Goal: Task Accomplishment & Management: Manage account settings

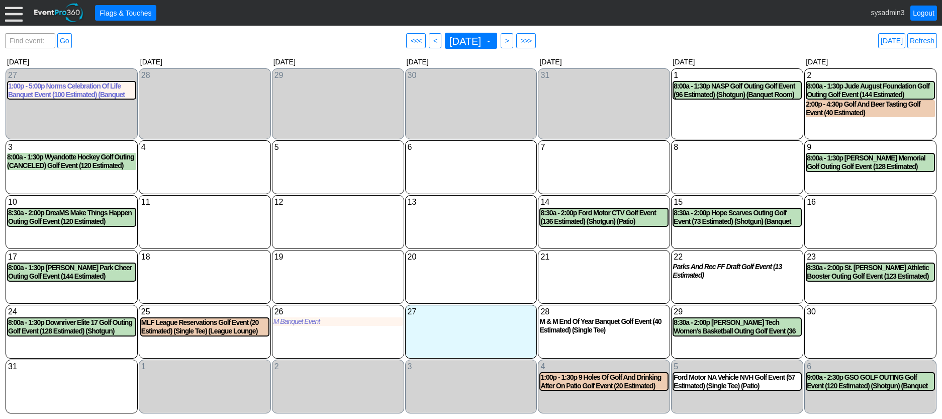
click at [15, 16] on div at bounding box center [14, 13] width 18 height 18
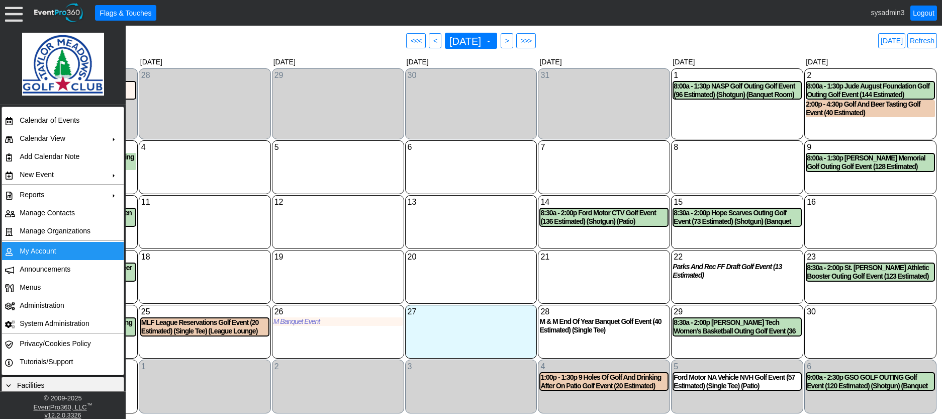
click at [35, 247] on td "My Account" at bounding box center [61, 251] width 90 height 18
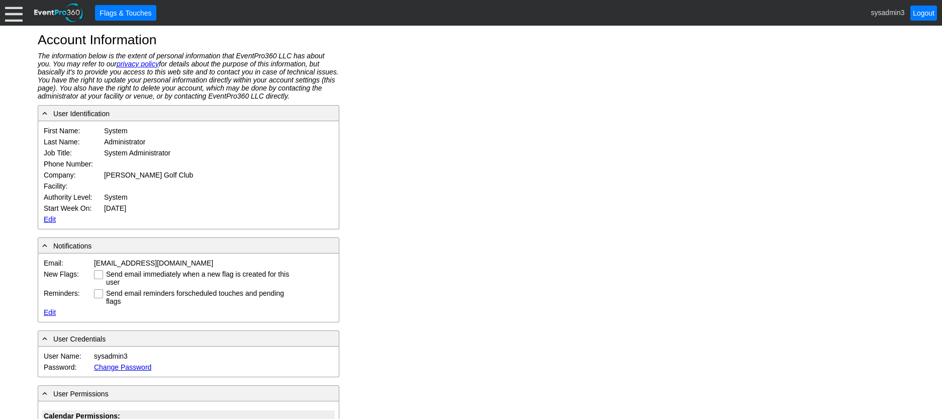
click at [48, 218] on link "Edit" at bounding box center [50, 219] width 12 height 8
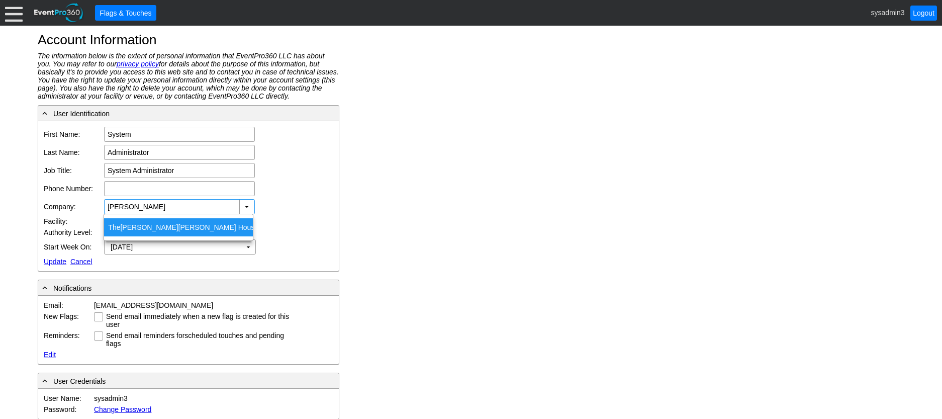
click at [134, 224] on span "Henry" at bounding box center [149, 227] width 58 height 8
type input "The Henry Smith House"
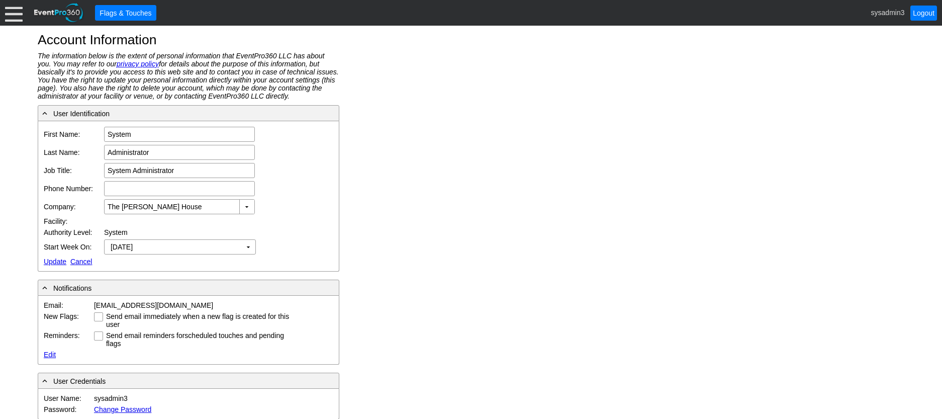
click at [56, 263] on link "Update" at bounding box center [55, 261] width 23 height 8
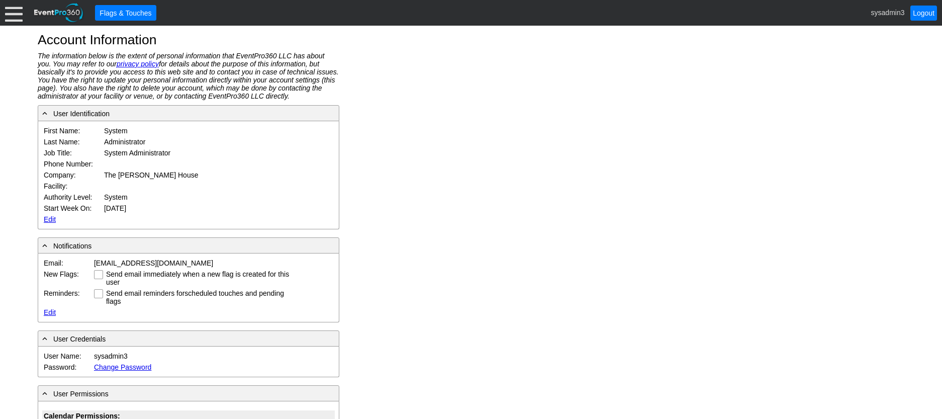
click at [10, 16] on div at bounding box center [14, 13] width 18 height 18
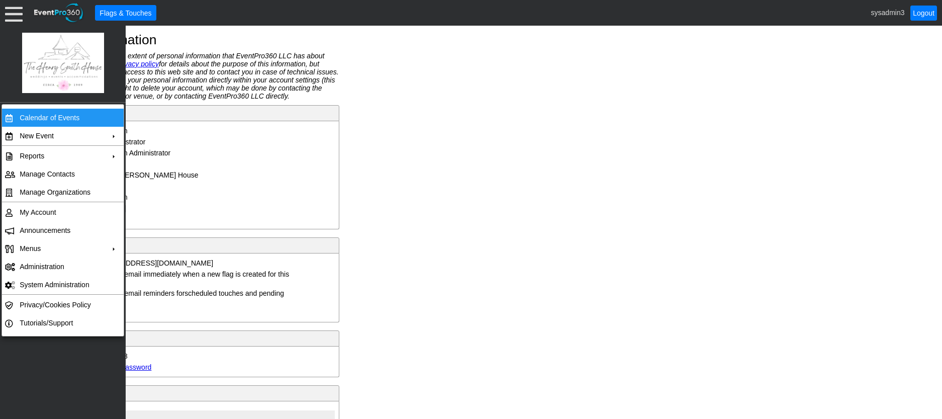
click at [39, 117] on td "Calendar of Events" at bounding box center [61, 118] width 90 height 18
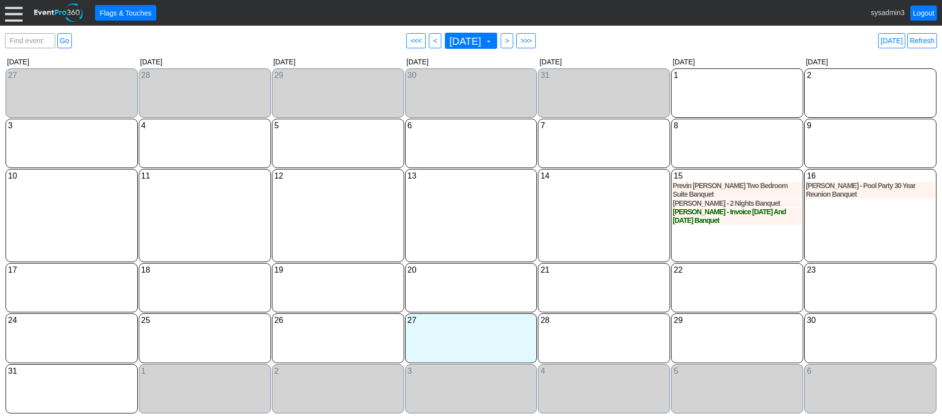
click at [9, 13] on div at bounding box center [14, 13] width 18 height 18
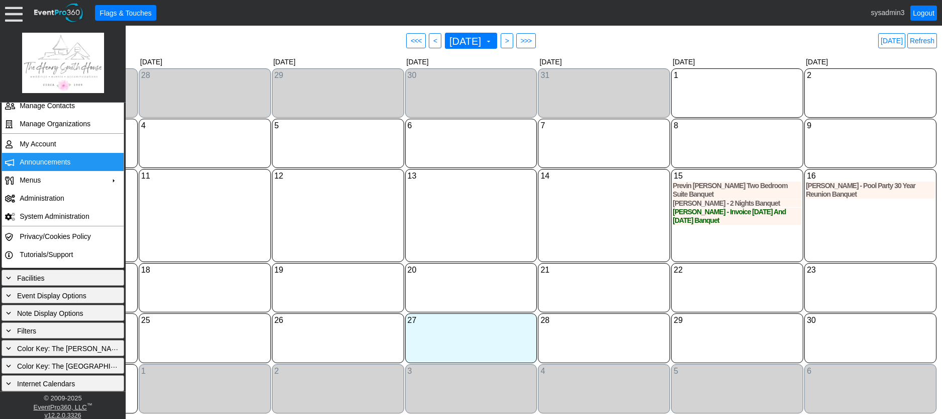
scroll to position [106, 0]
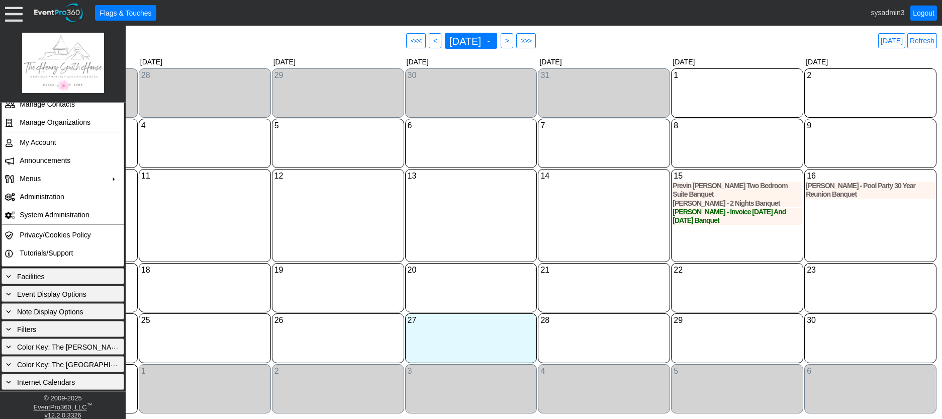
click at [78, 267] on div "Calendar of Events + Calendar View + Add Calendar Note + New Event + Reports + …" at bounding box center [63, 247] width 126 height 289
click at [69, 274] on div "+ Facilities" at bounding box center [63, 276] width 118 height 11
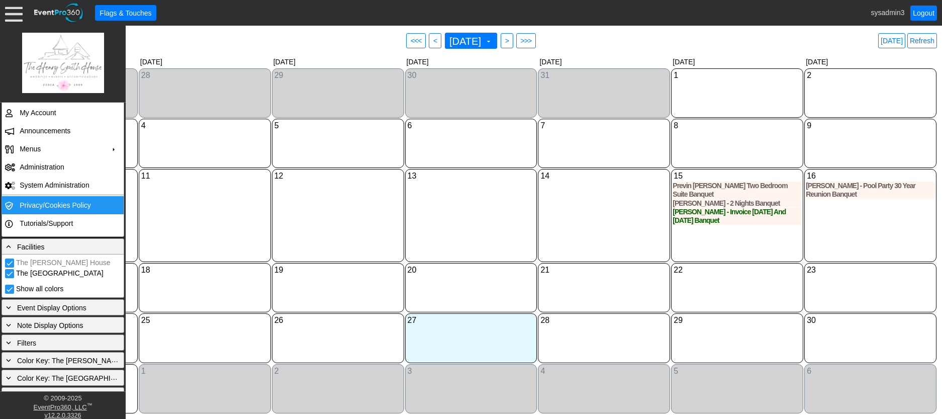
scroll to position [149, 0]
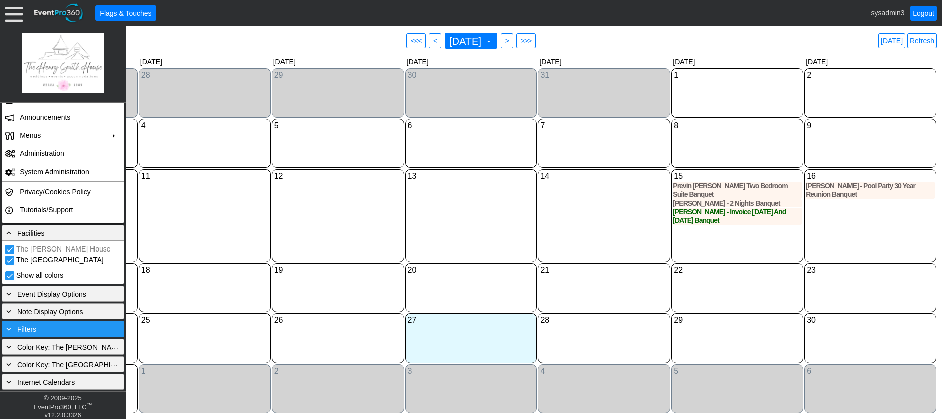
click at [53, 326] on div "+ Filters" at bounding box center [63, 328] width 118 height 11
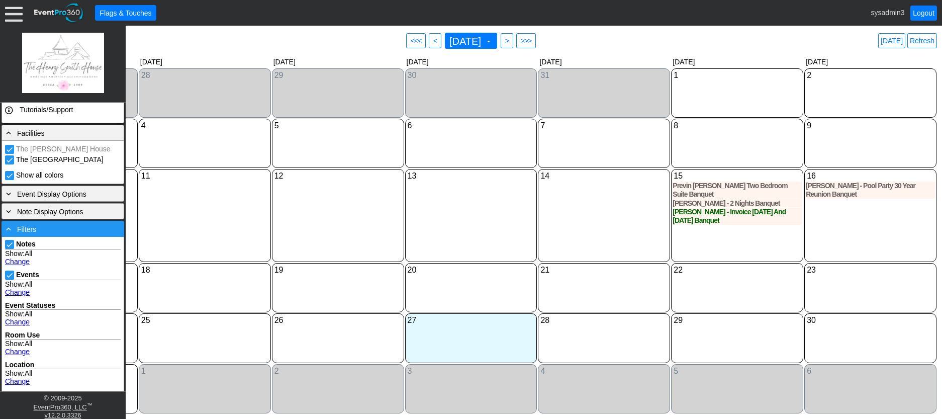
scroll to position [250, 0]
click at [209, 222] on div "11 Monday" at bounding box center [205, 215] width 132 height 93
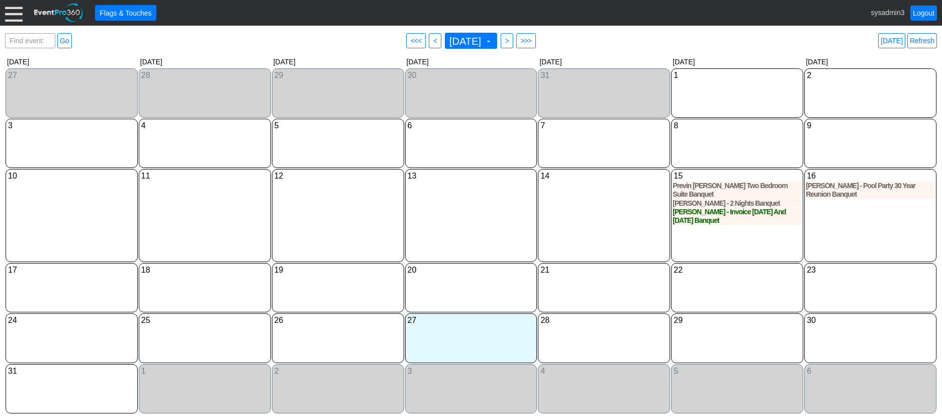
click at [16, 14] on div at bounding box center [14, 13] width 18 height 18
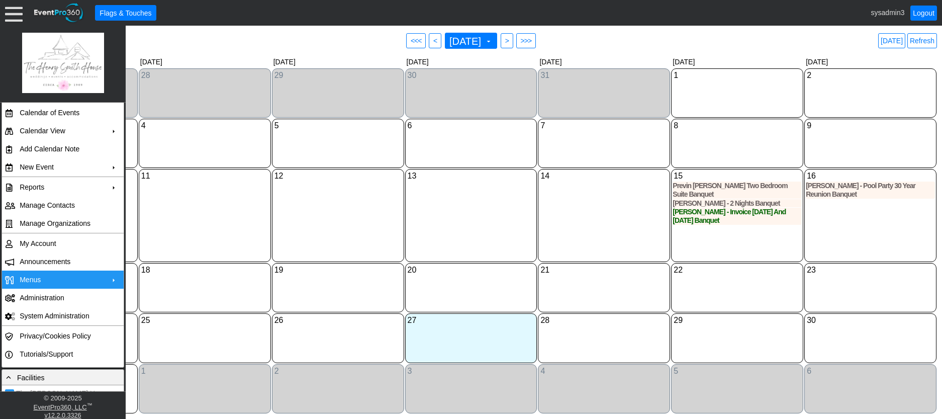
scroll to position [0, 0]
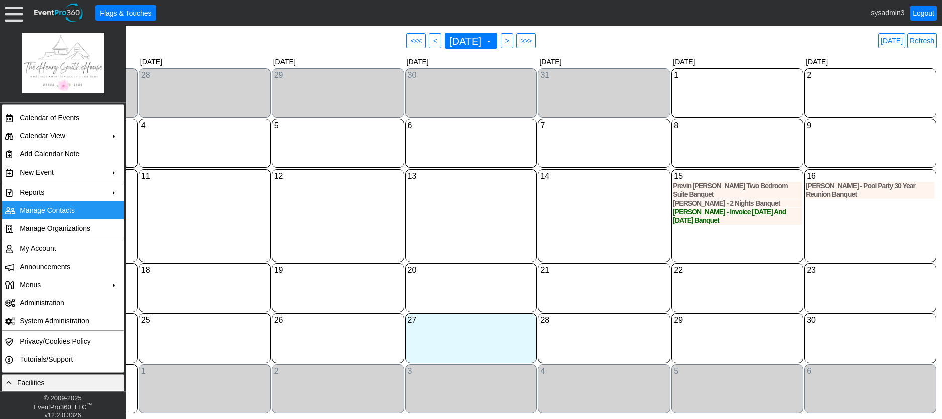
click at [46, 210] on td "Manage Contacts" at bounding box center [61, 210] width 90 height 18
click at [926, 40] on link "Refresh" at bounding box center [923, 40] width 30 height 15
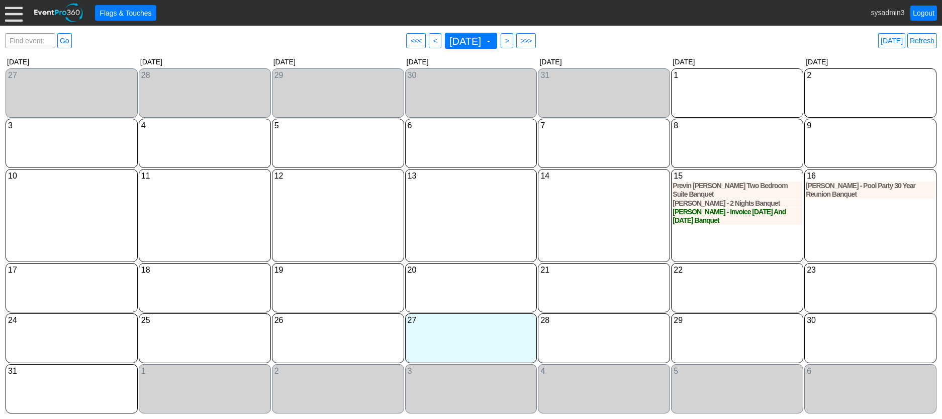
click at [19, 15] on div at bounding box center [14, 13] width 18 height 18
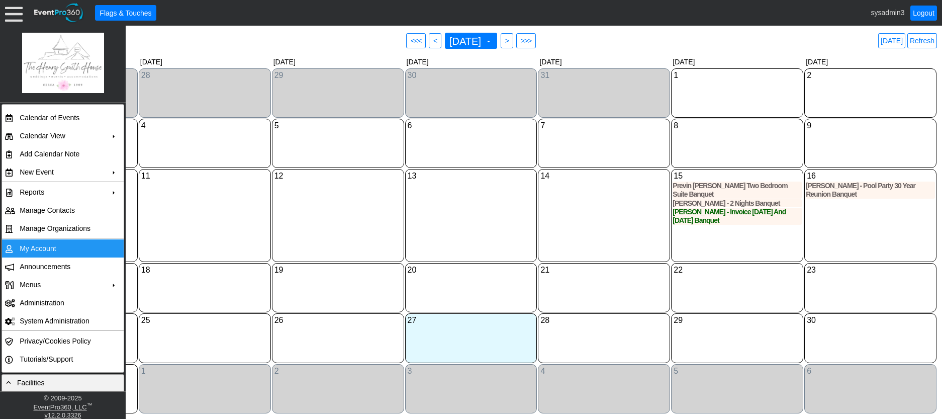
click at [39, 244] on td "My Account" at bounding box center [61, 248] width 90 height 18
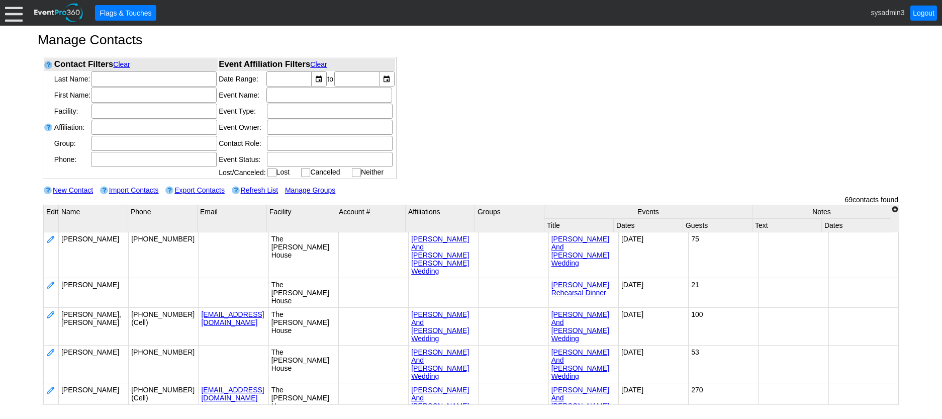
click at [12, 14] on div at bounding box center [14, 13] width 18 height 18
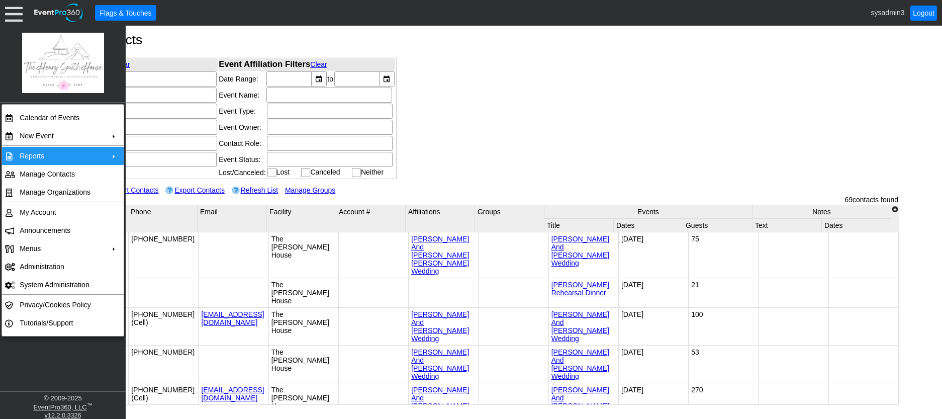
click at [37, 153] on td "Reports" at bounding box center [61, 156] width 90 height 18
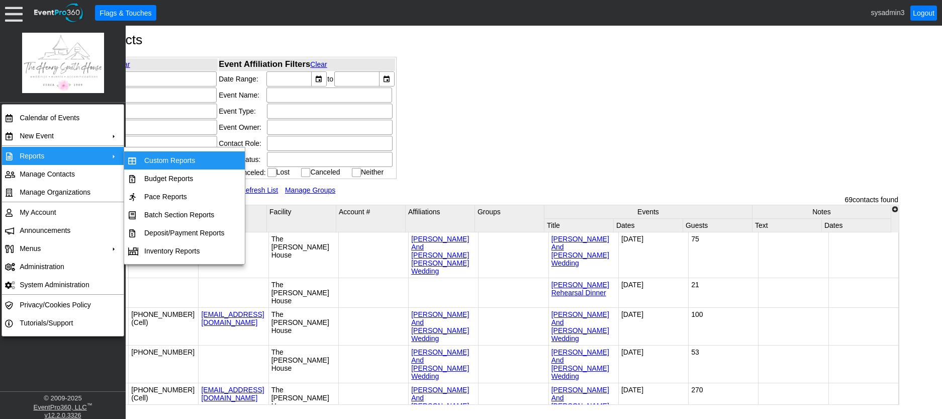
click at [154, 156] on td "Custom Reports" at bounding box center [184, 160] width 89 height 18
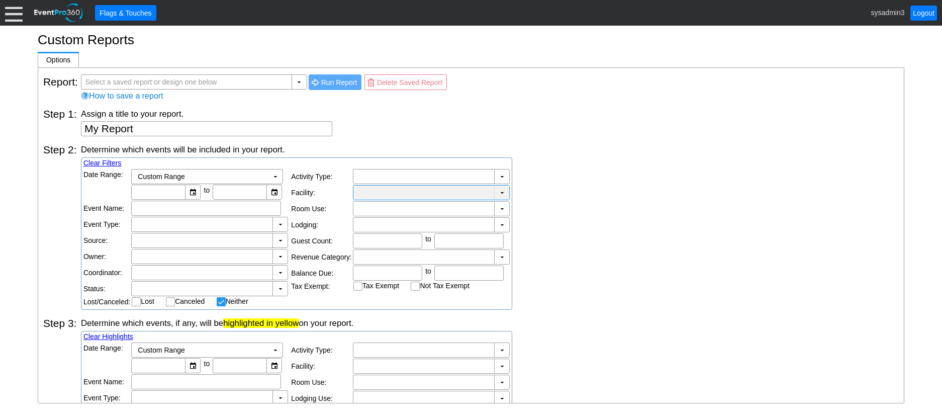
checkbox input "false"
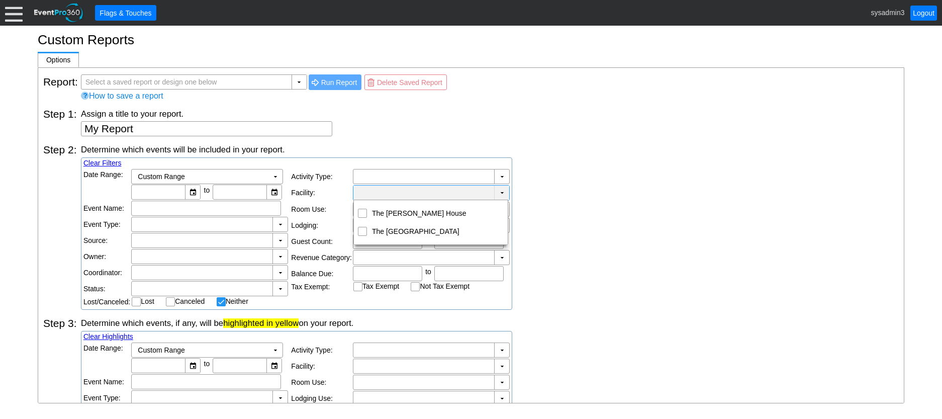
click at [506, 194] on td "▼" at bounding box center [501, 193] width 15 height 15
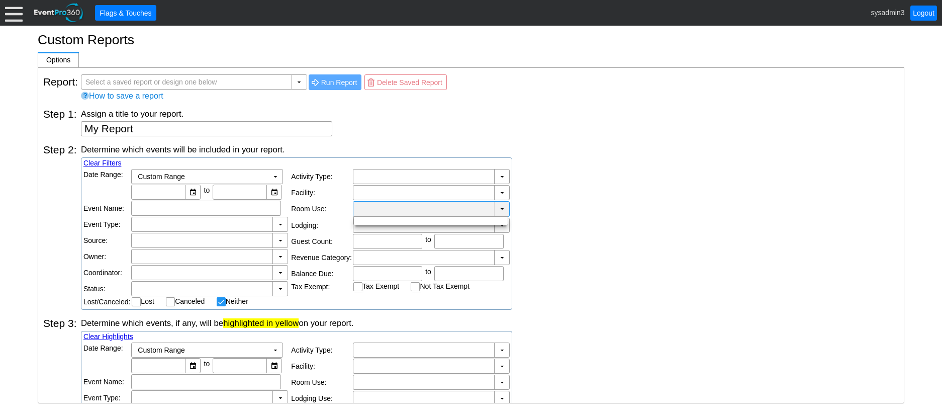
click at [501, 210] on td "▼" at bounding box center [501, 209] width 15 height 15
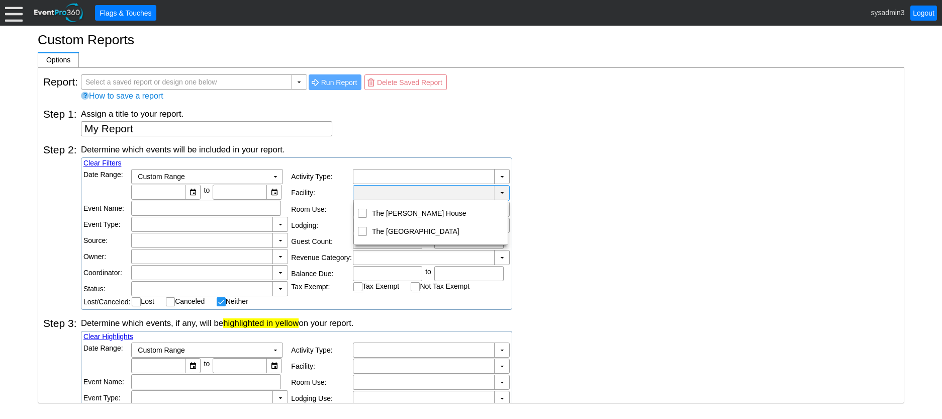
click at [502, 195] on td "▼" at bounding box center [501, 193] width 15 height 15
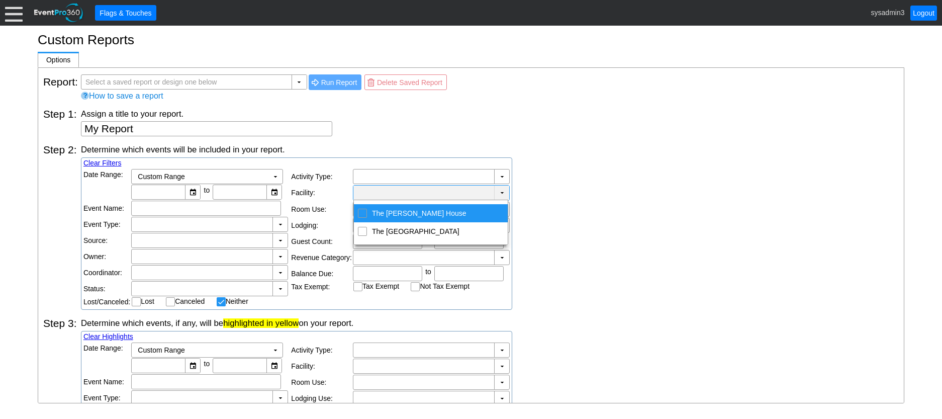
click at [365, 212] on input "The Henry Smith House" at bounding box center [363, 212] width 7 height 7
checkbox input "true"
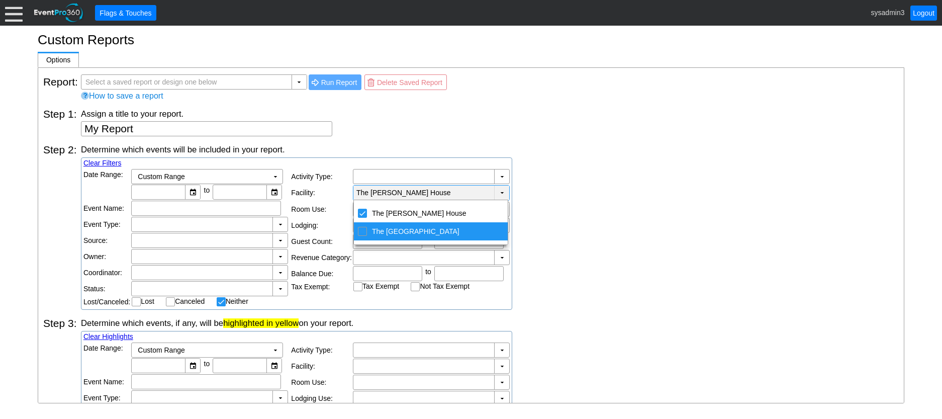
click at [363, 231] on input "The River Oak Manor" at bounding box center [363, 230] width 7 height 7
checkbox input "true"
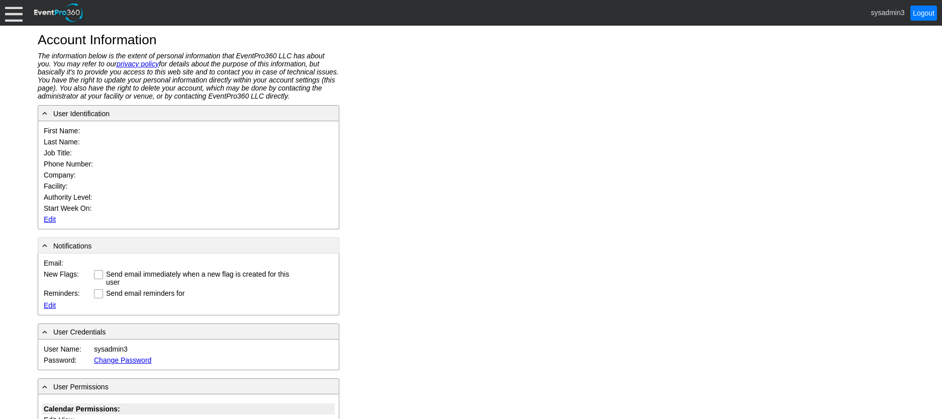
type input "System"
type input "Administrator"
type input "System Administrator"
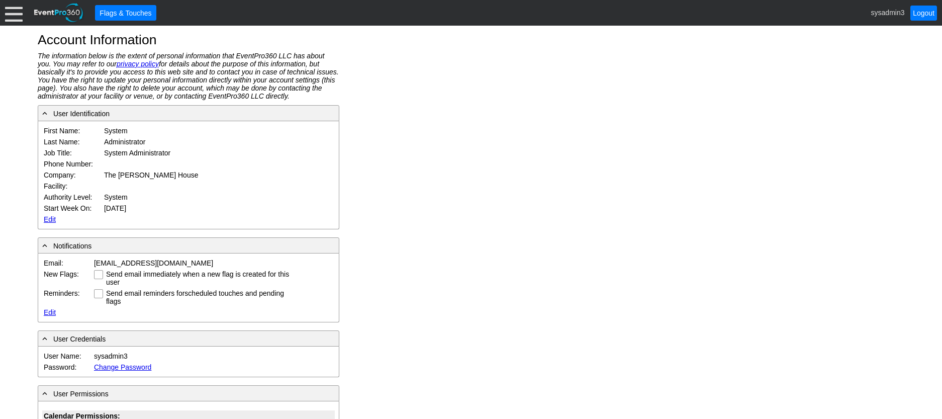
click at [50, 217] on link "Edit" at bounding box center [50, 219] width 12 height 8
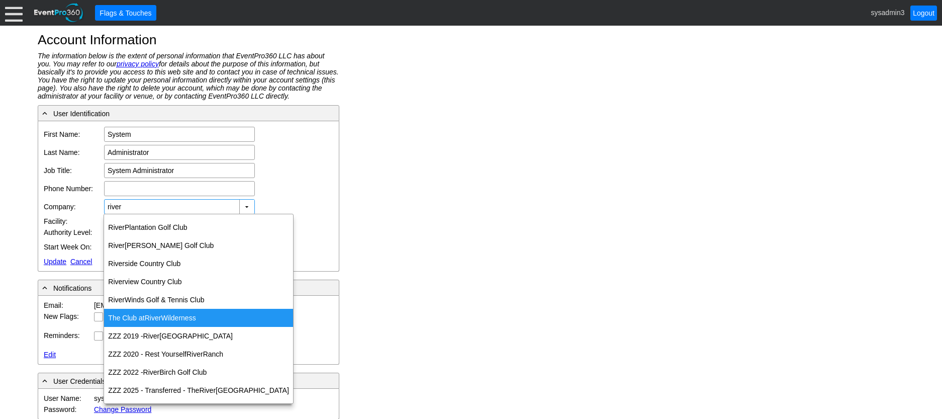
click at [169, 320] on div "The Club at [GEOGRAPHIC_DATA]" at bounding box center [198, 318] width 189 height 18
type input "The Club at [GEOGRAPHIC_DATA]"
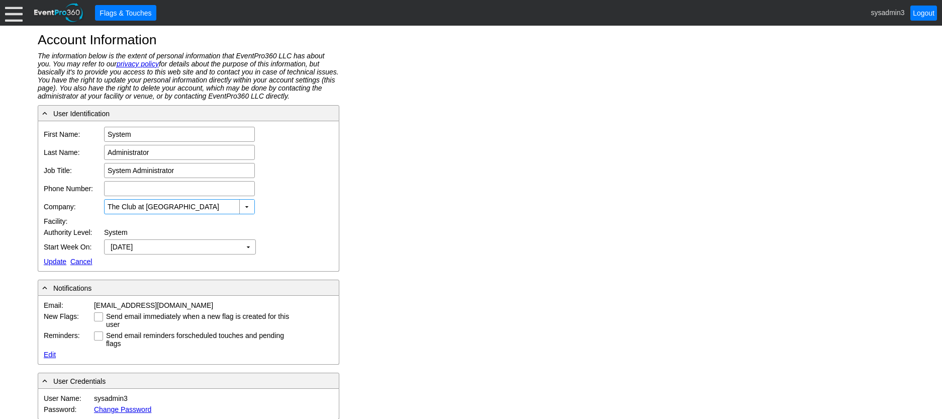
click at [55, 265] on link "Update" at bounding box center [55, 261] width 23 height 8
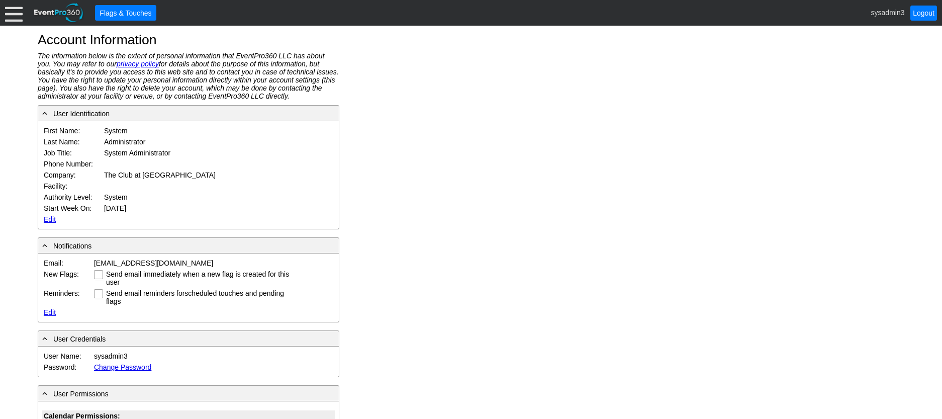
click at [10, 14] on div at bounding box center [14, 13] width 18 height 18
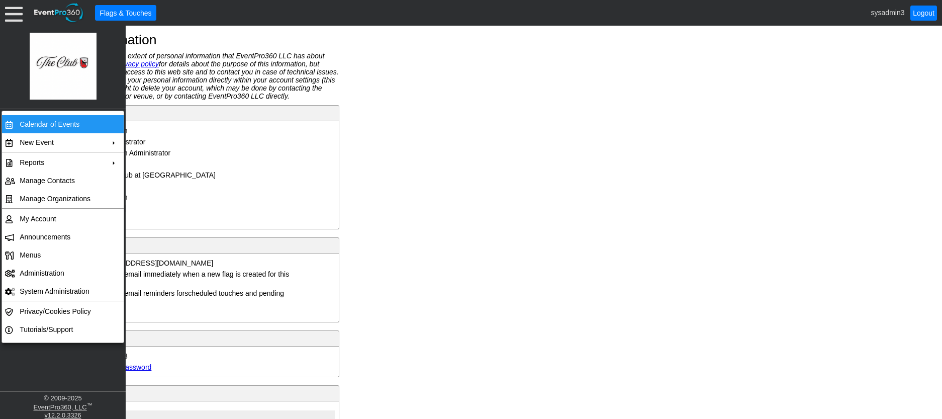
click at [40, 119] on td "Calendar of Events" at bounding box center [61, 124] width 90 height 18
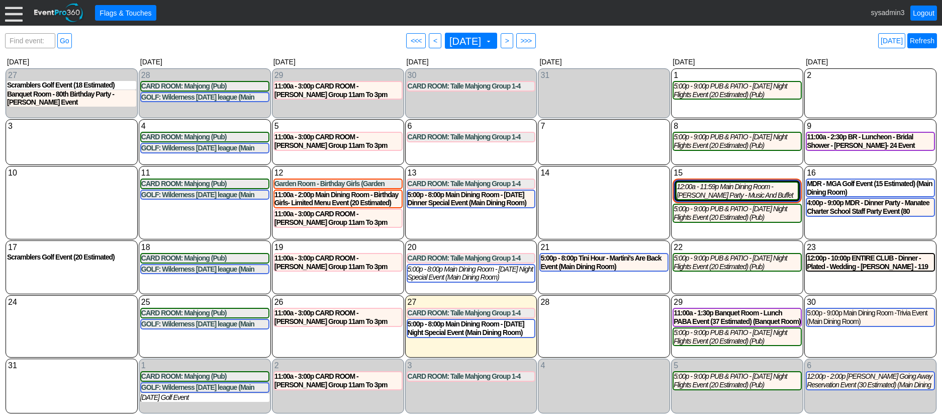
click at [926, 40] on link "Refresh" at bounding box center [923, 40] width 30 height 15
click at [929, 11] on link "Logout" at bounding box center [924, 13] width 27 height 15
click at [918, 41] on link "Refresh" at bounding box center [923, 40] width 30 height 15
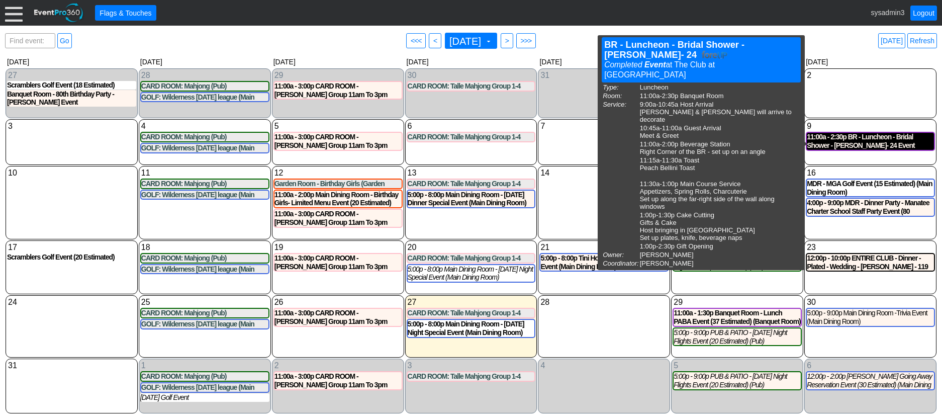
click at [856, 139] on div "11:00a - 2:30p BR - Luncheon - Bridal Shower - Janice Legters- 24 Event (Banque…" at bounding box center [870, 141] width 127 height 17
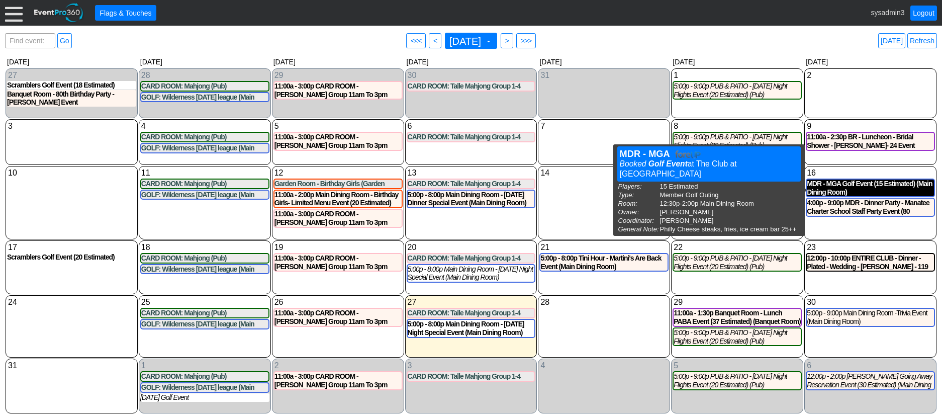
click at [847, 186] on div "MDR - MGA Golf Event (15 Estimated) (Main Dining Room)" at bounding box center [870, 188] width 127 height 17
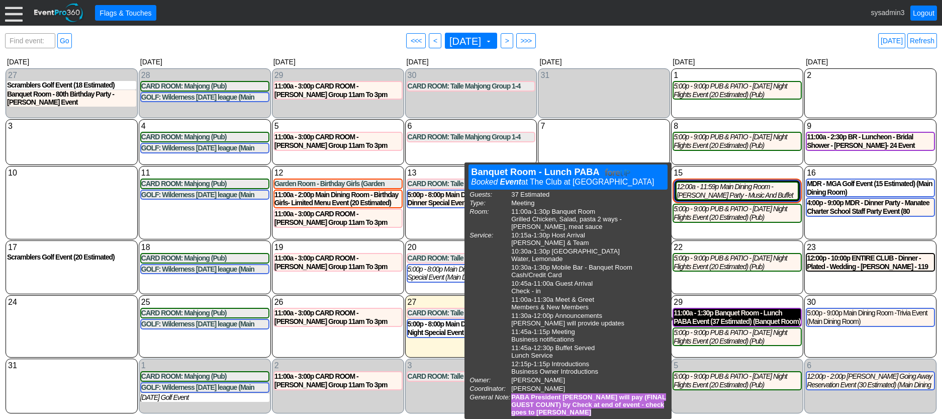
click at [741, 322] on div "11:00a - 1:30p Banquet Room - Lunch PABA Event (37 Estimated) (Banquet Room)" at bounding box center [737, 317] width 127 height 17
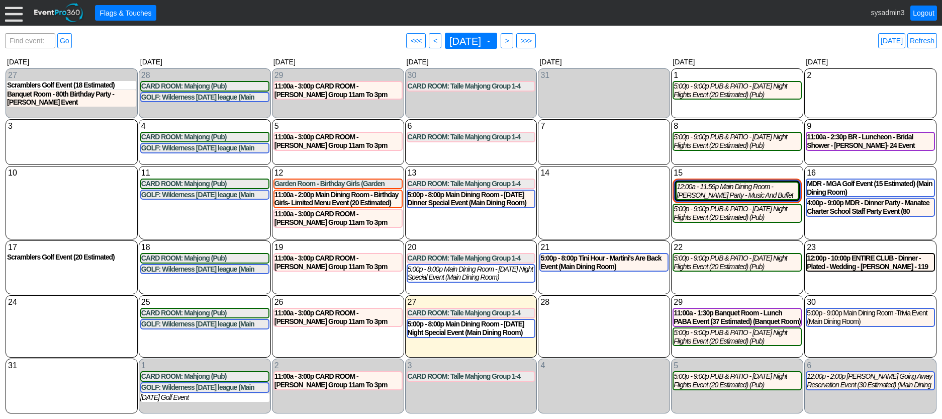
click at [635, 205] on div "14 Thursday" at bounding box center [604, 202] width 132 height 73
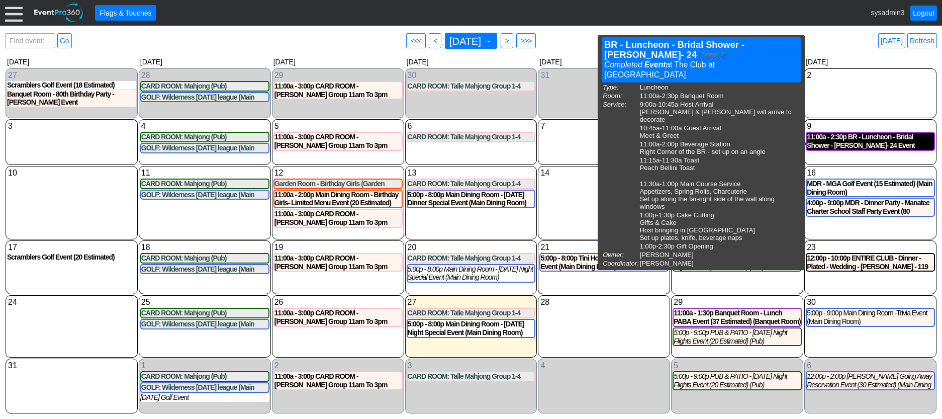
click at [850, 141] on div "11:00a - 2:30p BR - Luncheon - Bridal Shower - Janice Legters- 24 Event (Banque…" at bounding box center [870, 141] width 127 height 17
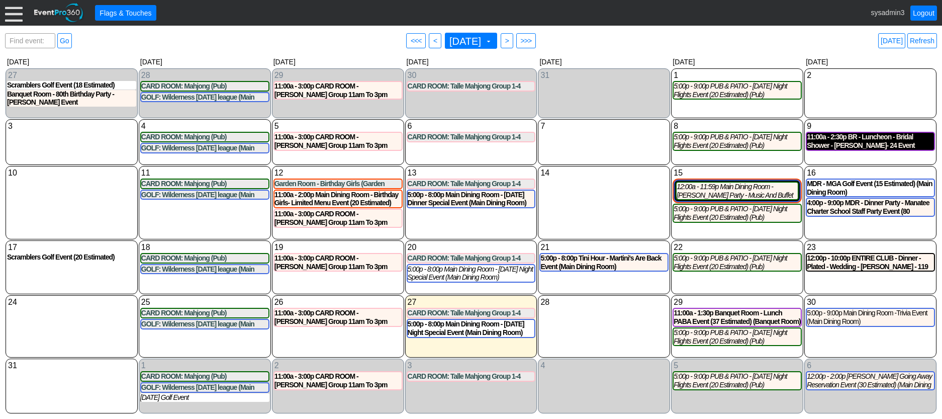
click at [865, 136] on div "11:00a - 2:30p BR - Luncheon - Bridal Shower - Janice Legters- 24 Event (Banque…" at bounding box center [870, 141] width 127 height 17
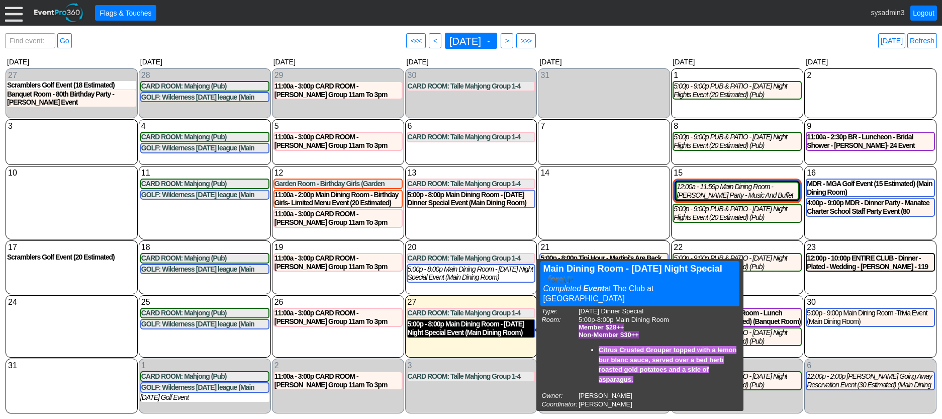
click at [491, 334] on div "5:00p - 8:00p Main Dining Room - Wednesday Night Special Event (Main Dining Roo…" at bounding box center [471, 328] width 127 height 17
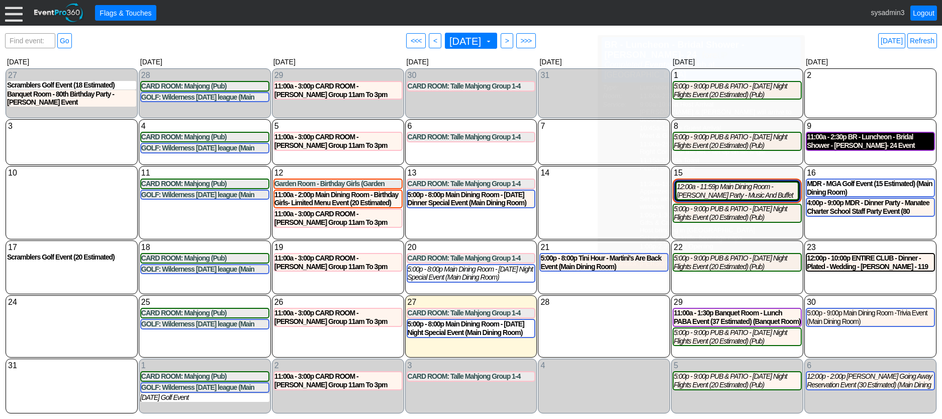
click at [859, 146] on div "11:00a - 2:30p BR - Luncheon - Bridal Shower - Janice Legters- 24 Event (Banque…" at bounding box center [870, 141] width 127 height 17
click at [579, 190] on div "14 Thursday" at bounding box center [604, 202] width 132 height 73
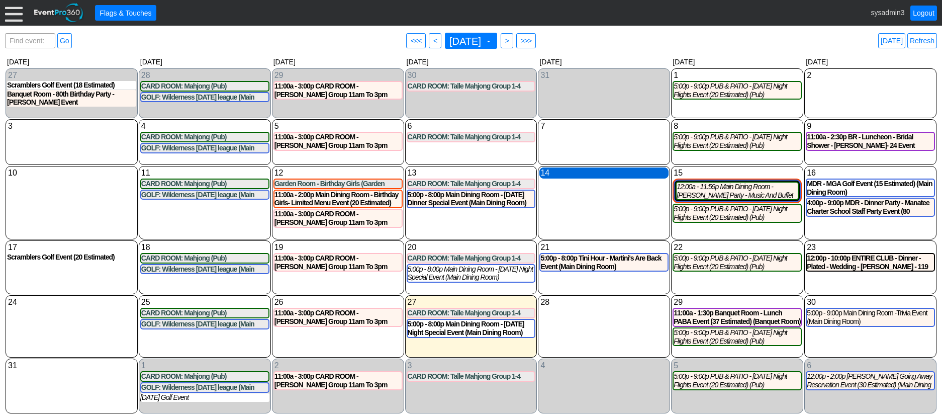
click at [585, 174] on div "14 Thursday" at bounding box center [604, 172] width 129 height 11
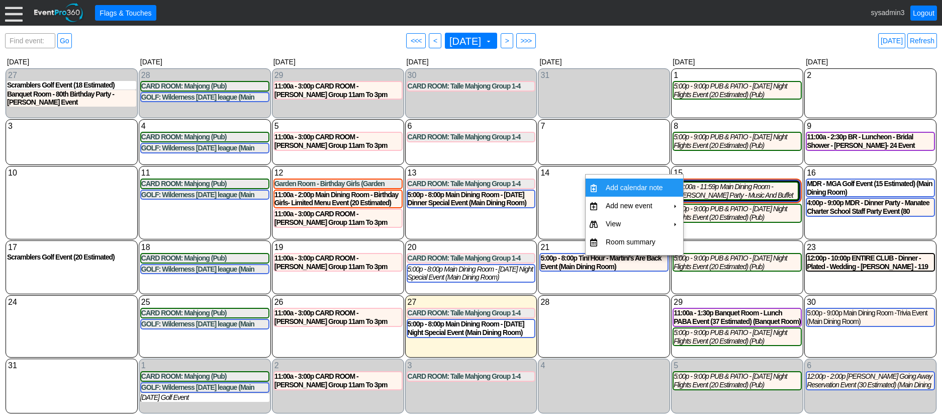
click at [621, 185] on td "Add calendar note" at bounding box center [634, 188] width 65 height 18
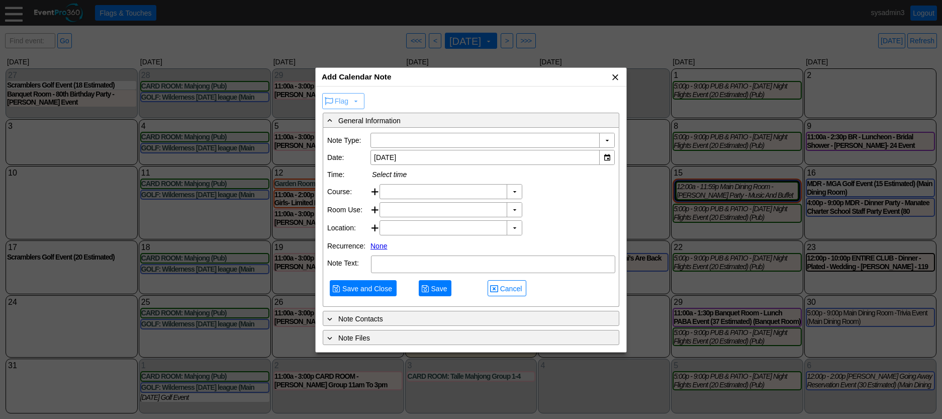
click at [614, 74] on span "x" at bounding box center [616, 77] width 10 height 10
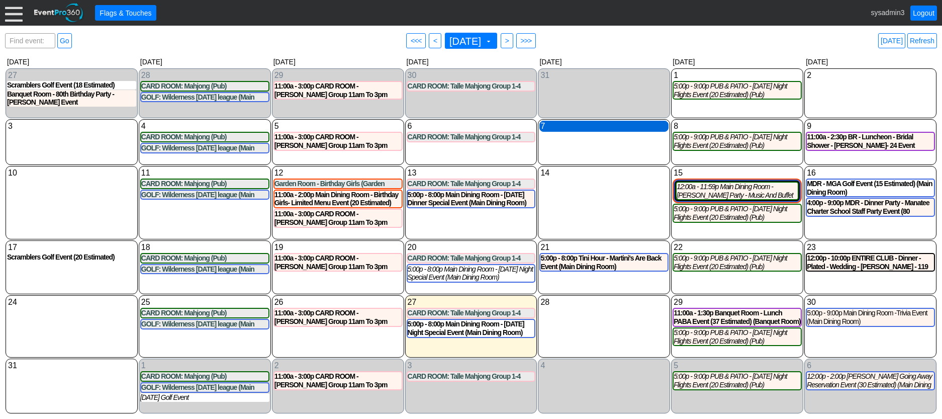
click at [571, 127] on div "7 Thursday" at bounding box center [604, 126] width 129 height 11
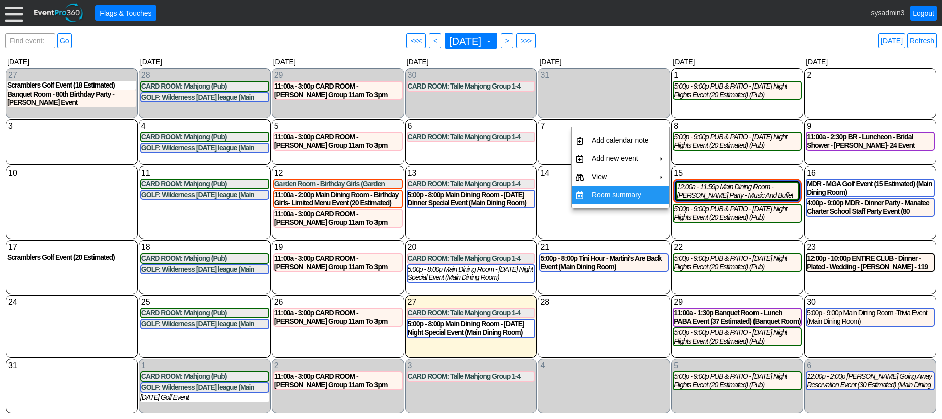
click at [561, 214] on div "14 Thursday" at bounding box center [604, 202] width 132 height 73
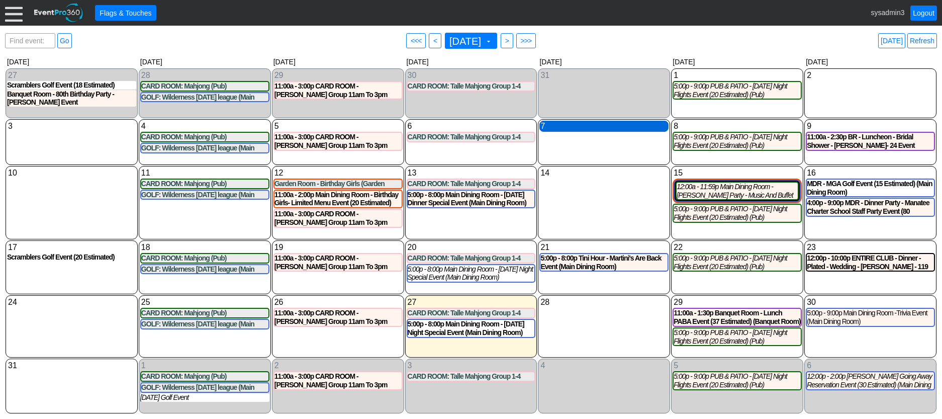
click at [595, 129] on div "7 Thursday" at bounding box center [604, 126] width 129 height 11
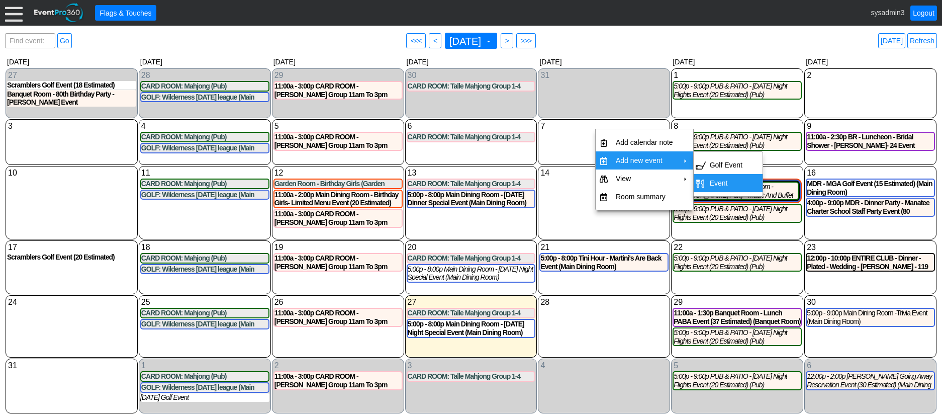
click at [721, 181] on td "Event" at bounding box center [726, 183] width 41 height 18
type input "8/7/2025"
type input "Lead"
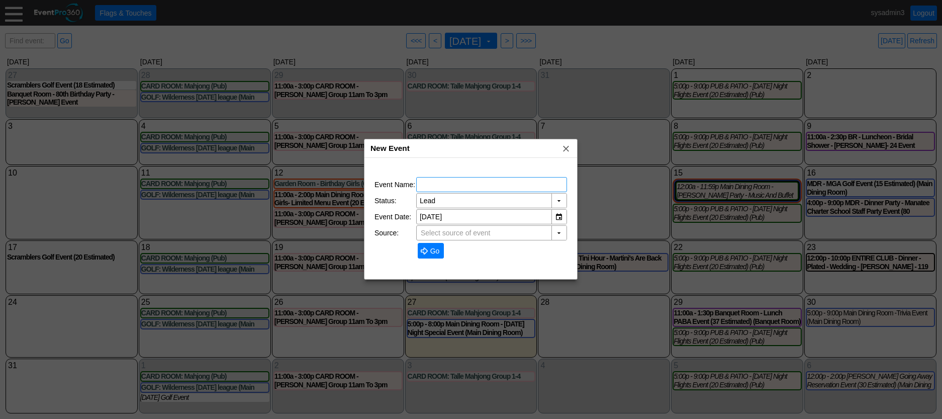
click at [491, 180] on input "text" at bounding box center [492, 185] width 144 height 14
type input "TEST"
click at [433, 251] on span "Go" at bounding box center [435, 251] width 14 height 10
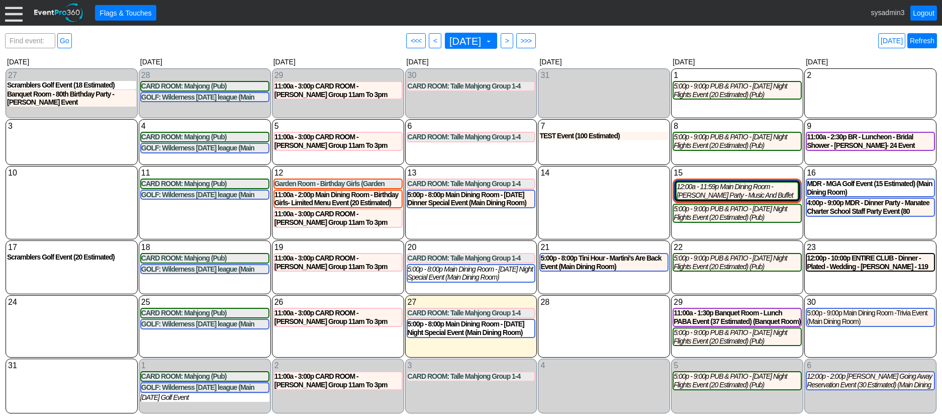
click at [918, 38] on link "Refresh" at bounding box center [923, 40] width 30 height 15
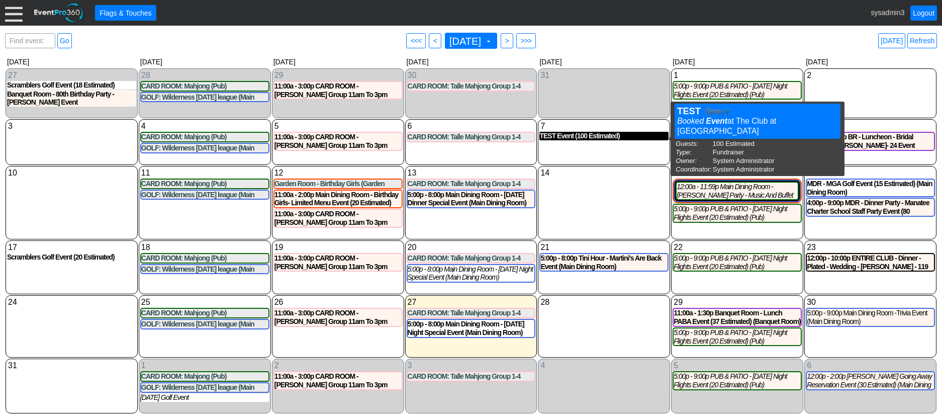
click at [611, 140] on div "TEST Event (100 Estimated)" at bounding box center [604, 136] width 129 height 9
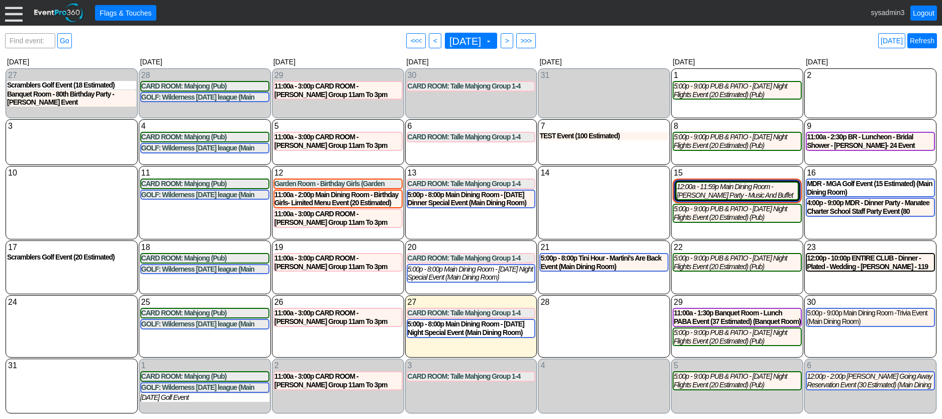
click at [922, 43] on link "Refresh" at bounding box center [923, 40] width 30 height 15
click at [927, 42] on link "Refresh" at bounding box center [923, 40] width 30 height 15
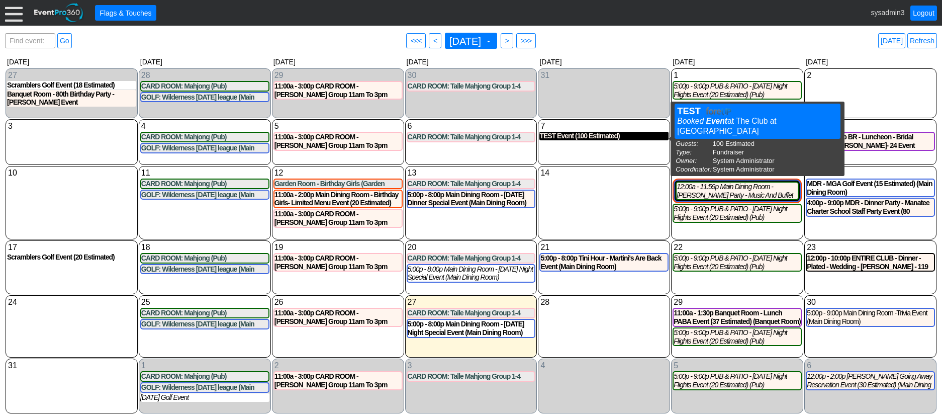
click at [554, 134] on div "TEST Event (100 Estimated)" at bounding box center [604, 136] width 129 height 9
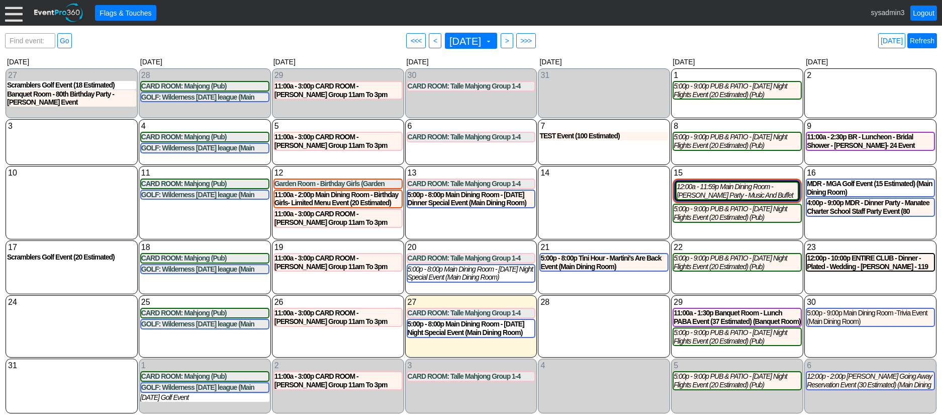
click at [919, 43] on link "Refresh" at bounding box center [923, 40] width 30 height 15
click at [922, 38] on link "Refresh" at bounding box center [923, 40] width 30 height 15
click at [590, 139] on div "TEST Event (100 Estimated)" at bounding box center [604, 136] width 129 height 9
click at [920, 38] on link "Refresh" at bounding box center [923, 40] width 30 height 15
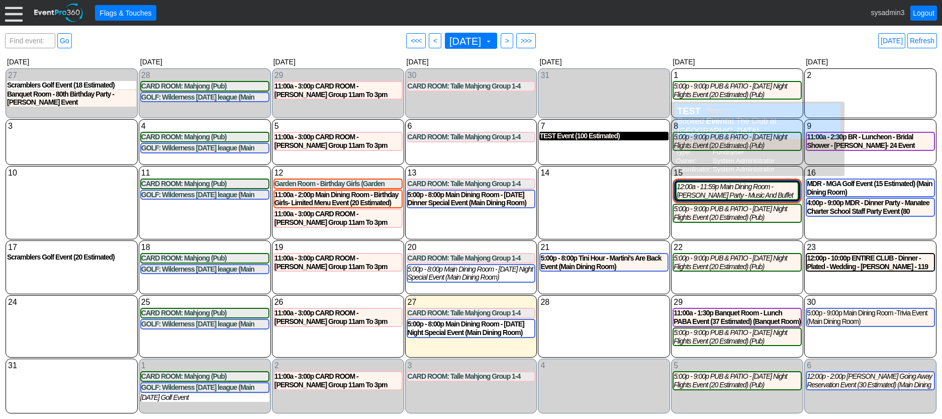
click at [594, 136] on div "TEST Event (100 Estimated)" at bounding box center [604, 136] width 129 height 9
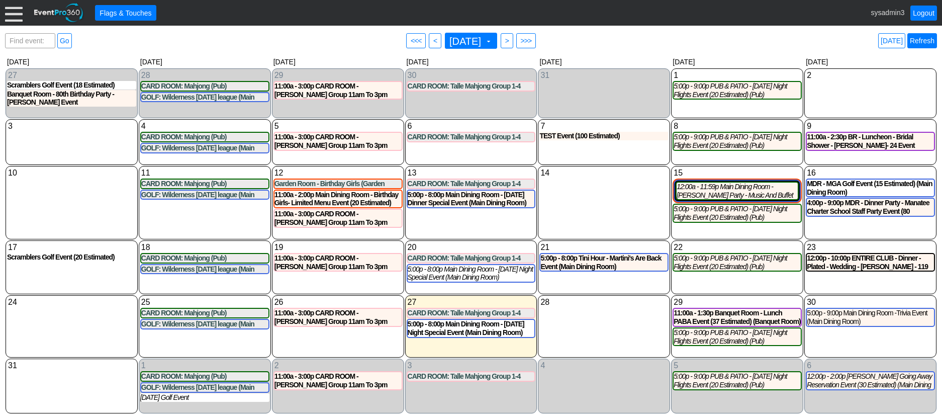
click at [923, 36] on link "Refresh" at bounding box center [923, 40] width 30 height 15
click at [592, 136] on div "TEST Event (100 Estimated)" at bounding box center [604, 136] width 129 height 9
click at [923, 41] on link "Refresh" at bounding box center [923, 40] width 30 height 15
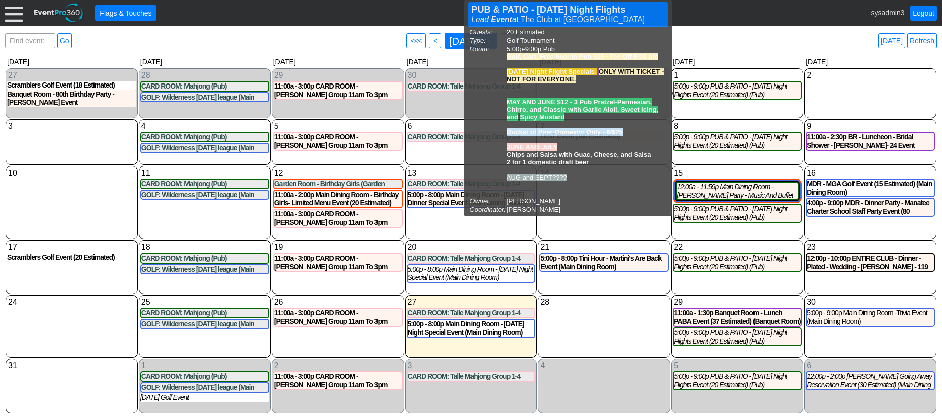
click at [589, 218] on div "14 Thursday" at bounding box center [604, 202] width 132 height 73
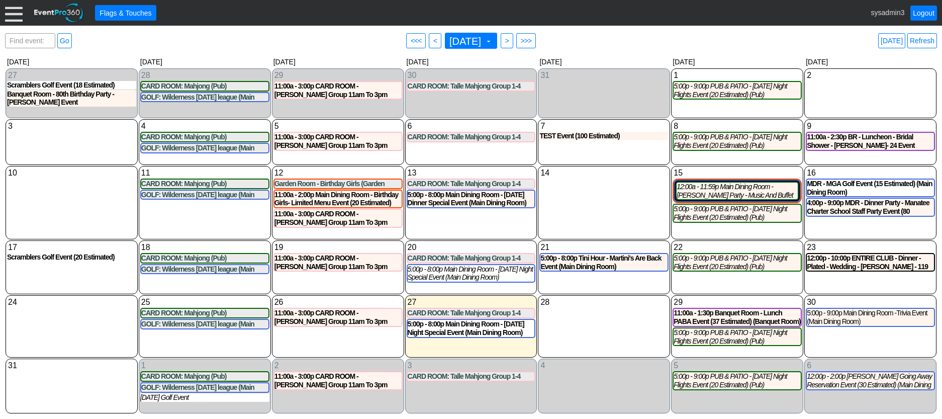
click at [13, 17] on div at bounding box center [14, 13] width 18 height 18
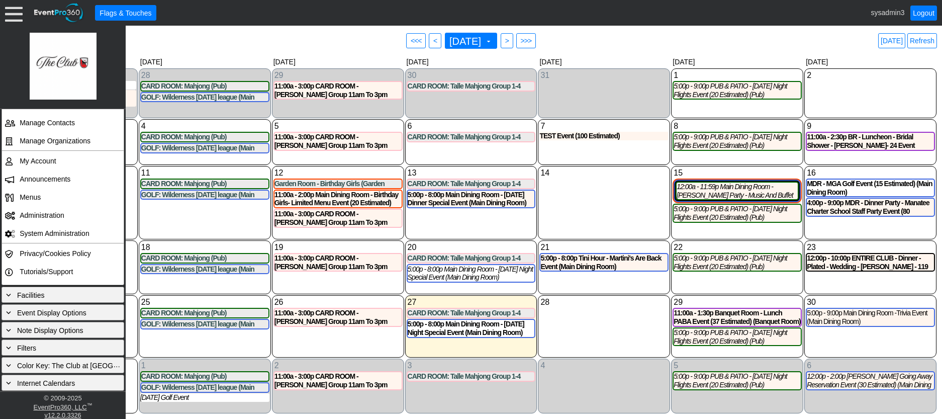
scroll to position [95, 0]
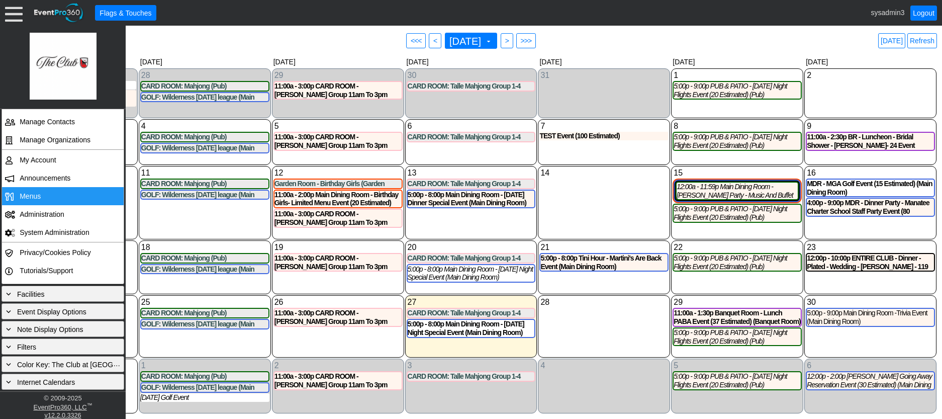
click at [38, 197] on span "Menus" at bounding box center [30, 196] width 21 height 8
click at [605, 196] on div "14 Thursday" at bounding box center [604, 202] width 132 height 73
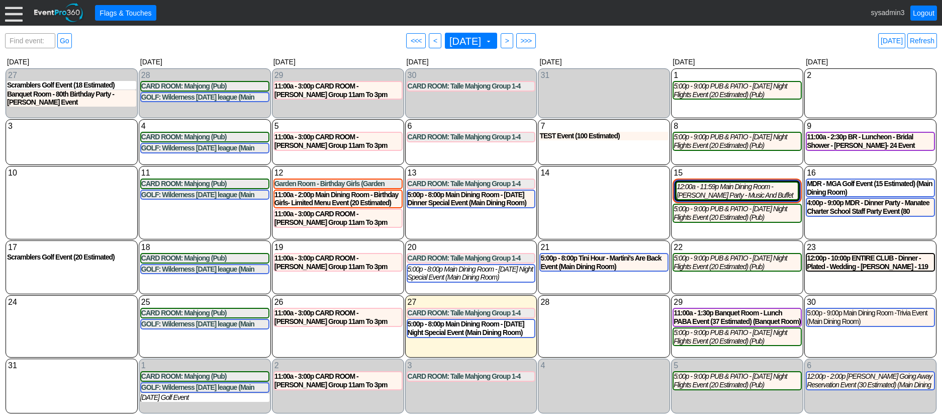
click at [13, 15] on div at bounding box center [14, 13] width 18 height 18
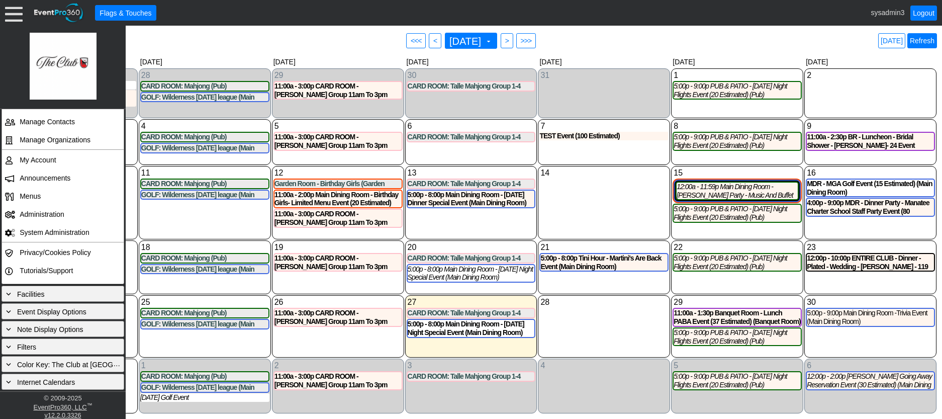
click at [914, 41] on link "Refresh" at bounding box center [923, 40] width 30 height 15
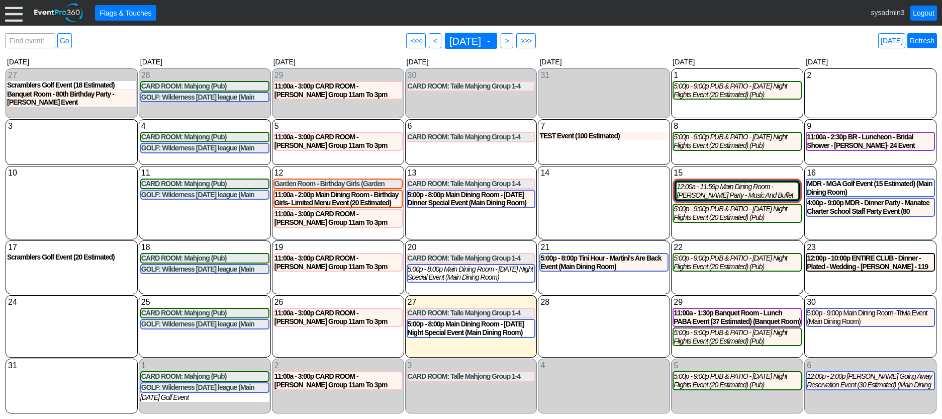
click at [915, 39] on link "Refresh" at bounding box center [923, 40] width 30 height 15
click at [15, 14] on div at bounding box center [14, 13] width 18 height 18
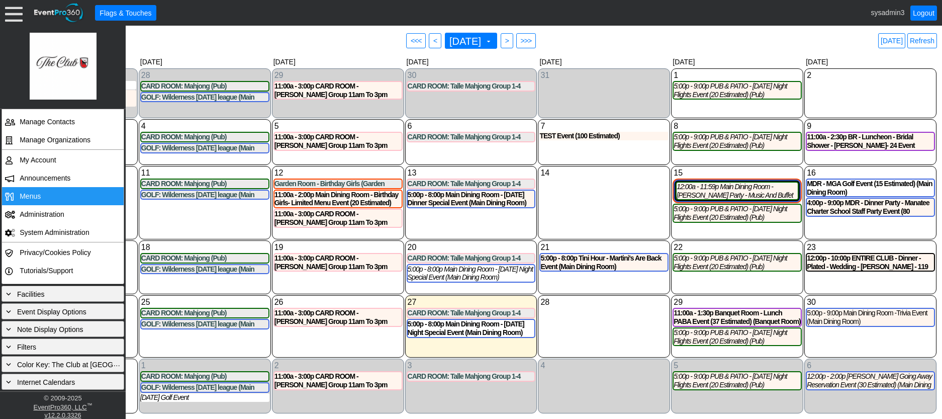
click at [41, 195] on td "Menus" at bounding box center [61, 196] width 90 height 18
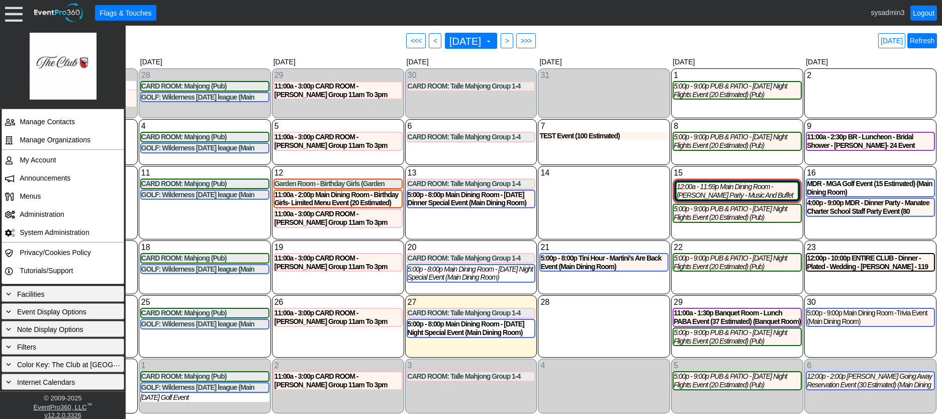
click at [920, 41] on link "Refresh" at bounding box center [923, 40] width 30 height 15
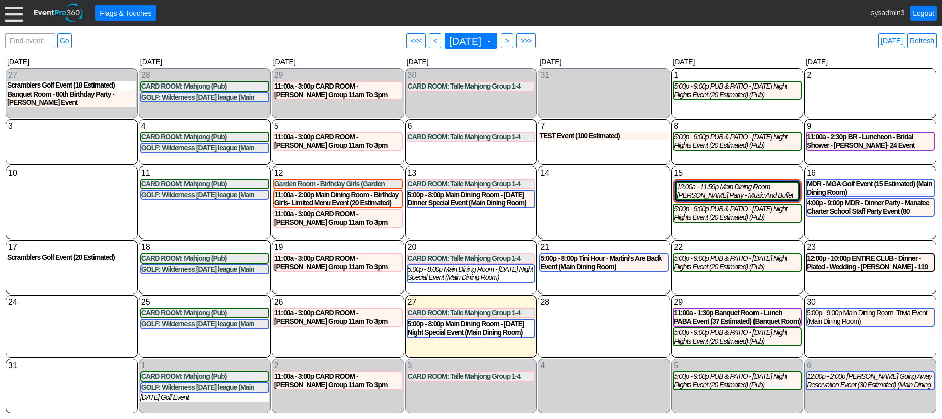
click at [734, 51] on div "Find event: enter title Go ● <<< ● < August 2025 ▼ ● > ● >>> Today Refresh ▼ ◀ …" at bounding box center [471, 222] width 932 height 383
click at [927, 37] on link "Refresh" at bounding box center [923, 40] width 30 height 15
click at [921, 38] on link "Refresh" at bounding box center [923, 40] width 30 height 15
click at [924, 44] on link "Refresh" at bounding box center [923, 40] width 30 height 15
click at [928, 46] on link "Refresh" at bounding box center [923, 40] width 30 height 15
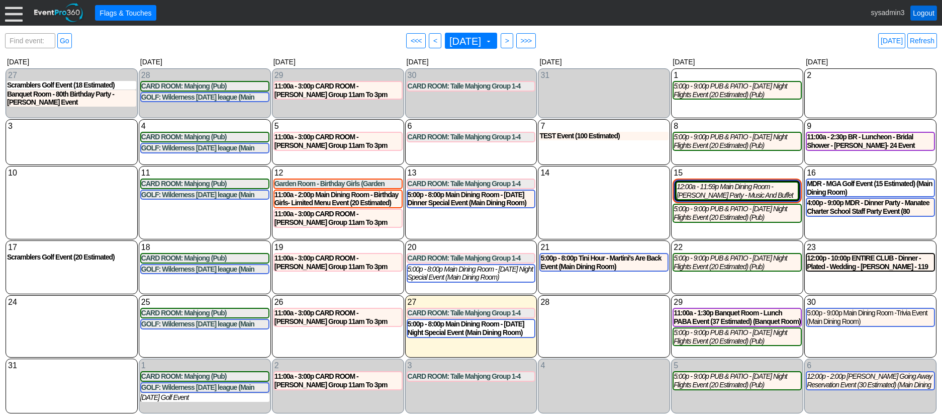
click at [923, 13] on link "Logout" at bounding box center [924, 13] width 27 height 15
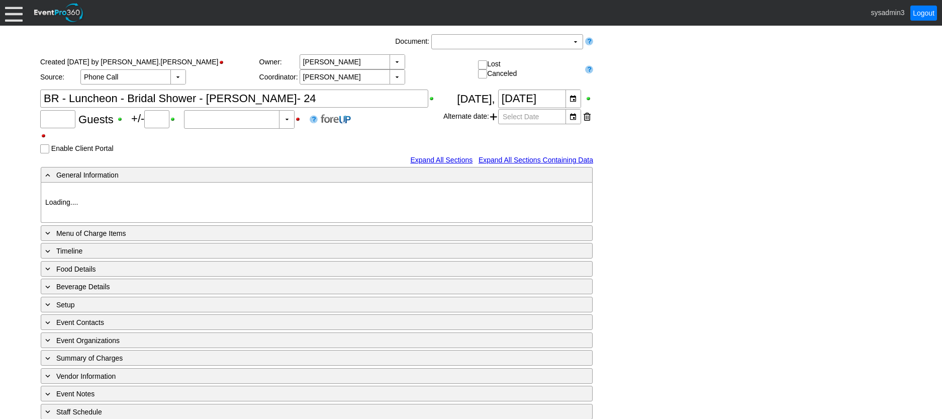
type input "0"
type input "Estimated"
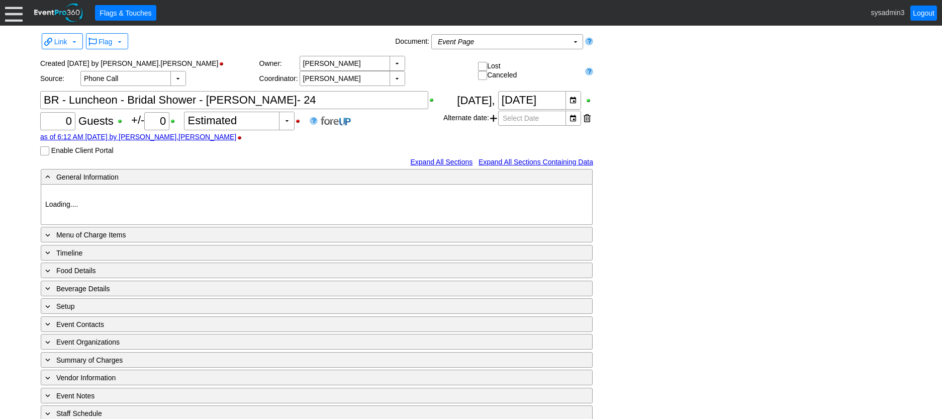
drag, startPoint x: 0, startPoint y: 0, endPoint x: 694, endPoint y: 109, distance: 702.1
click at [694, 109] on div "Link ▼ Flag ▼ Document: Event Page Χ ▼ ● Print or PDF E-Sign ▼ Insert ▼ Save ▼ …" at bounding box center [471, 240] width 867 height 418
type input "The Club at [GEOGRAPHIC_DATA]"
type input "Luncheon"
type input "1156628"
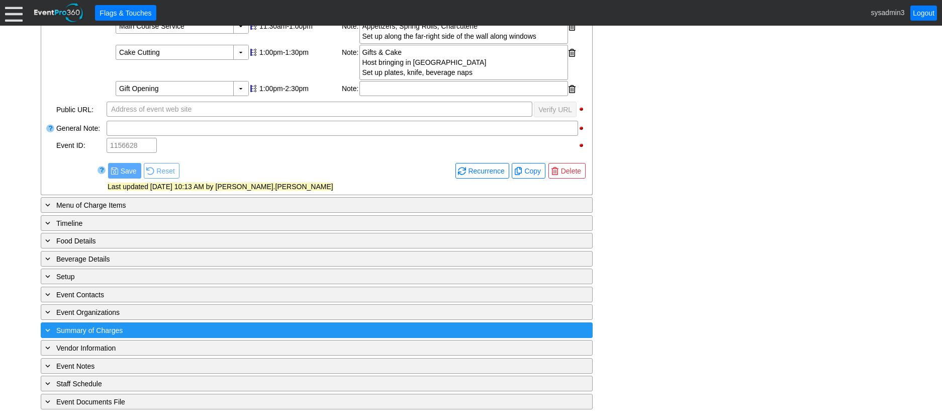
click at [212, 322] on div "+ Summary of Charges ▼" at bounding box center [317, 330] width 552 height 16
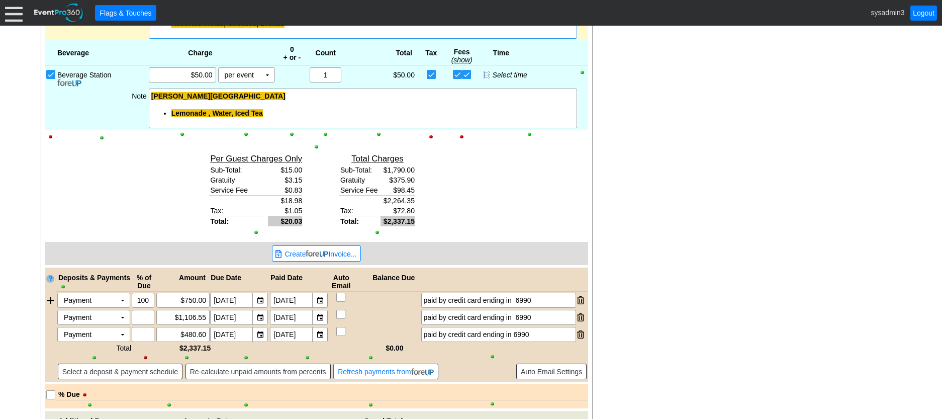
scroll to position [1255, 0]
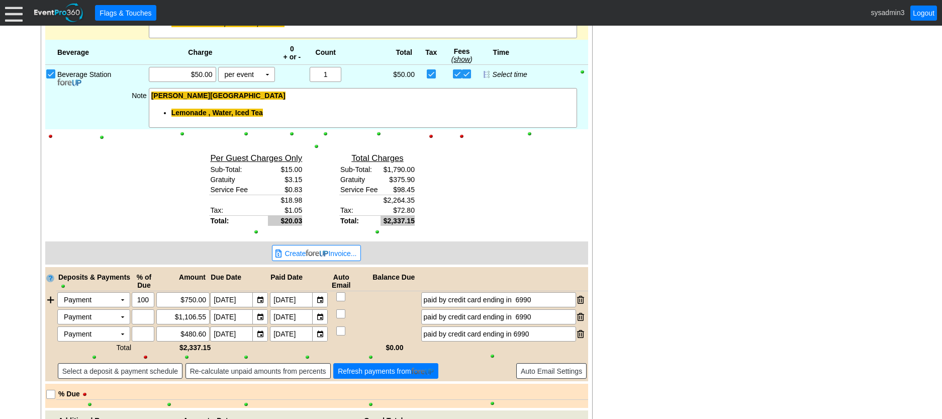
click at [397, 374] on span "Refresh payments from" at bounding box center [386, 371] width 100 height 10
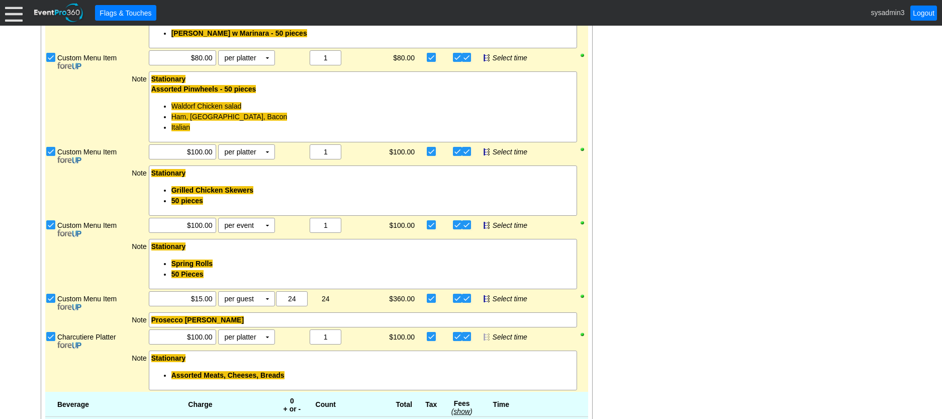
scroll to position [1216, 0]
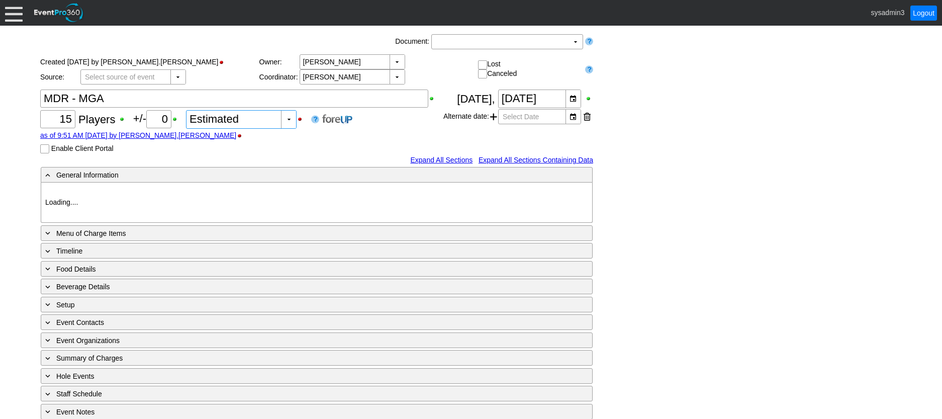
type input "The Club at [GEOGRAPHIC_DATA]"
type input "Member Golf Outing"
type input "1189509"
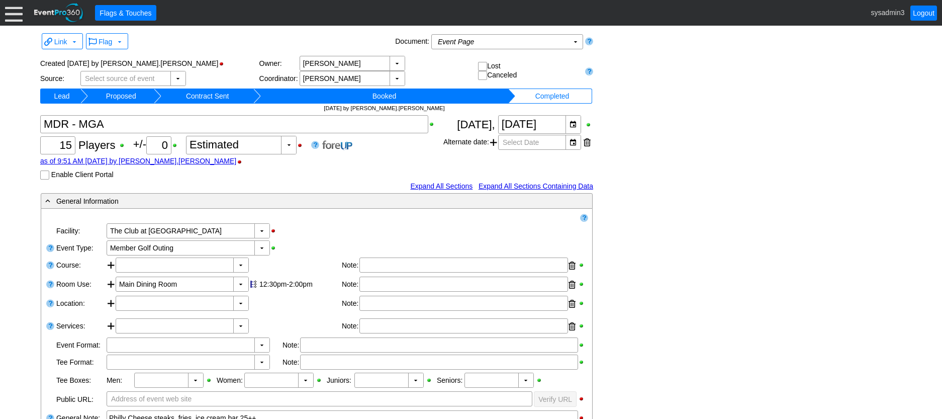
click at [12, 10] on div at bounding box center [14, 13] width 18 height 18
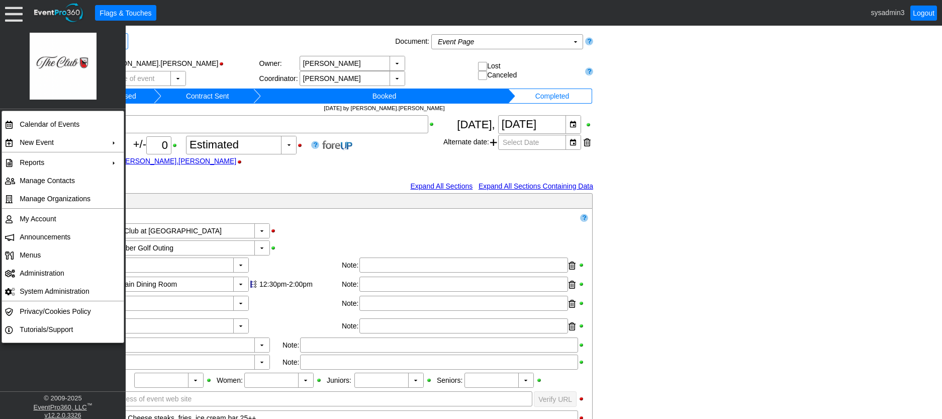
click at [705, 144] on div "Link ▼ Flag ▼ Document: Event Page Χ ▼ ● Print or PDF E-Sign ▼ Insert ▼ Save ▼ …" at bounding box center [471, 370] width 867 height 678
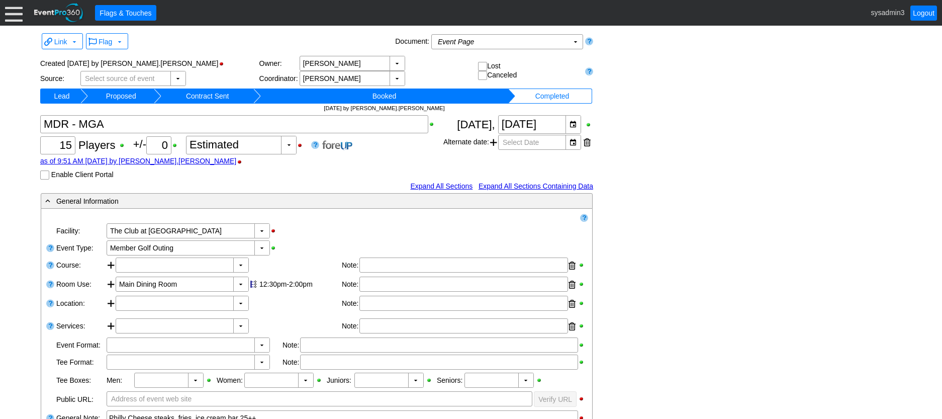
click at [7, 7] on div at bounding box center [14, 13] width 18 height 18
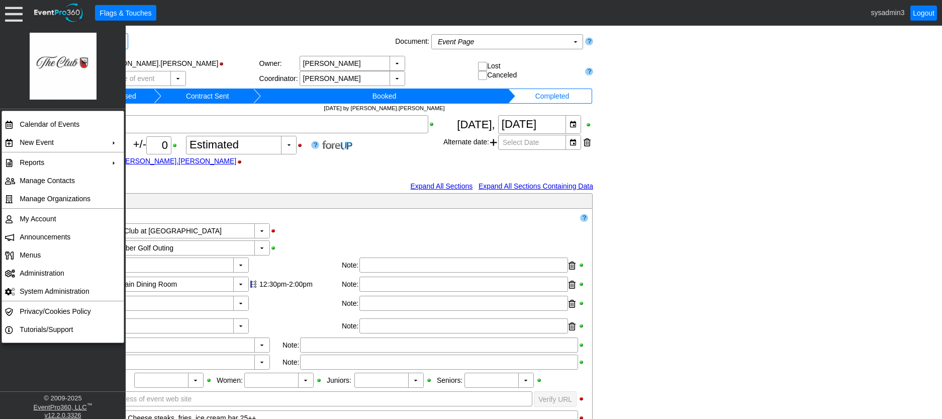
click at [791, 156] on div "Link ▼ Flag ▼ Document: Event Page Χ ▼ ● Print or PDF E-Sign ▼ Insert ▼ Save ▼ …" at bounding box center [471, 370] width 867 height 678
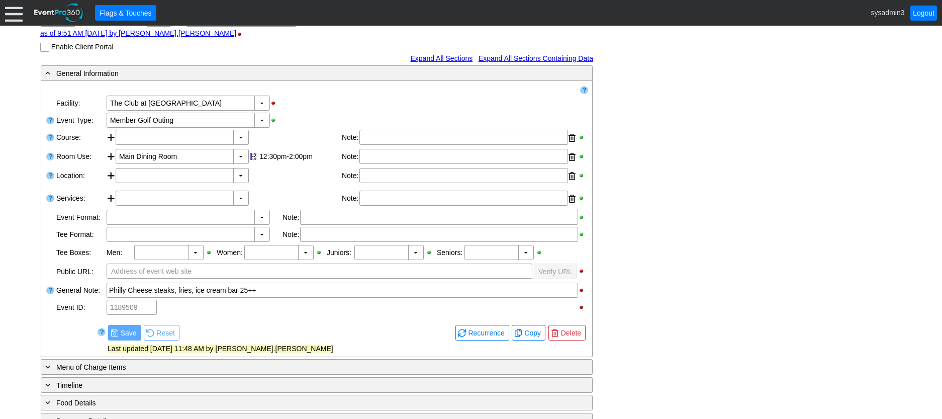
scroll to position [290, 0]
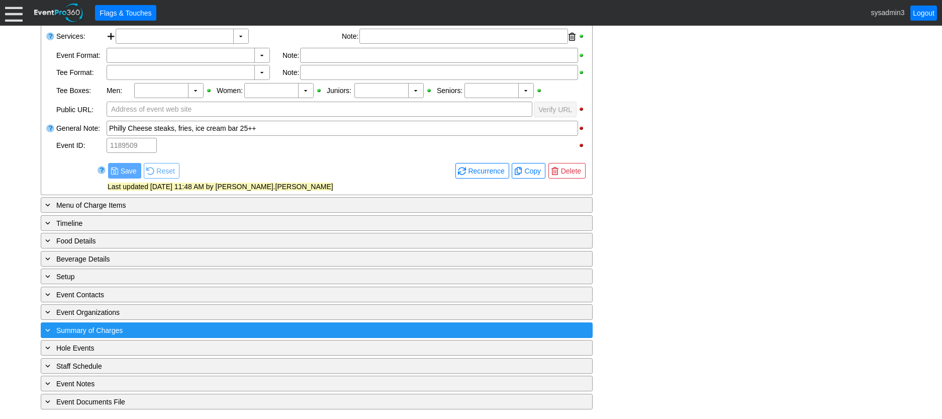
click at [234, 326] on div "+ Summary of Charges" at bounding box center [296, 330] width 506 height 12
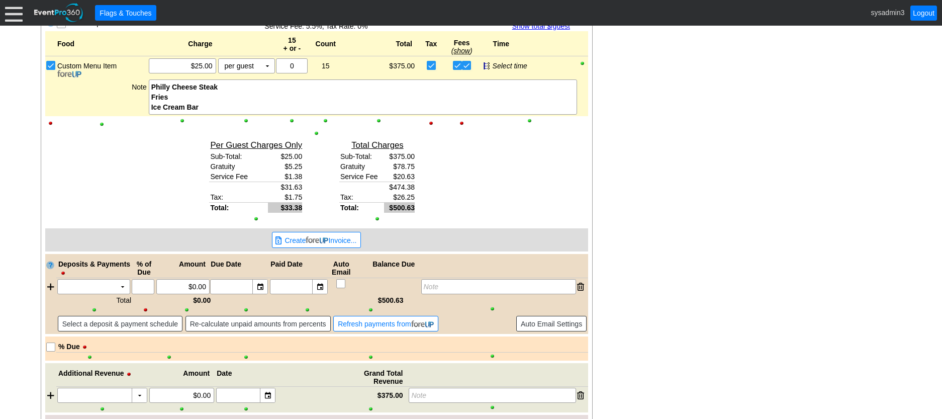
scroll to position [629, 0]
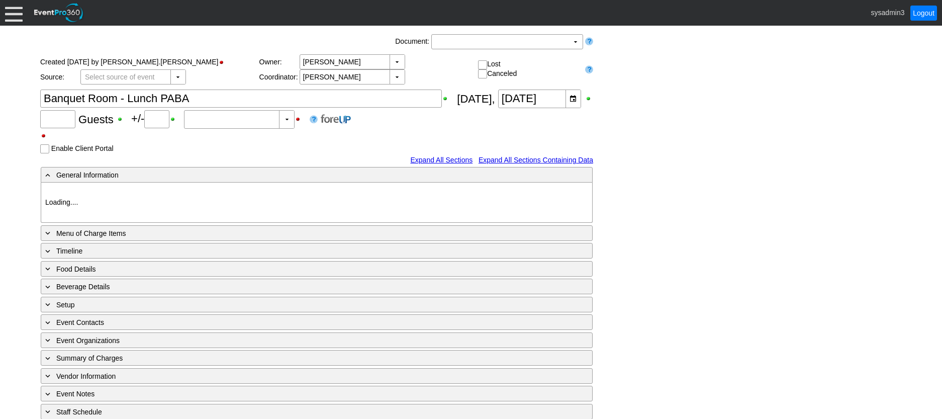
type input "The Club at [GEOGRAPHIC_DATA]"
type input "Meeting"
type input "1176785"
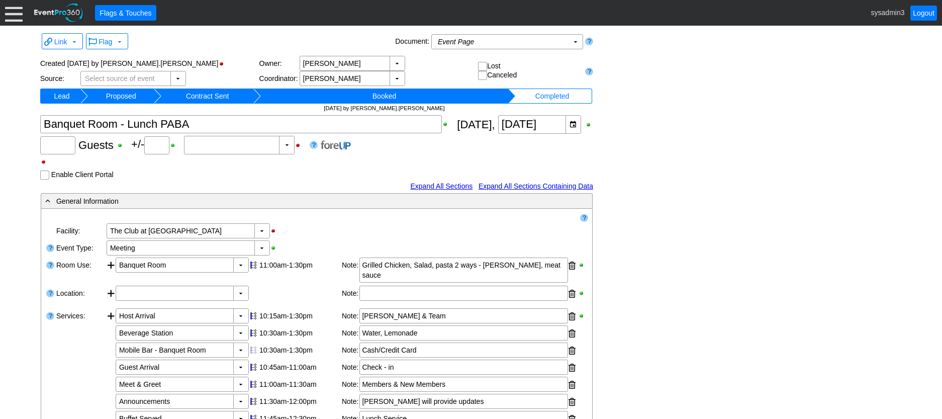
type input "37"
type input "0"
type input "Estimated"
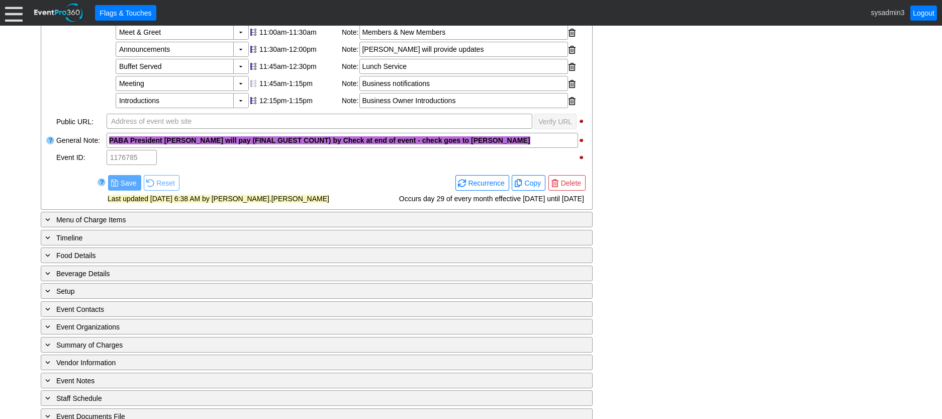
scroll to position [358, 0]
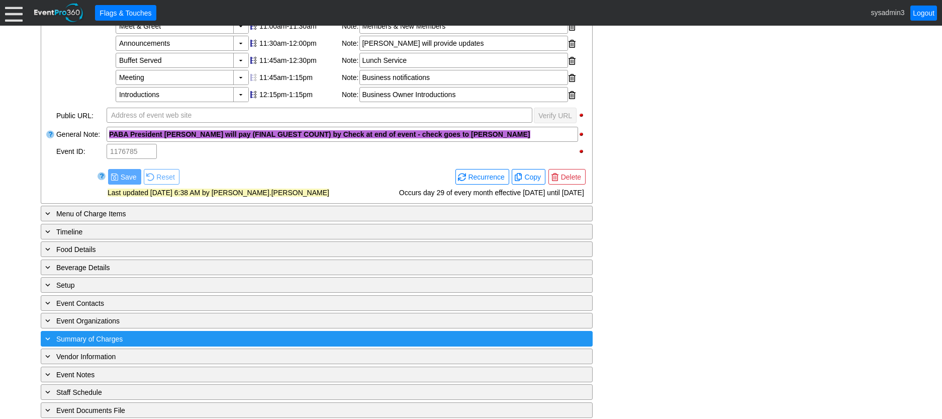
click at [234, 333] on div "+ Summary of Charges" at bounding box center [296, 339] width 506 height 12
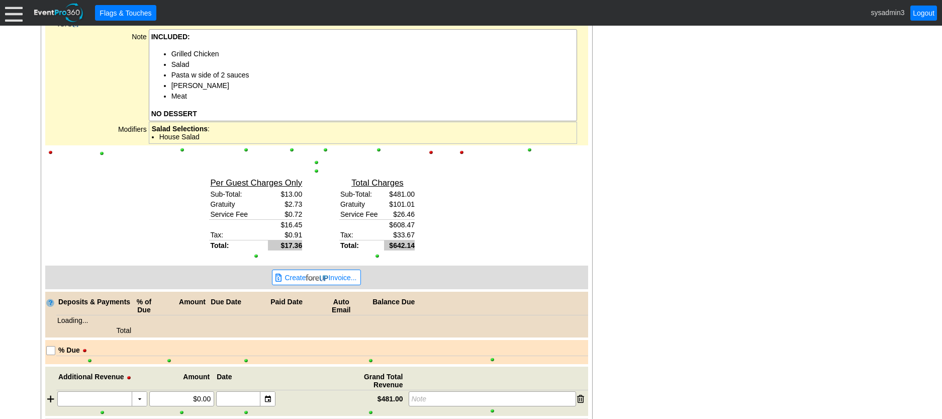
scroll to position [802, 0]
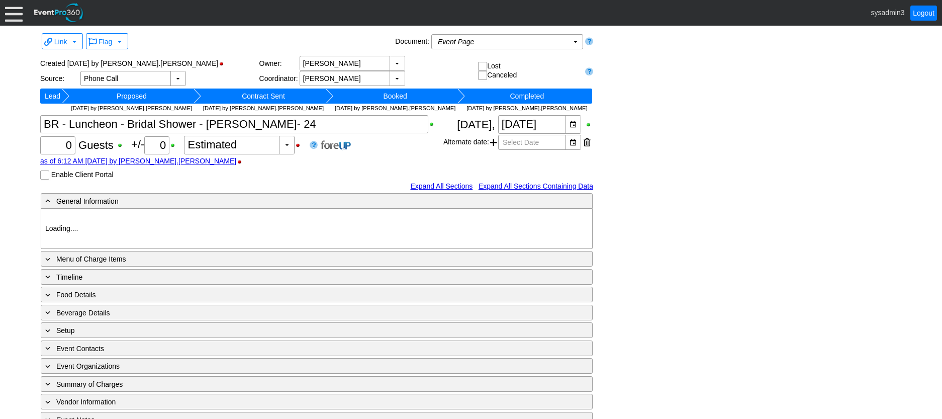
type input "The Club at River Wilderness"
type input "Luncheon"
type input "1156628"
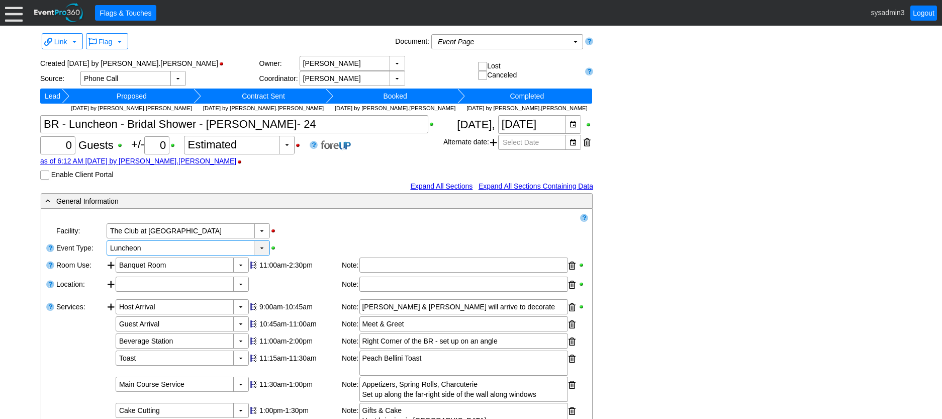
click at [256, 246] on div "▼" at bounding box center [261, 248] width 15 height 14
click at [332, 224] on div "▼ Χ The Club at River Wilderness" at bounding box center [347, 230] width 483 height 17
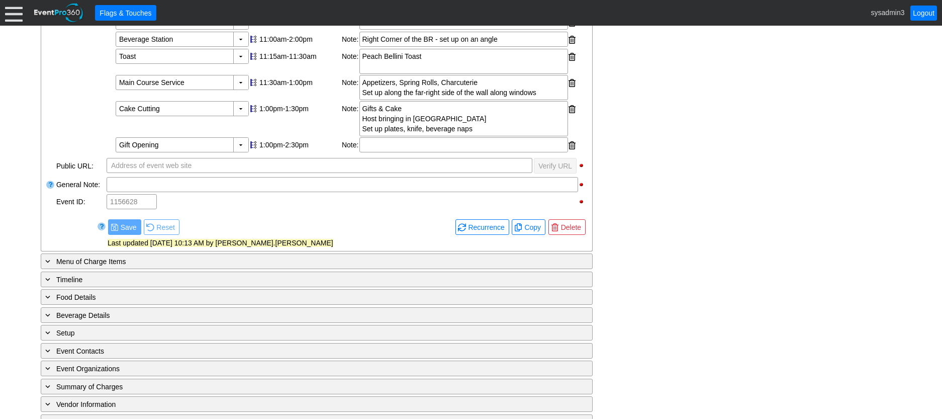
scroll to position [359, 0]
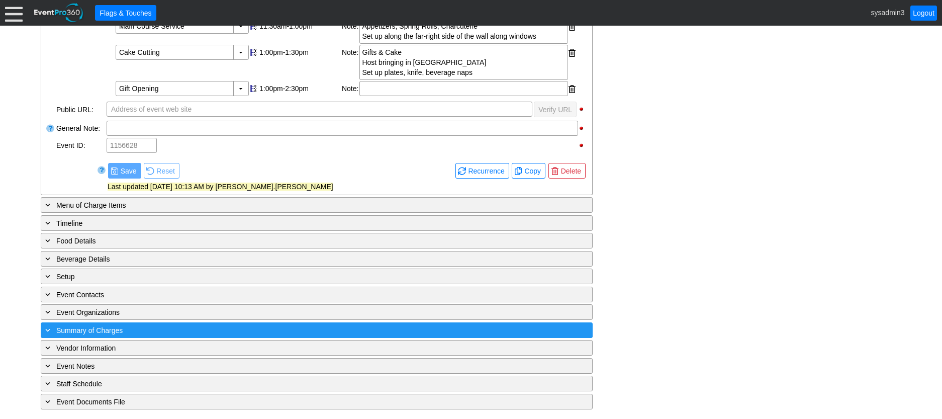
click at [198, 330] on div "+ Summary of Charges" at bounding box center [296, 330] width 506 height 12
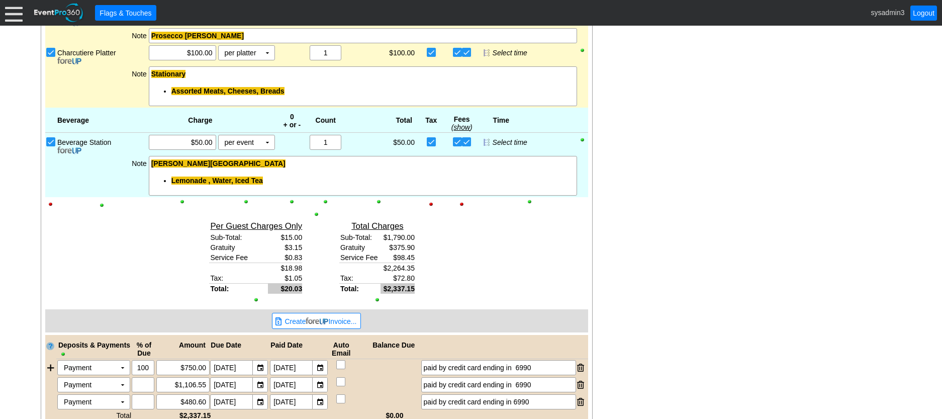
scroll to position [1237, 0]
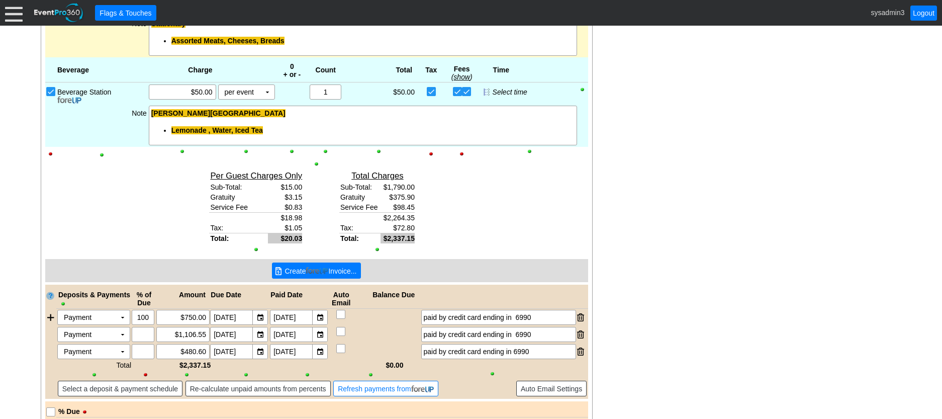
click at [313, 270] on img at bounding box center [317, 271] width 23 height 8
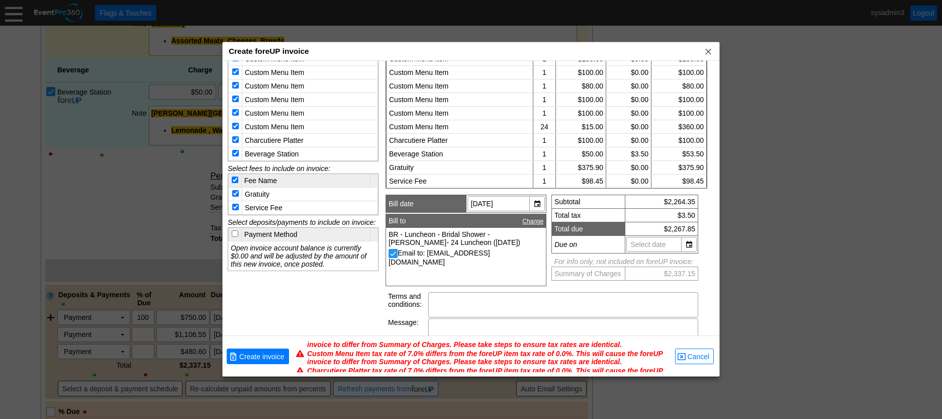
scroll to position [89, 0]
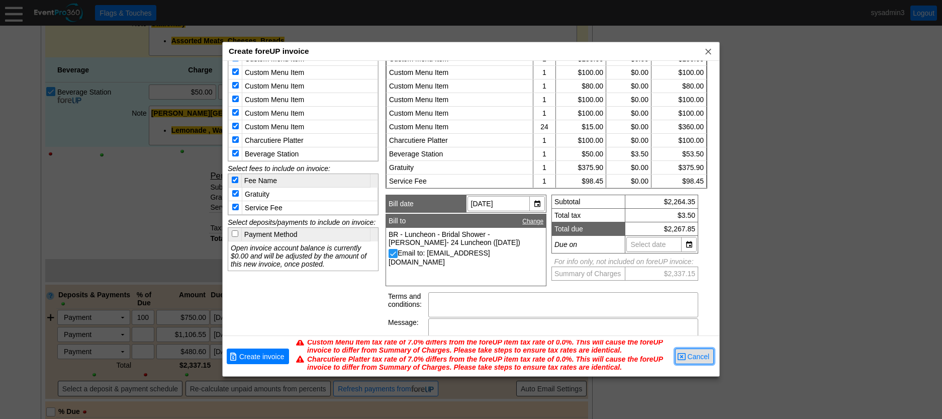
click at [695, 359] on span "Cancel" at bounding box center [699, 357] width 26 height 10
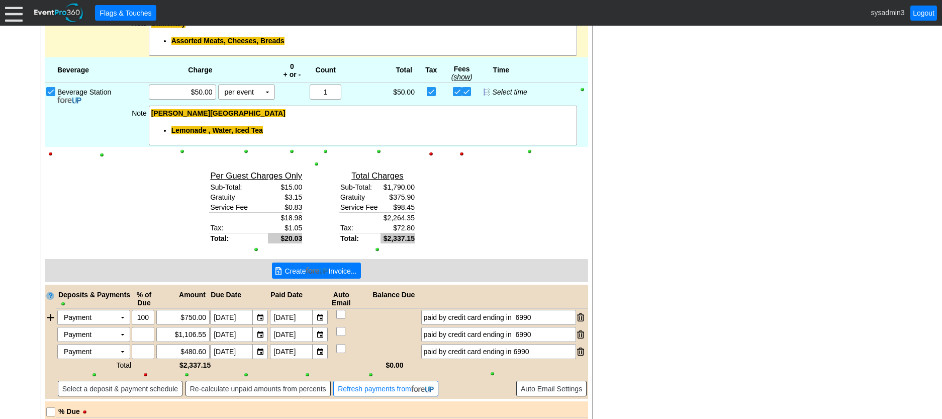
click at [317, 271] on img at bounding box center [317, 271] width 23 height 8
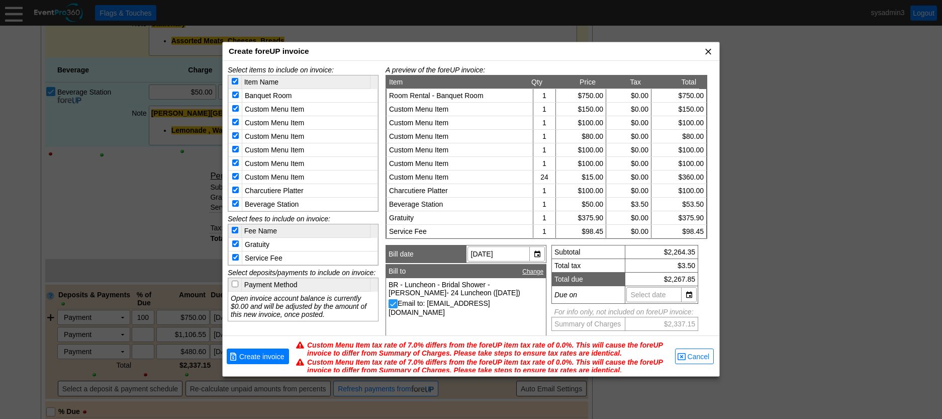
click at [708, 50] on span "x" at bounding box center [709, 51] width 10 height 10
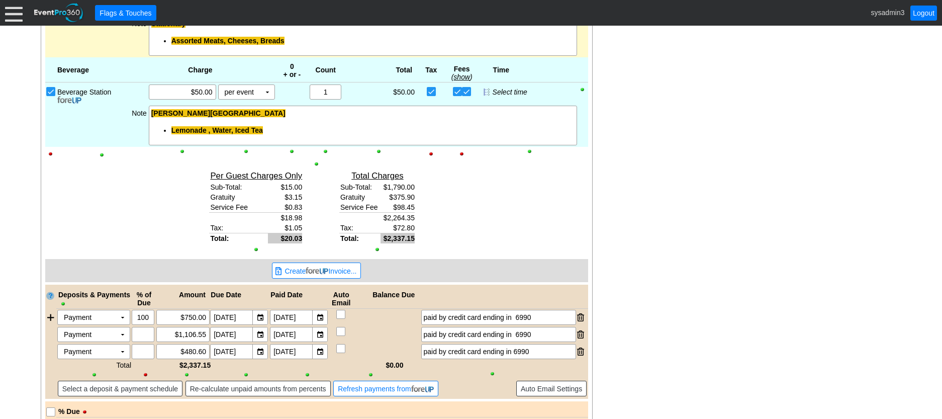
click at [12, 15] on div at bounding box center [14, 13] width 18 height 18
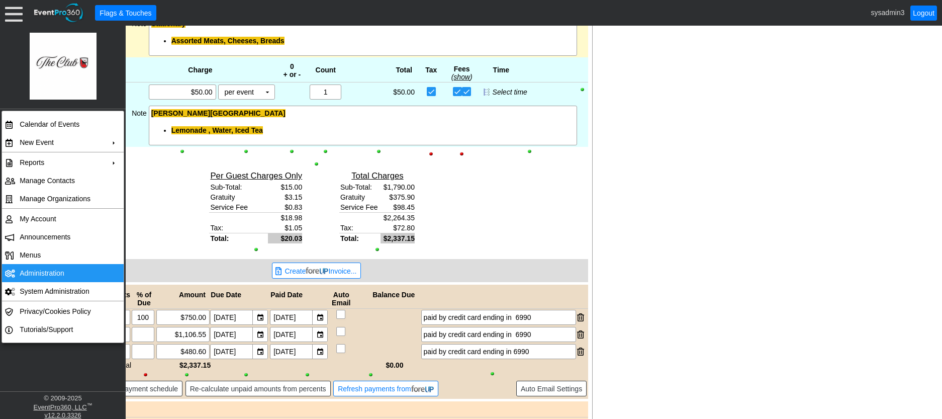
click at [39, 273] on td "Administration" at bounding box center [61, 273] width 90 height 18
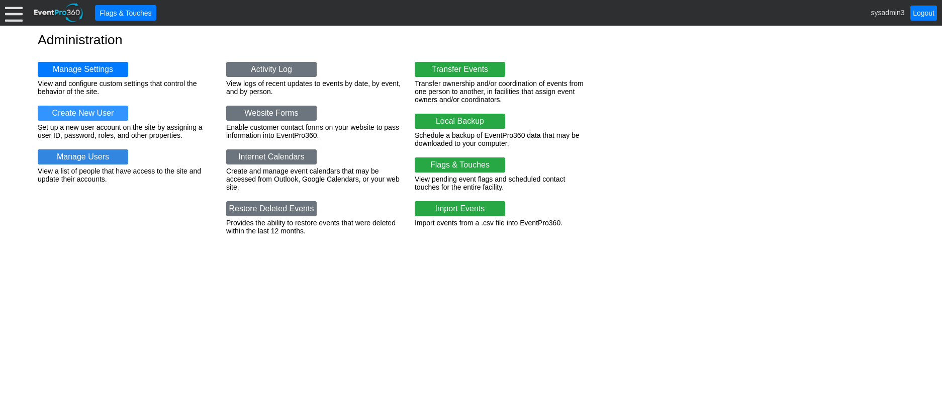
click at [80, 157] on link "Manage Users" at bounding box center [83, 156] width 91 height 15
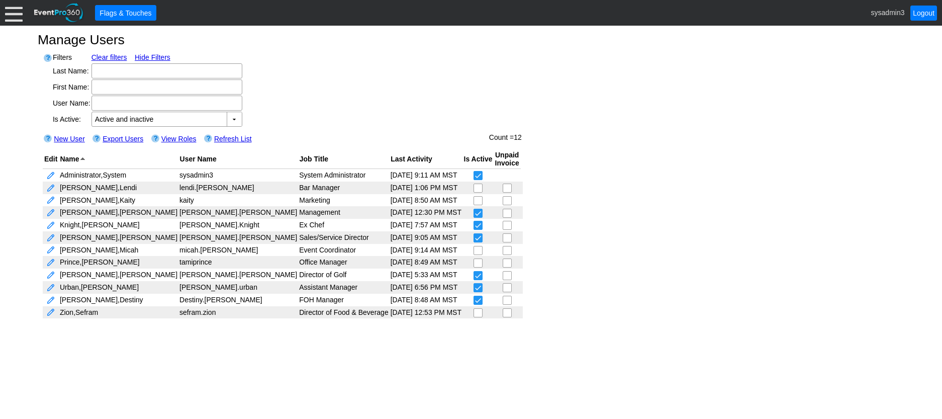
click at [16, 22] on div at bounding box center [14, 13] width 18 height 18
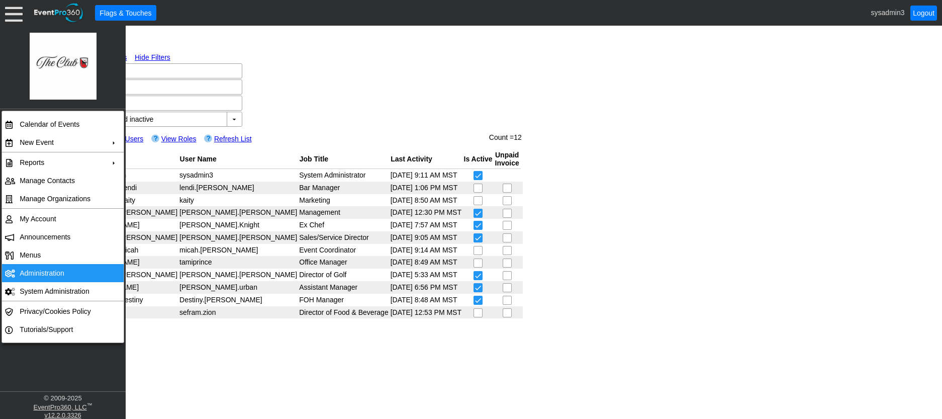
click at [41, 274] on td "Administration" at bounding box center [61, 273] width 90 height 18
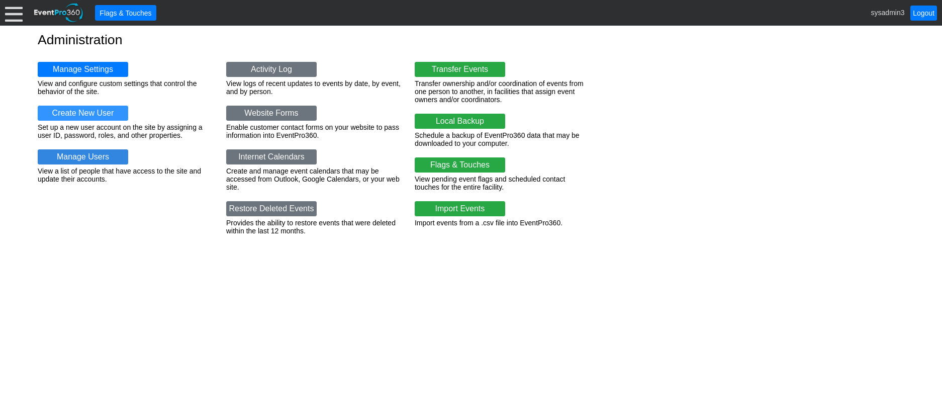
click at [73, 159] on link "Manage Users" at bounding box center [83, 156] width 91 height 15
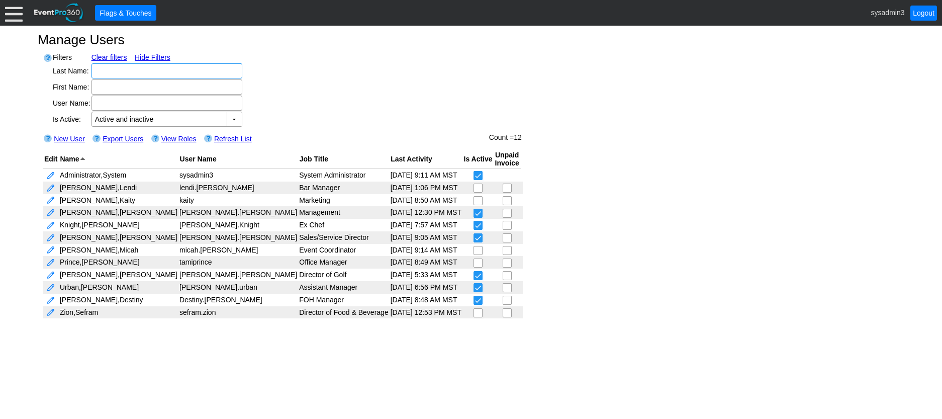
click at [14, 17] on div at bounding box center [14, 13] width 18 height 18
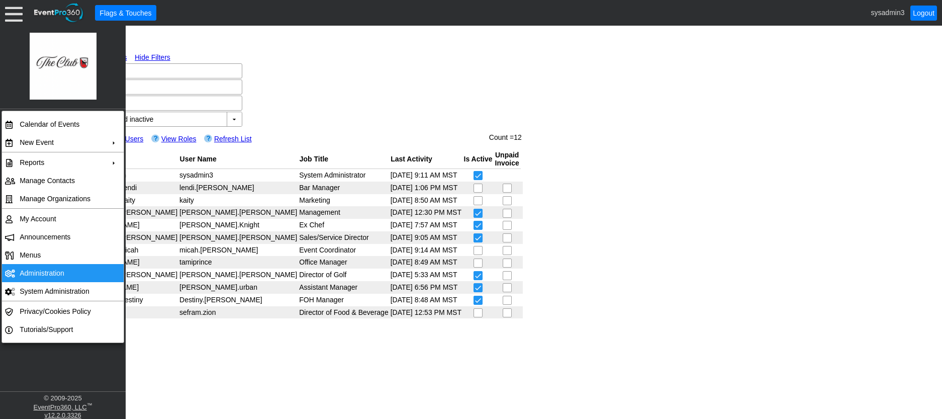
click at [45, 272] on td "Administration" at bounding box center [61, 273] width 90 height 18
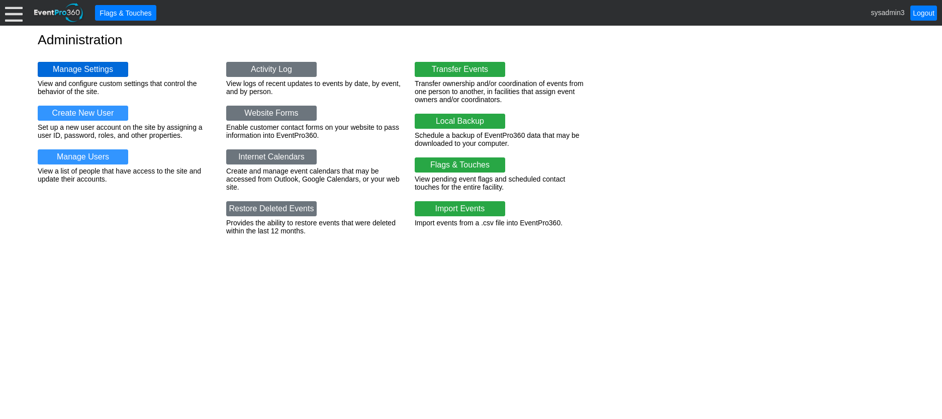
click at [78, 66] on link "Manage Settings" at bounding box center [83, 69] width 91 height 15
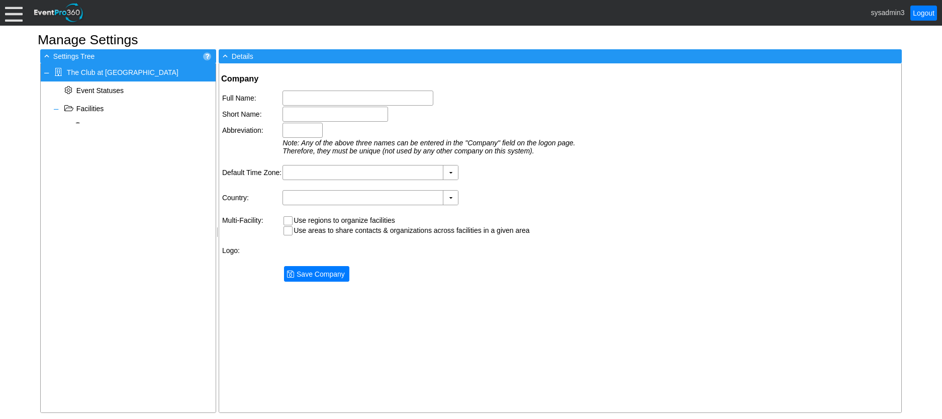
type input "The Club at [GEOGRAPHIC_DATA]"
type input "TCRW"
type input "(GMT-05:00) Eastern Time ([GEOGRAPHIC_DATA] & [GEOGRAPHIC_DATA])"
type input "[GEOGRAPHIC_DATA] (English)"
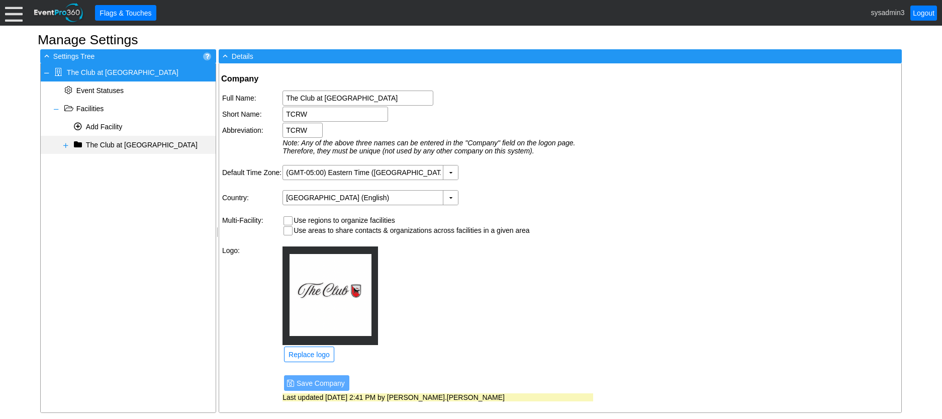
click at [65, 148] on span at bounding box center [66, 145] width 8 height 8
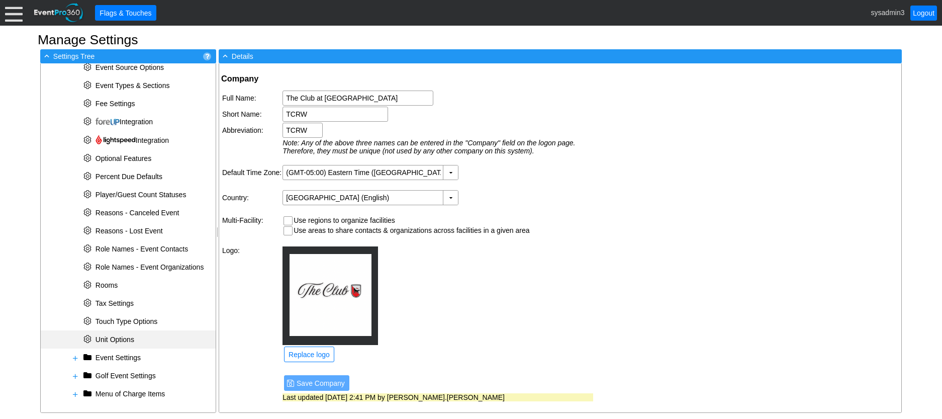
scroll to position [316, 0]
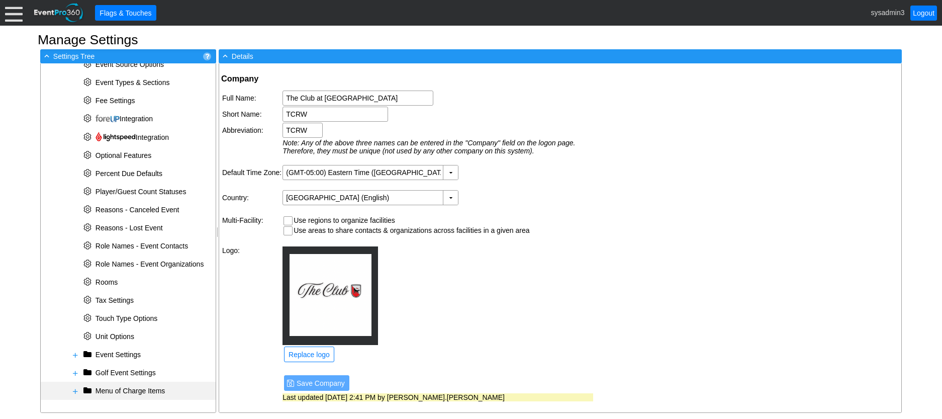
click at [74, 390] on span at bounding box center [75, 391] width 8 height 8
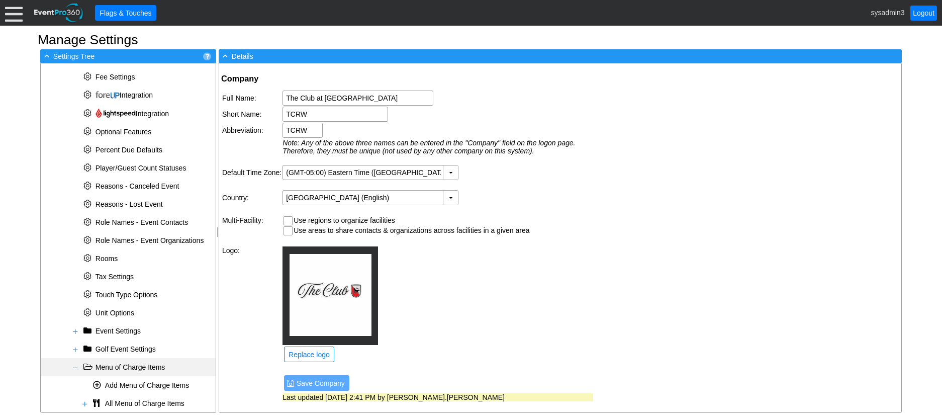
scroll to position [352, 0]
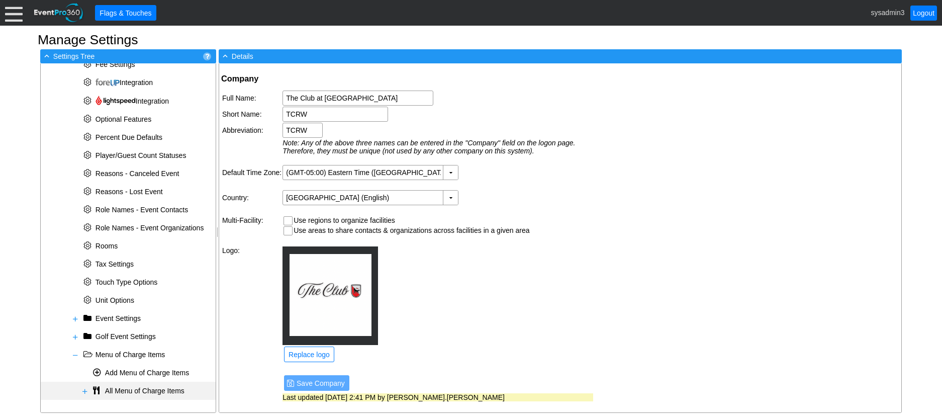
click at [84, 389] on span at bounding box center [85, 391] width 8 height 8
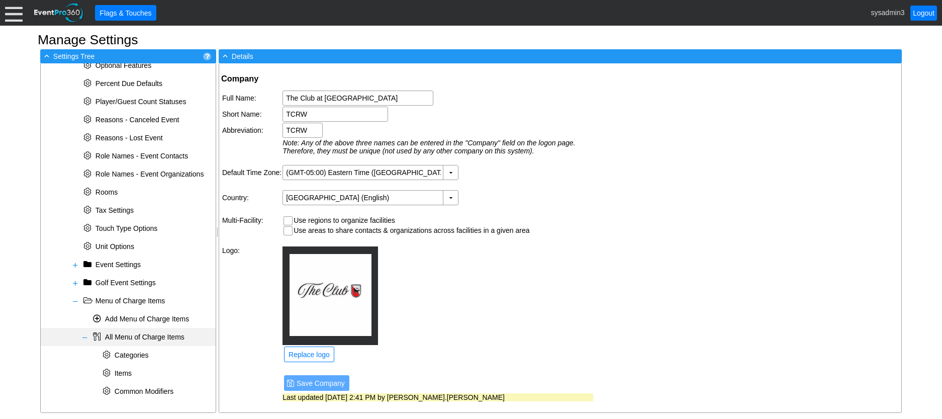
scroll to position [406, 0]
click at [127, 372] on span "Items" at bounding box center [123, 373] width 17 height 8
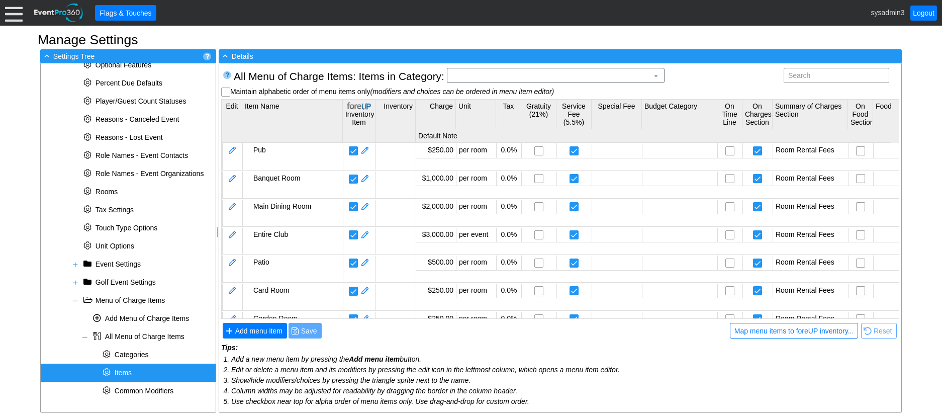
scroll to position [0, 0]
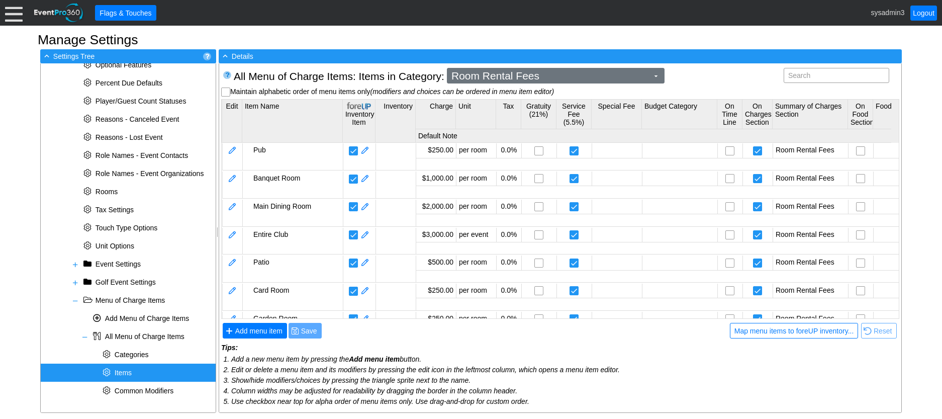
click at [555, 80] on span "Room Rental Fees" at bounding box center [550, 76] width 201 height 10
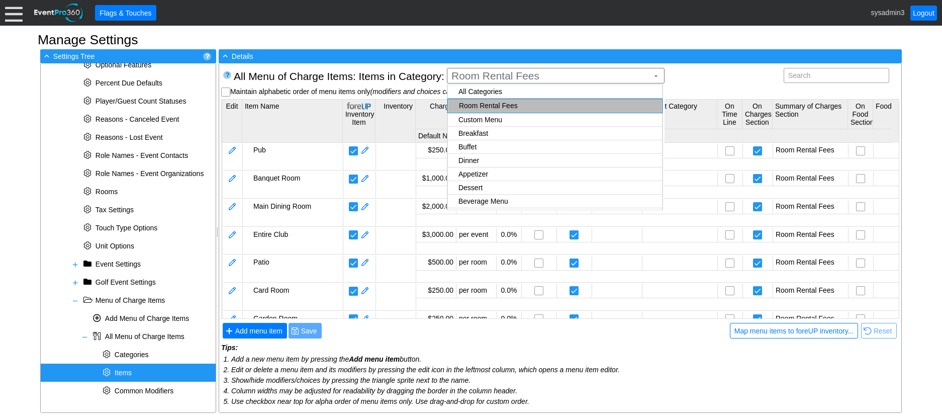
checkbox input "true"
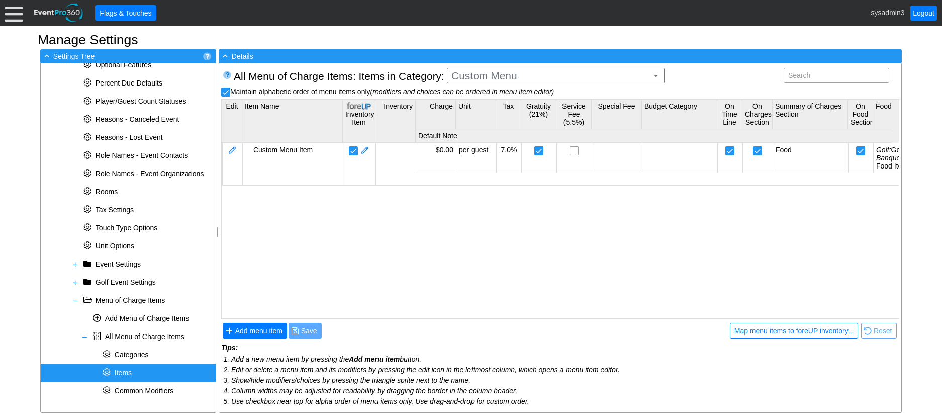
click at [484, 108] on body "Calendar of Events + New Event + Reports + Manage Contacts + Manage Organizatio…" at bounding box center [471, 209] width 942 height 419
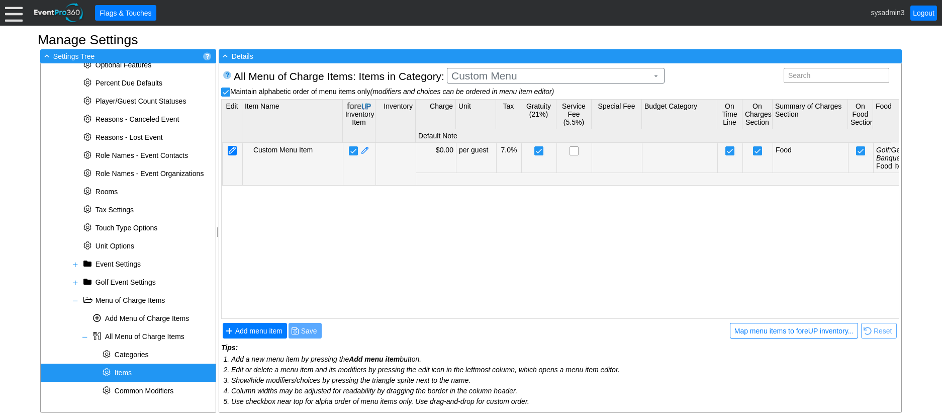
click at [235, 150] on div at bounding box center [232, 151] width 9 height 10
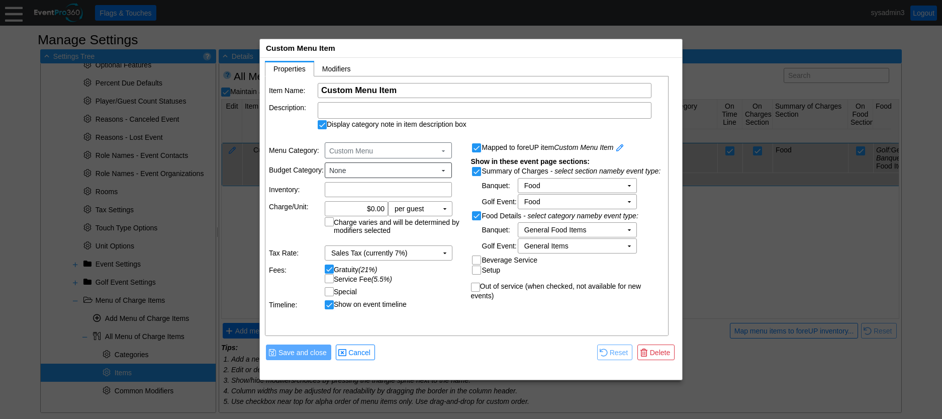
click at [316, 352] on span "Save and close" at bounding box center [303, 353] width 52 height 10
click at [355, 348] on span "Cancel" at bounding box center [360, 353] width 26 height 10
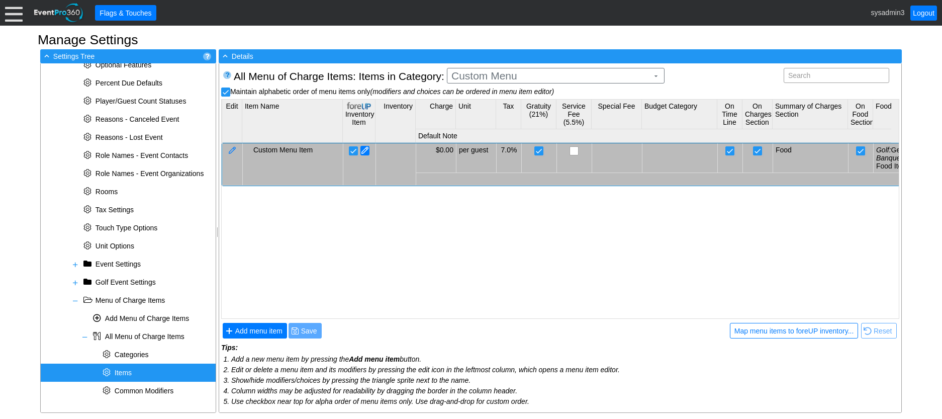
click at [363, 150] on span at bounding box center [365, 151] width 9 height 10
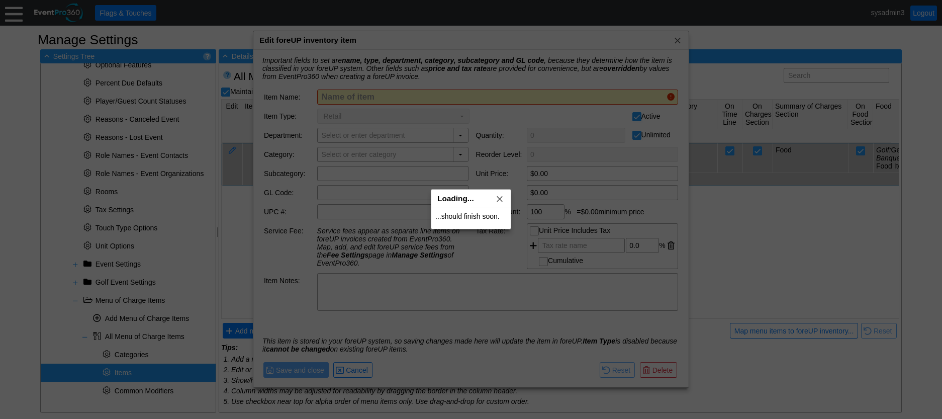
type input "Custom Menu Item"
type input "Events"
checkbox input "false"
type input "Event F&B"
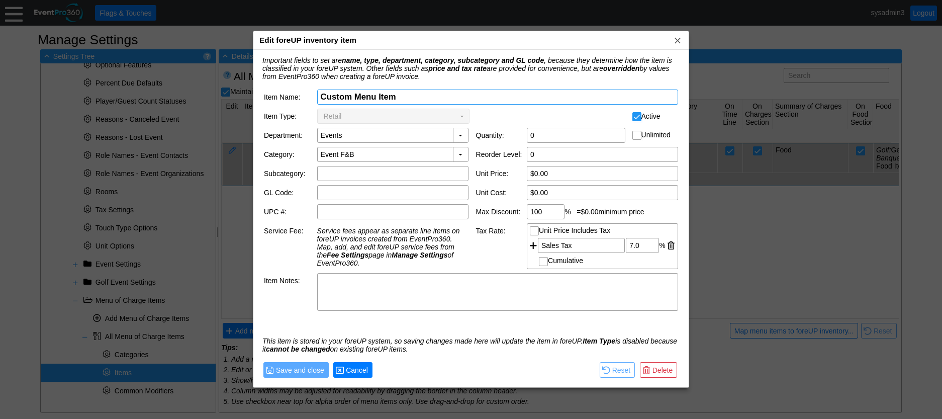
click at [364, 368] on span "Cancel" at bounding box center [357, 370] width 26 height 10
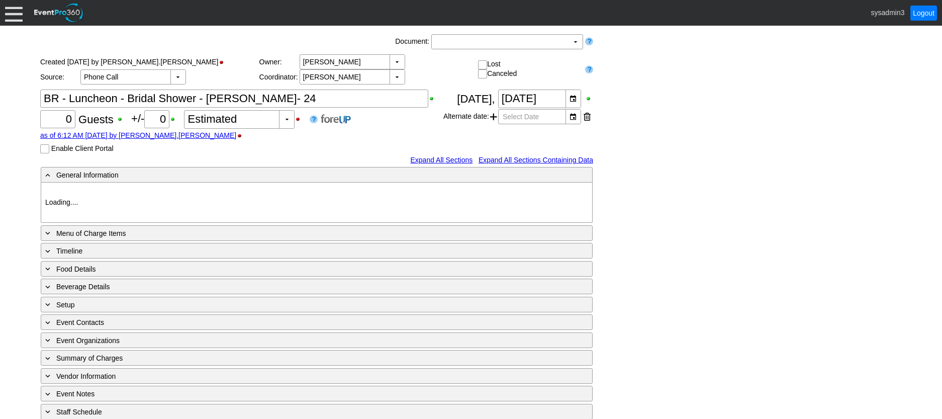
type input "The Club at [GEOGRAPHIC_DATA]"
type input "Luncheon"
type input "1156628"
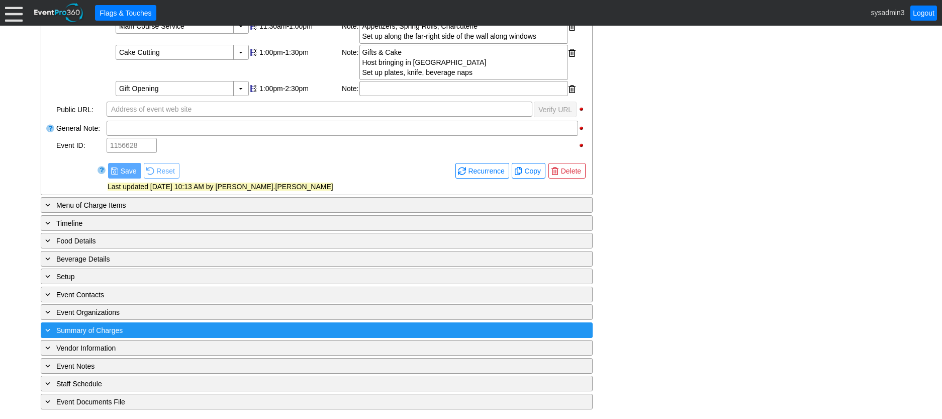
click at [212, 331] on div "+ Summary of Charges" at bounding box center [296, 330] width 506 height 12
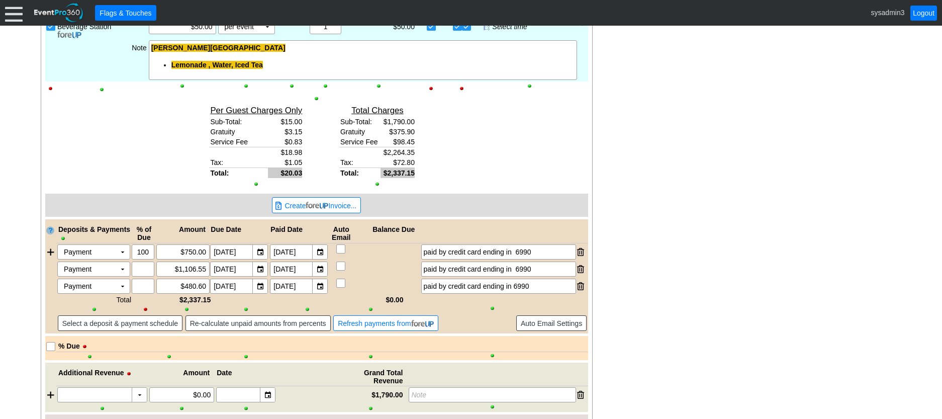
scroll to position [1305, 0]
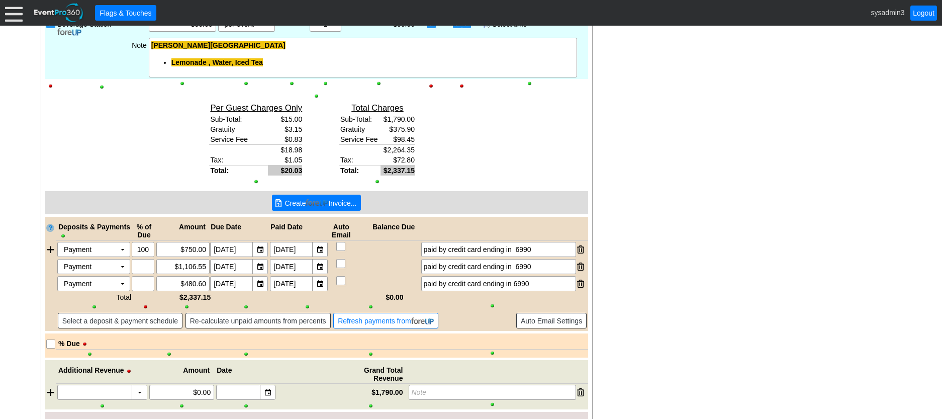
click at [327, 205] on img at bounding box center [317, 203] width 23 height 8
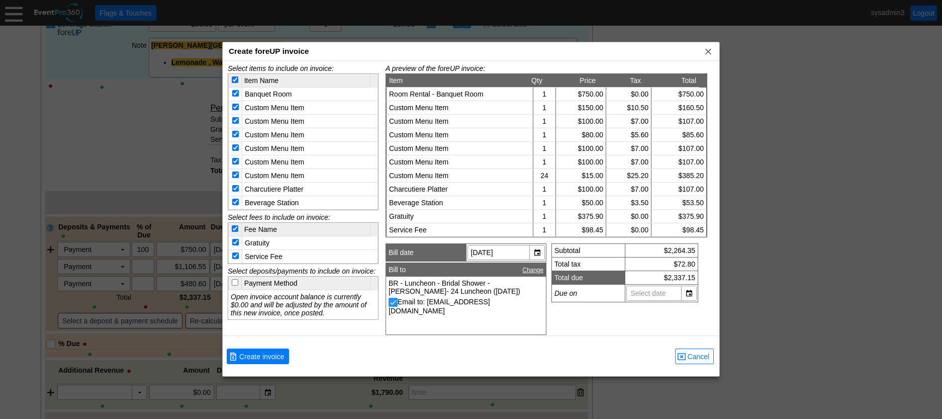
scroll to position [0, 0]
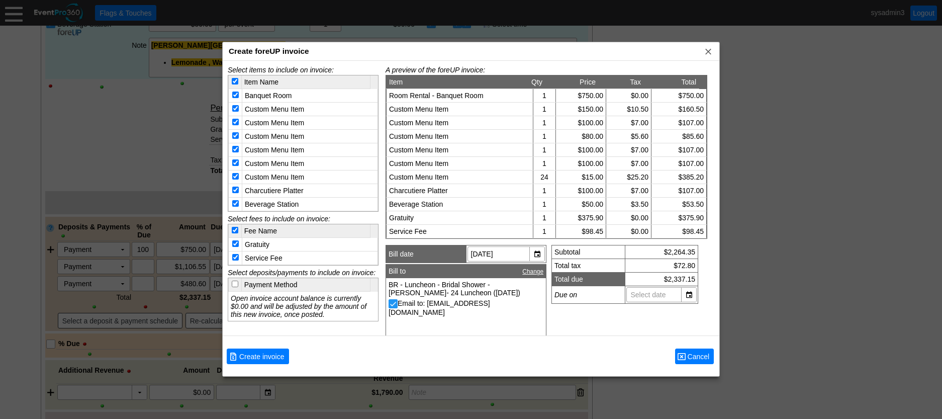
click at [696, 358] on span "Cancel" at bounding box center [699, 357] width 26 height 10
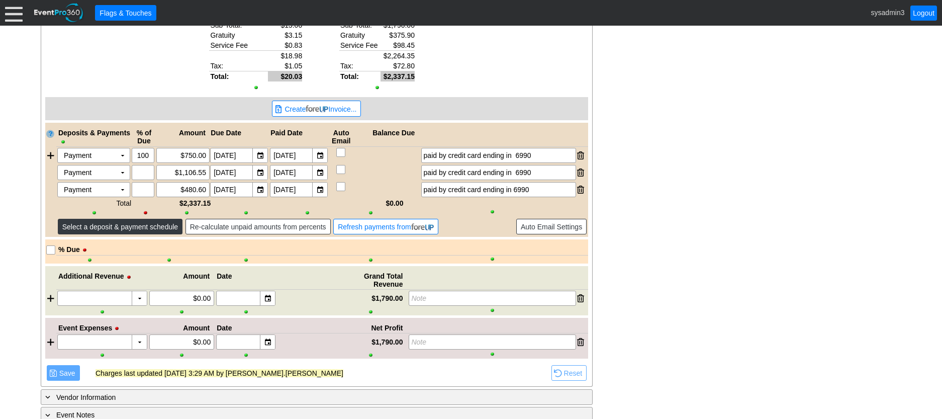
scroll to position [1449, 0]
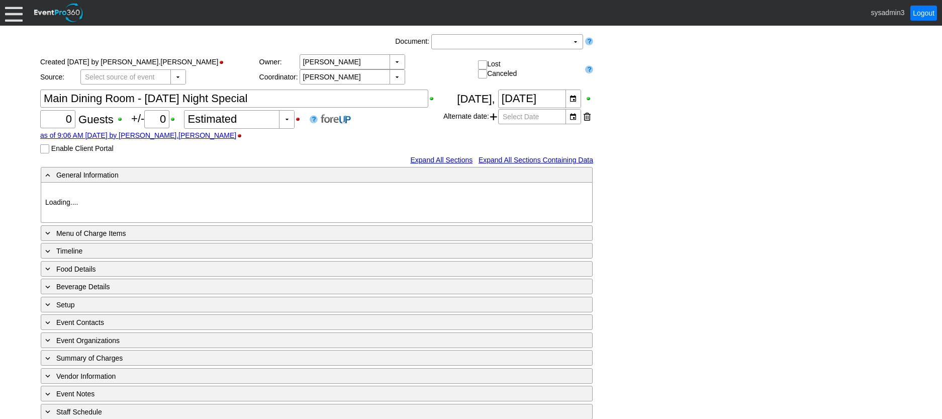
type input "The Club at [GEOGRAPHIC_DATA]"
type input "[DATE] Dinner Special"
type input "1202727"
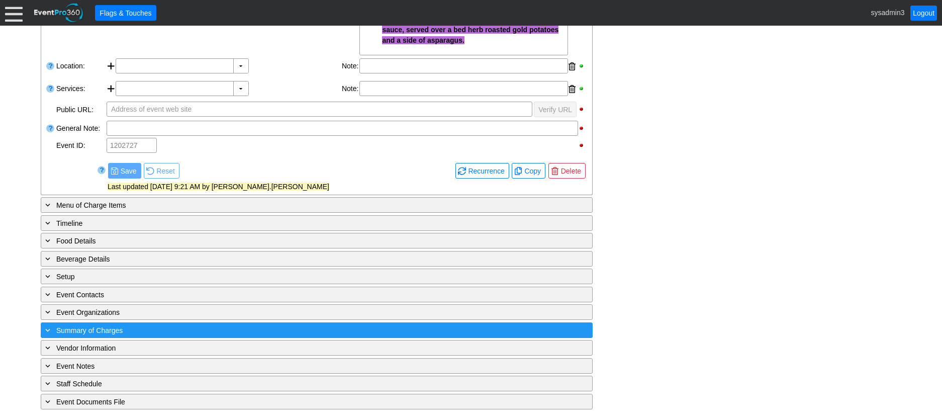
click at [257, 335] on div "+ Summary of Charges" at bounding box center [296, 330] width 506 height 12
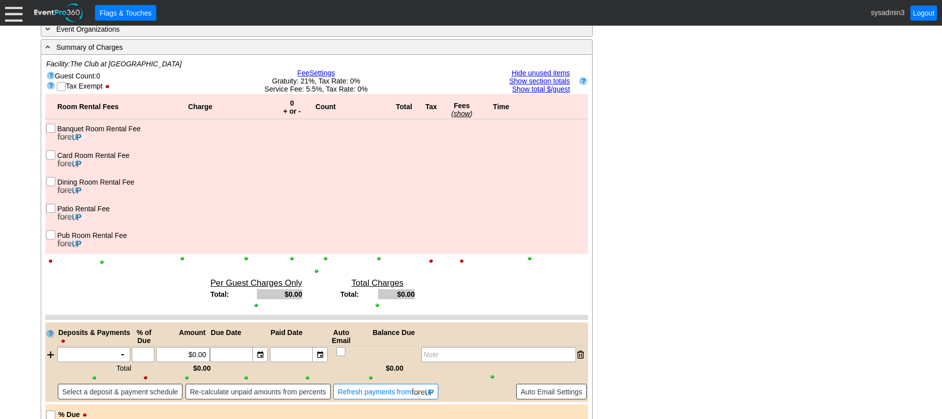
scroll to position [571, 0]
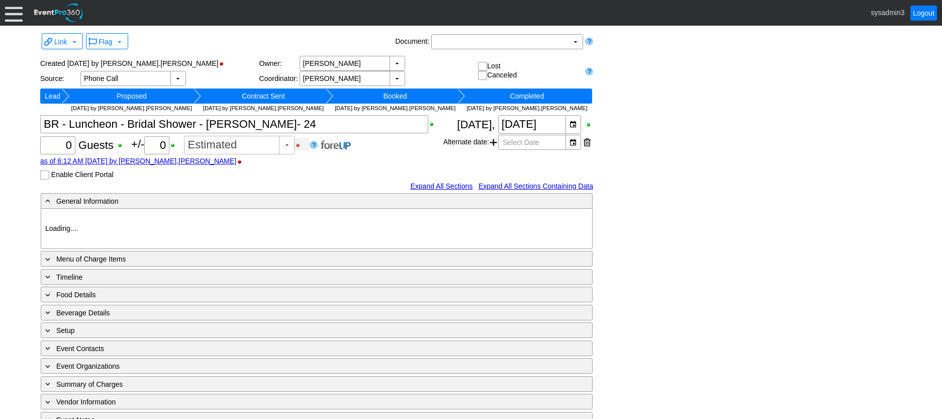
type input "The Club at [GEOGRAPHIC_DATA]"
type input "Luncheon"
type input "1156628"
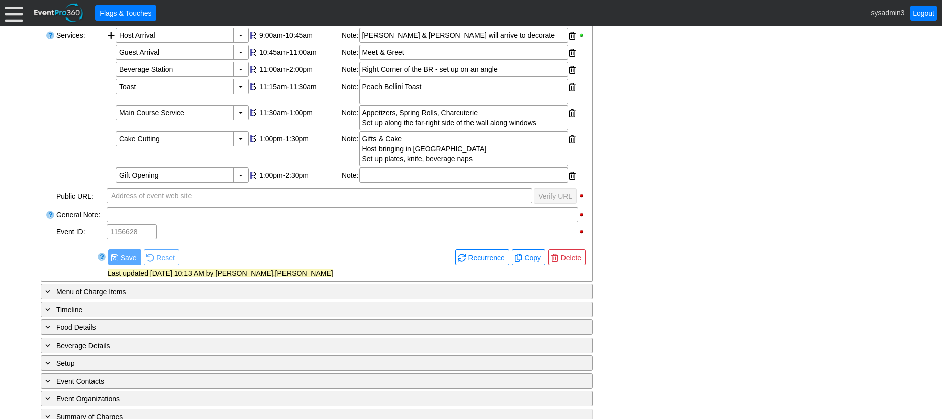
scroll to position [359, 0]
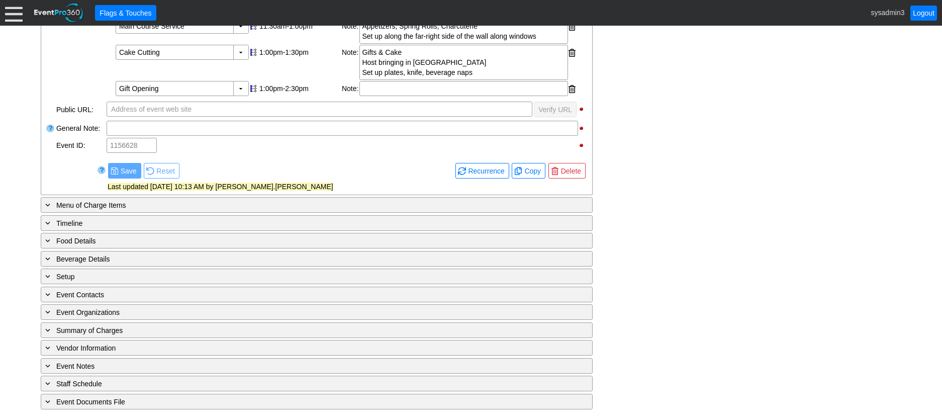
click at [219, 338] on div "+ Summary of Charges ▼ Facility: Guest Count: Tax Exempt Waive Fee Settings Rem…" at bounding box center [316, 330] width 553 height 17
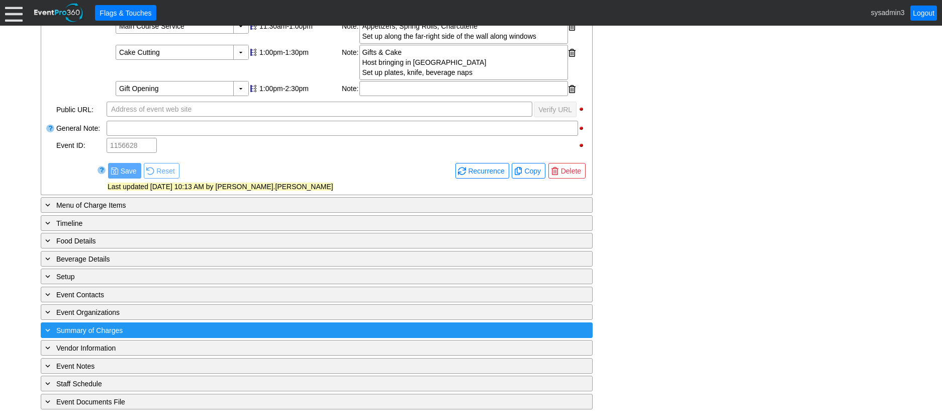
click at [222, 329] on div "+ Summary of Charges" at bounding box center [296, 330] width 506 height 12
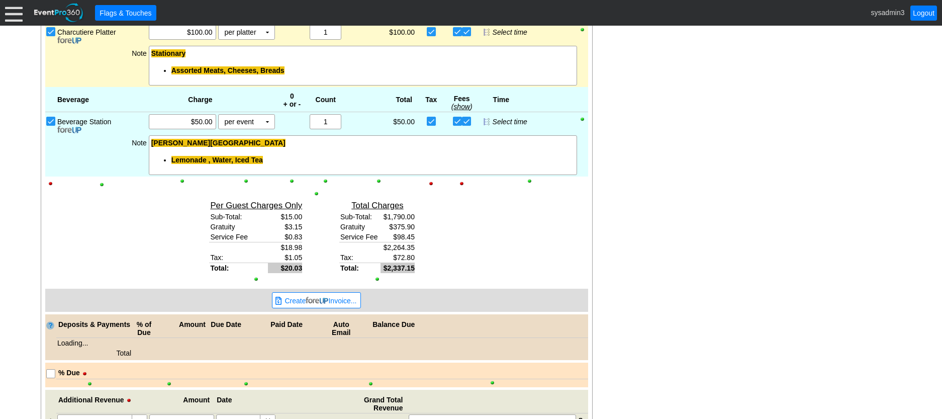
scroll to position [1381, 0]
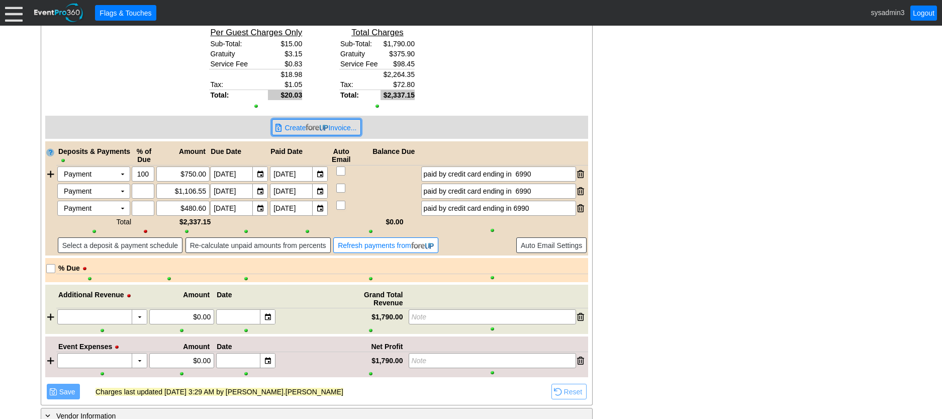
click at [328, 127] on span "Create Invoice..." at bounding box center [321, 128] width 76 height 10
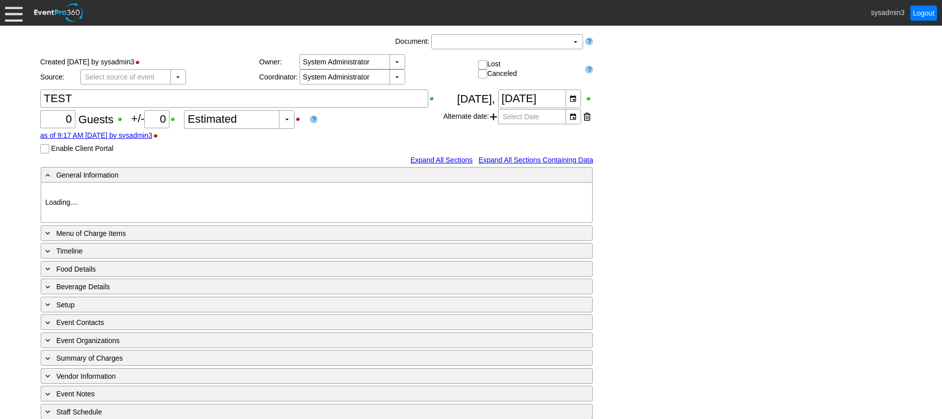
type input "The Club at [GEOGRAPHIC_DATA]"
type input "1204240"
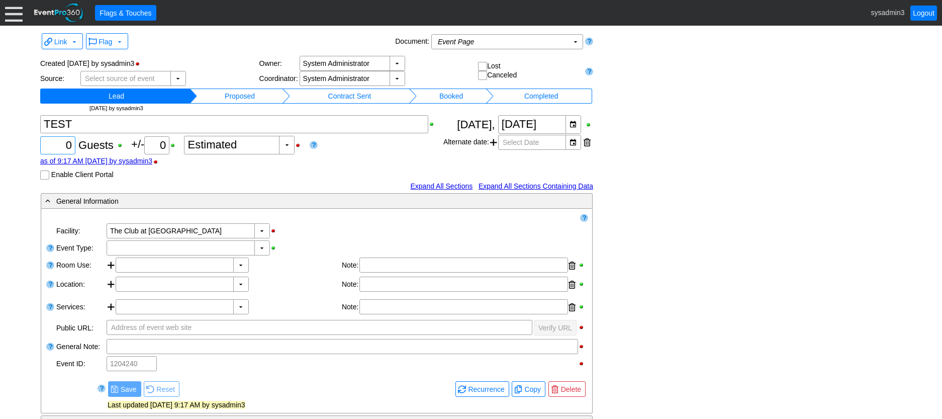
click at [70, 146] on input "0" at bounding box center [58, 145] width 28 height 17
type input "100"
click at [263, 248] on div "▼" at bounding box center [261, 248] width 15 height 14
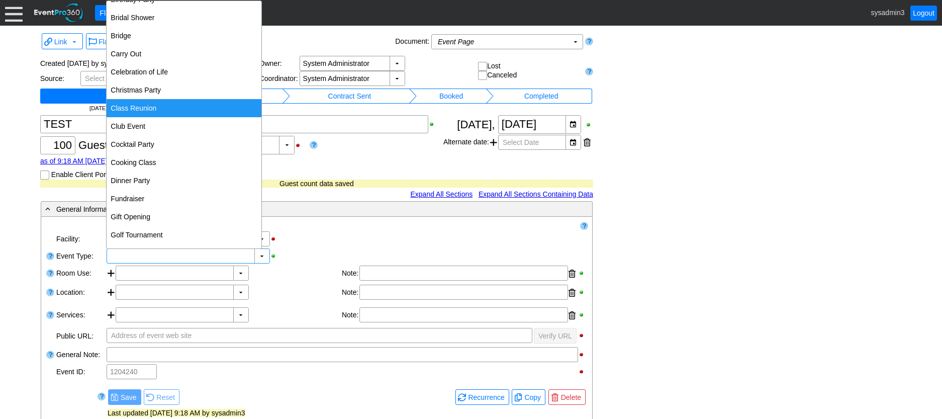
scroll to position [101, 0]
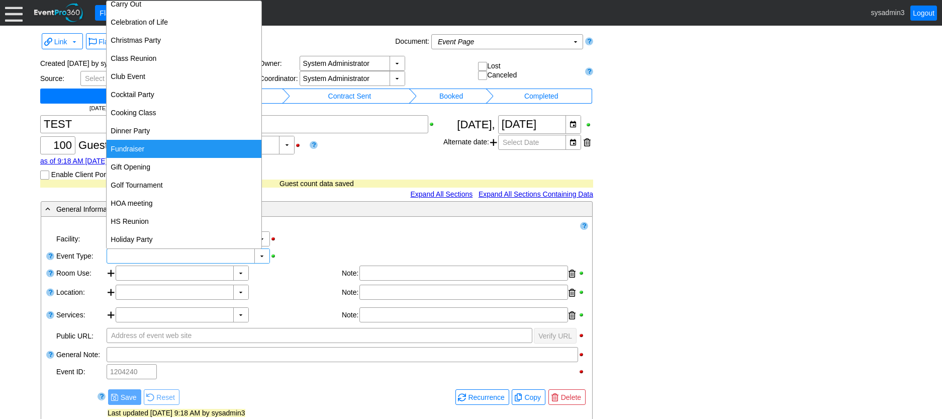
click at [143, 149] on div "Fundraiser" at bounding box center [184, 149] width 155 height 18
type input "Fundraiser"
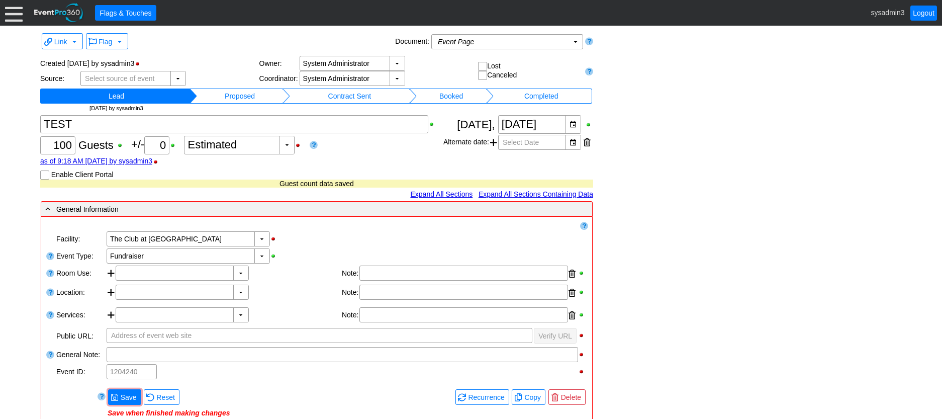
click at [316, 229] on td "Remove all highlights" at bounding box center [308, 226] width 527 height 10
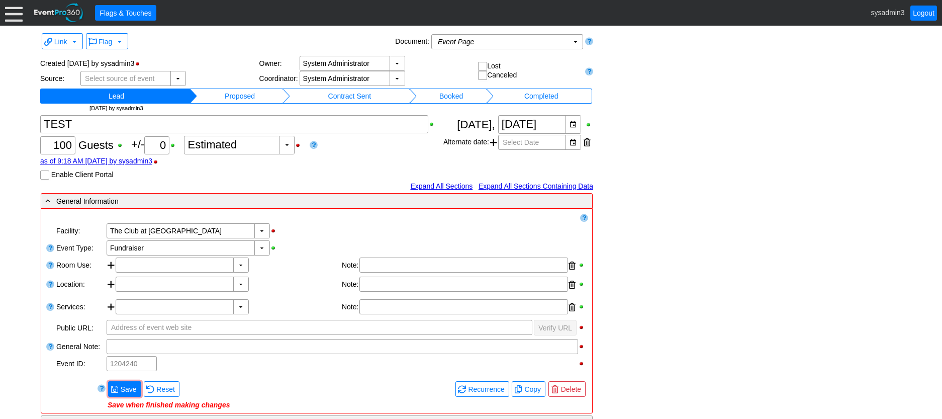
scroll to position [50, 0]
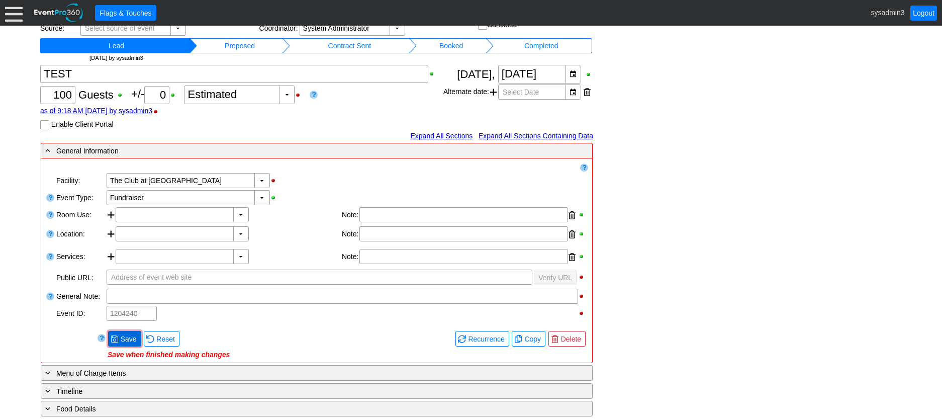
click at [128, 340] on span "Save" at bounding box center [129, 339] width 20 height 10
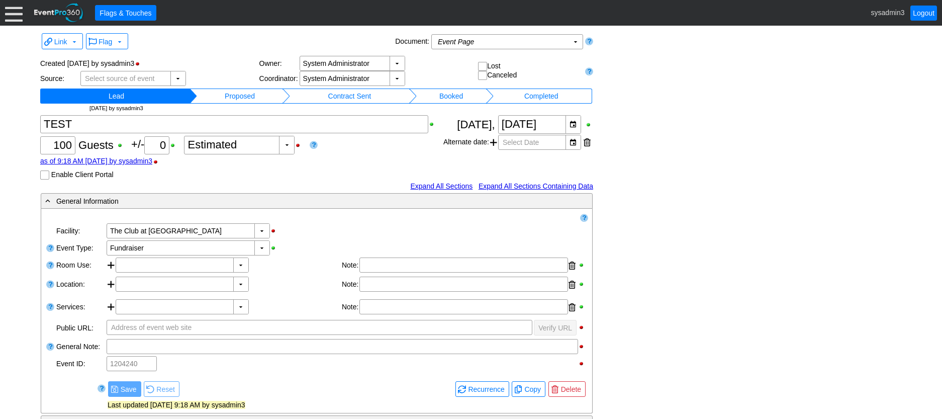
click at [253, 93] on td "Proposed" at bounding box center [239, 96] width 85 height 15
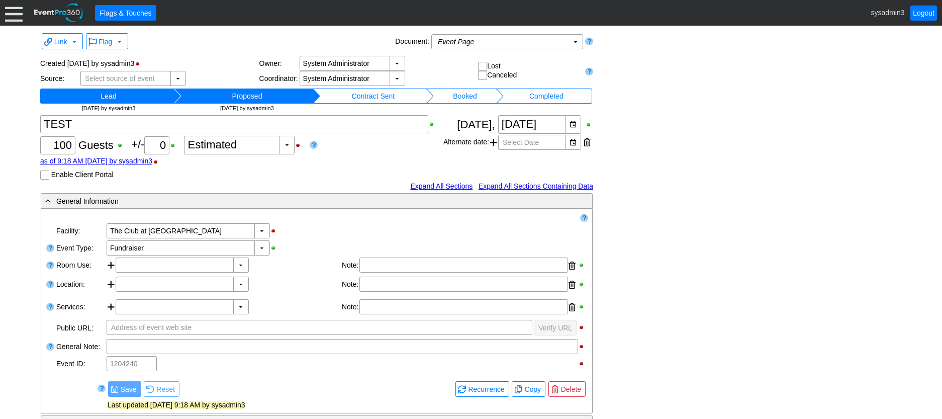
click at [387, 94] on td "Contract Sent" at bounding box center [373, 96] width 107 height 15
click at [481, 95] on td "Booked" at bounding box center [470, 96] width 59 height 15
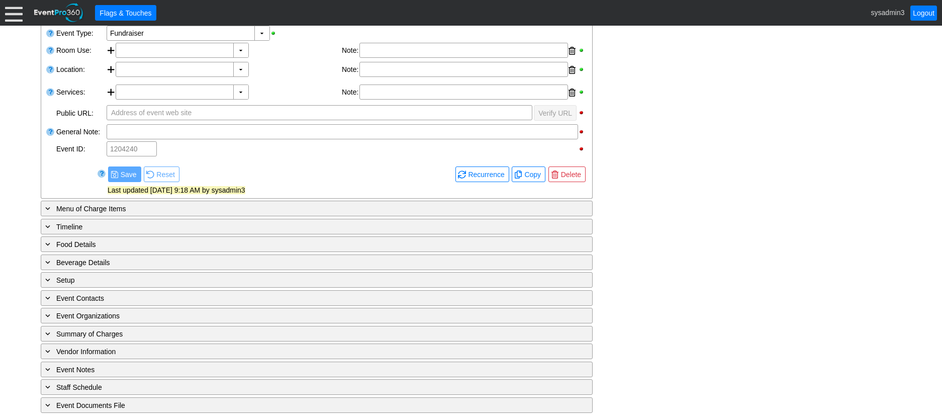
scroll to position [219, 0]
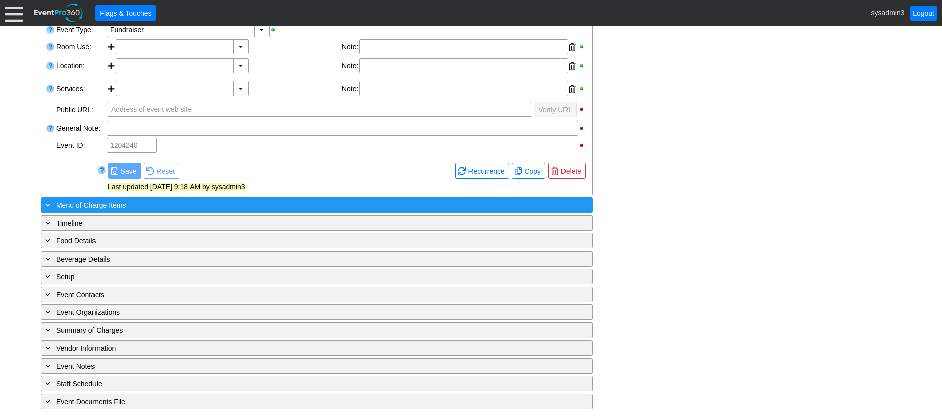
click at [208, 207] on div "+ Menu of Charge Items" at bounding box center [296, 205] width 506 height 12
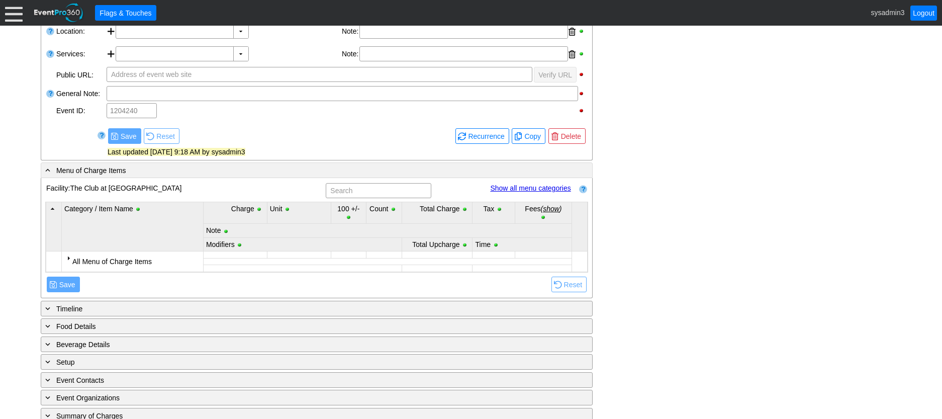
scroll to position [339, 0]
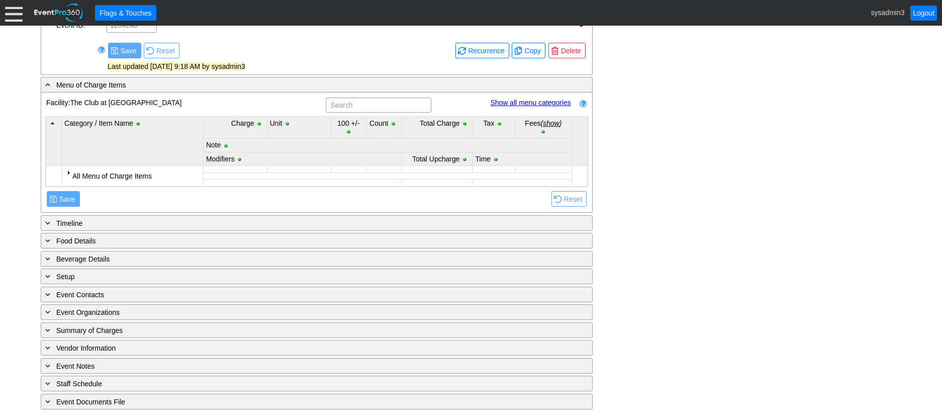
click at [66, 171] on div at bounding box center [68, 172] width 8 height 8
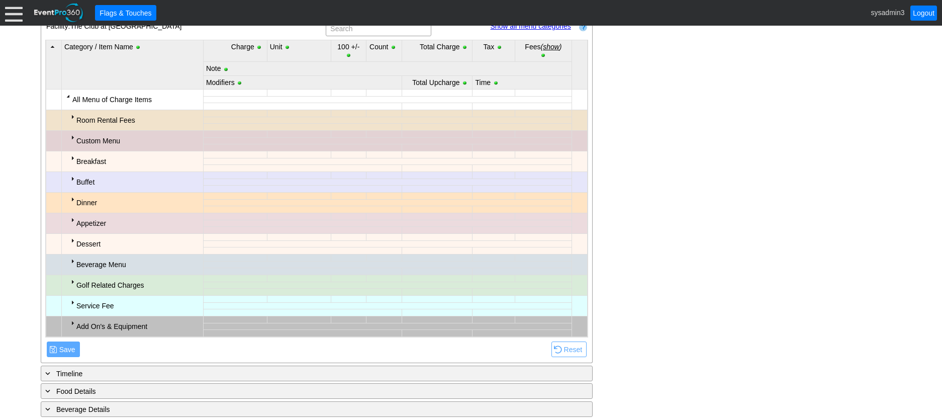
scroll to position [440, 0]
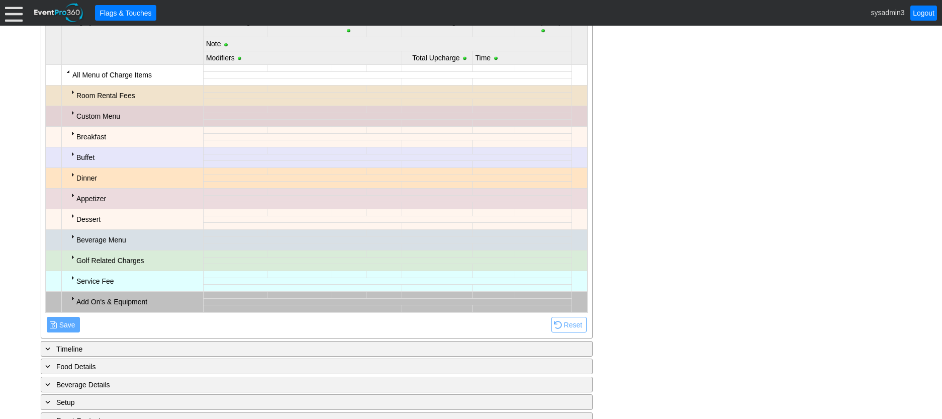
click at [71, 93] on div at bounding box center [72, 92] width 8 height 8
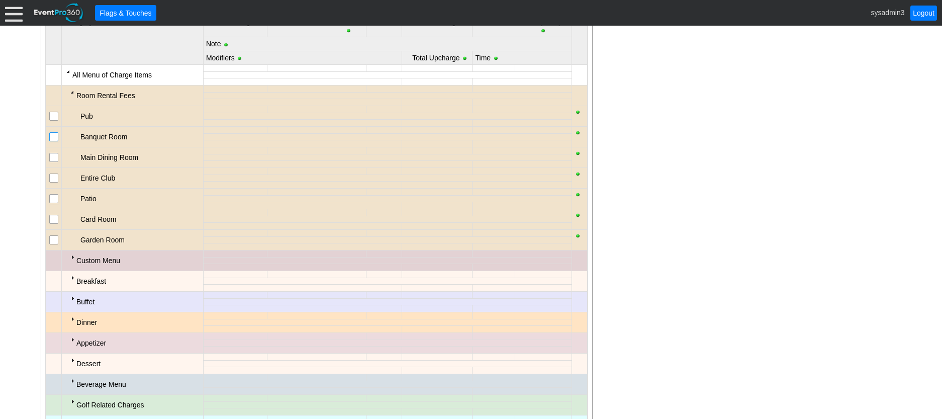
click at [56, 140] on input "checkbox" at bounding box center [55, 138] width 10 height 10
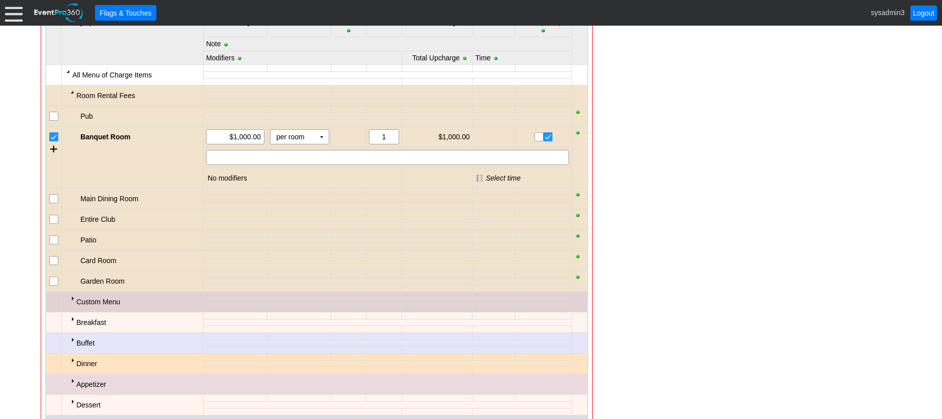
click at [639, 216] on div "- General Information ▼ Loading.... Remove all highlights Facility: ▼ Χ The Clu…" at bounding box center [471, 237] width 867 height 968
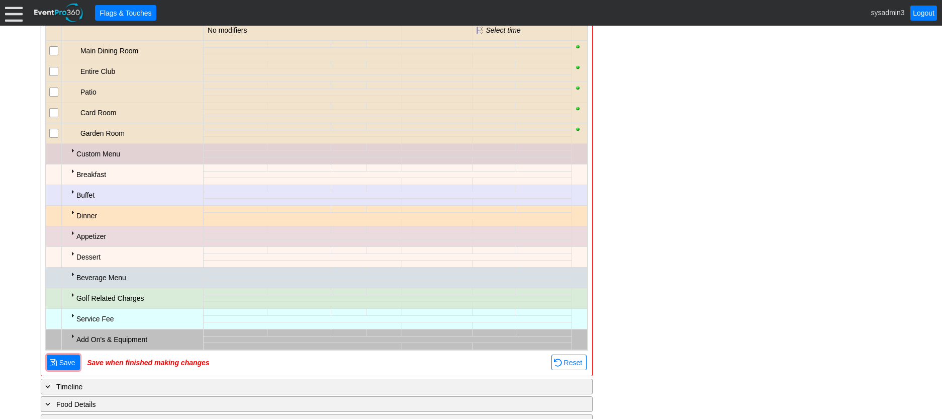
scroll to position [590, 0]
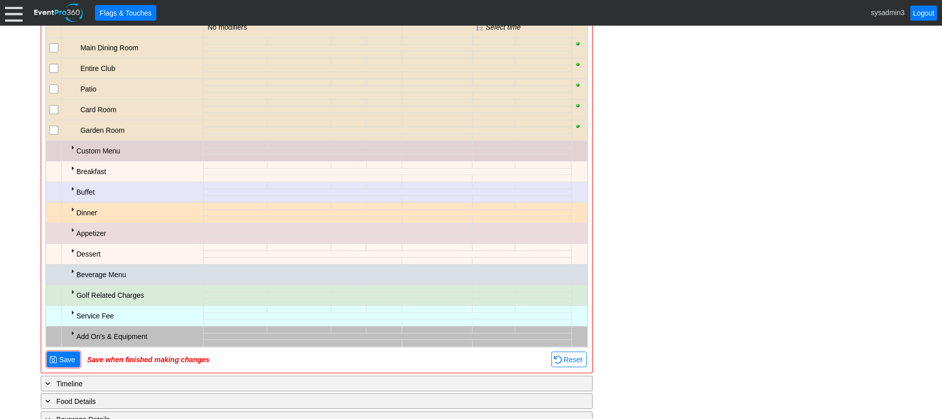
click at [71, 167] on div at bounding box center [72, 168] width 8 height 8
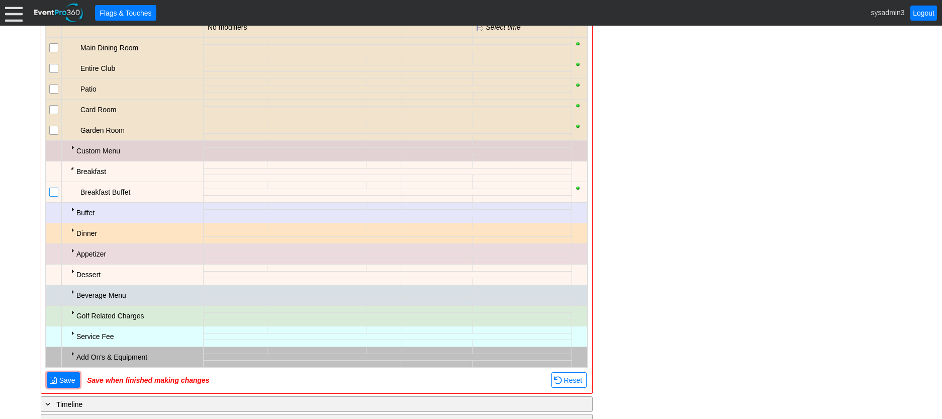
click at [54, 193] on input "checkbox" at bounding box center [55, 193] width 10 height 10
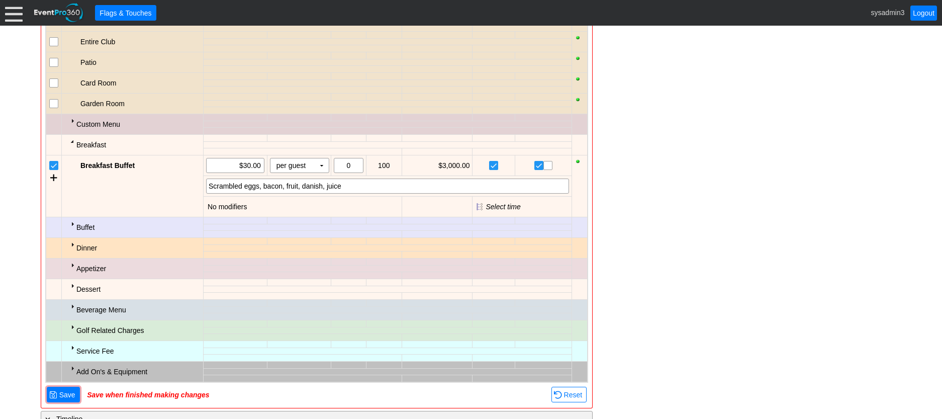
scroll to position [691, 0]
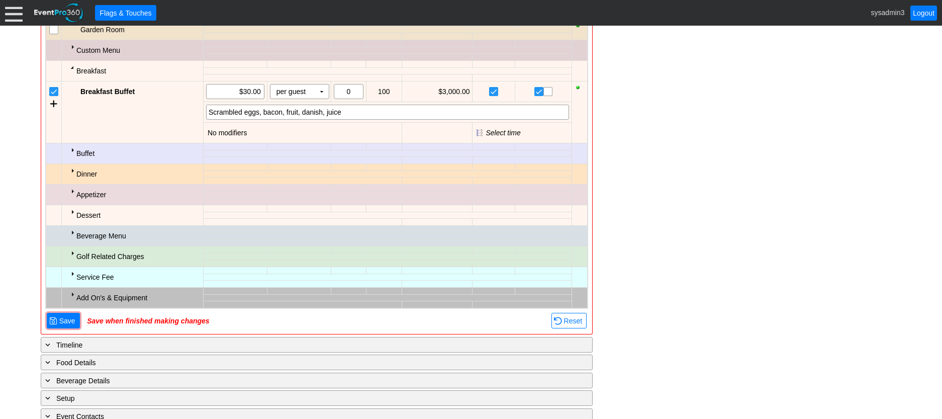
click at [71, 174] on div at bounding box center [72, 170] width 8 height 8
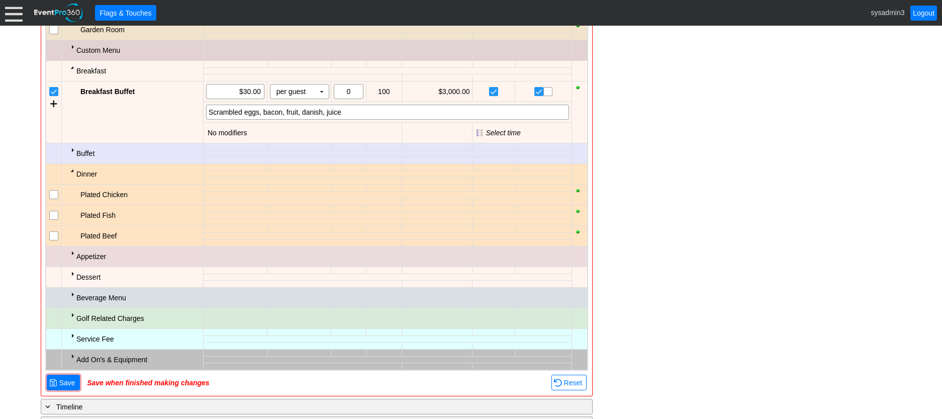
click at [56, 217] on input "checkbox" at bounding box center [55, 216] width 10 height 10
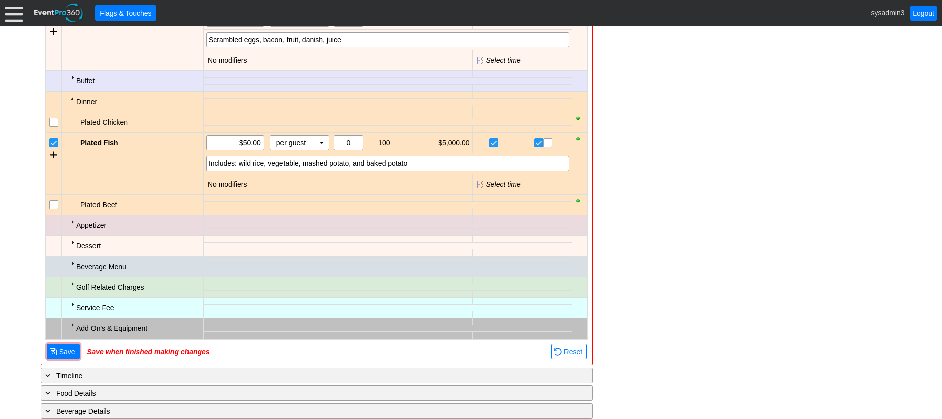
scroll to position [792, 0]
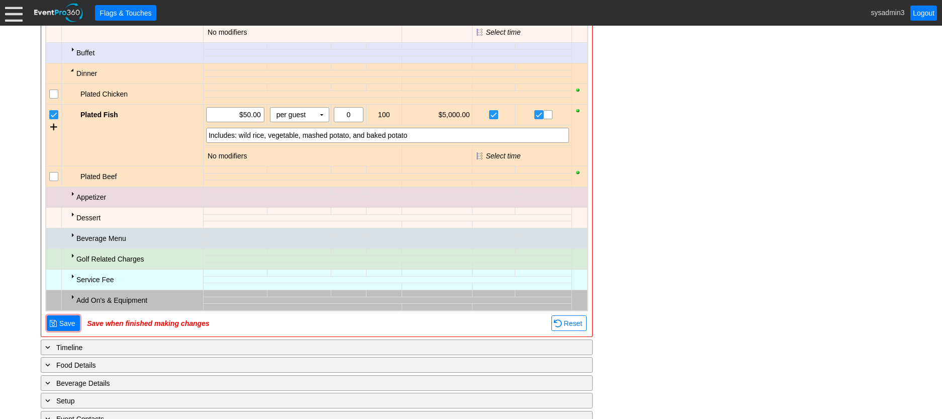
click at [71, 235] on div at bounding box center [72, 235] width 8 height 8
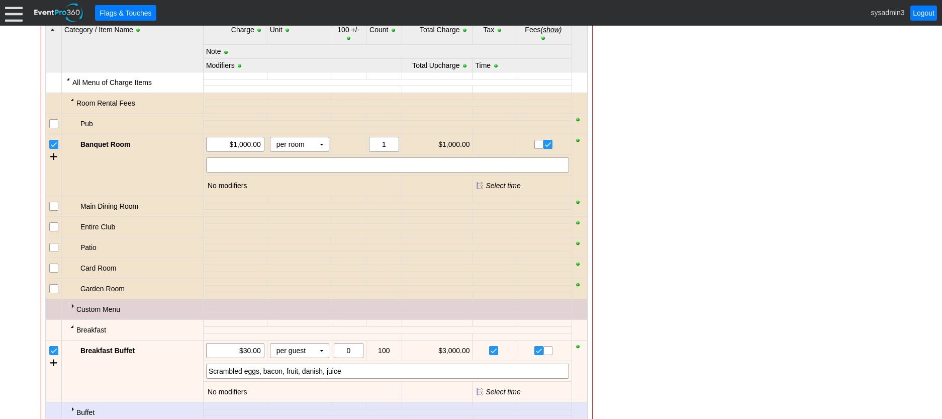
scroll to position [490, 0]
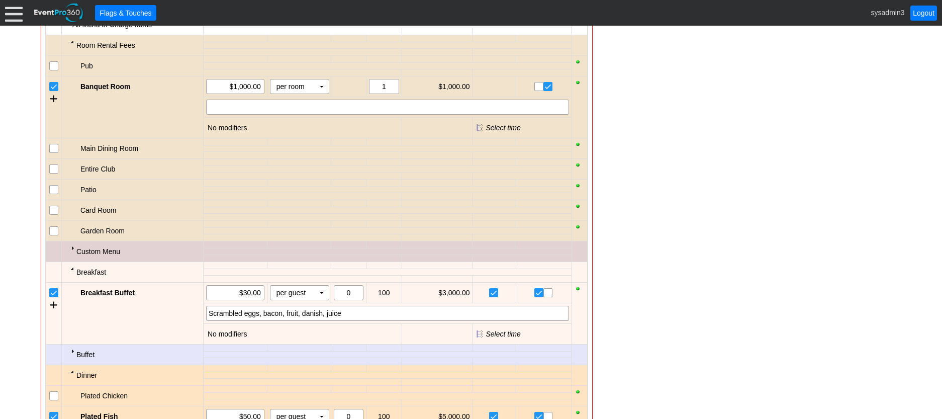
click at [72, 248] on div at bounding box center [72, 248] width 8 height 8
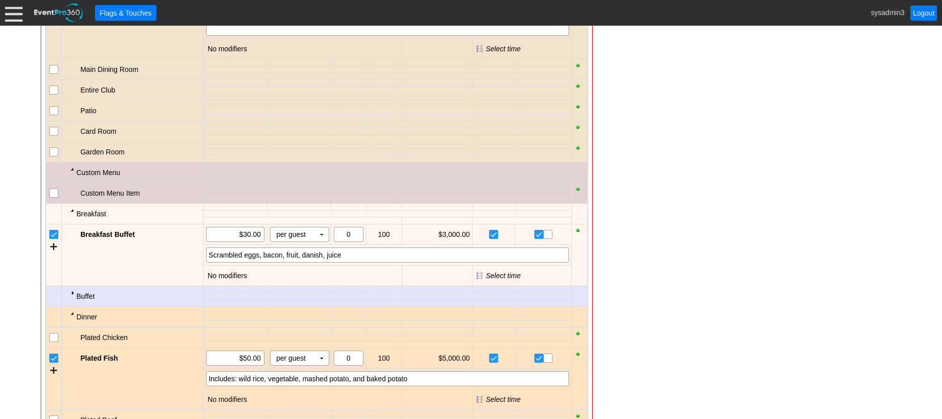
scroll to position [590, 0]
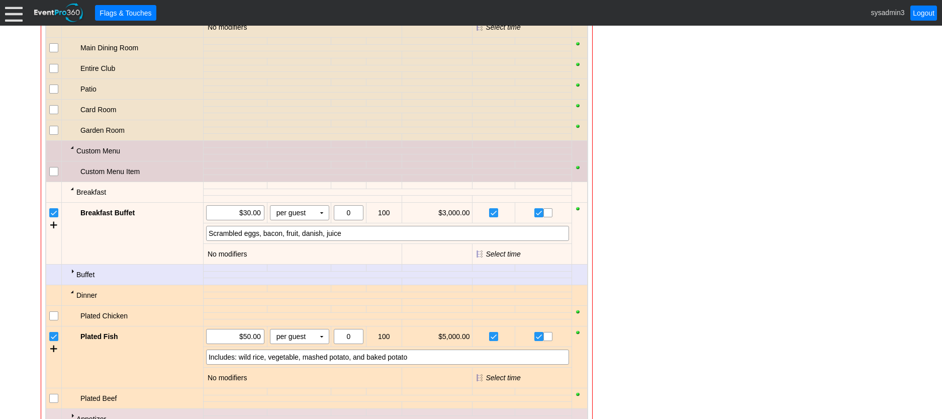
click at [54, 174] on input "checkbox" at bounding box center [55, 172] width 10 height 10
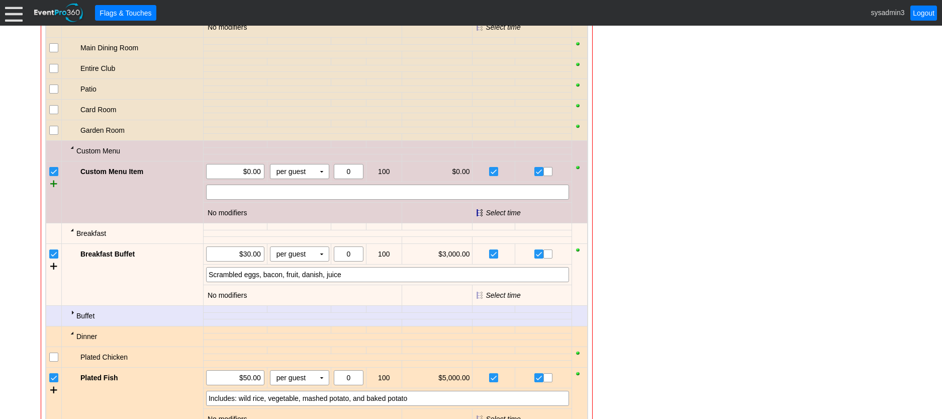
click at [54, 187] on div at bounding box center [53, 183] width 7 height 15
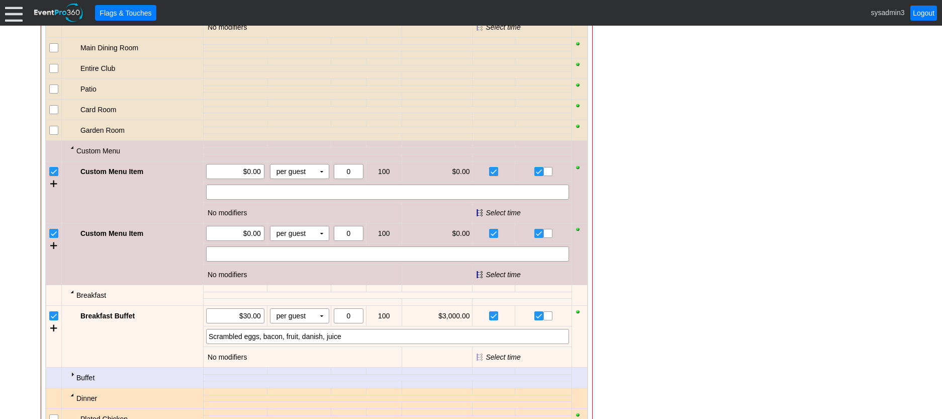
click at [48, 247] on td at bounding box center [54, 254] width 16 height 62
click at [51, 248] on div at bounding box center [53, 245] width 7 height 15
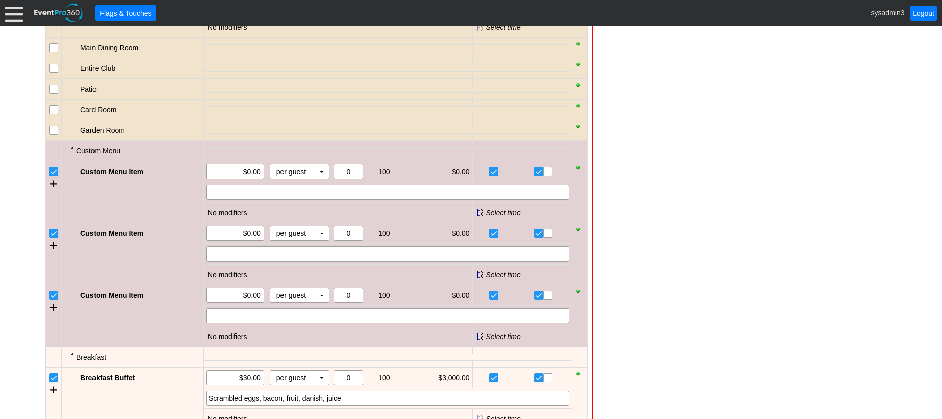
click at [52, 235] on input "checkbox" at bounding box center [55, 234] width 10 height 10
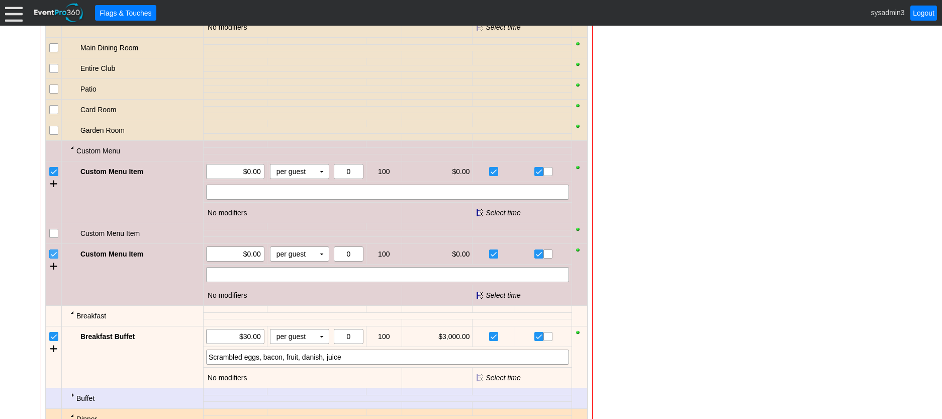
click at [54, 256] on input "checkbox" at bounding box center [55, 255] width 10 height 10
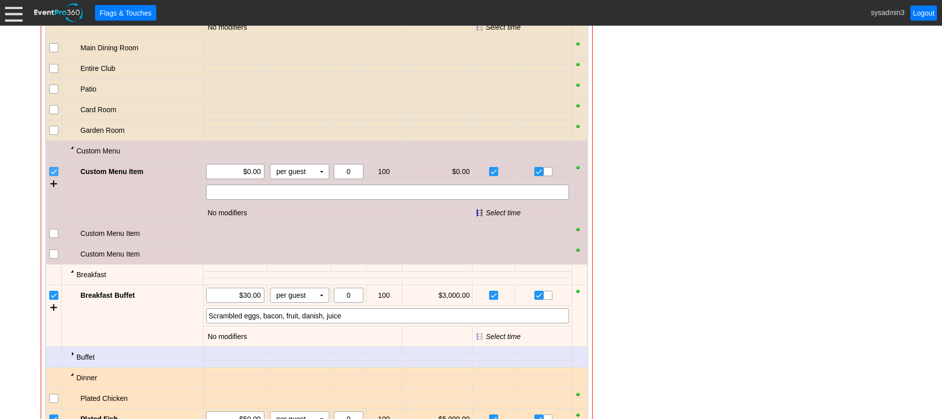
click at [53, 171] on input "checkbox" at bounding box center [55, 172] width 10 height 10
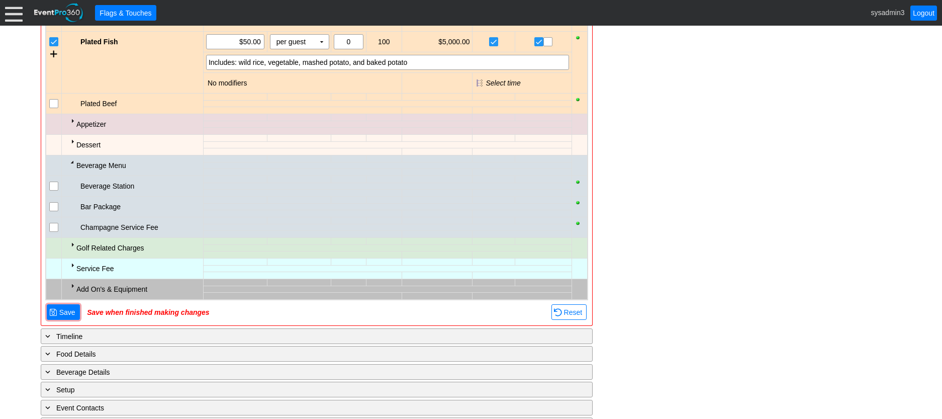
scroll to position [942, 0]
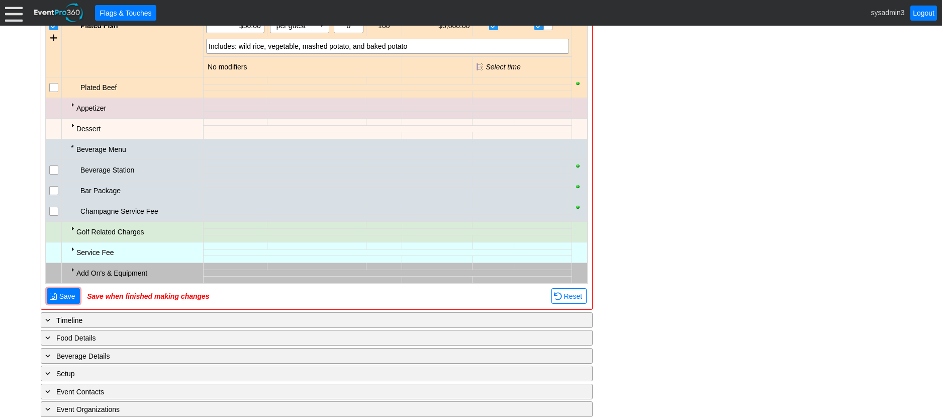
click at [72, 247] on div at bounding box center [72, 249] width 8 height 8
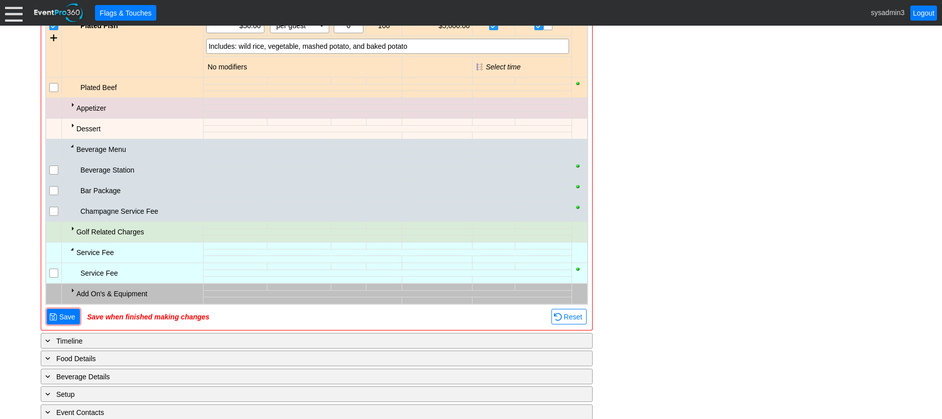
click at [72, 247] on div at bounding box center [72, 249] width 8 height 8
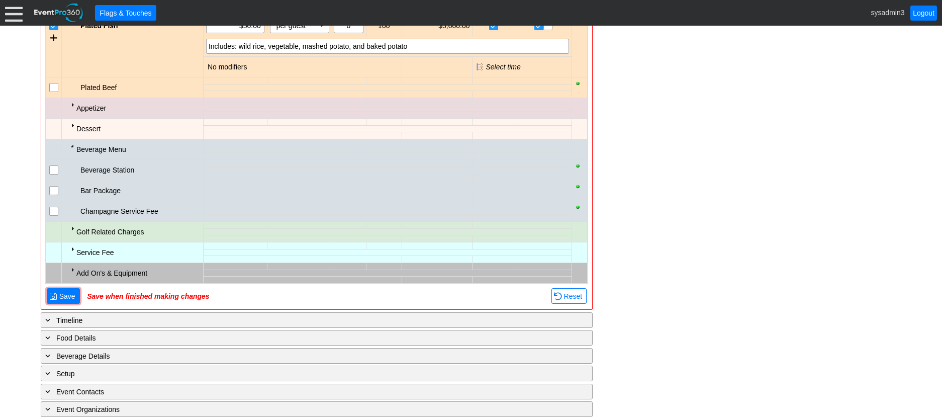
click at [71, 269] on div at bounding box center [72, 270] width 8 height 8
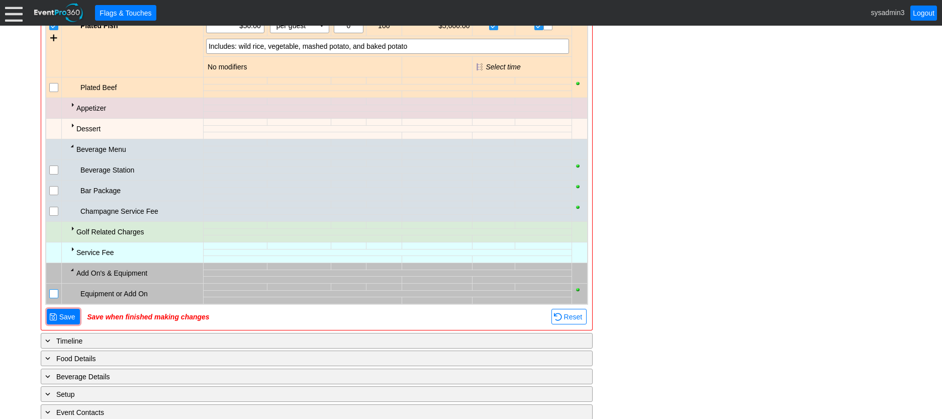
click at [57, 294] on input "checkbox" at bounding box center [55, 295] width 10 height 10
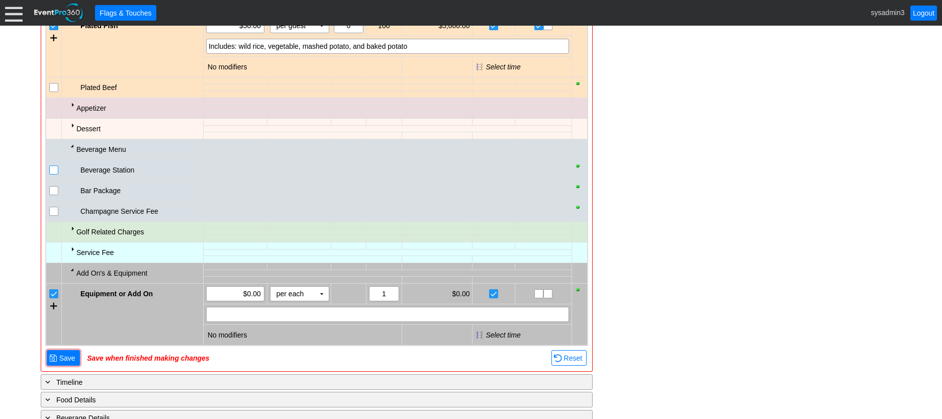
click at [58, 171] on input "checkbox" at bounding box center [55, 171] width 10 height 10
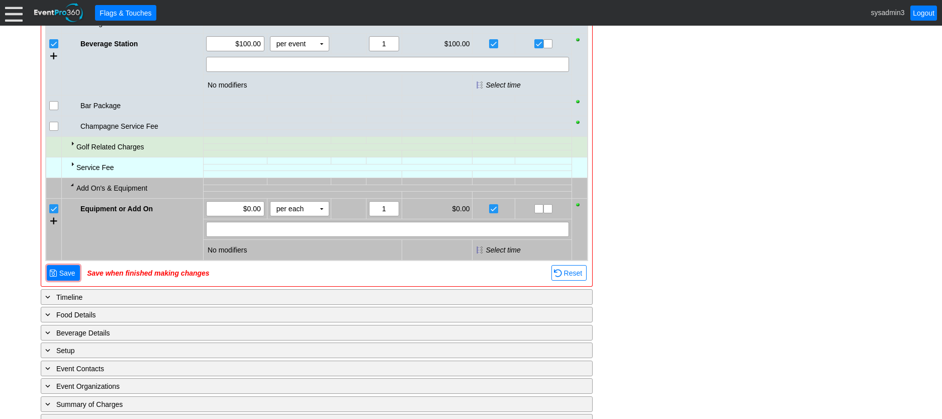
scroll to position [1093, 0]
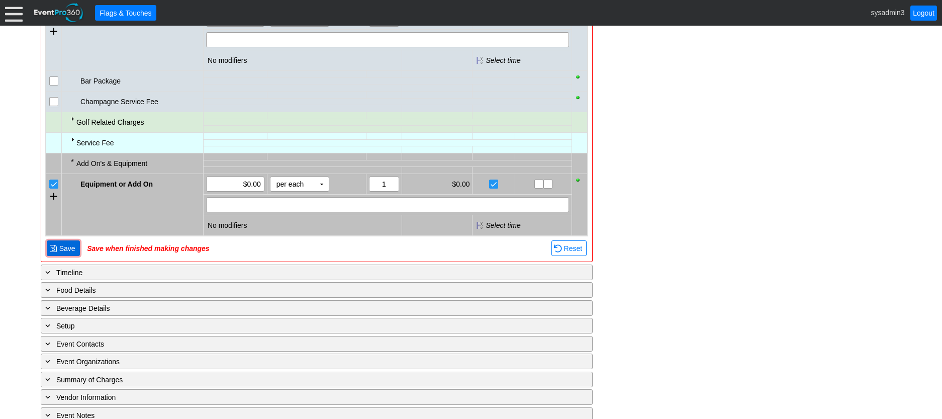
click at [67, 246] on span "Save" at bounding box center [67, 248] width 20 height 10
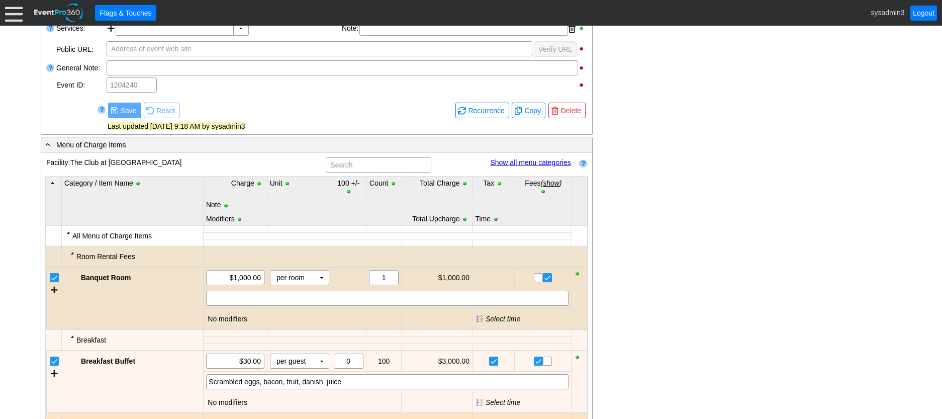
scroll to position [253, 0]
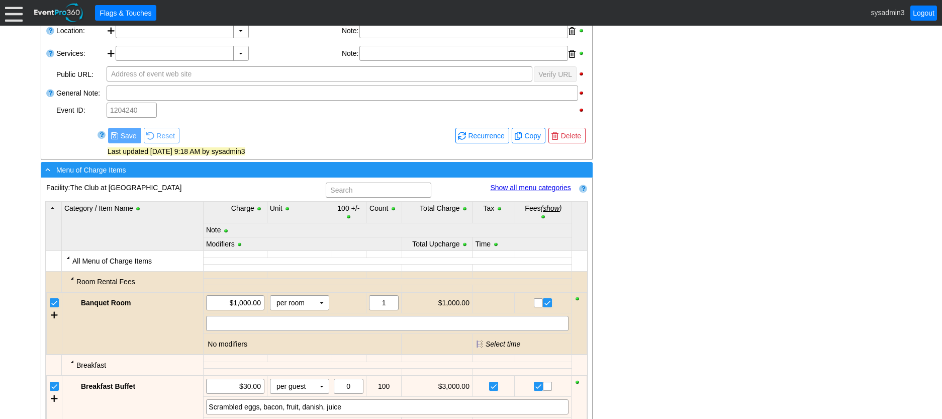
click at [253, 173] on div "- Menu of Charge Items" at bounding box center [296, 170] width 506 height 12
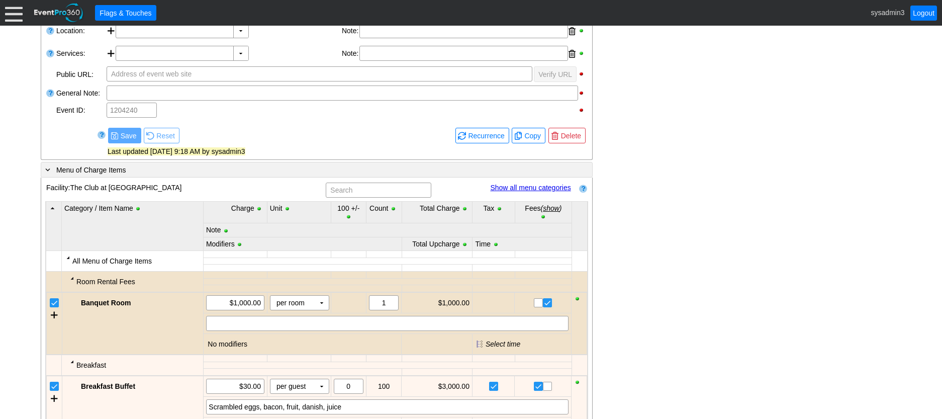
scroll to position [219, 0]
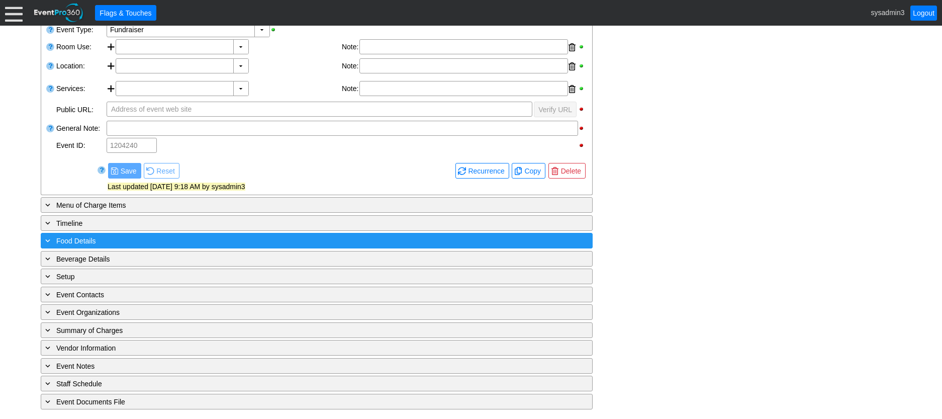
click at [217, 243] on div "+ Food Details" at bounding box center [296, 241] width 506 height 12
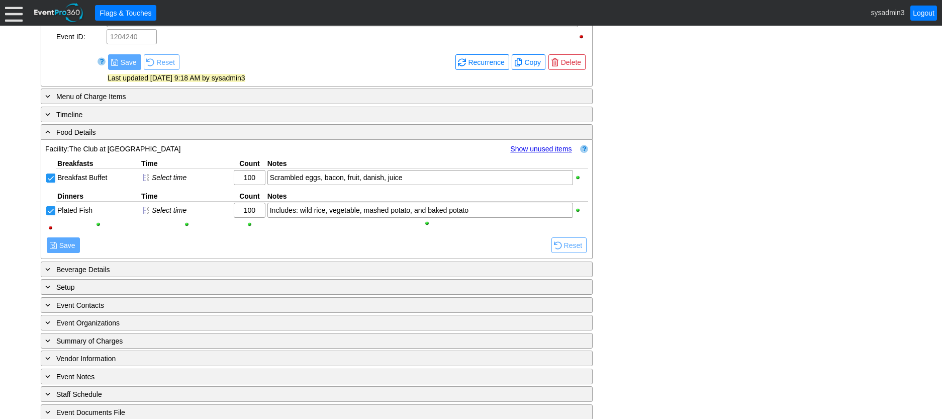
scroll to position [338, 0]
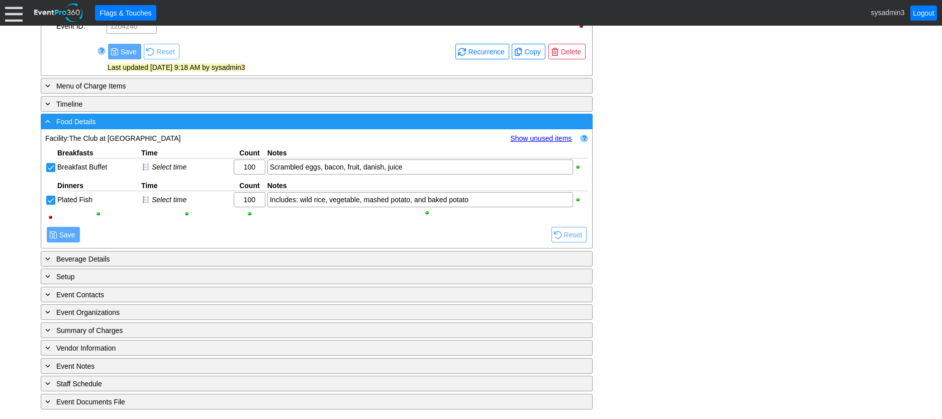
click at [230, 121] on div "- Food Details" at bounding box center [296, 122] width 506 height 12
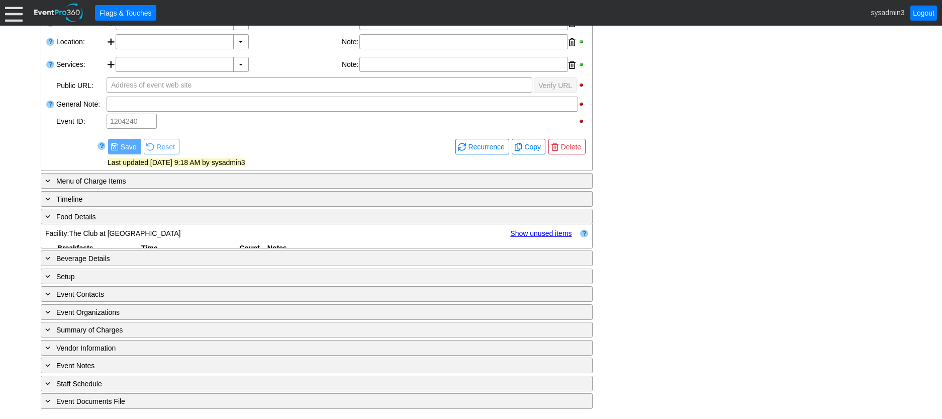
scroll to position [219, 0]
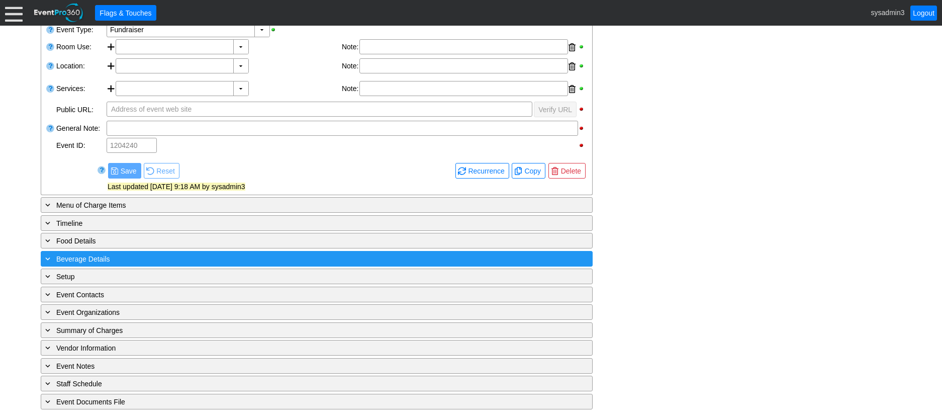
click at [219, 257] on div "+ Beverage Details" at bounding box center [296, 259] width 506 height 12
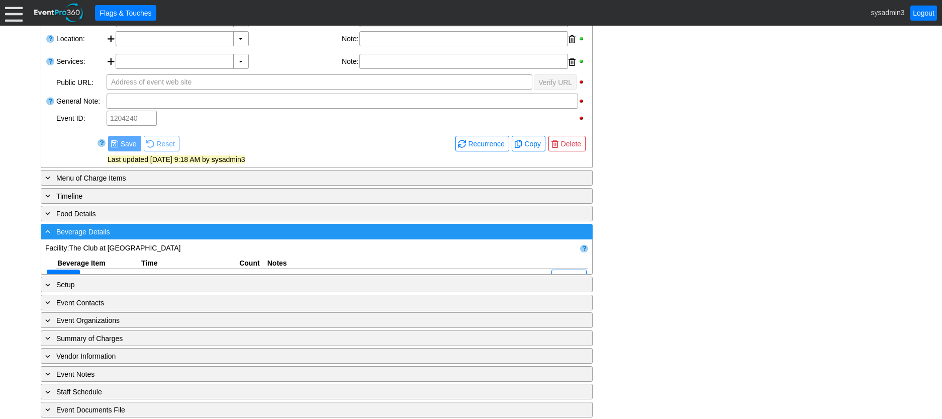
scroll to position [305, 0]
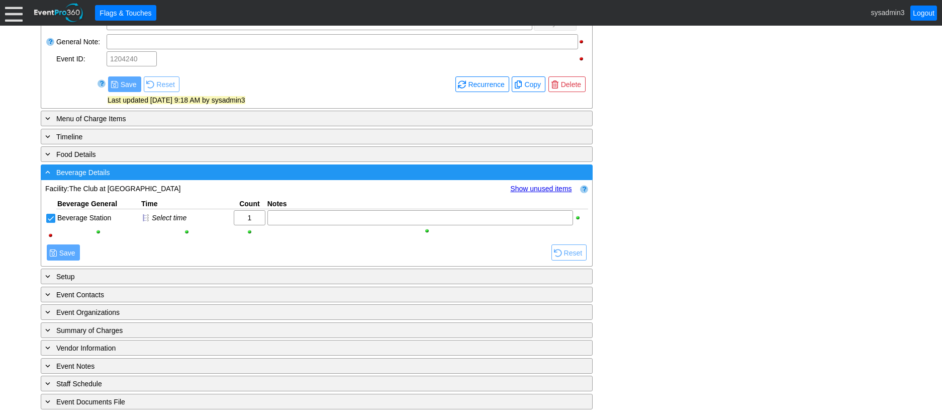
click at [237, 168] on div "- Beverage Details" at bounding box center [296, 172] width 506 height 12
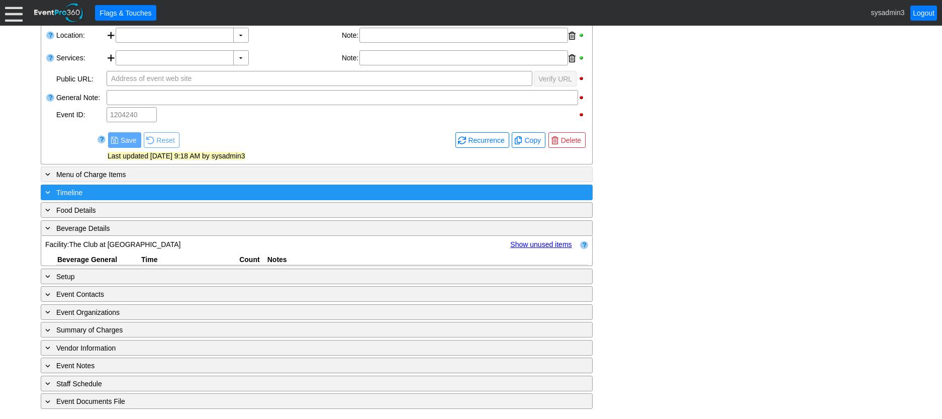
scroll to position [219, 0]
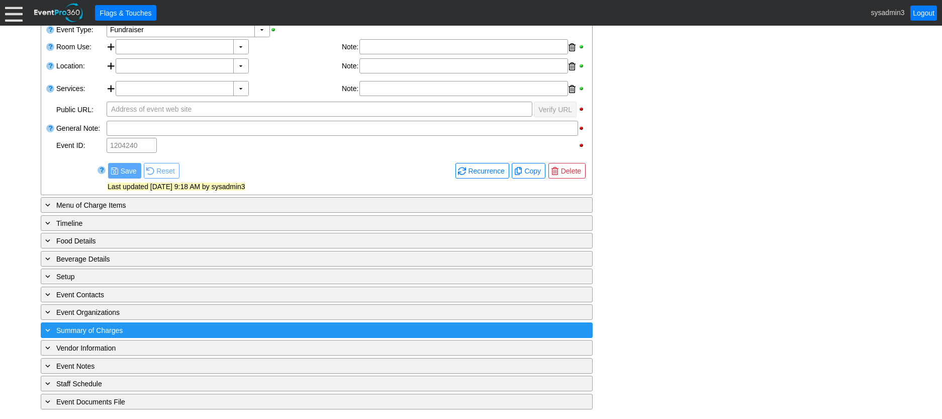
click at [228, 328] on div "+ Summary of Charges" at bounding box center [296, 330] width 506 height 12
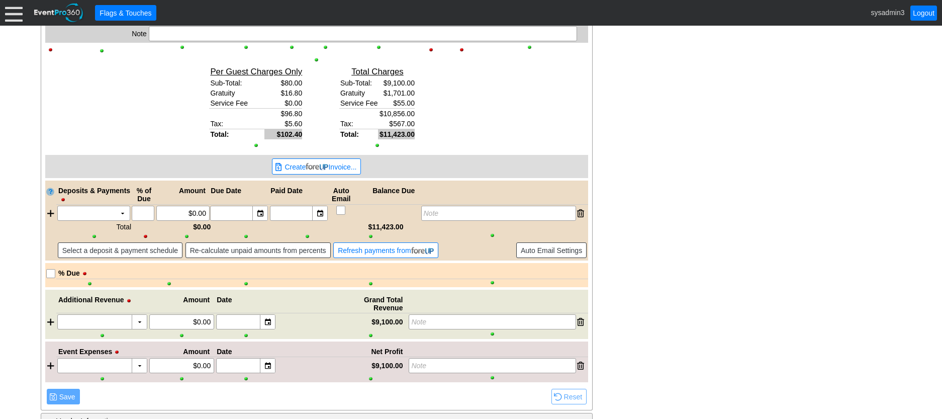
scroll to position [855, 0]
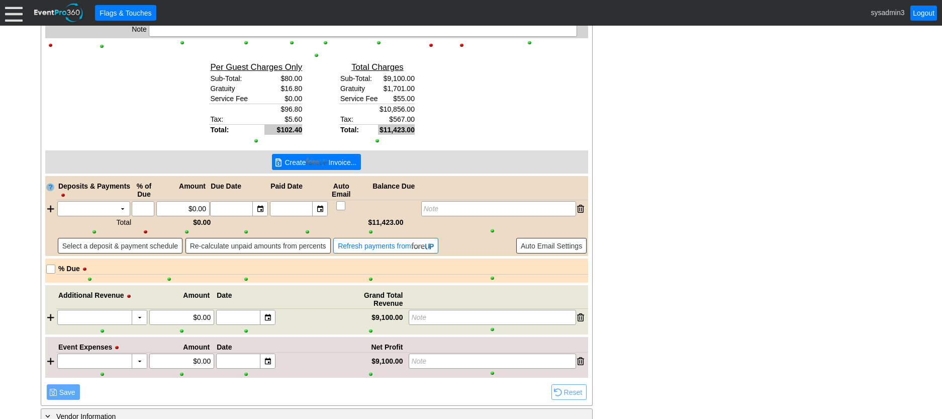
click at [310, 161] on img at bounding box center [317, 162] width 23 height 8
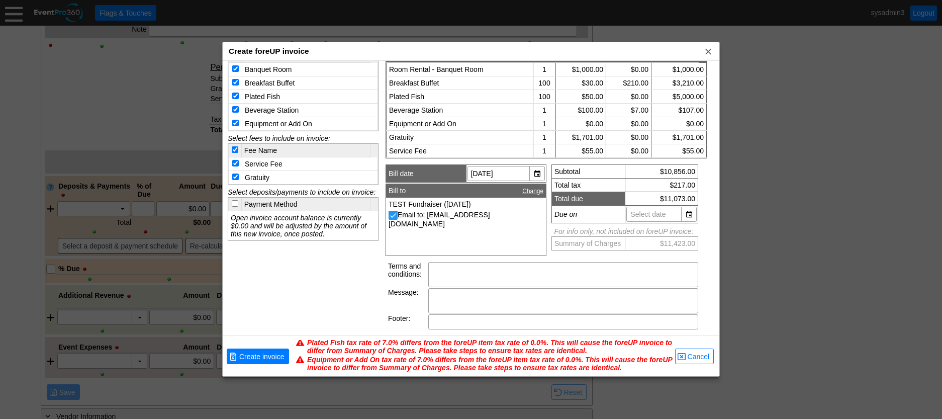
scroll to position [3, 0]
click at [709, 53] on span "x" at bounding box center [709, 51] width 10 height 10
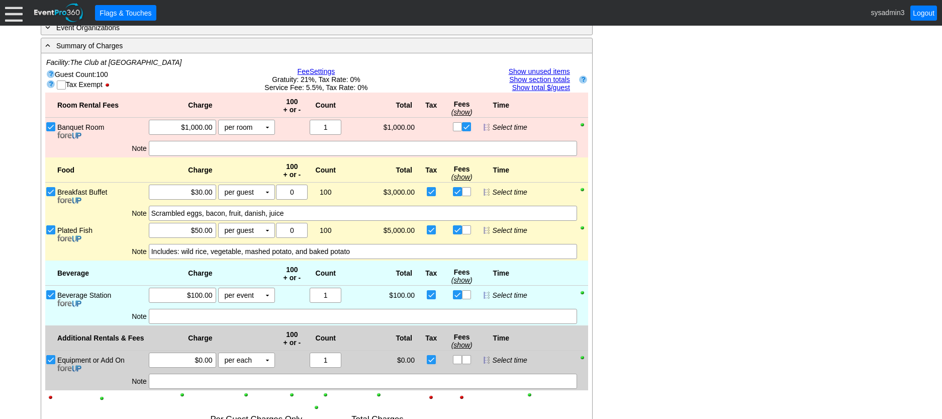
scroll to position [607, 0]
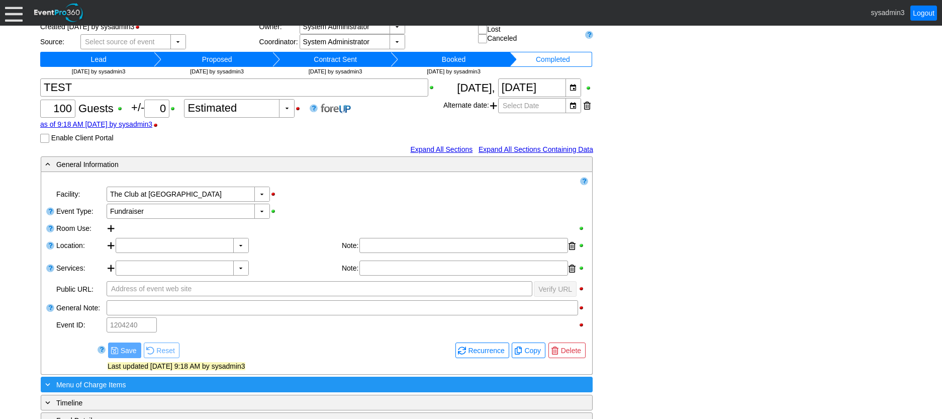
scroll to position [217, 0]
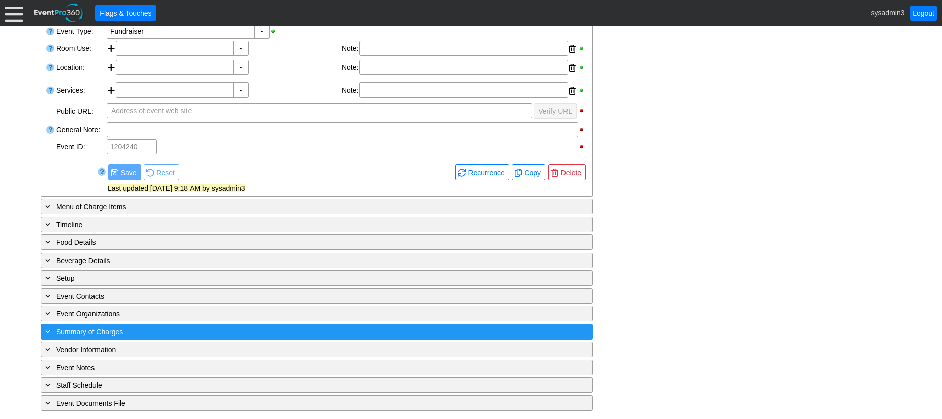
click at [180, 331] on div "+ Summary of Charges" at bounding box center [296, 332] width 506 height 12
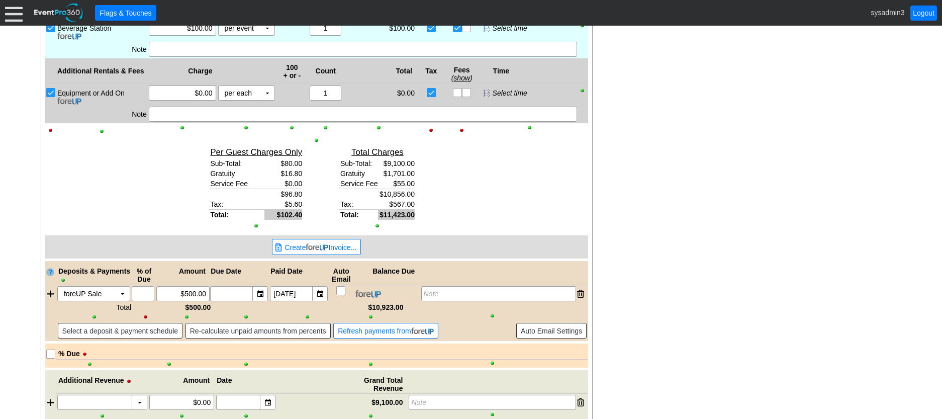
scroll to position [820, 0]
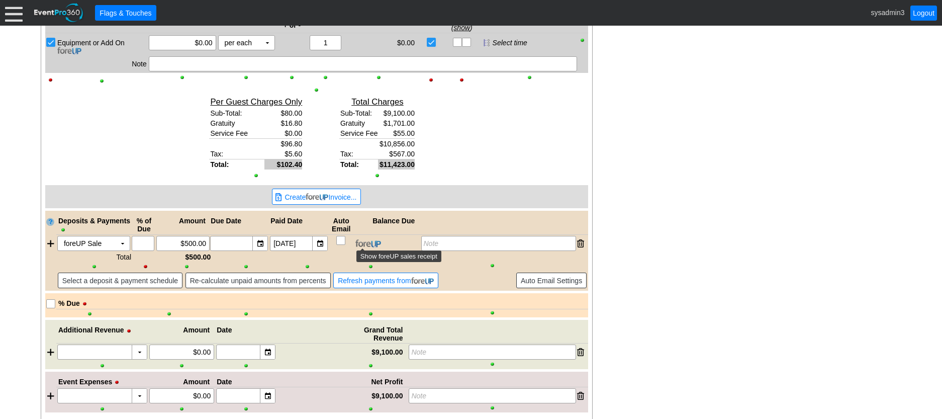
click at [368, 245] on img at bounding box center [369, 243] width 26 height 9
click at [369, 247] on img at bounding box center [369, 243] width 26 height 9
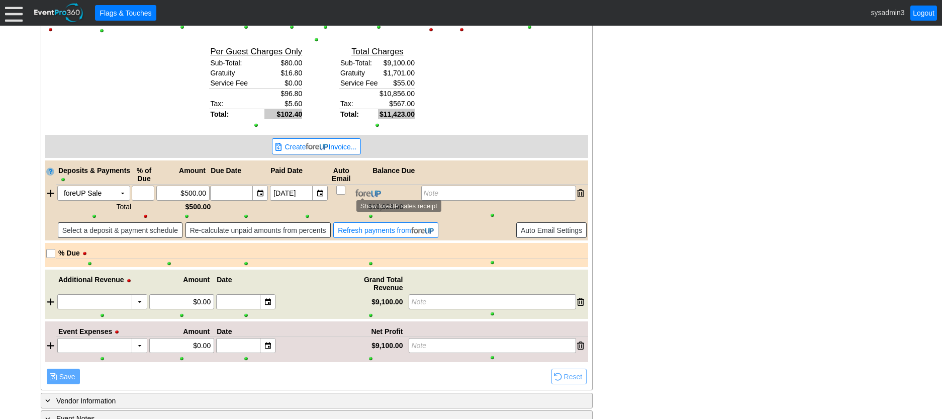
click at [368, 194] on img at bounding box center [369, 193] width 26 height 9
click at [333, 141] on span "● Create Invoice..." at bounding box center [317, 146] width 84 height 11
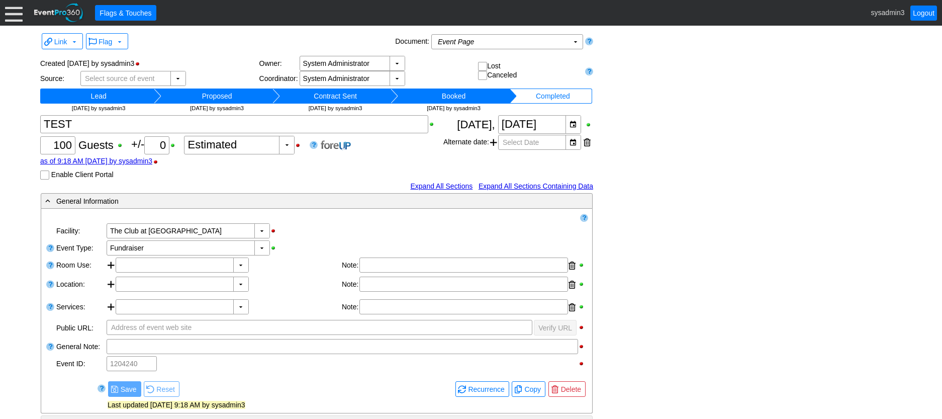
scroll to position [219, 0]
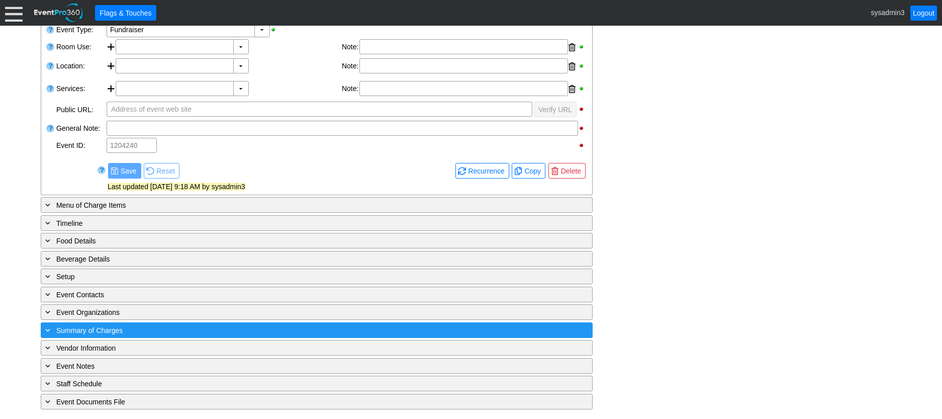
click at [262, 330] on div "+ Summary of Charges" at bounding box center [296, 330] width 506 height 12
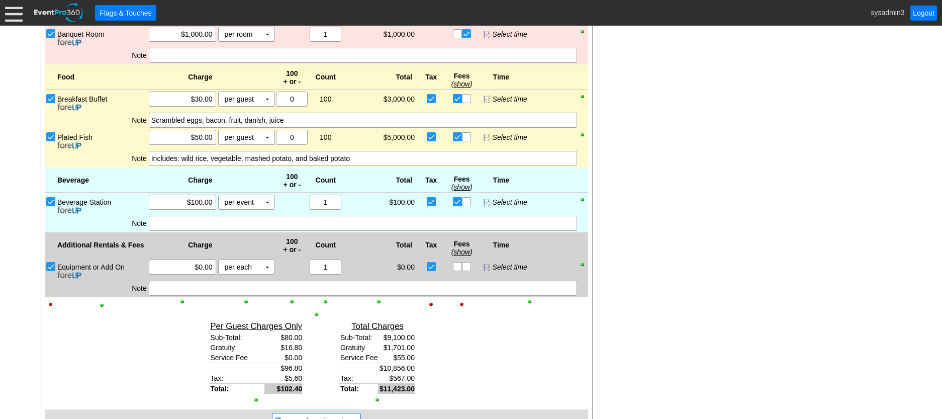
scroll to position [688, 0]
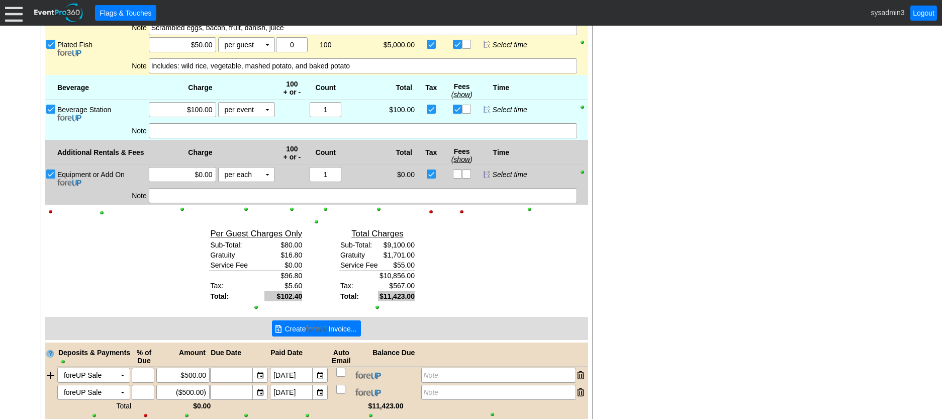
click at [307, 331] on img at bounding box center [317, 329] width 23 height 8
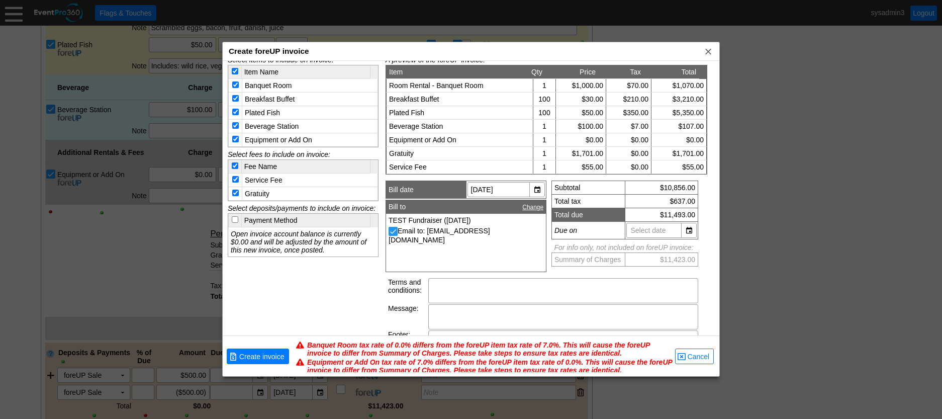
scroll to position [26, 0]
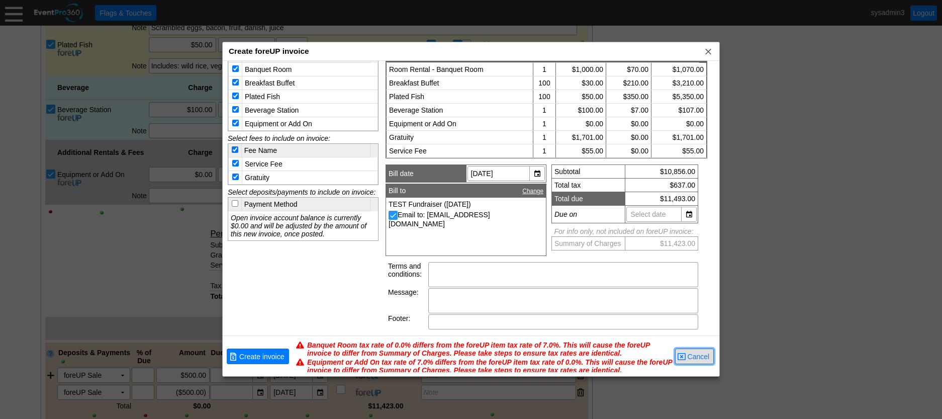
click at [702, 354] on span "Cancel" at bounding box center [699, 357] width 26 height 10
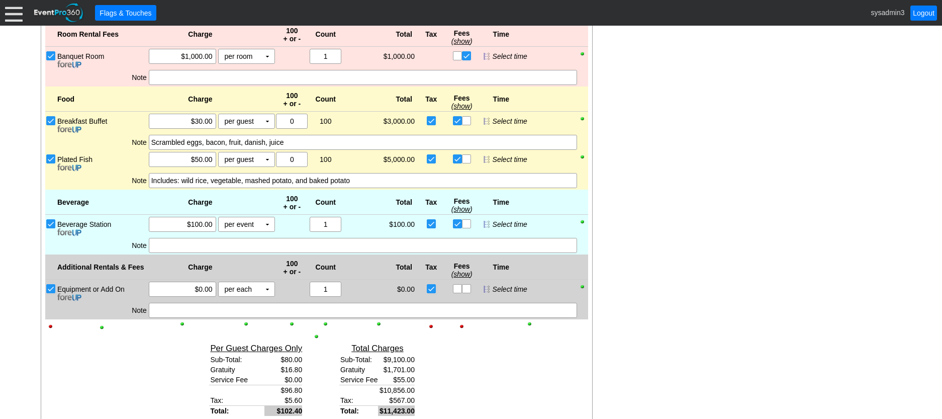
scroll to position [588, 0]
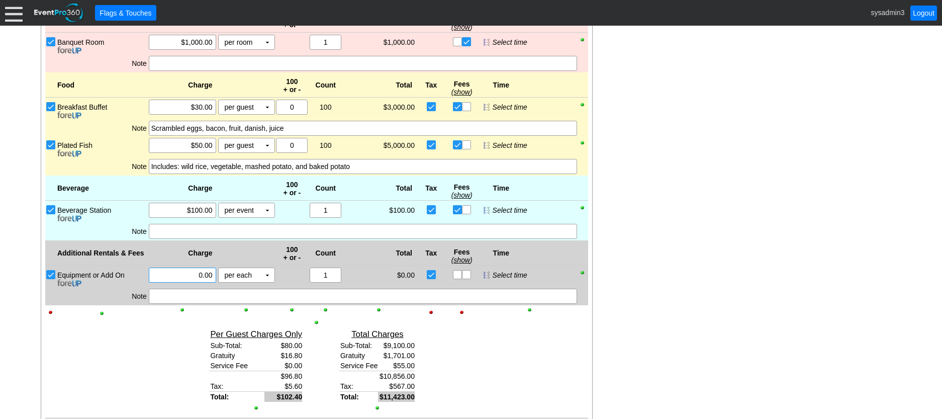
click at [200, 275] on input "0.00" at bounding box center [182, 275] width 60 height 14
click at [202, 272] on input "0.00" at bounding box center [182, 275] width 60 height 14
type input "$200.00"
drag, startPoint x: 643, startPoint y: 278, endPoint x: 645, endPoint y: 268, distance: 10.3
click at [643, 278] on div "- General Information ▼ Loading.... Remove all highlights Facility: ▼ Χ The Clu…" at bounding box center [471, 183] width 867 height 1157
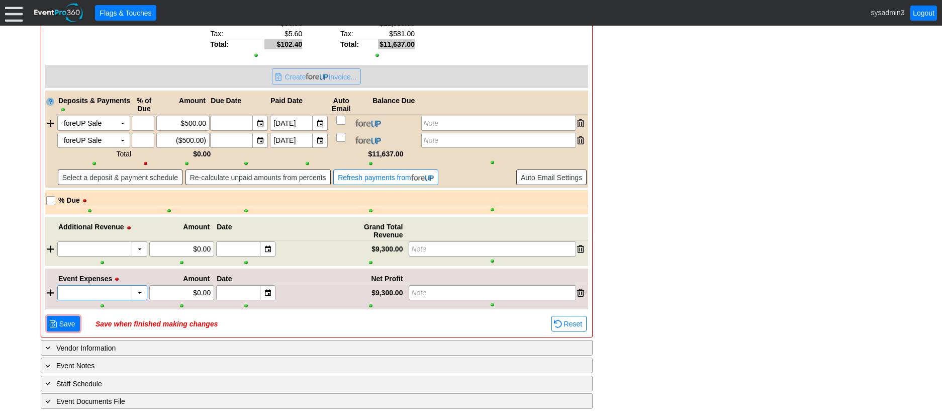
scroll to position [941, 0]
click at [65, 322] on span "Save" at bounding box center [67, 324] width 20 height 10
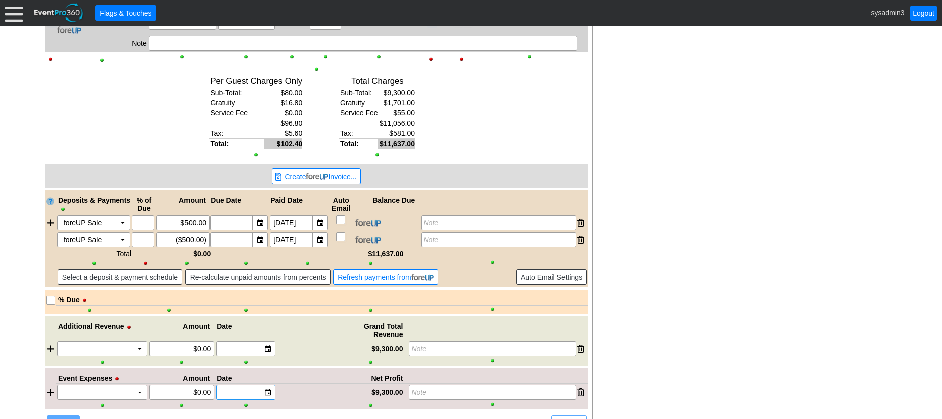
scroll to position [840, 0]
click at [309, 175] on img at bounding box center [317, 177] width 23 height 8
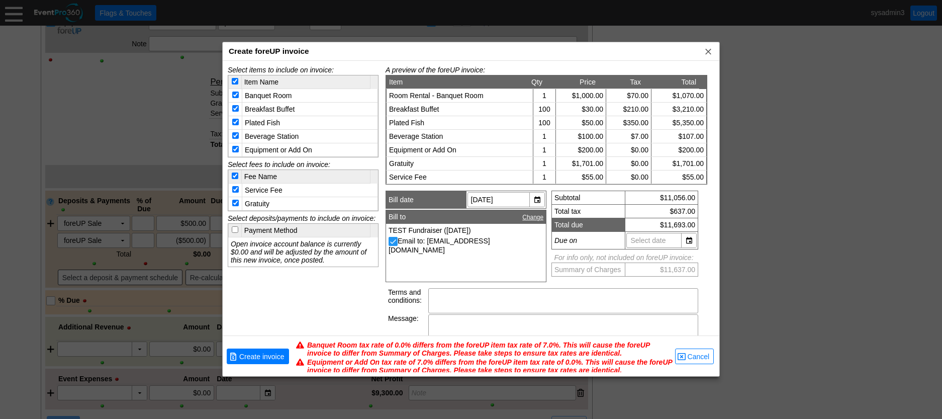
scroll to position [26, 0]
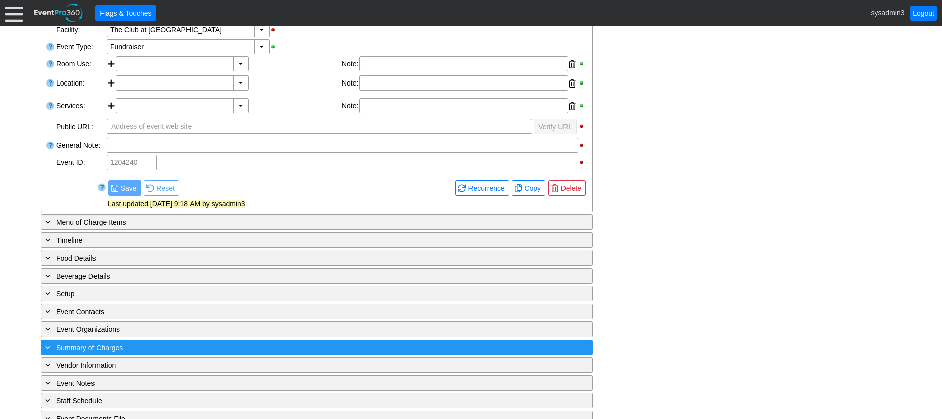
click at [246, 343] on div "+ Summary of Charges" at bounding box center [296, 347] width 506 height 12
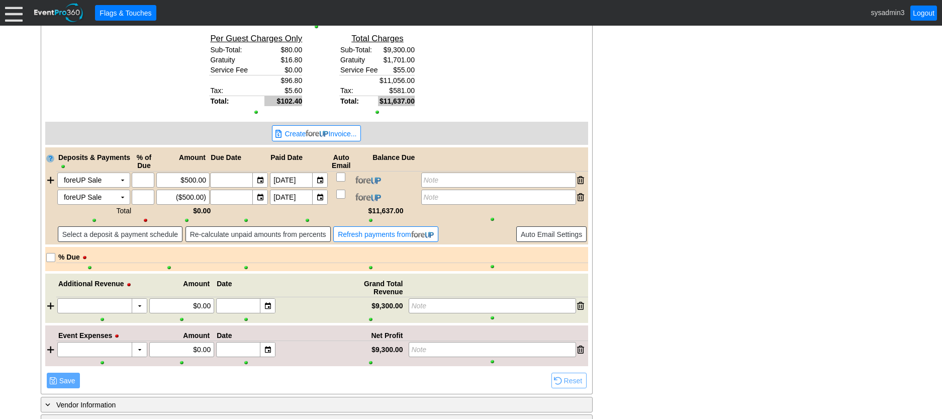
scroll to position [914, 0]
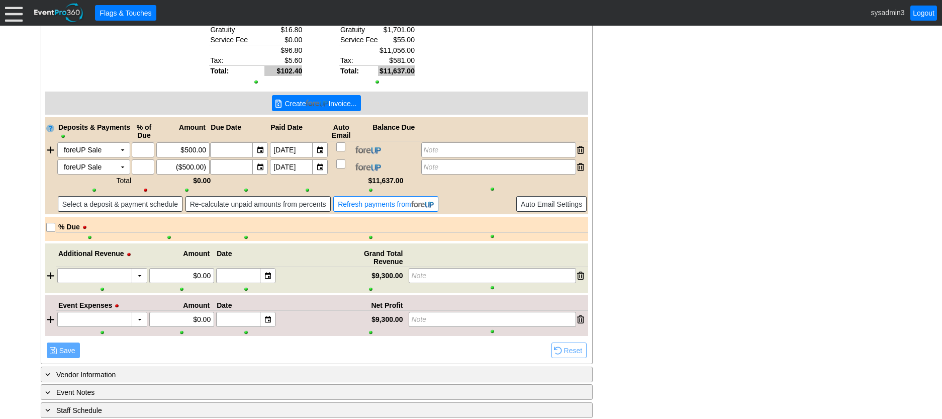
click at [329, 102] on span "Create Invoice..." at bounding box center [321, 104] width 76 height 10
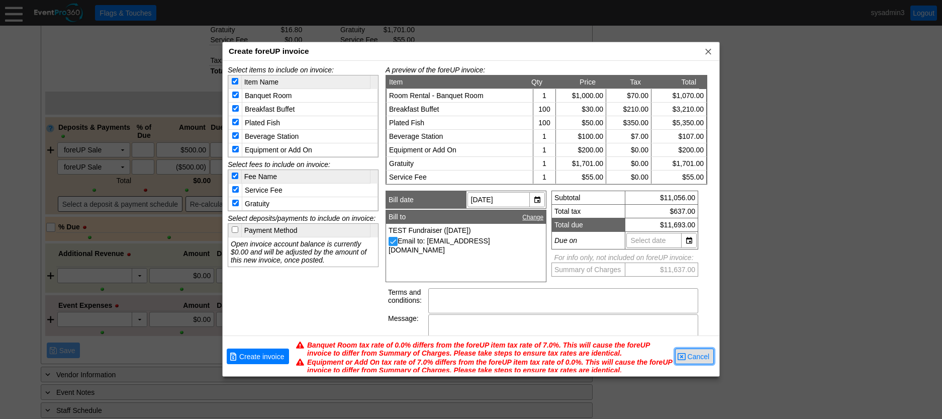
click at [699, 360] on span "Cancel" at bounding box center [699, 357] width 26 height 10
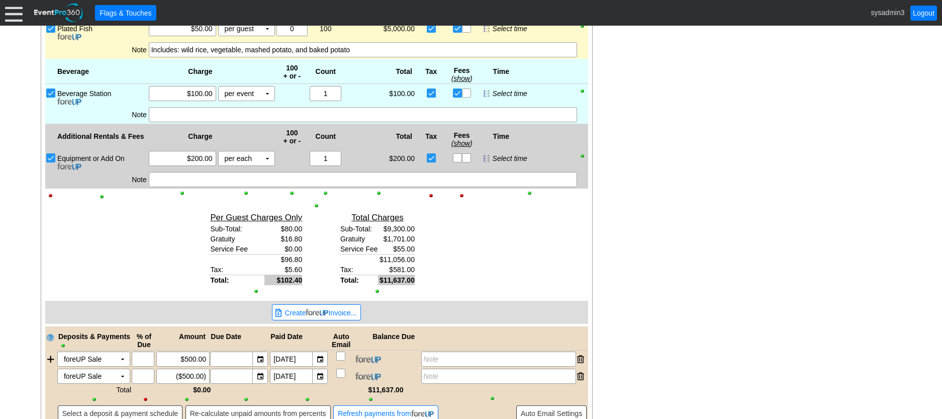
scroll to position [662, 0]
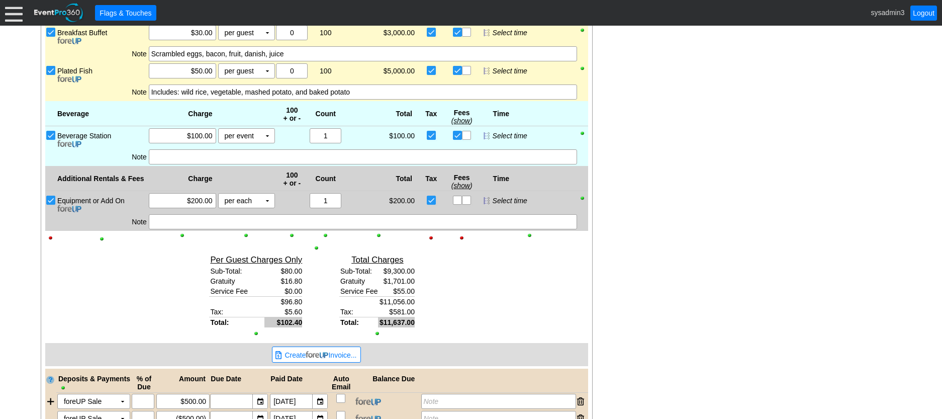
click at [14, 12] on div at bounding box center [14, 13] width 18 height 18
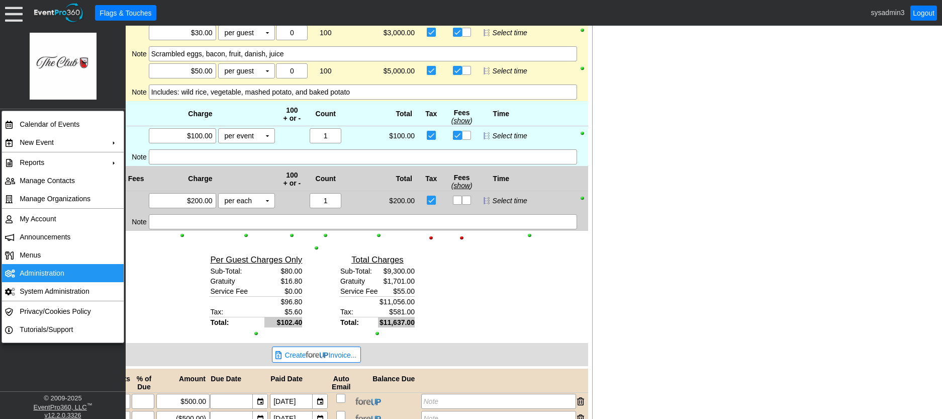
click at [40, 269] on td "Administration" at bounding box center [61, 273] width 90 height 18
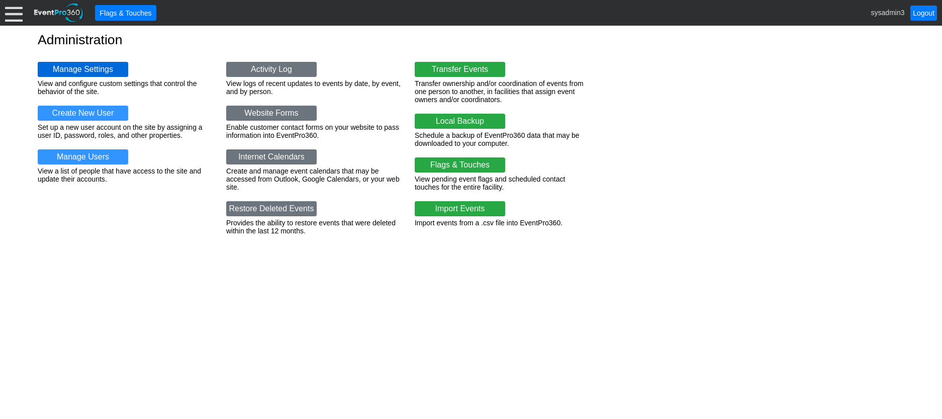
click at [78, 70] on link "Manage Settings" at bounding box center [83, 69] width 91 height 15
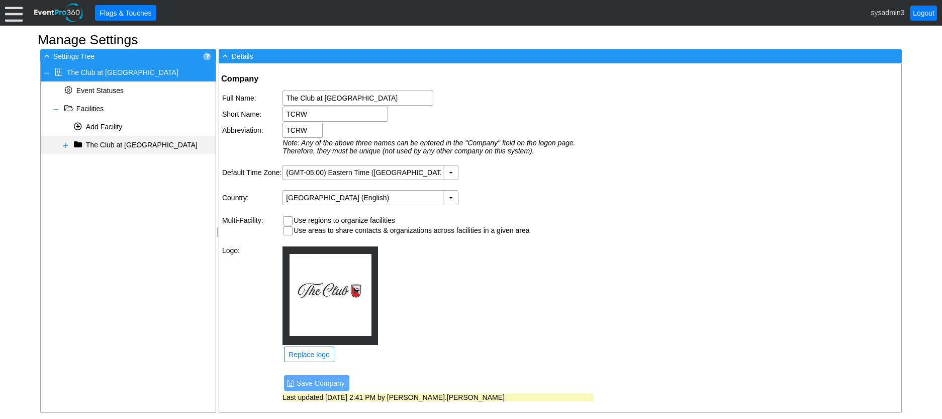
click at [66, 141] on span at bounding box center [66, 145] width 8 height 8
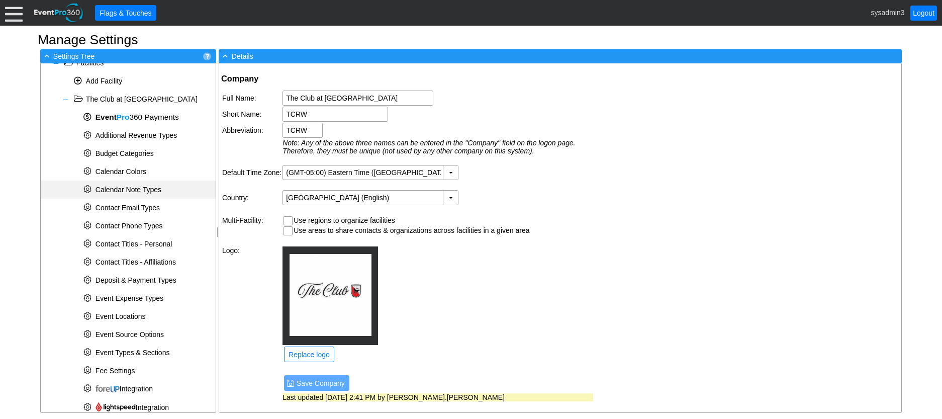
scroll to position [316, 0]
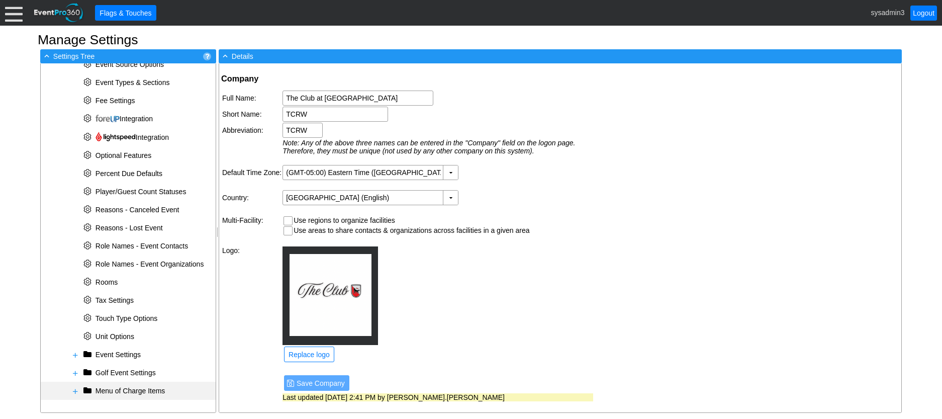
click at [71, 389] on span at bounding box center [75, 391] width 8 height 8
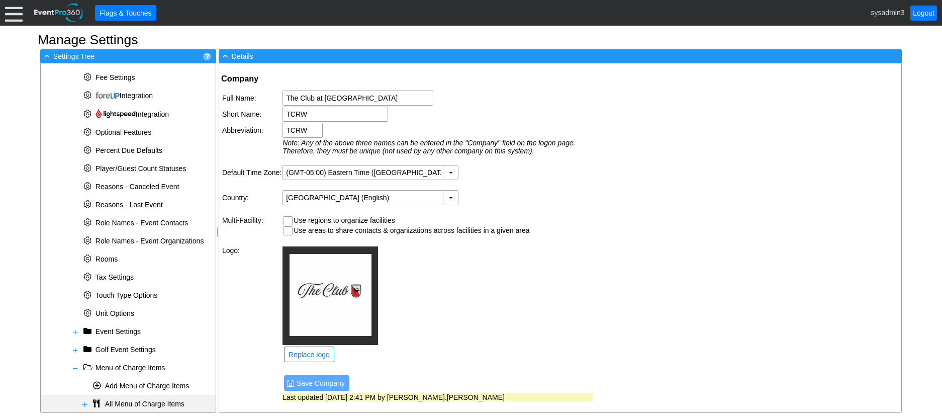
scroll to position [352, 0]
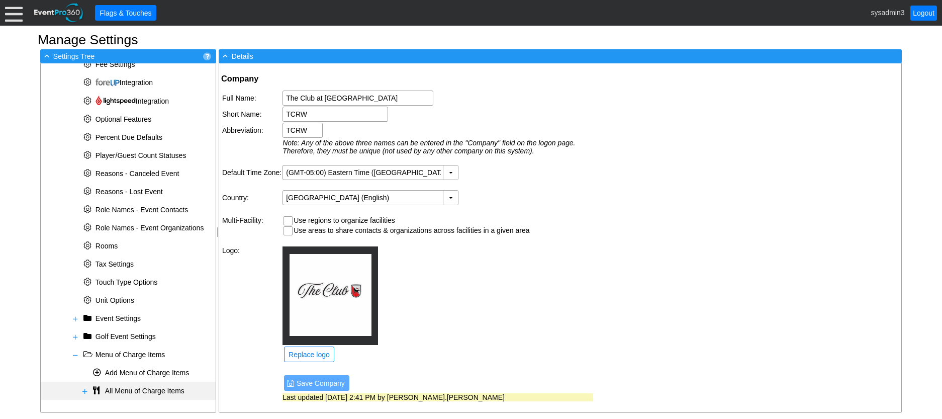
click at [79, 388] on div "+ All Menu of Charge Items" at bounding box center [128, 391] width 175 height 18
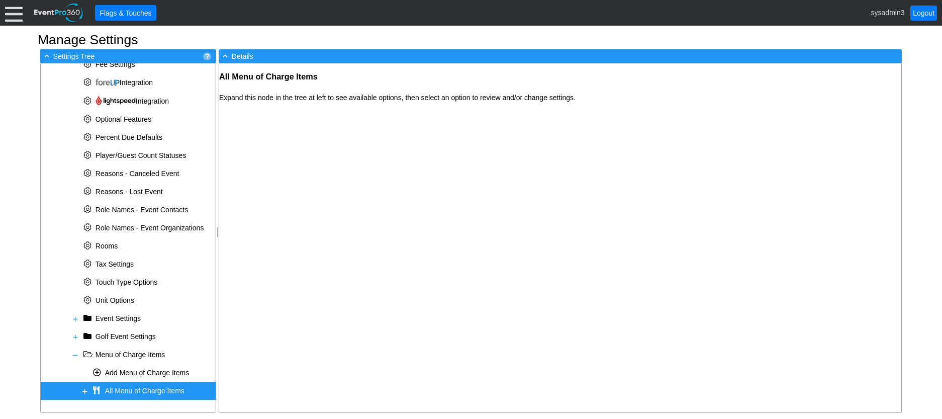
click at [84, 390] on span at bounding box center [85, 391] width 8 height 8
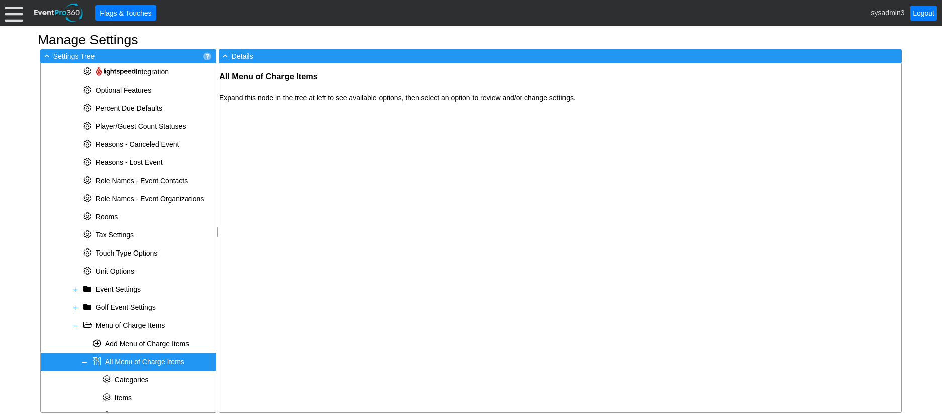
scroll to position [406, 0]
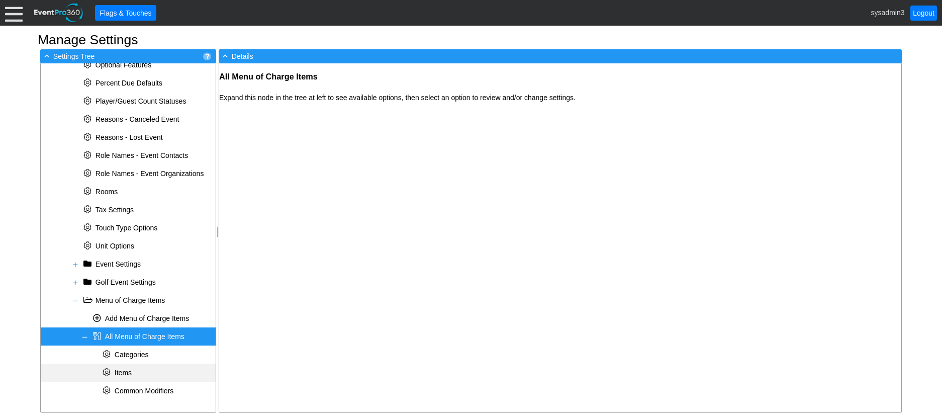
click at [131, 371] on span "Items" at bounding box center [123, 373] width 17 height 8
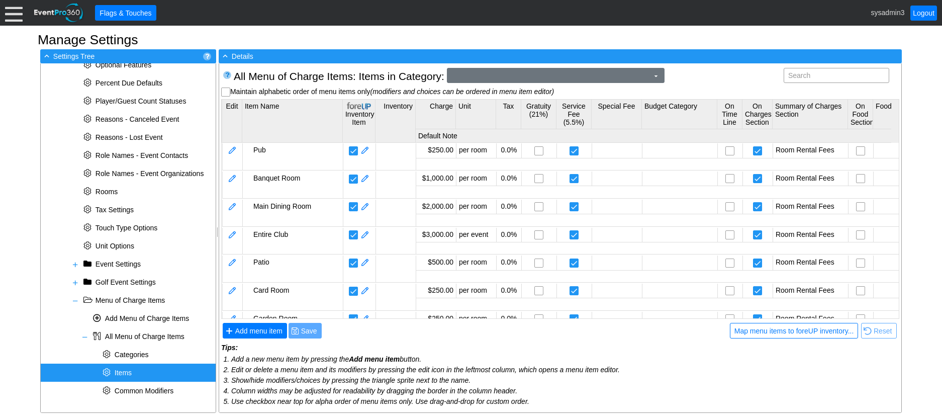
scroll to position [0, 0]
click at [585, 75] on span "Room Rental Fees" at bounding box center [550, 76] width 201 height 10
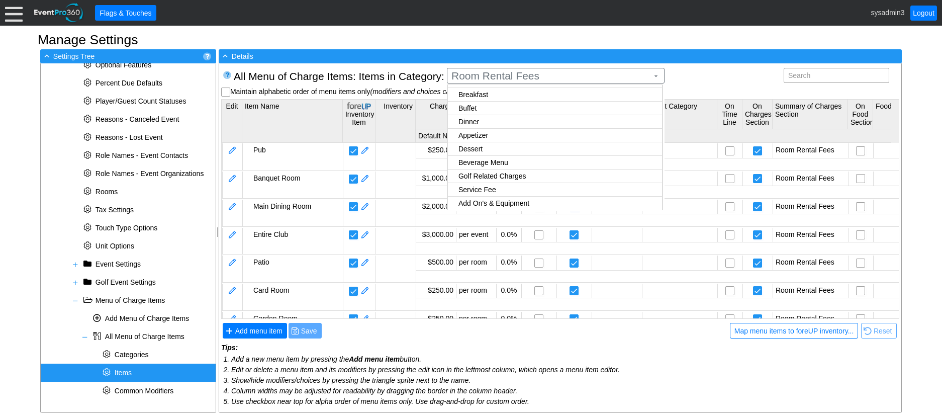
scroll to position [53, 0]
checkbox input "true"
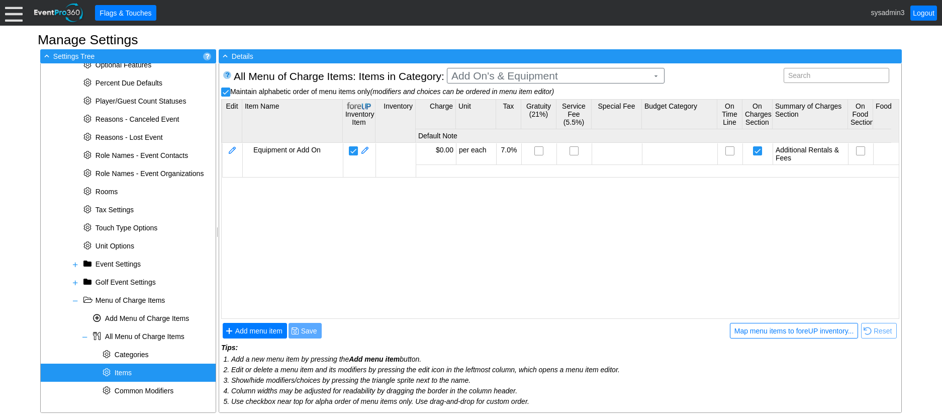
click at [518, 190] on body "Calendar of Events + New Event + Reports + Manage Contacts + Manage Organizatio…" at bounding box center [471, 209] width 942 height 419
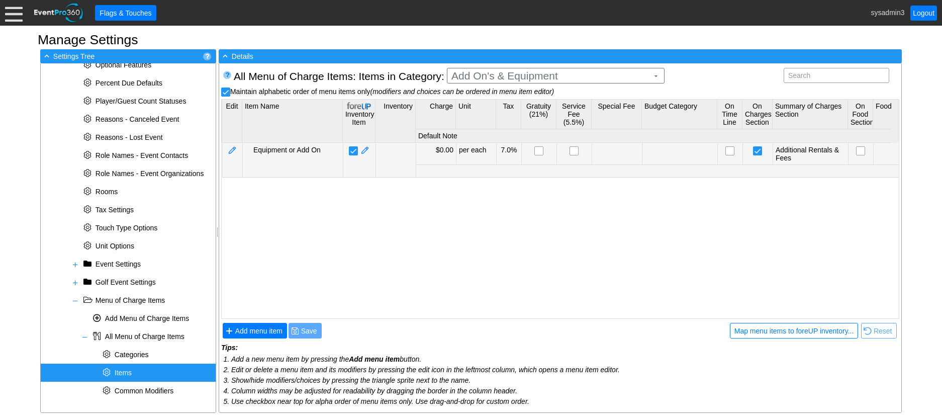
click at [227, 149] on td at bounding box center [232, 160] width 20 height 34
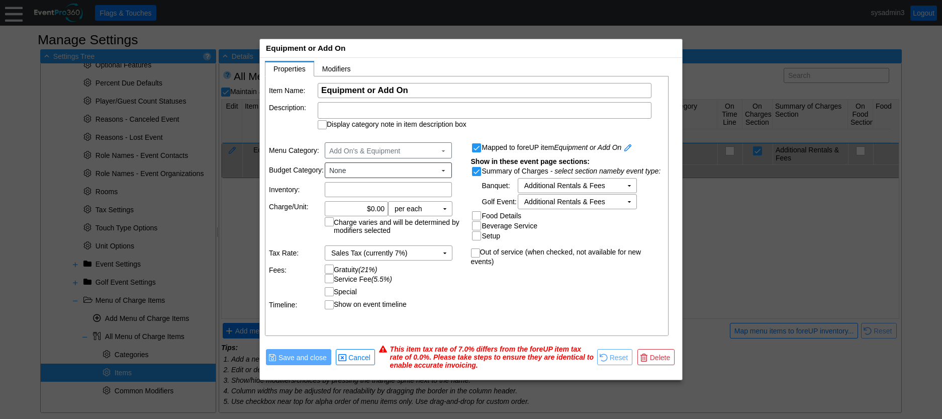
scroll to position [0, 0]
click at [631, 148] on span at bounding box center [628, 148] width 9 height 10
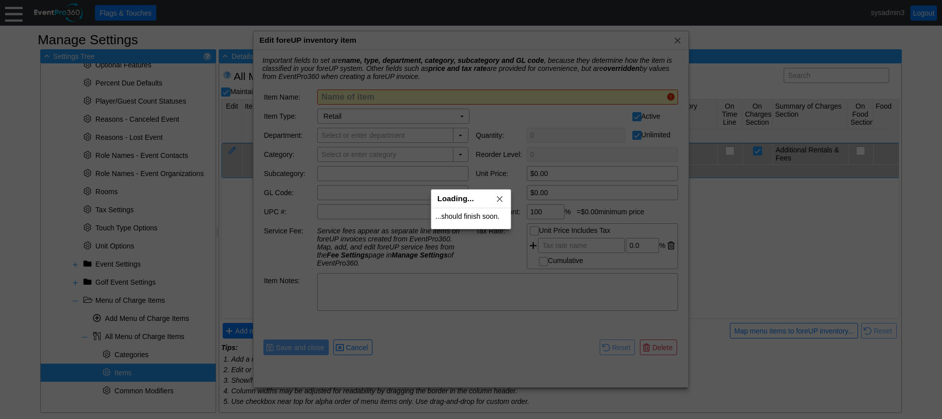
type input "Equipment Or Add On"
type input "Events"
checkbox input "false"
type input "Event Fees"
type input "Add On's & Equipment"
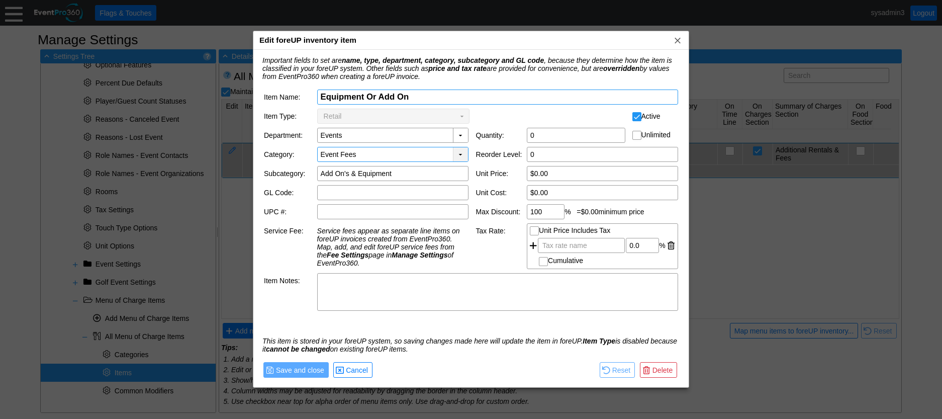
click at [465, 153] on div "▼" at bounding box center [460, 154] width 15 height 14
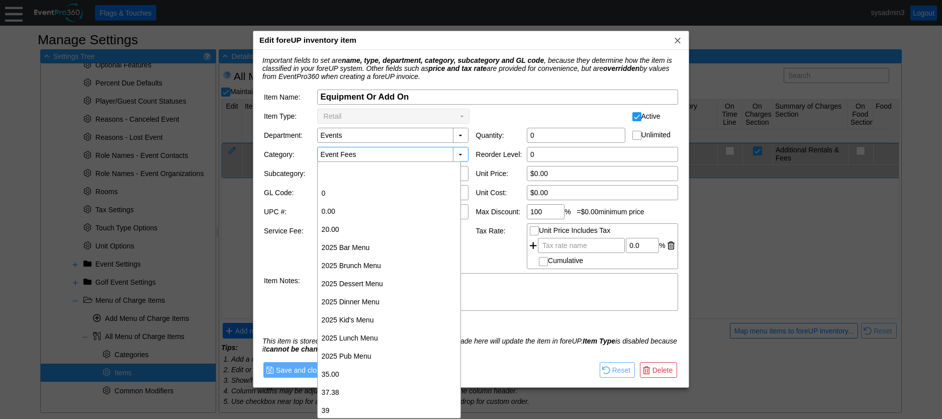
click at [532, 111] on td "Active" at bounding box center [602, 116] width 151 height 15
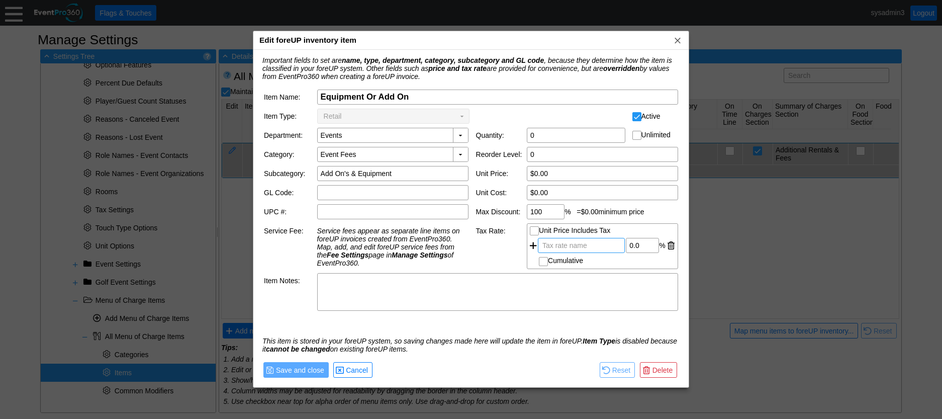
click at [584, 244] on span "Tax rate name" at bounding box center [565, 245] width 49 height 14
type input "0"
click at [633, 243] on input "0" at bounding box center [643, 245] width 26 height 14
type input "7.0"
click at [564, 320] on div "Item Name: Χ Equipment Or Add On Name of item Item Type: Retail Χ ▼ Active Depa…" at bounding box center [470, 208] width 427 height 251
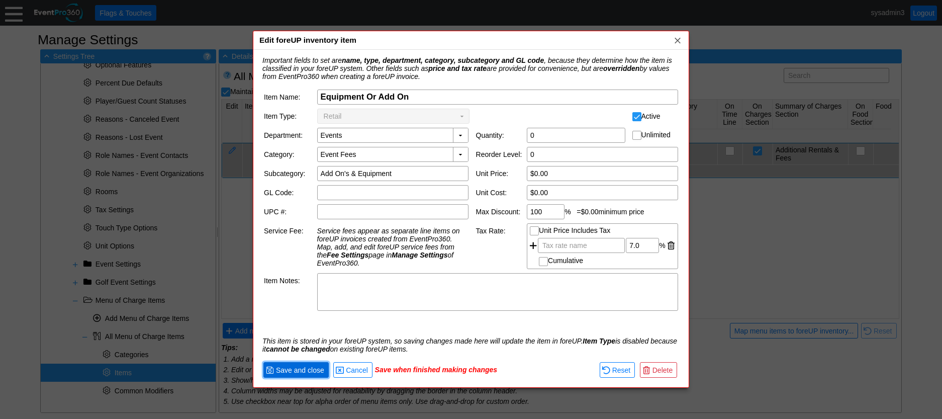
click at [316, 374] on span "Save and close" at bounding box center [300, 370] width 52 height 10
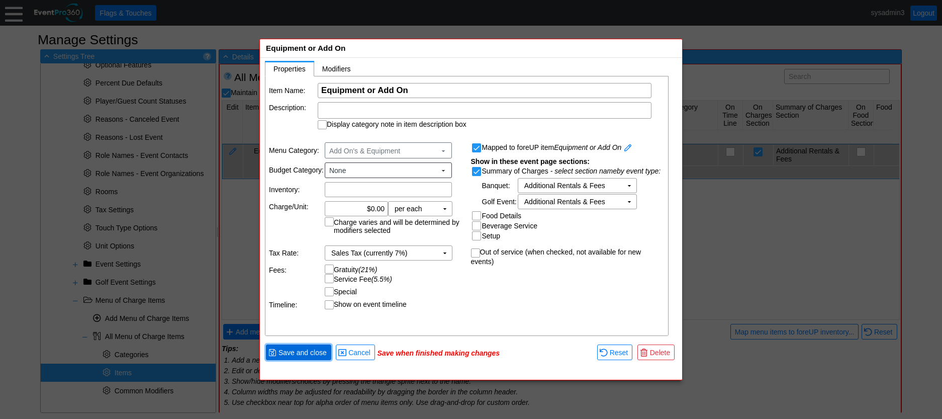
click at [317, 351] on span "Save and close" at bounding box center [303, 353] width 52 height 10
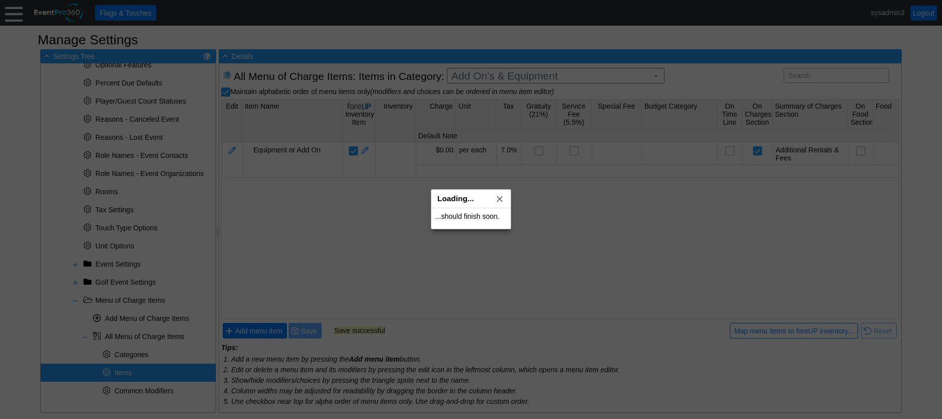
click at [306, 331] on div at bounding box center [471, 209] width 942 height 419
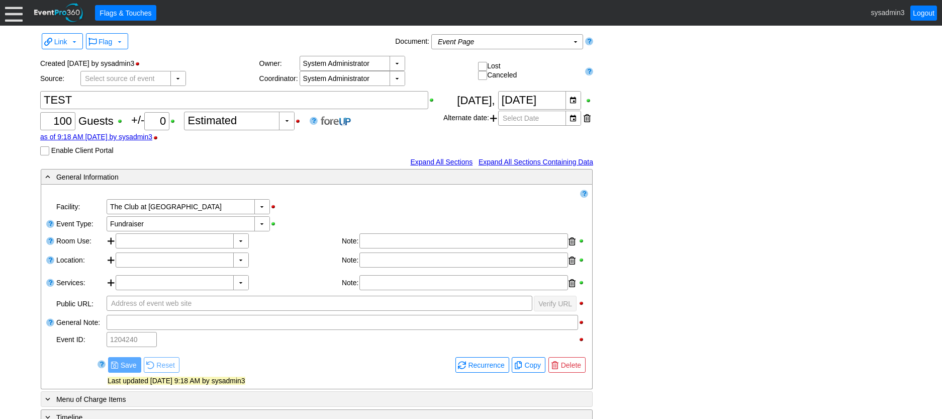
scroll to position [217, 0]
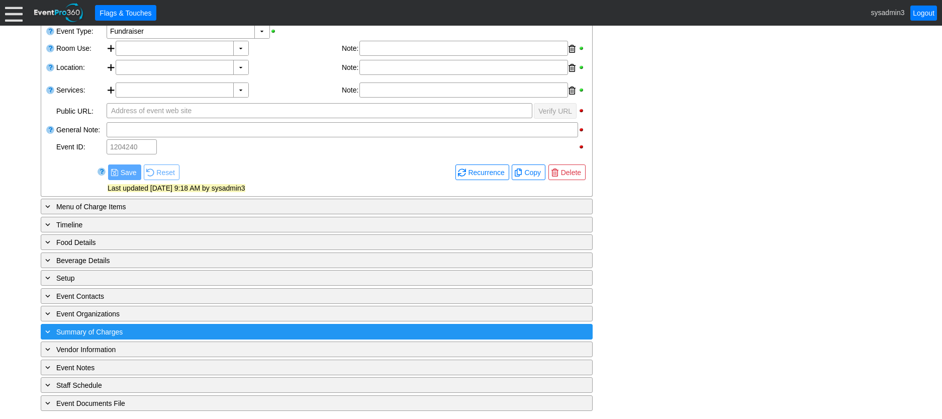
click at [221, 333] on div "+ Summary of Charges" at bounding box center [296, 332] width 506 height 12
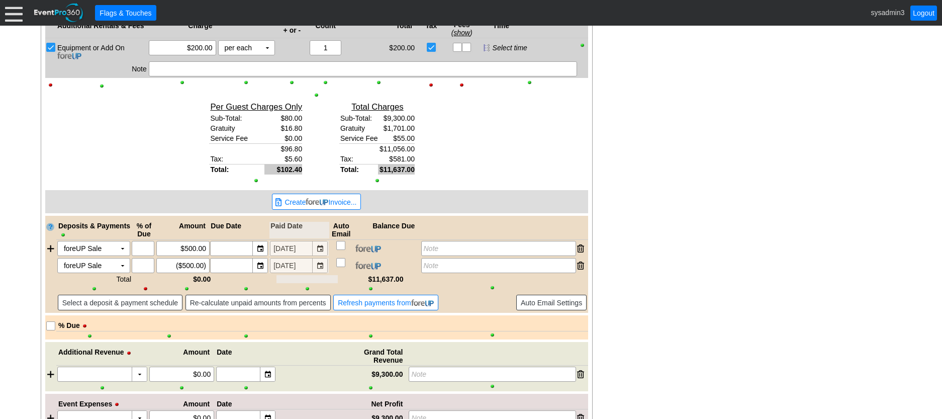
scroll to position [824, 0]
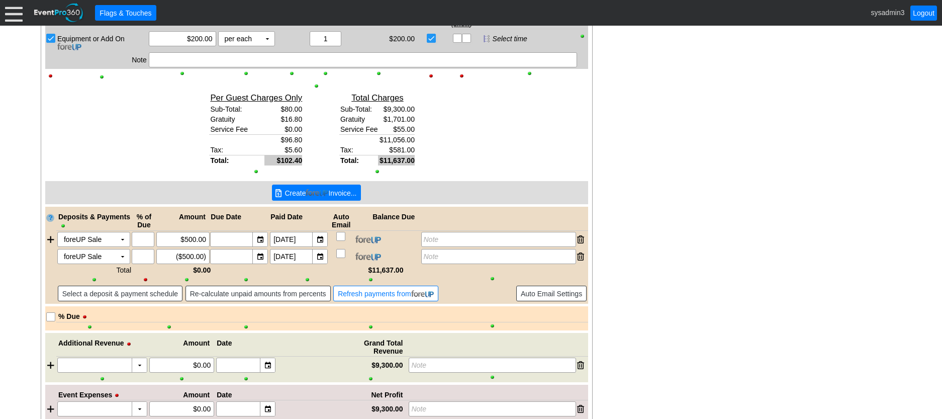
click at [305, 194] on span "Create Invoice..." at bounding box center [321, 193] width 76 height 10
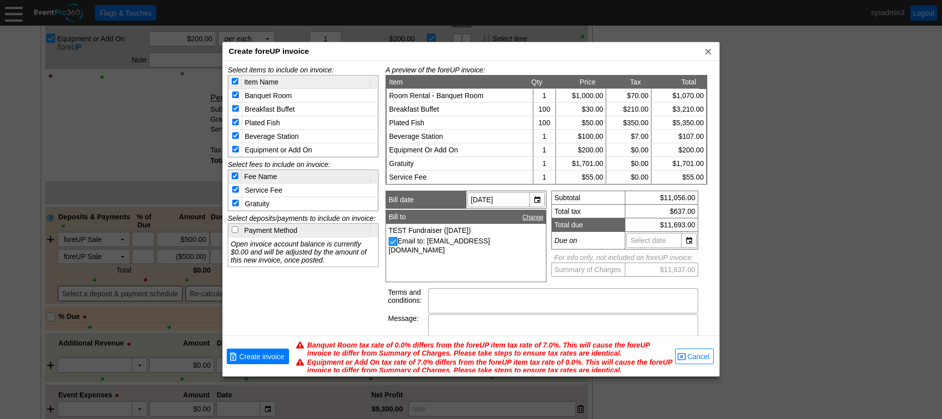
scroll to position [26, 0]
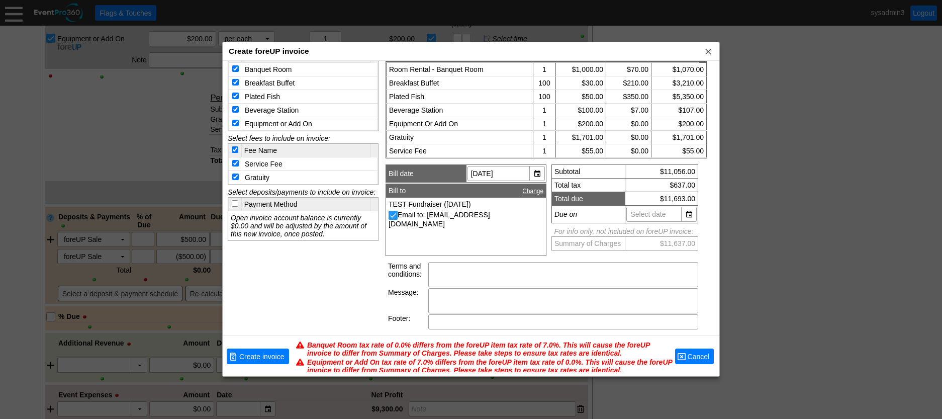
click at [704, 361] on span "Cancel" at bounding box center [699, 357] width 26 height 10
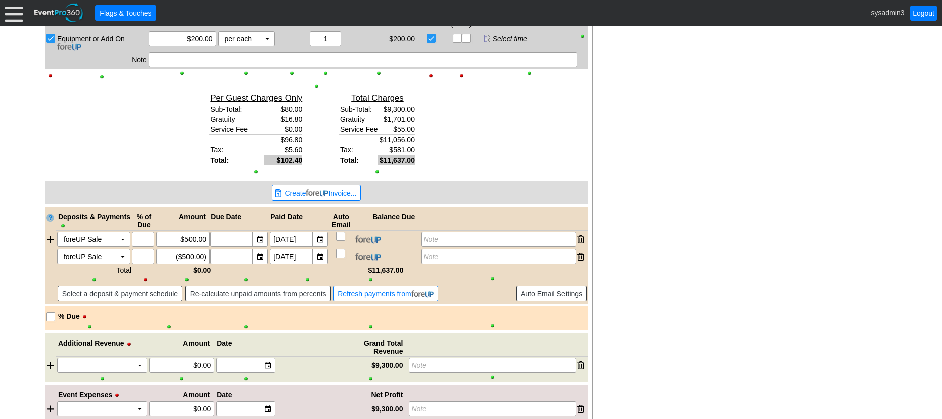
click at [10, 14] on div at bounding box center [14, 13] width 18 height 18
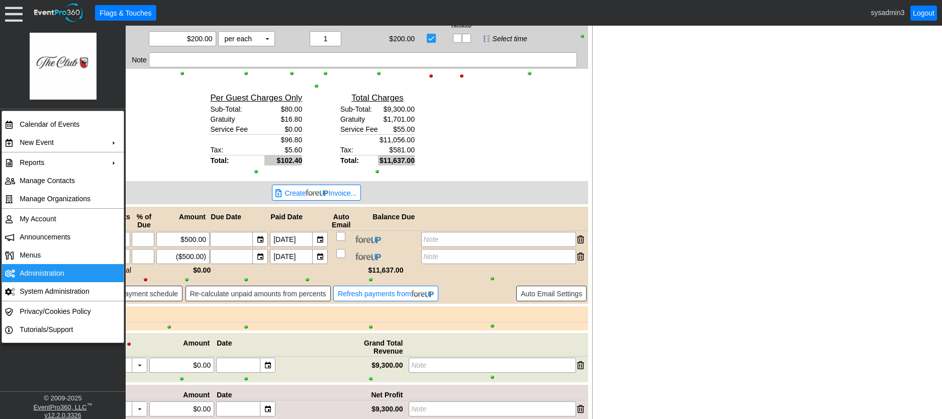
click at [36, 267] on td "Administration" at bounding box center [61, 273] width 90 height 18
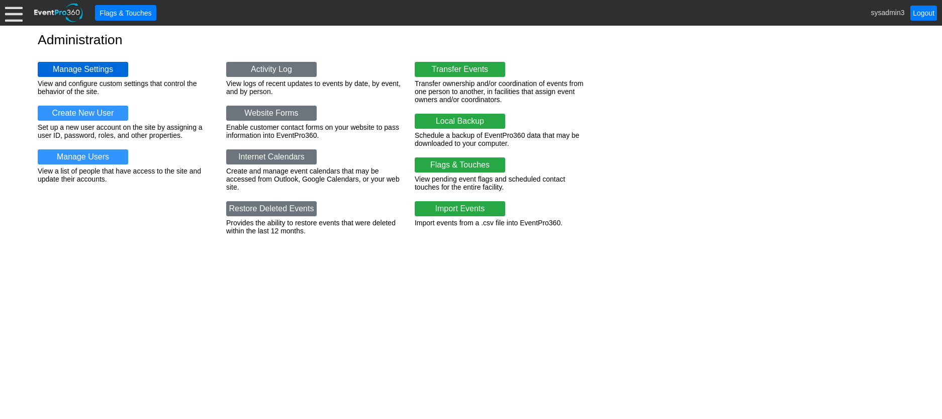
click at [99, 63] on link "Manage Settings" at bounding box center [83, 69] width 91 height 15
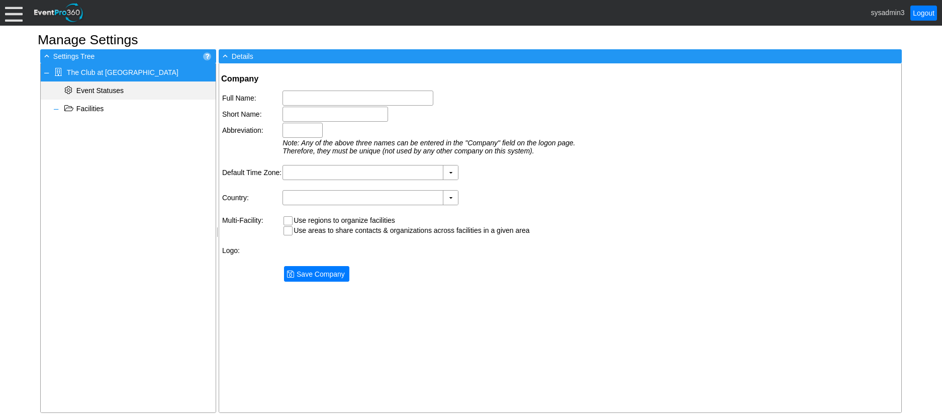
type input "The Club at [GEOGRAPHIC_DATA]"
type input "TCRW"
type input "(GMT-05:00) Eastern Time ([GEOGRAPHIC_DATA] & [GEOGRAPHIC_DATA])"
type input "[GEOGRAPHIC_DATA] (English)"
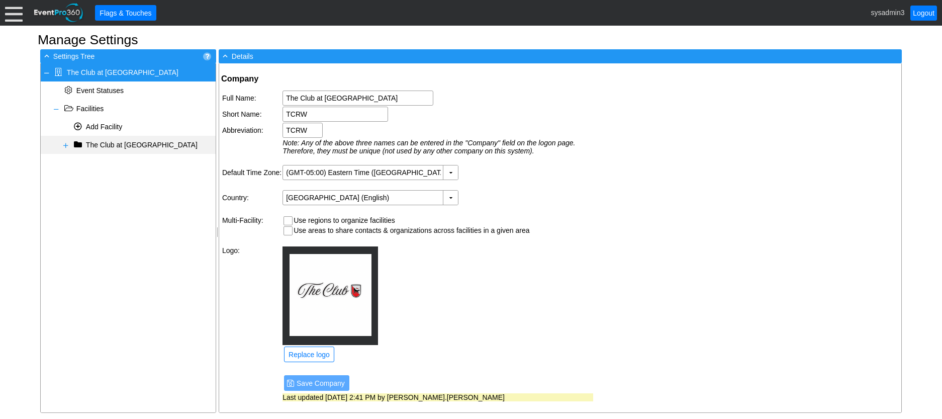
click at [65, 144] on span at bounding box center [66, 145] width 8 height 8
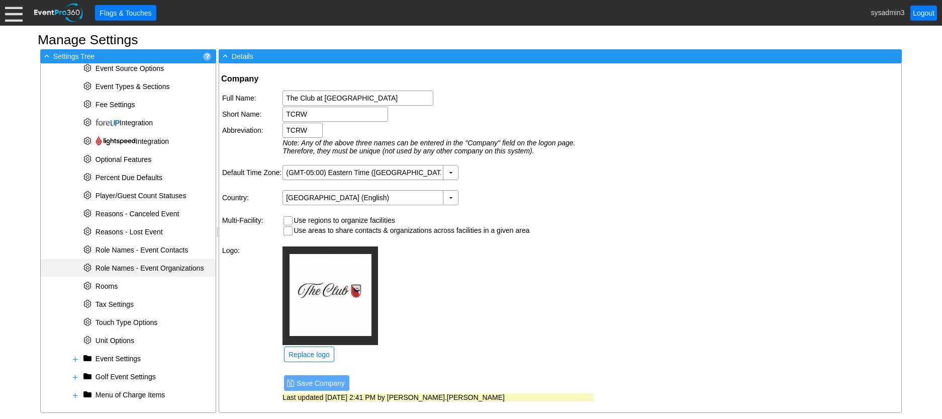
scroll to position [316, 0]
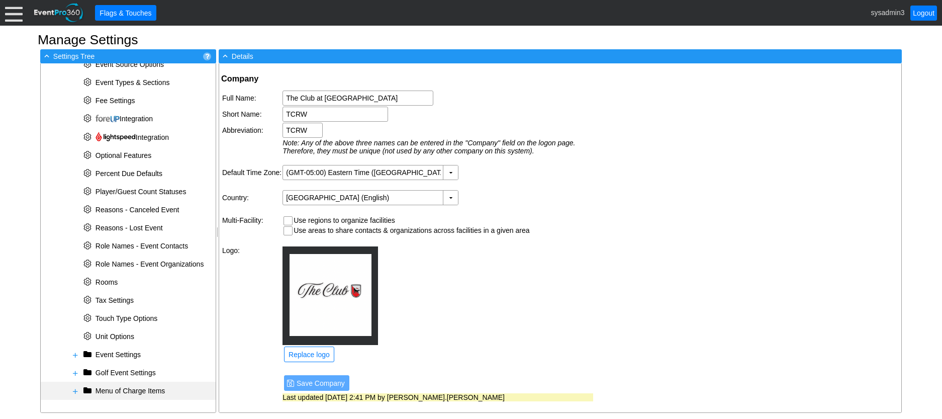
click at [74, 393] on span at bounding box center [75, 391] width 8 height 8
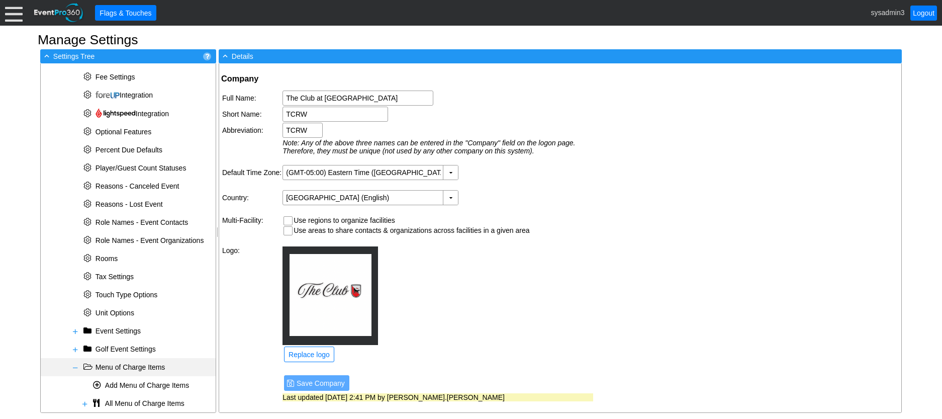
scroll to position [352, 0]
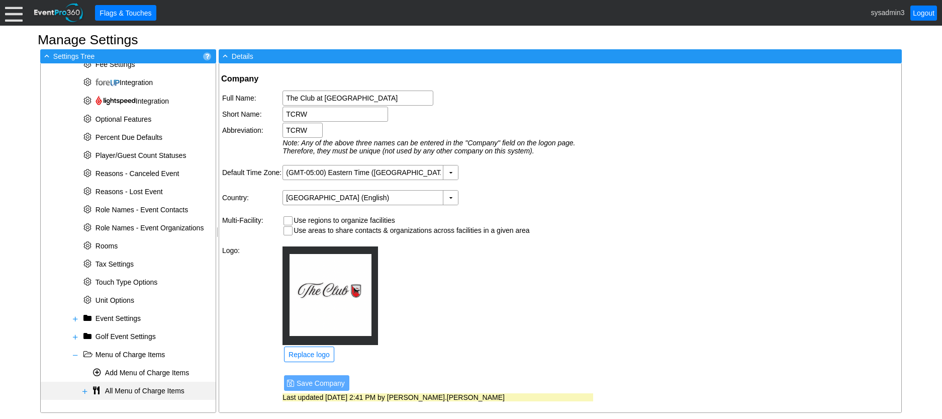
click at [83, 391] on span at bounding box center [85, 391] width 8 height 8
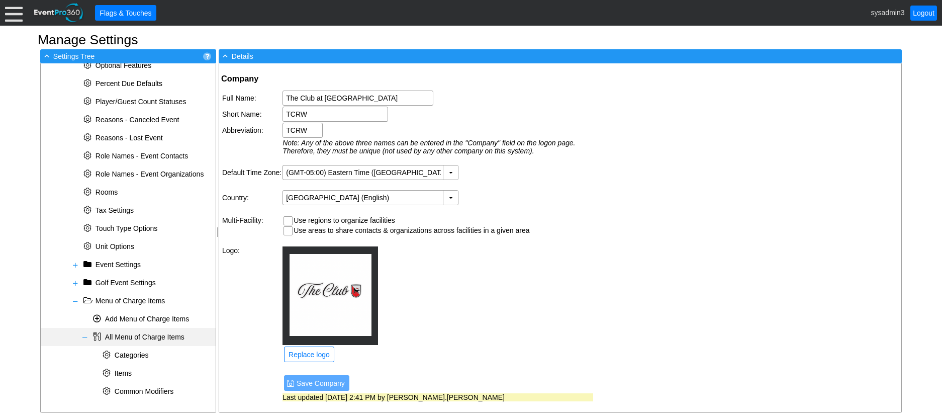
scroll to position [406, 0]
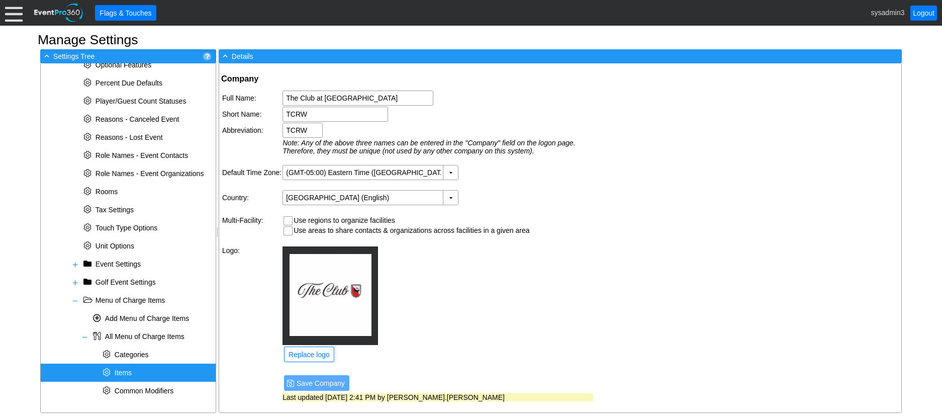
click at [130, 370] on span "Items" at bounding box center [123, 373] width 17 height 8
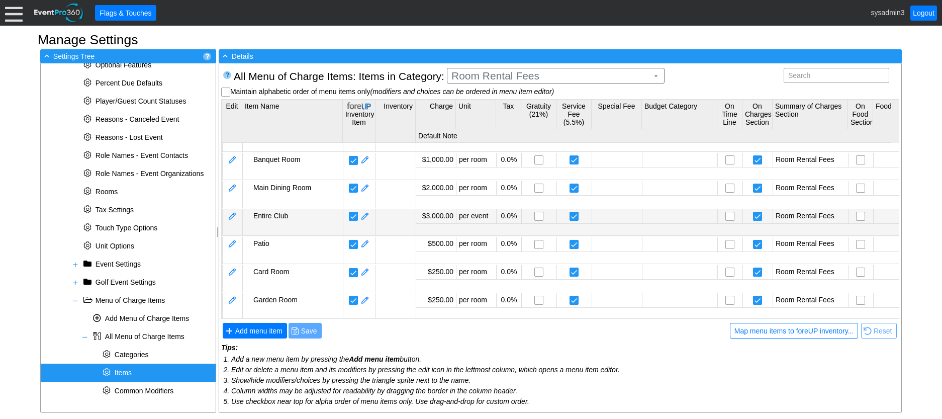
scroll to position [29, 0]
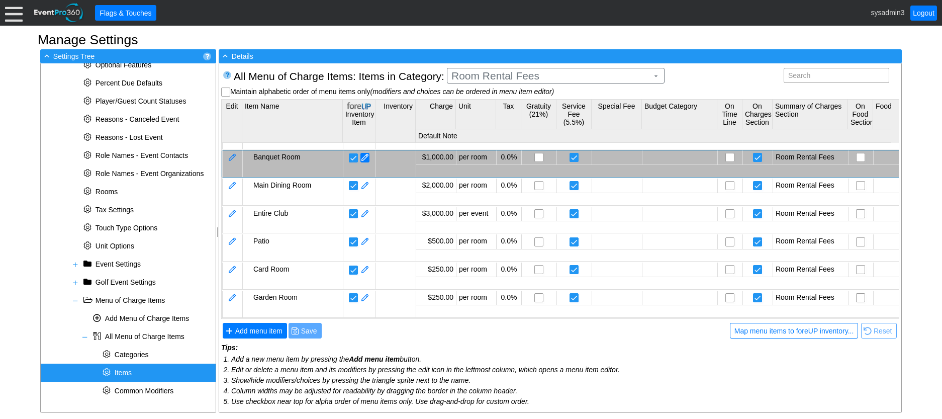
click at [368, 153] on span at bounding box center [365, 158] width 9 height 10
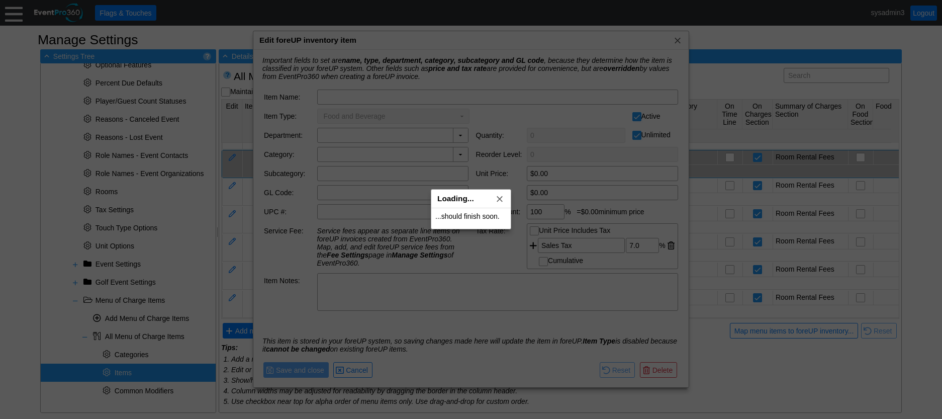
type input "Room Rental - Banquet Room"
type input "F&B"
type input "-19"
type input "ENG Room Rental"
type input "$500.00"
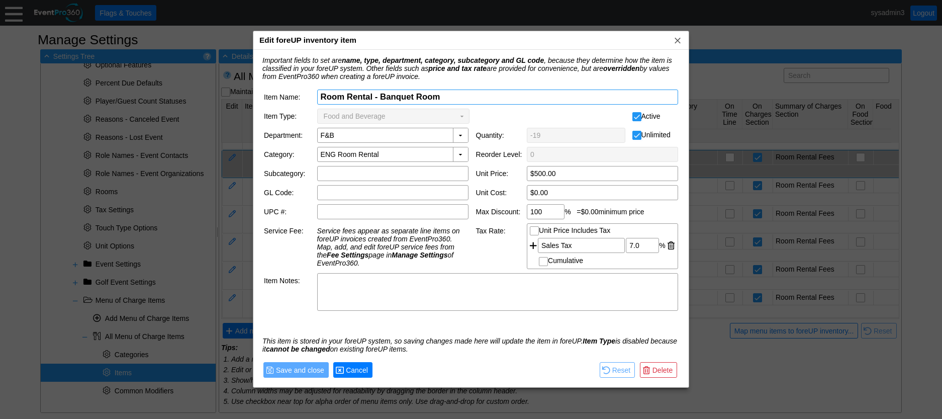
click at [362, 370] on span "Cancel" at bounding box center [357, 370] width 26 height 10
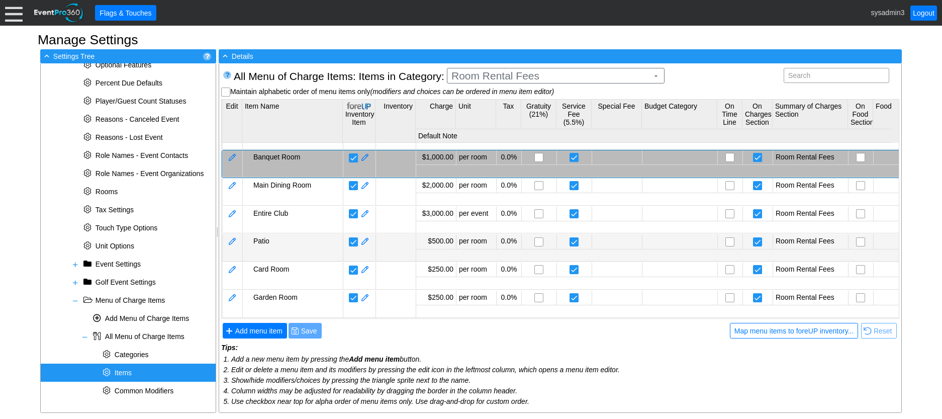
scroll to position [4, 0]
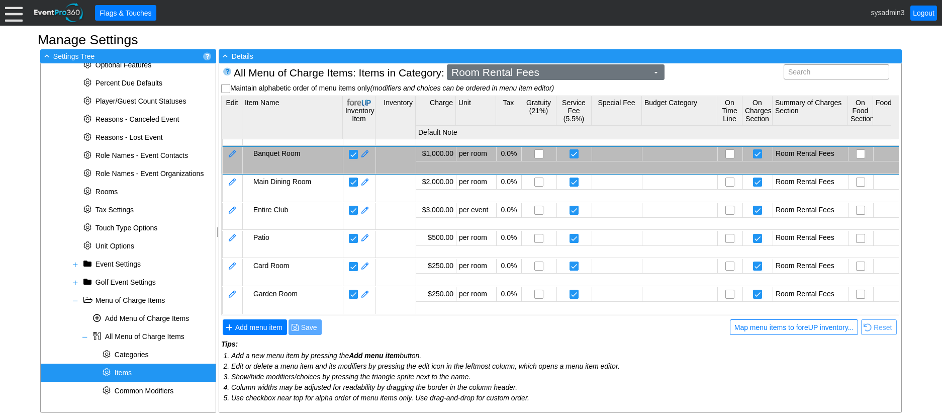
click at [557, 73] on span "Room Rental Fees" at bounding box center [550, 72] width 201 height 10
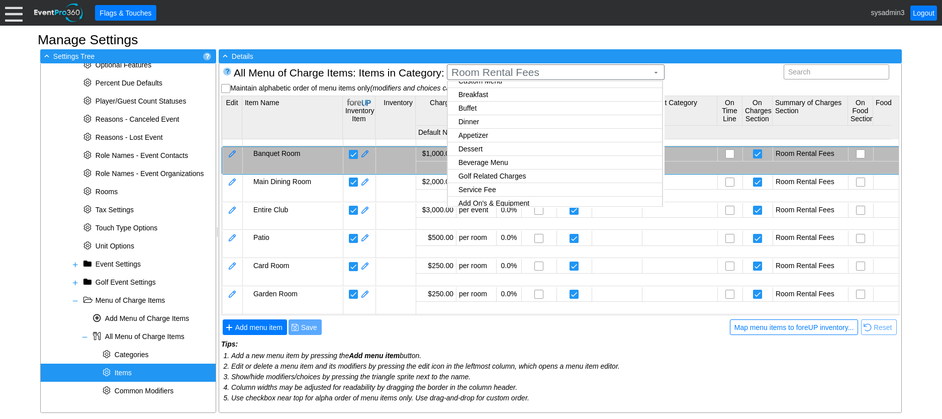
scroll to position [53, 0]
checkbox input "true"
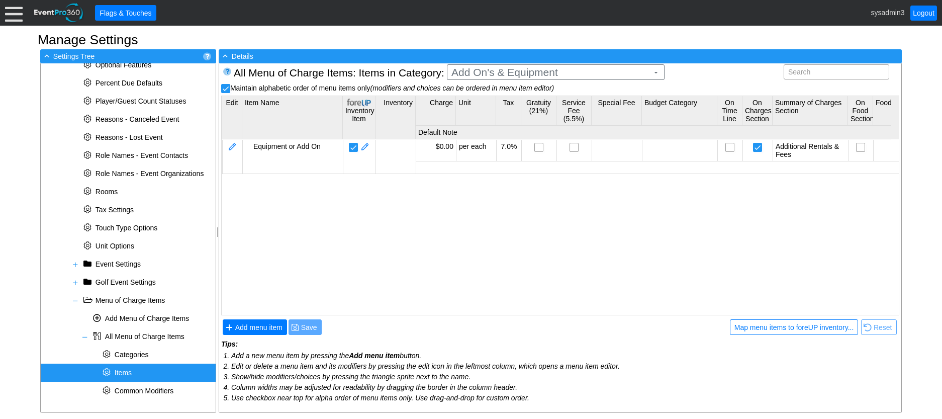
scroll to position [0, 0]
click at [510, 187] on body "Calendar of Events + New Event + Reports + Manage Contacts + Manage Organizatio…" at bounding box center [471, 209] width 942 height 419
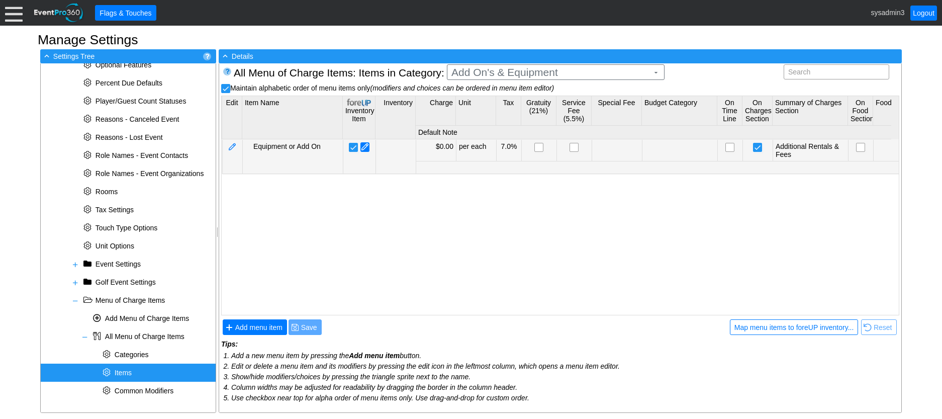
click at [363, 145] on span at bounding box center [365, 147] width 9 height 10
type input "0"
type input "$0.00"
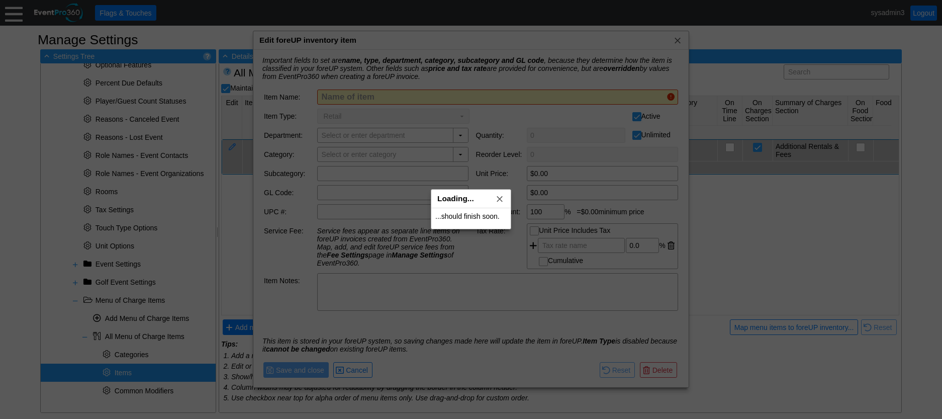
type input "Equipment Or Add On"
type input "Events"
checkbox input "false"
type input "Event Fees"
type input "Add On's & Equipment"
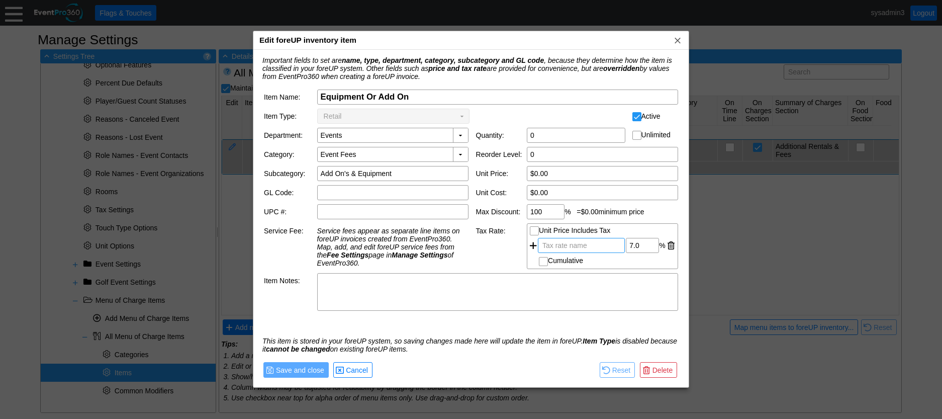
click at [559, 248] on span "Tax rate name" at bounding box center [565, 245] width 49 height 14
click at [562, 247] on input "sales tax" at bounding box center [582, 245] width 80 height 14
click at [545, 246] on input "sales Tax" at bounding box center [582, 245] width 80 height 14
type input "Sales Tax"
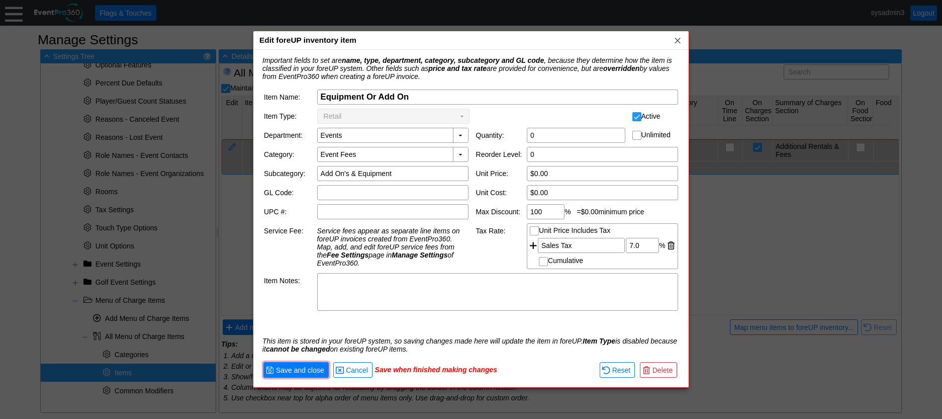
click at [471, 353] on div "This item is stored in your foreUP system, so saving changes made here will upd…" at bounding box center [470, 345] width 427 height 23
click at [299, 369] on span "Save and close" at bounding box center [300, 370] width 52 height 10
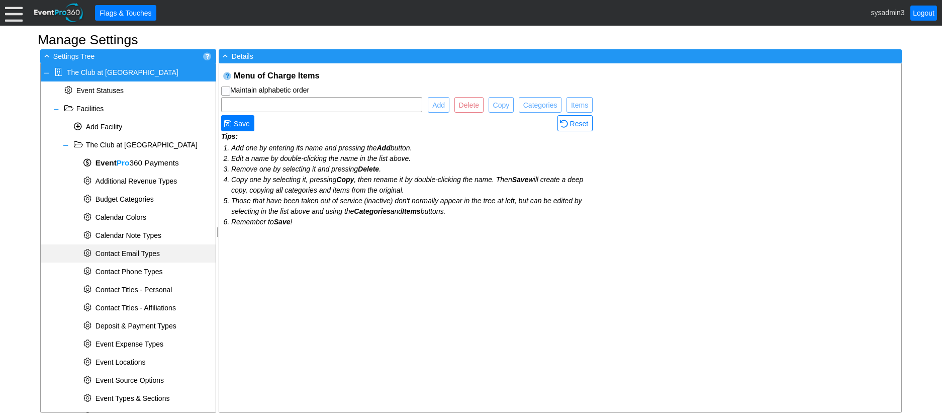
checkbox input "true"
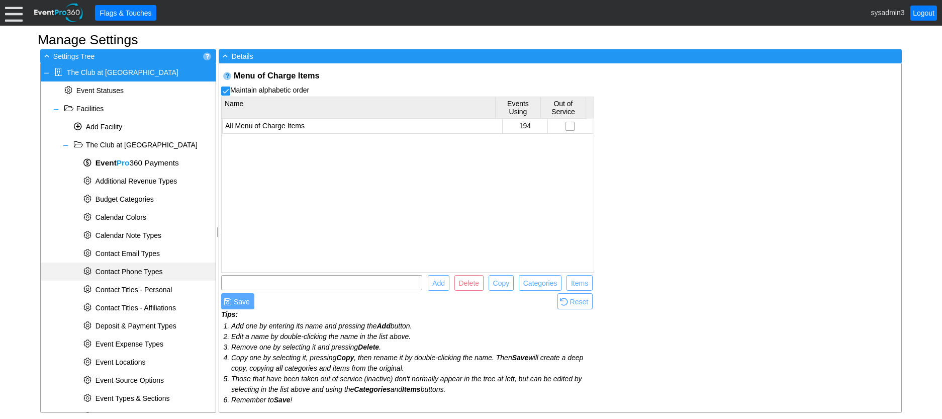
scroll to position [352, 0]
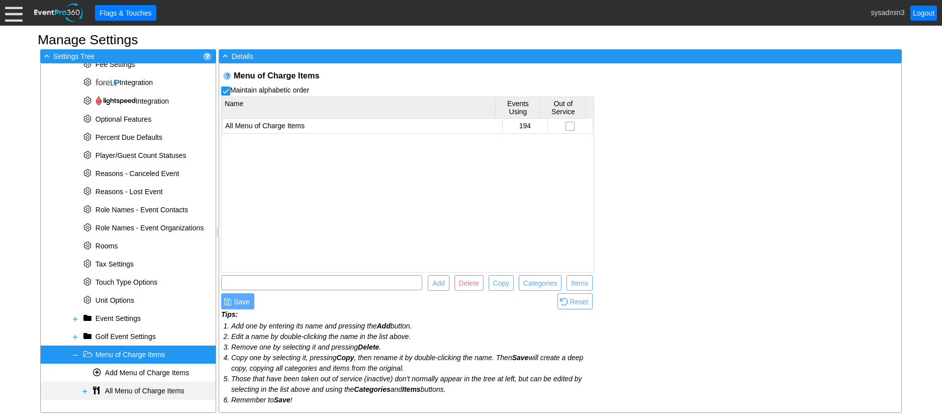
click at [83, 392] on span at bounding box center [85, 391] width 8 height 8
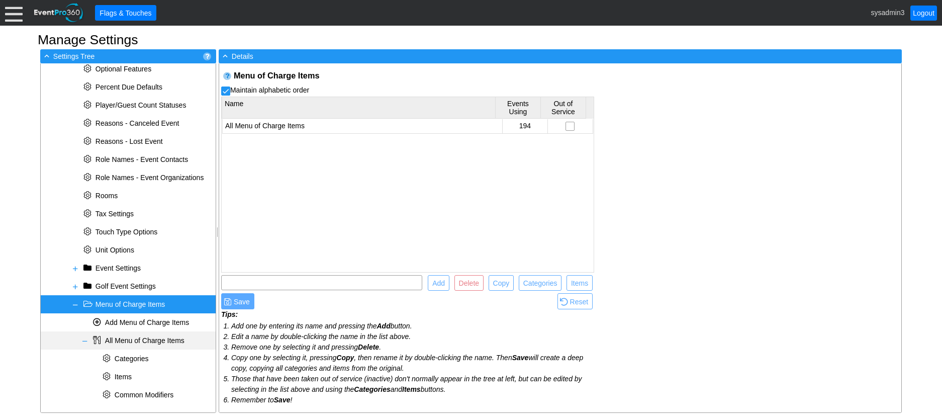
scroll to position [406, 0]
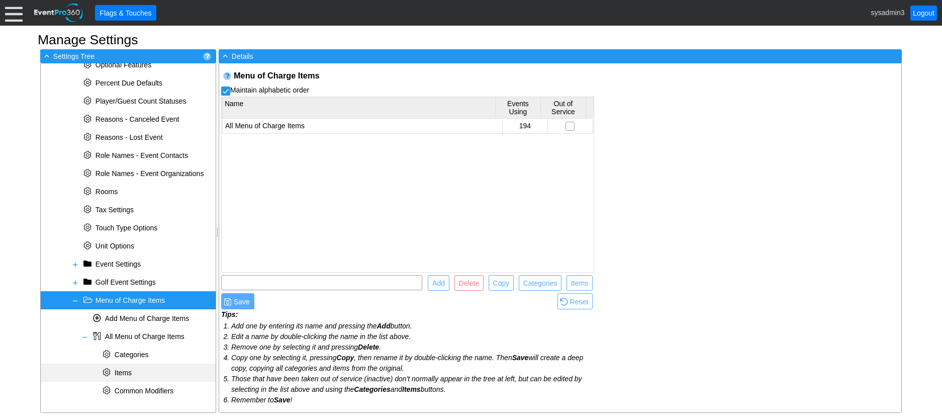
click at [130, 369] on span "Items" at bounding box center [123, 373] width 17 height 8
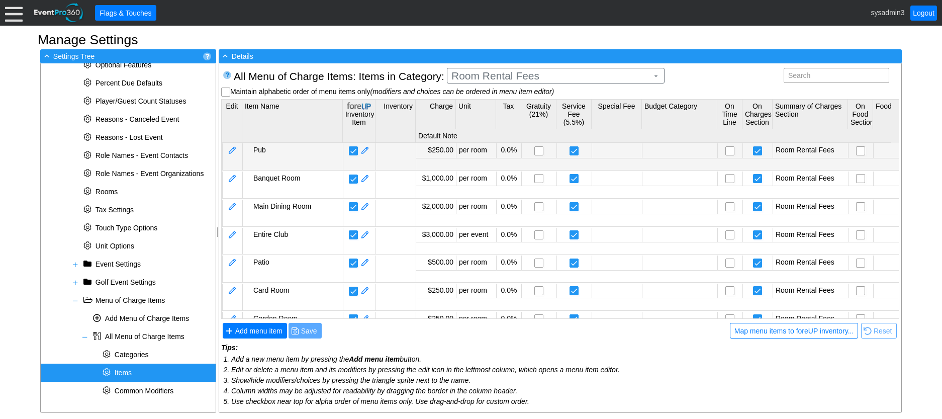
scroll to position [0, 0]
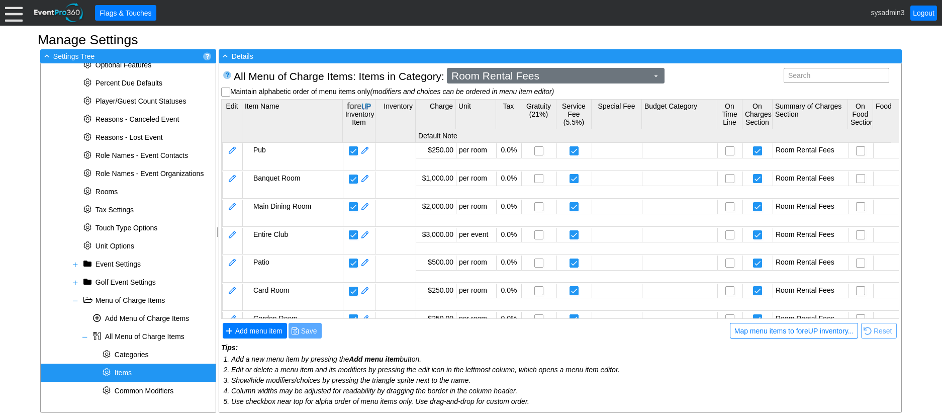
click at [526, 74] on span "Room Rental Fees" at bounding box center [550, 76] width 201 height 10
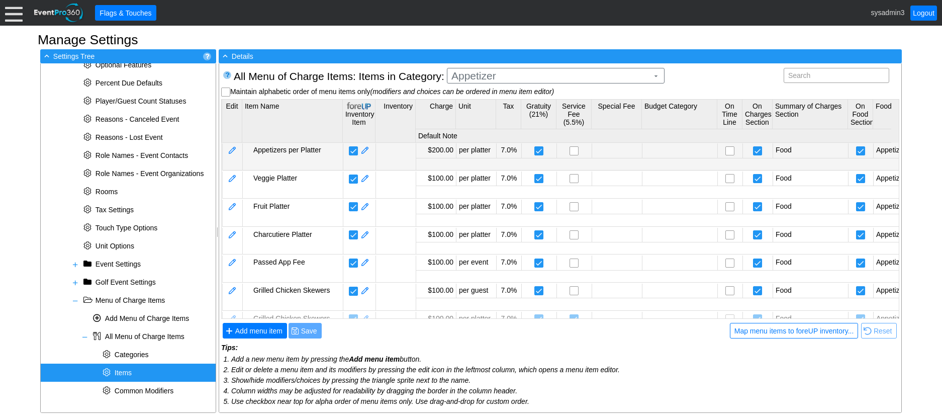
click at [525, 160] on body "Calendar of Events + New Event + Reports + Manage Contacts + Manage Organizatio…" at bounding box center [471, 209] width 942 height 419
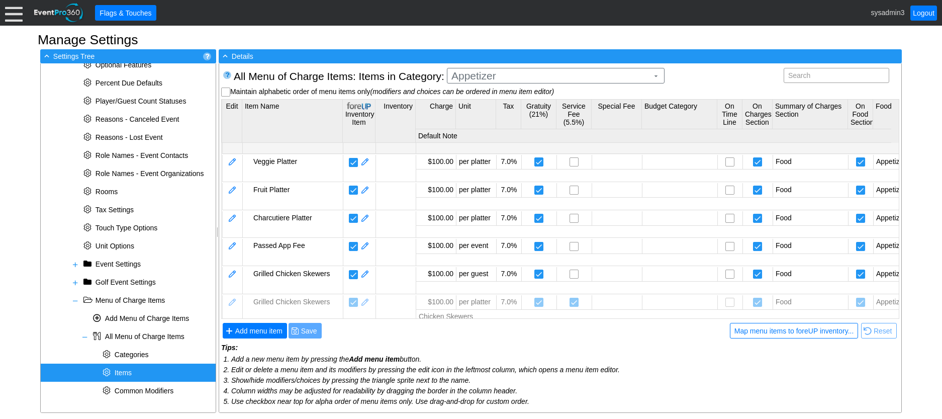
scroll to position [30, 0]
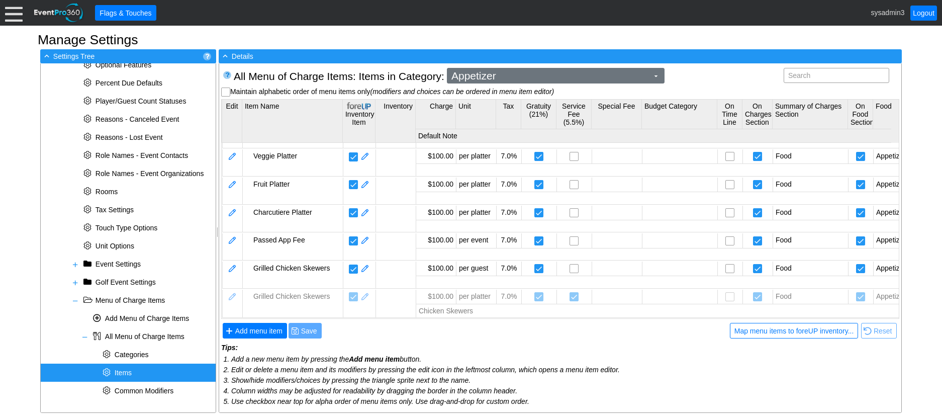
click at [569, 76] on span "Appetizer" at bounding box center [550, 76] width 201 height 10
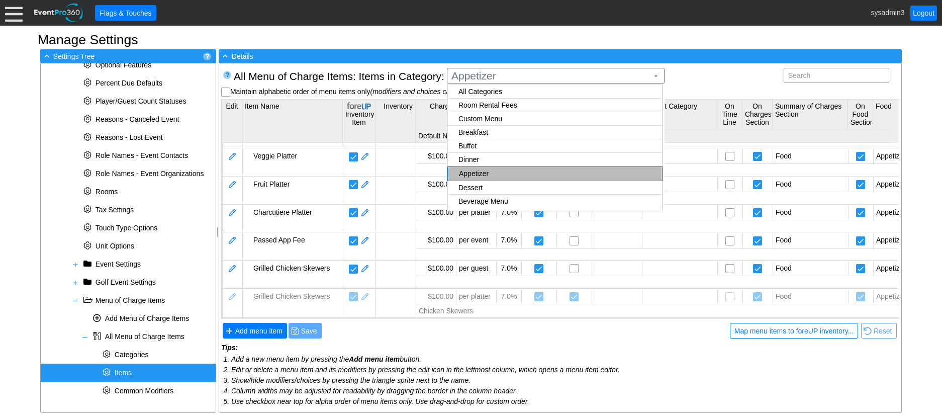
click at [495, 138] on body "Calendar of Events + New Event + Reports + Manage Contacts + Manage Organizatio…" at bounding box center [471, 209] width 942 height 419
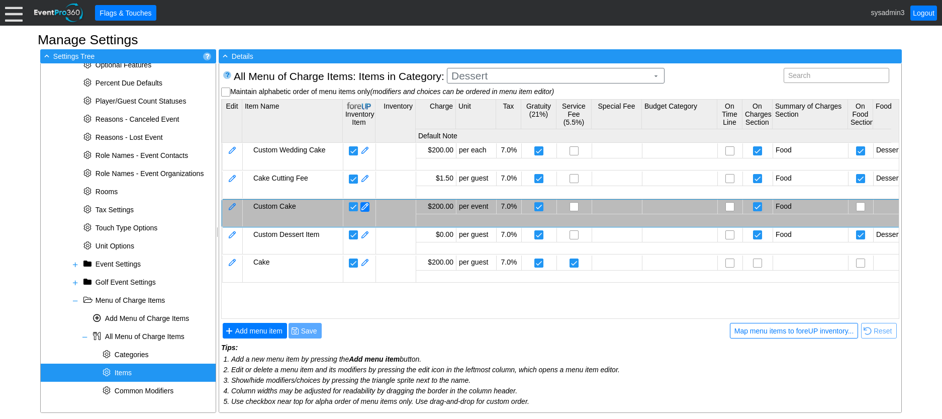
click at [367, 208] on span at bounding box center [365, 207] width 9 height 10
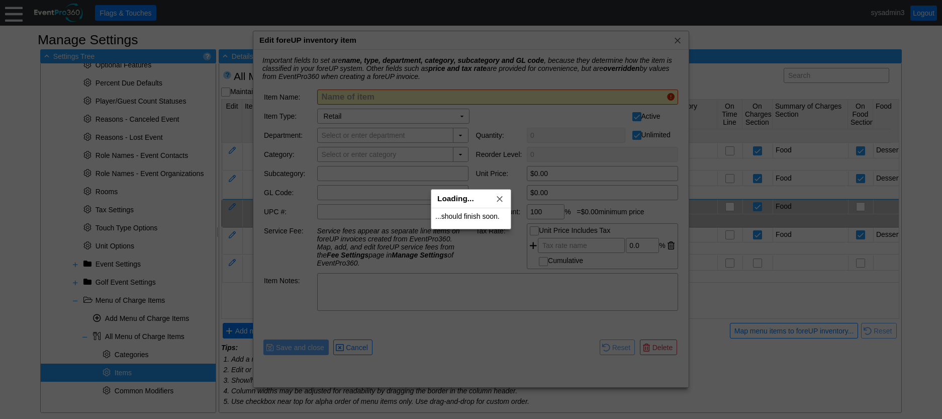
type input "Custom Cake"
type input "F&B"
type input "Dessert"
type input "$200.00"
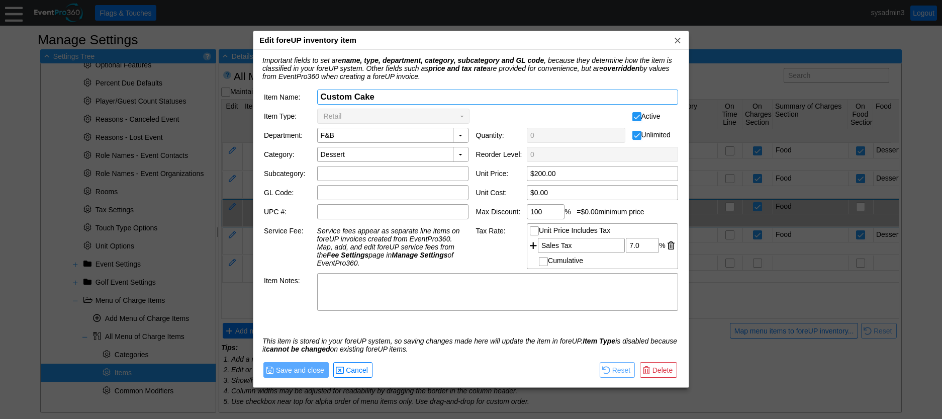
click at [339, 119] on span "Retail" at bounding box center [333, 116] width 18 height 10
drag, startPoint x: 369, startPoint y: 112, endPoint x: 357, endPoint y: 112, distance: 12.1
click at [357, 112] on td "Retail Χ" at bounding box center [386, 116] width 137 height 14
click at [368, 111] on td "Retail Χ" at bounding box center [386, 116] width 137 height 14
click at [360, 376] on span "● Cancel" at bounding box center [352, 370] width 39 height 16
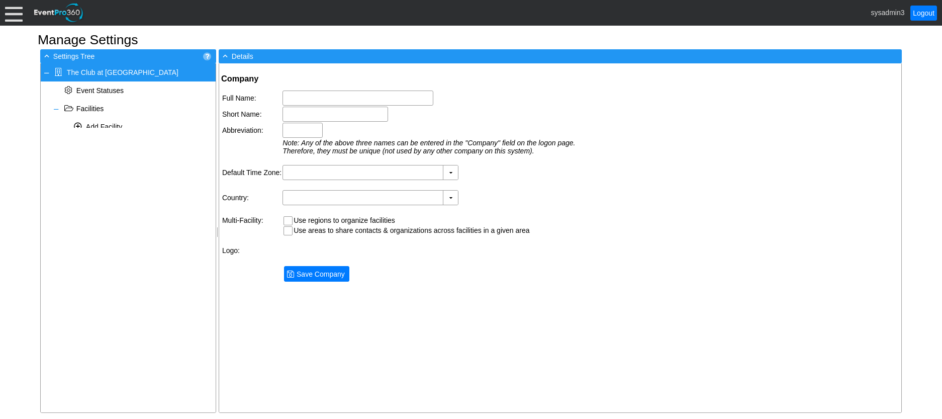
type input "The Club at [GEOGRAPHIC_DATA]"
type input "TCRW"
type input "(GMT-05:00) Eastern Time ([GEOGRAPHIC_DATA] & [GEOGRAPHIC_DATA])"
type input "[GEOGRAPHIC_DATA] (English)"
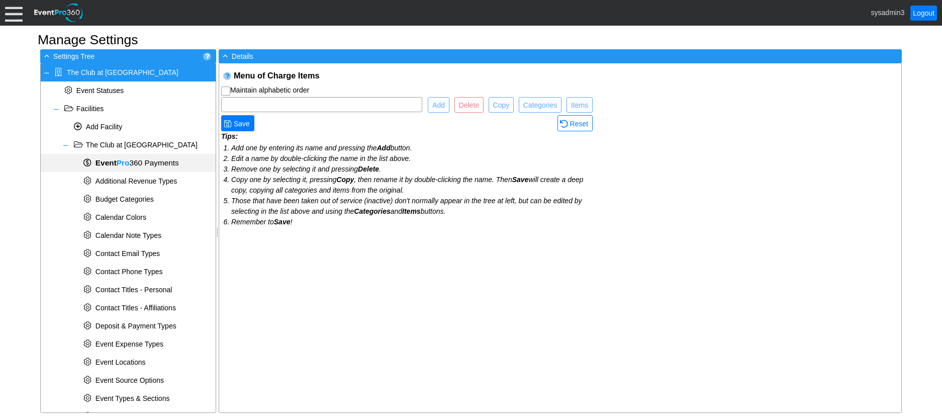
checkbox input "true"
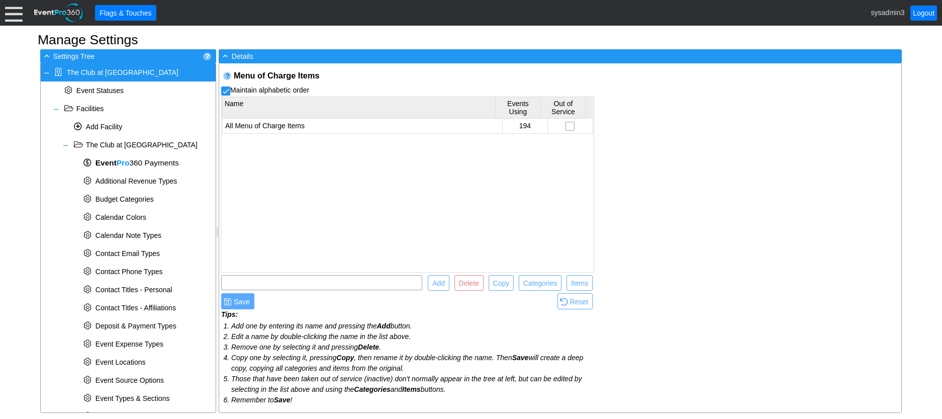
scroll to position [352, 0]
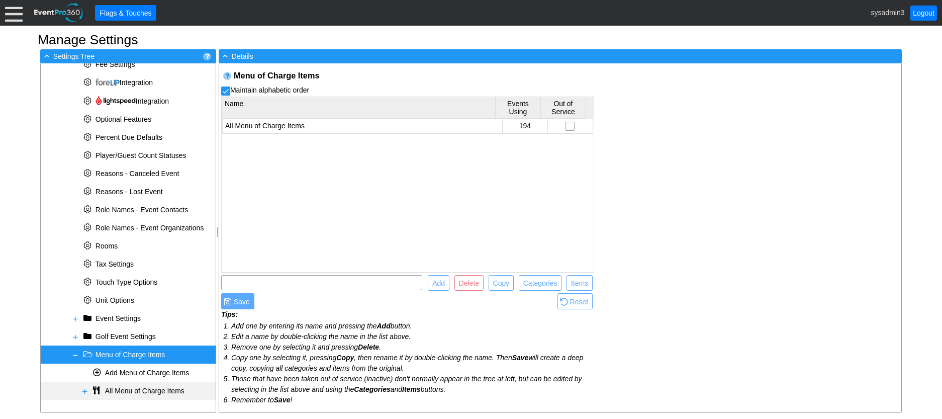
click at [84, 392] on span at bounding box center [85, 391] width 8 height 8
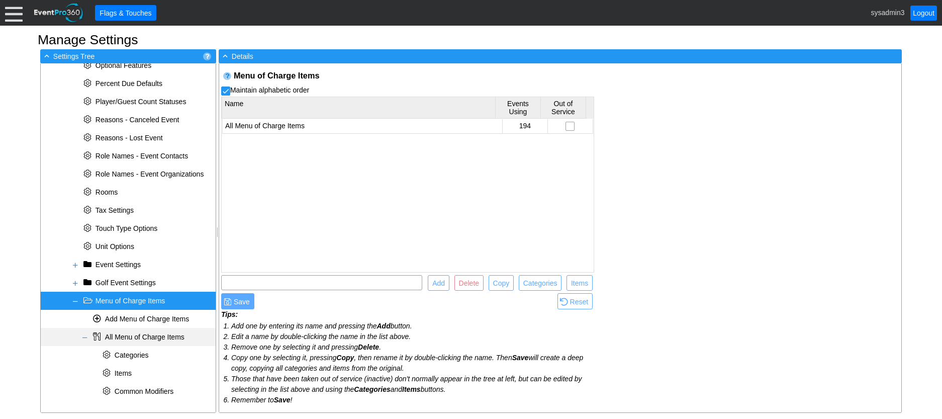
scroll to position [406, 0]
click at [128, 371] on span "Items" at bounding box center [123, 373] width 17 height 8
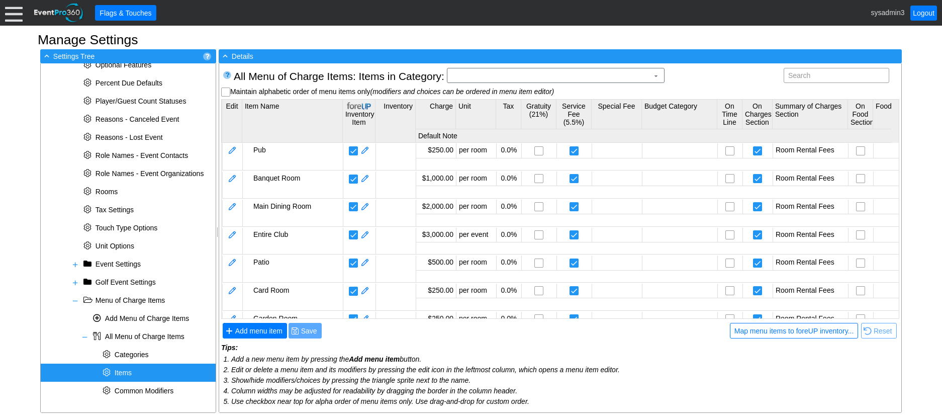
scroll to position [0, 0]
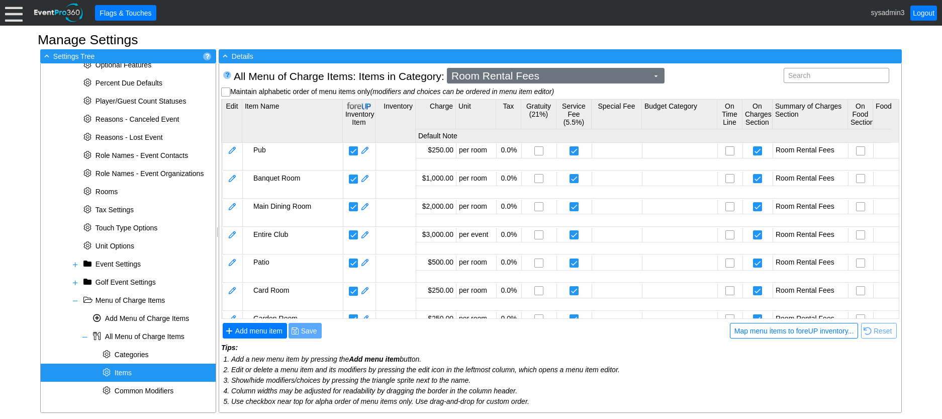
click at [571, 78] on span "Room Rental Fees" at bounding box center [550, 76] width 201 height 10
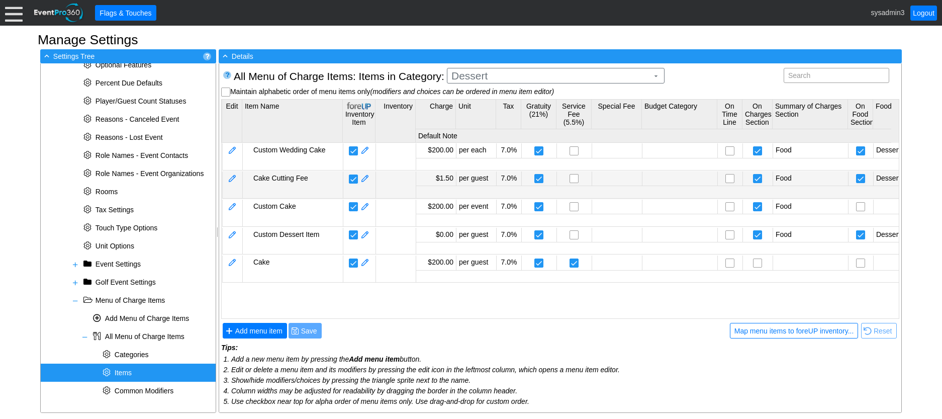
click at [496, 173] on body "Calendar of Events + New Event + Reports + Manage Contacts + Manage Organizatio…" at bounding box center [471, 209] width 942 height 419
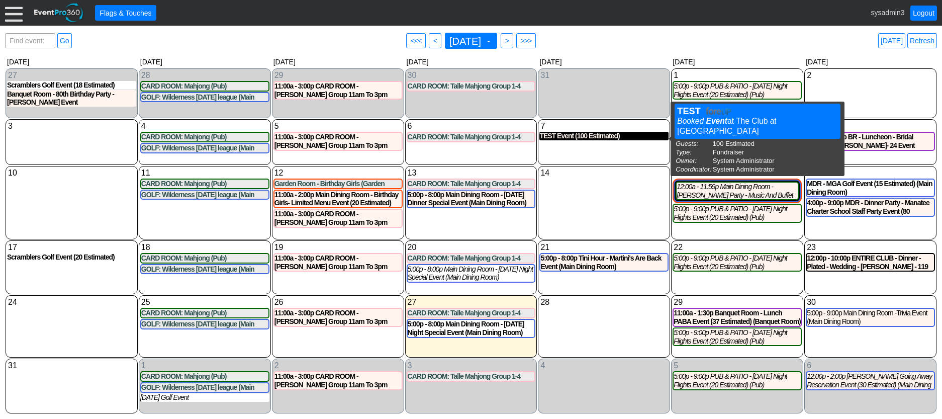
click at [571, 138] on div "TEST Event (100 Estimated)" at bounding box center [604, 136] width 129 height 9
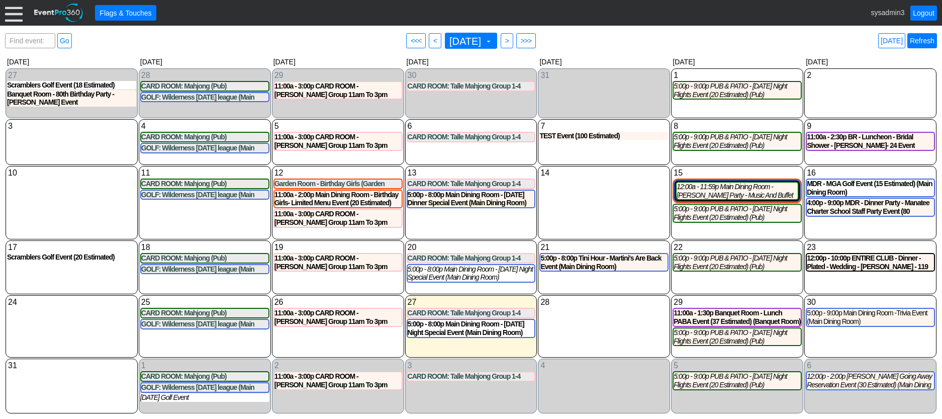
click at [924, 38] on link "Refresh" at bounding box center [923, 40] width 30 height 15
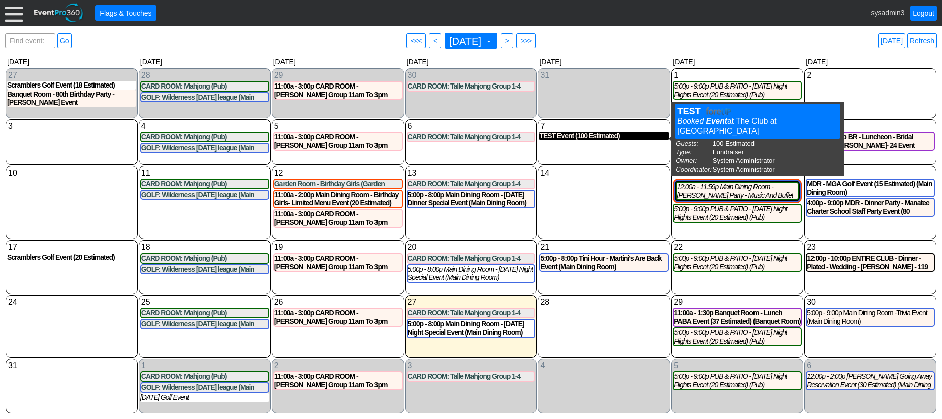
click at [596, 140] on div "TEST Event (100 Estimated)" at bounding box center [604, 136] width 129 height 9
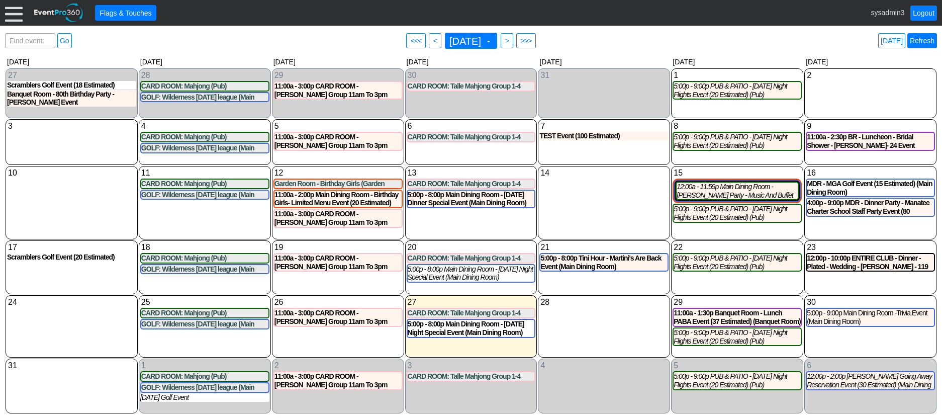
click at [925, 35] on link "Refresh" at bounding box center [923, 40] width 30 height 15
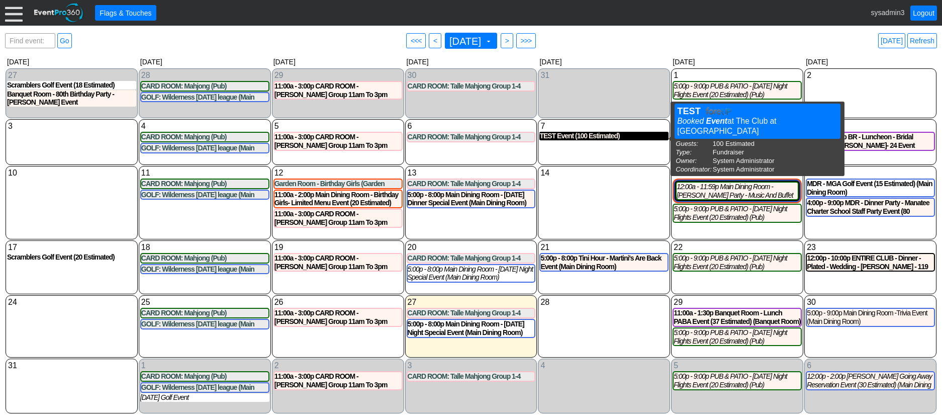
click at [566, 140] on div "TEST Event (100 Estimated)" at bounding box center [604, 136] width 129 height 9
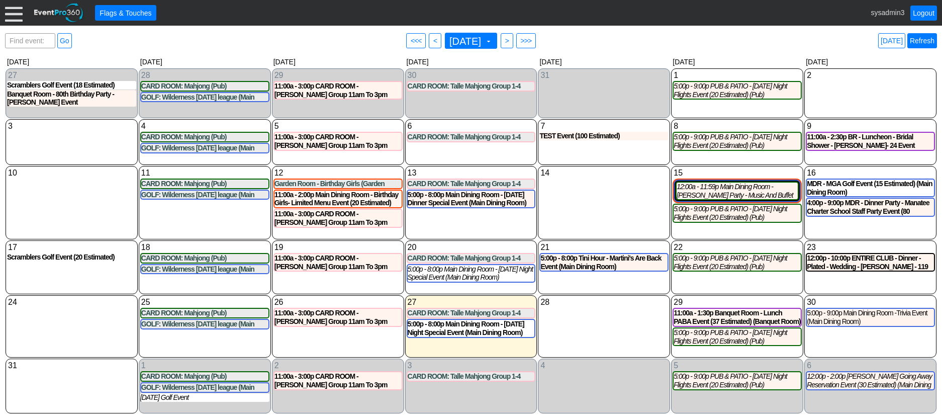
click at [919, 39] on link "Refresh" at bounding box center [923, 40] width 30 height 15
click at [923, 43] on link "Refresh" at bounding box center [923, 40] width 30 height 15
click at [924, 15] on link "Logout" at bounding box center [924, 13] width 27 height 15
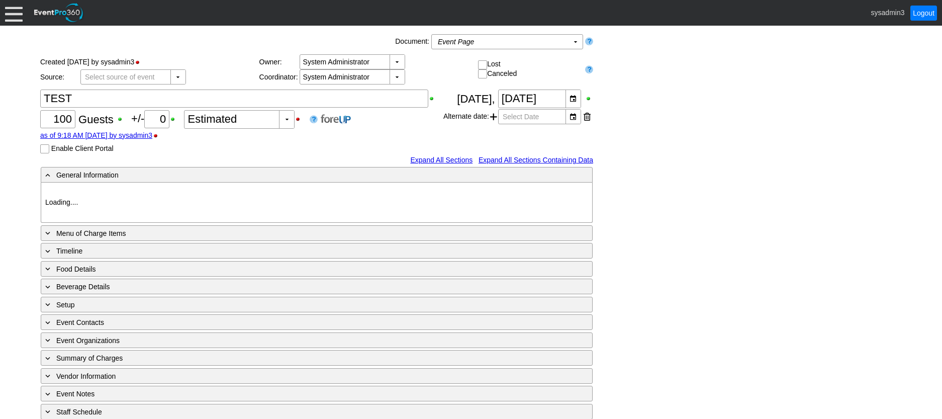
type input "The Club at [GEOGRAPHIC_DATA]"
type input "Fundraiser"
type input "1204240"
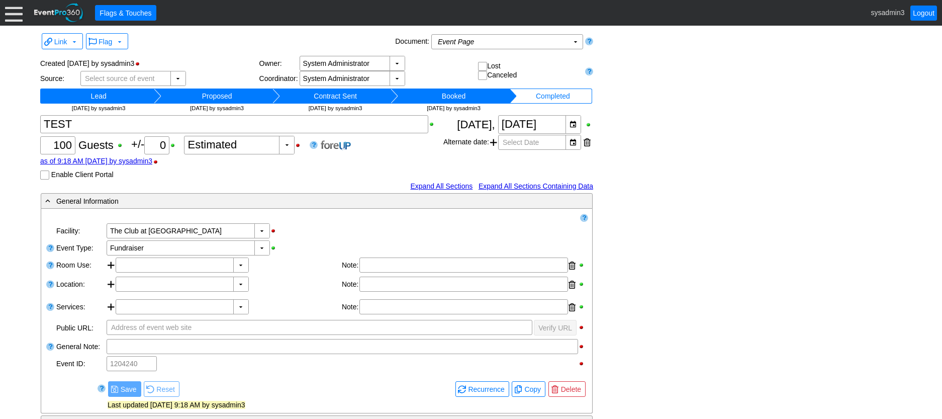
click at [21, 19] on div at bounding box center [14, 13] width 18 height 18
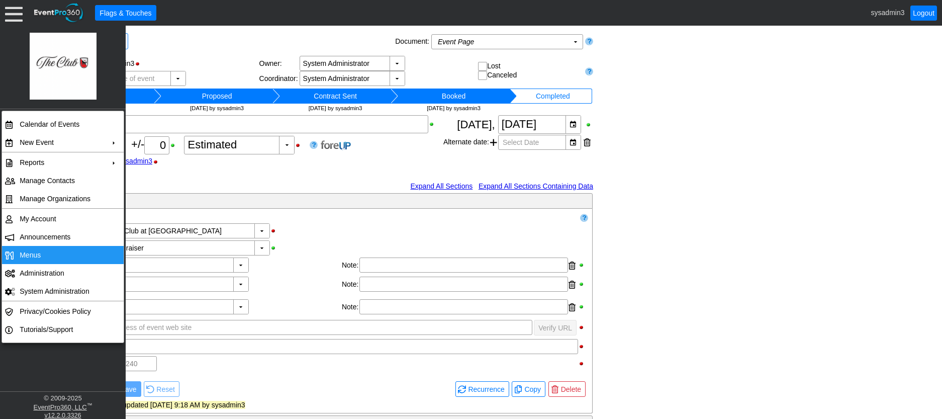
click at [44, 255] on td "Menus" at bounding box center [61, 255] width 90 height 18
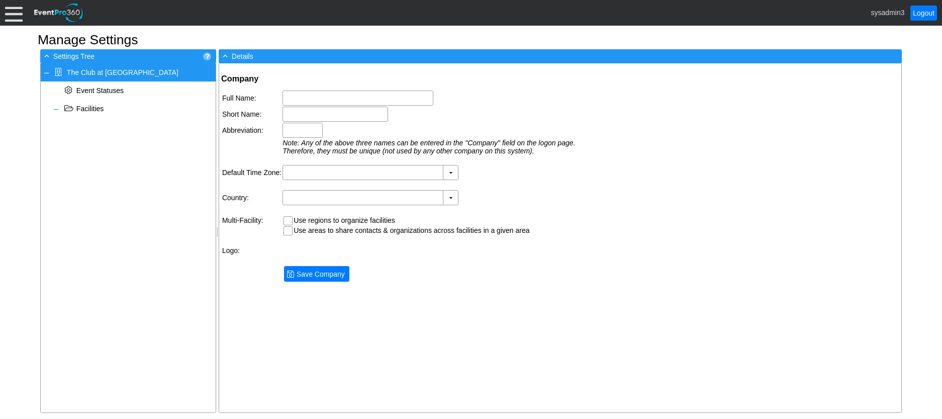
type input "The Club at [GEOGRAPHIC_DATA]"
type input "TCRW"
type input "(GMT-05:00) Eastern Time ([GEOGRAPHIC_DATA] & [GEOGRAPHIC_DATA])"
type input "[GEOGRAPHIC_DATA] (English)"
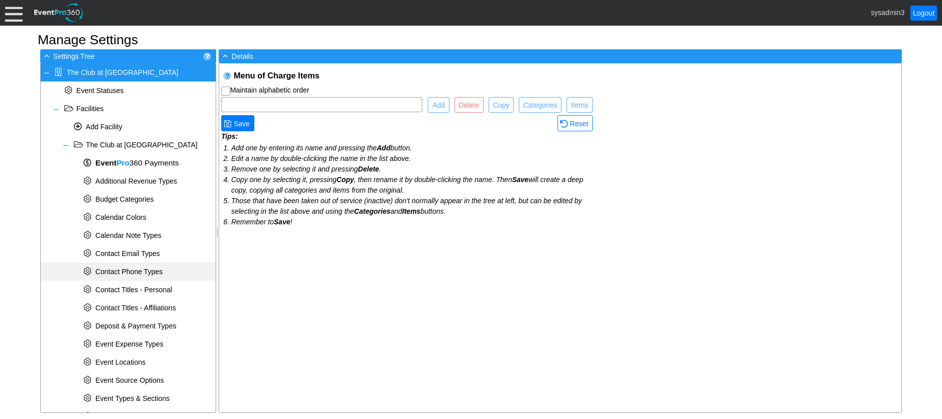
checkbox input "true"
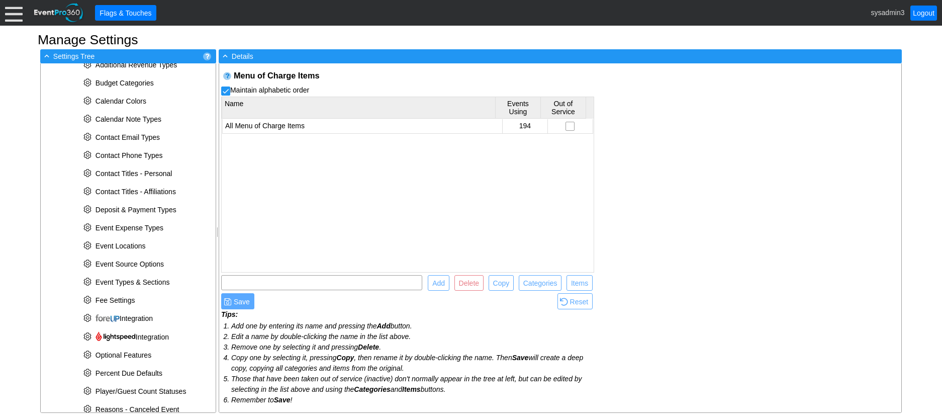
scroll to position [352, 0]
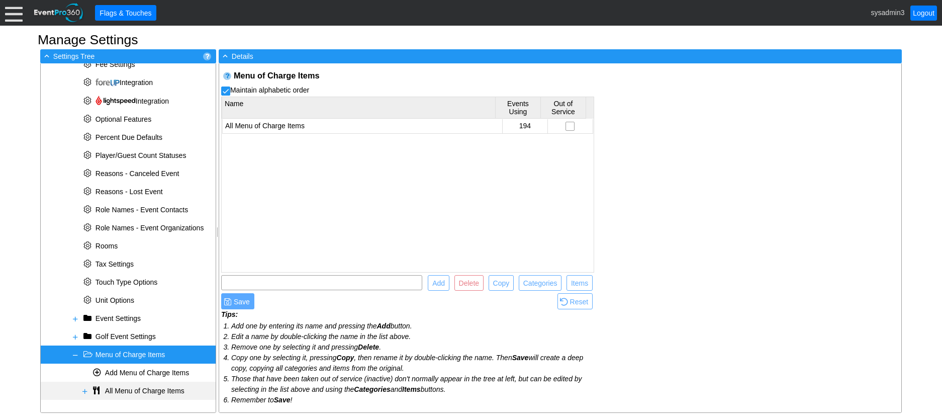
click at [85, 391] on span at bounding box center [85, 391] width 8 height 8
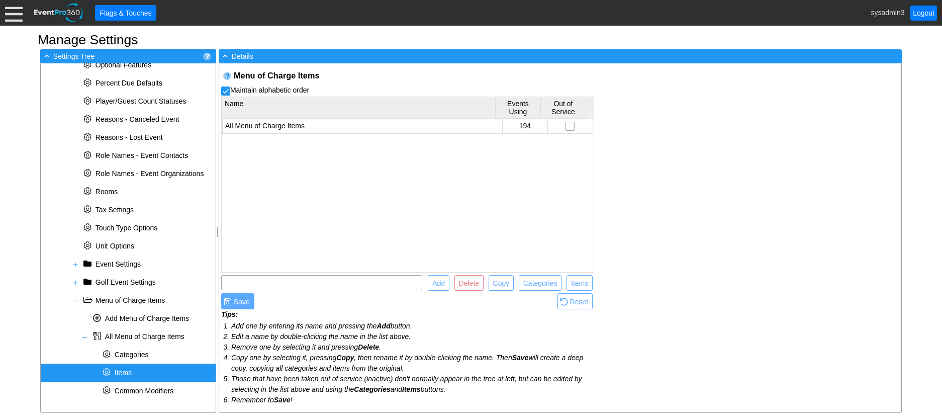
click at [129, 374] on span "Items" at bounding box center [123, 373] width 17 height 8
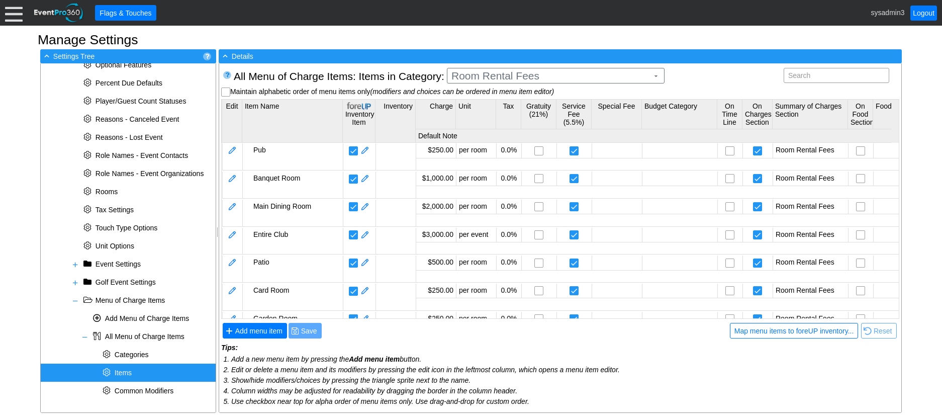
scroll to position [0, 0]
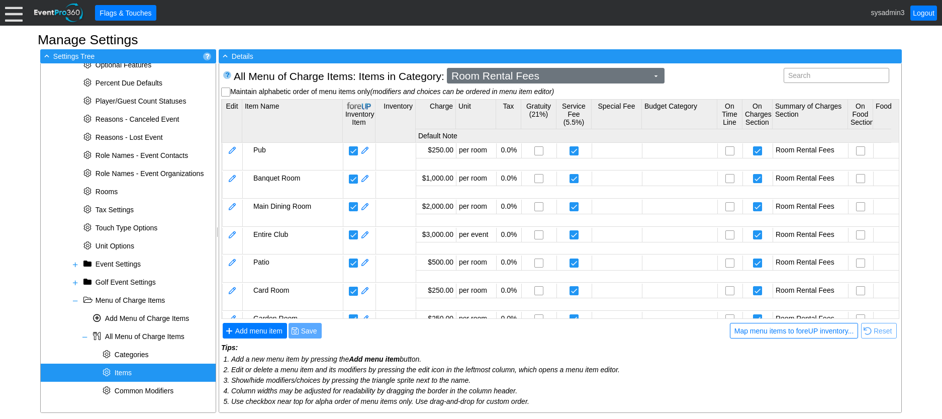
click at [582, 79] on span "Room Rental Fees" at bounding box center [550, 76] width 201 height 10
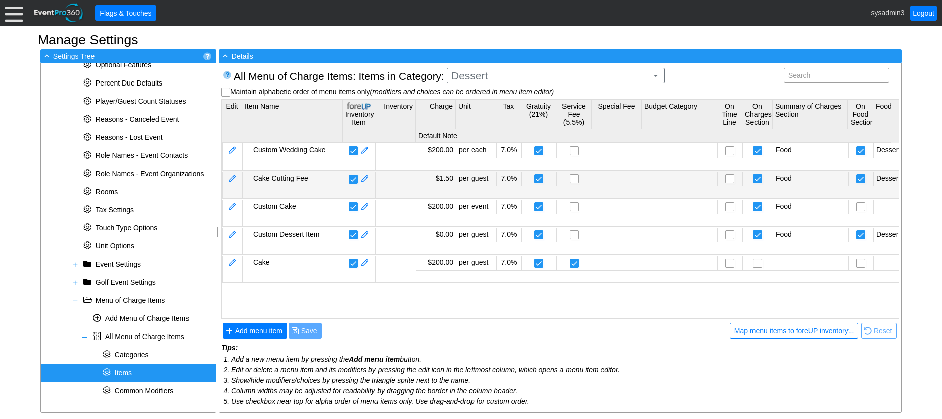
click at [492, 171] on body "Calendar of Events + New Event + Reports + Manage Contacts + Manage Organizatio…" at bounding box center [471, 209] width 942 height 419
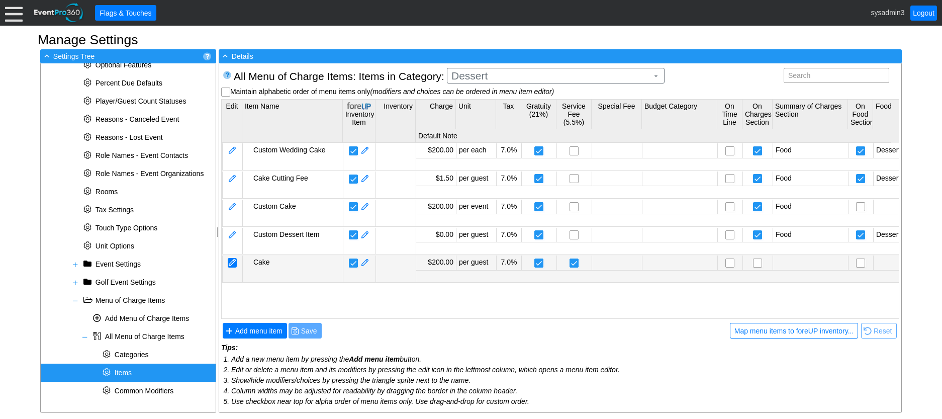
click at [236, 263] on div at bounding box center [232, 263] width 9 height 10
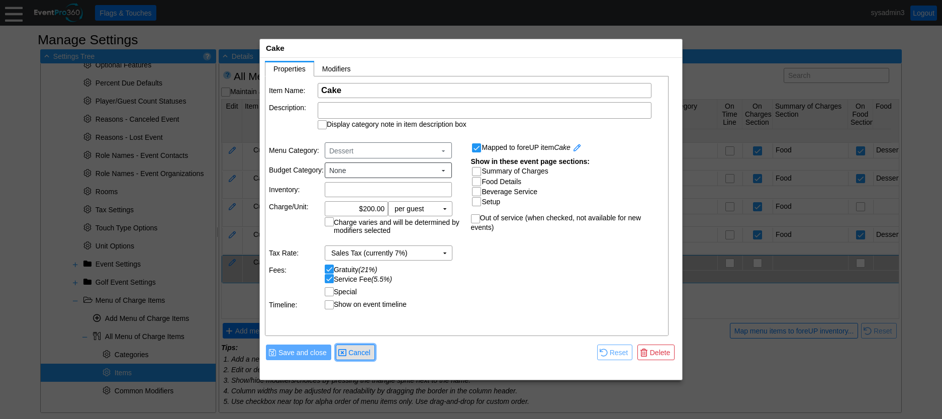
click at [365, 352] on span "Cancel" at bounding box center [360, 353] width 26 height 10
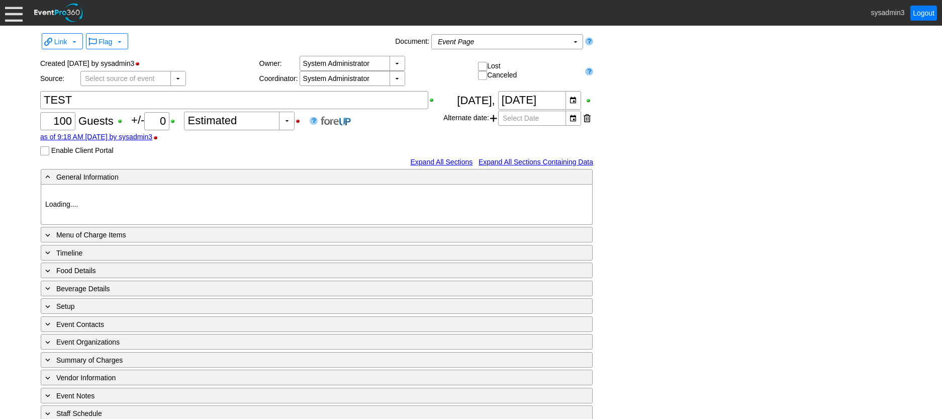
type input "The Club at [GEOGRAPHIC_DATA]"
type input "Fundraiser"
type input "1204240"
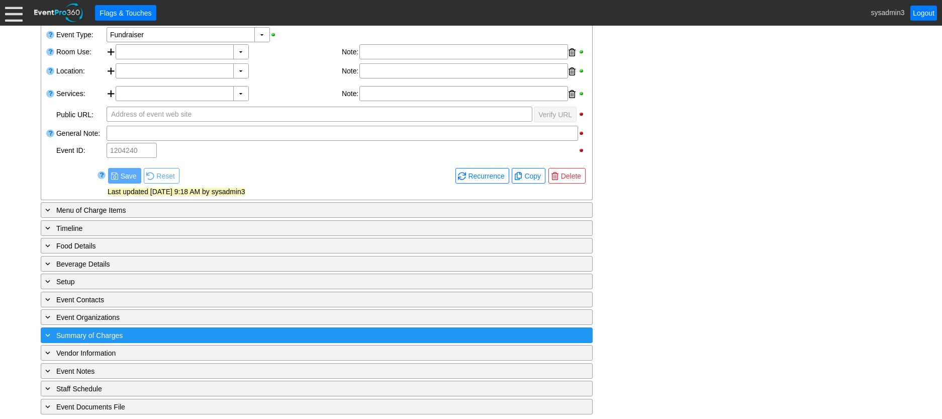
click at [276, 337] on div "+ Summary of Charges" at bounding box center [296, 335] width 506 height 12
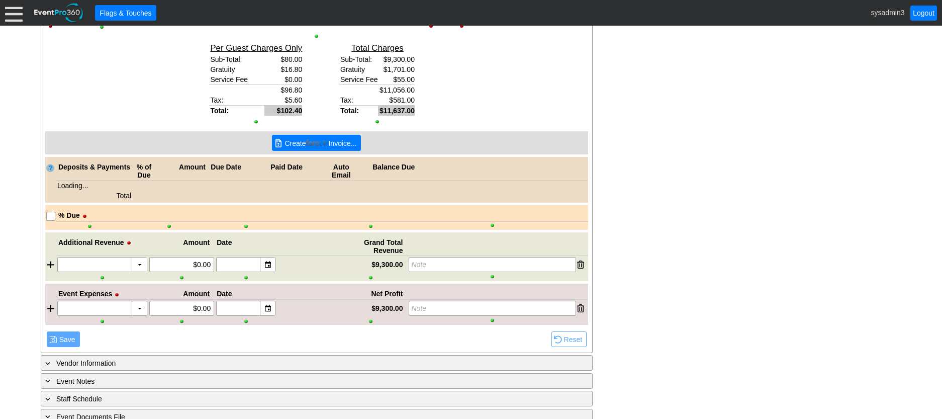
scroll to position [890, 0]
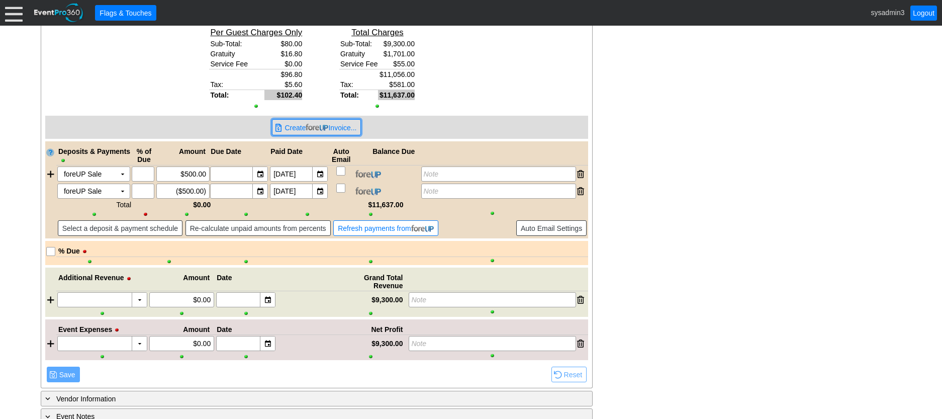
click at [334, 122] on span "● Create Invoice..." at bounding box center [317, 127] width 84 height 11
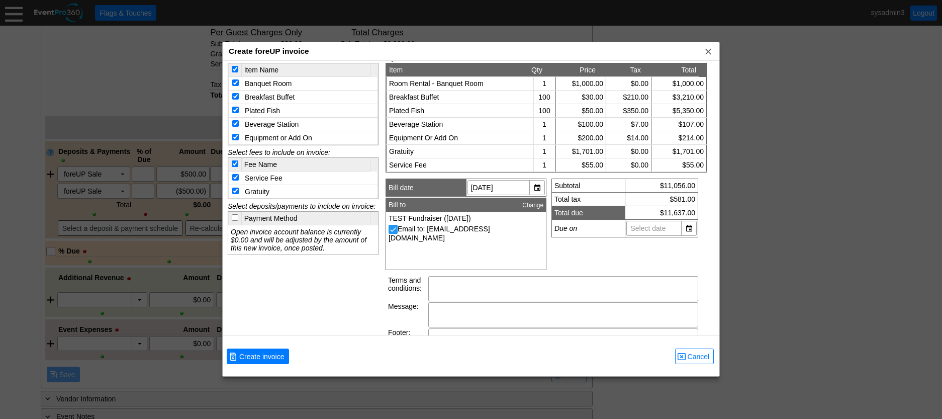
scroll to position [0, 0]
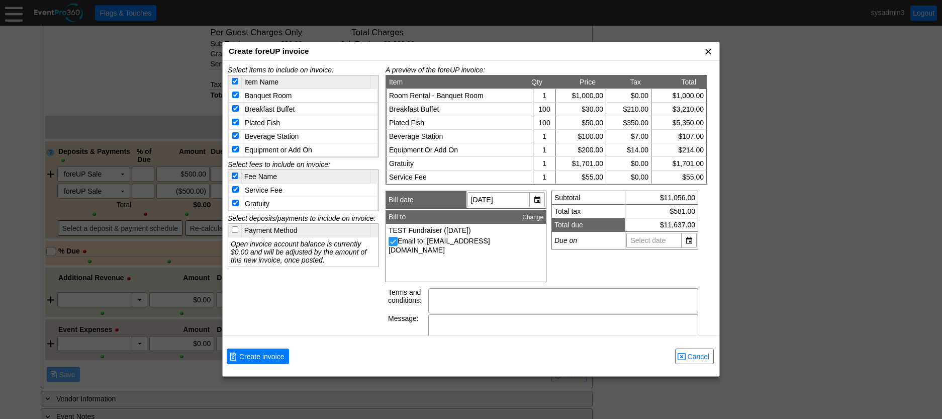
click at [709, 52] on span "x" at bounding box center [709, 51] width 10 height 10
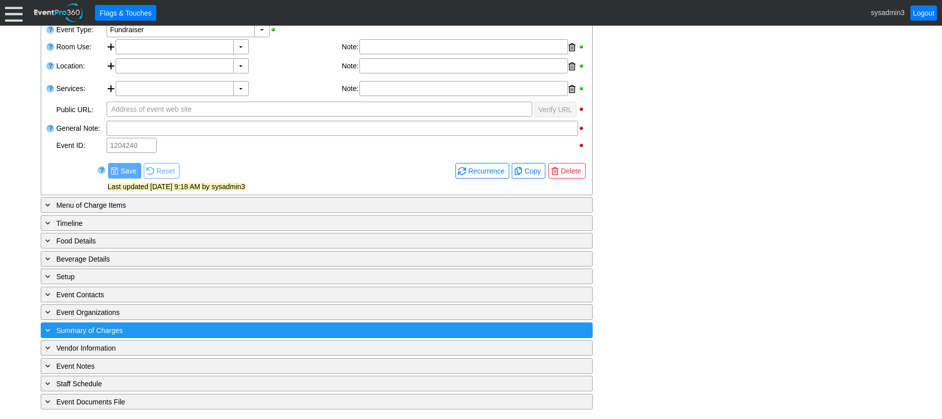
click at [217, 327] on div "+ Summary of Charges" at bounding box center [296, 330] width 506 height 12
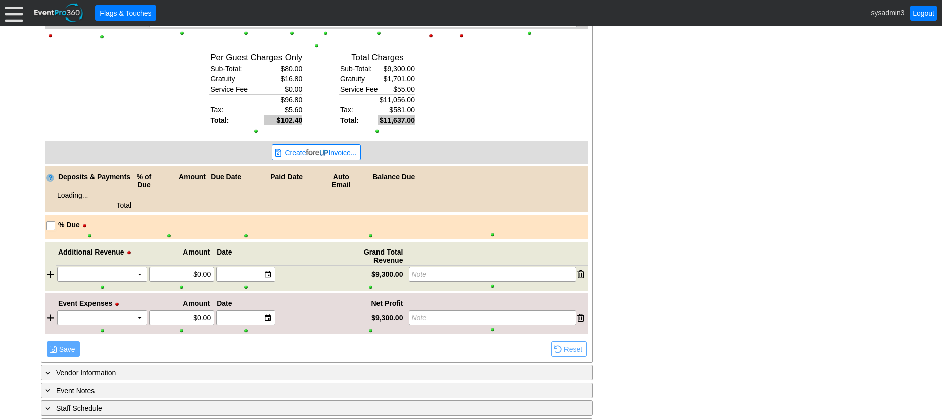
scroll to position [866, 0]
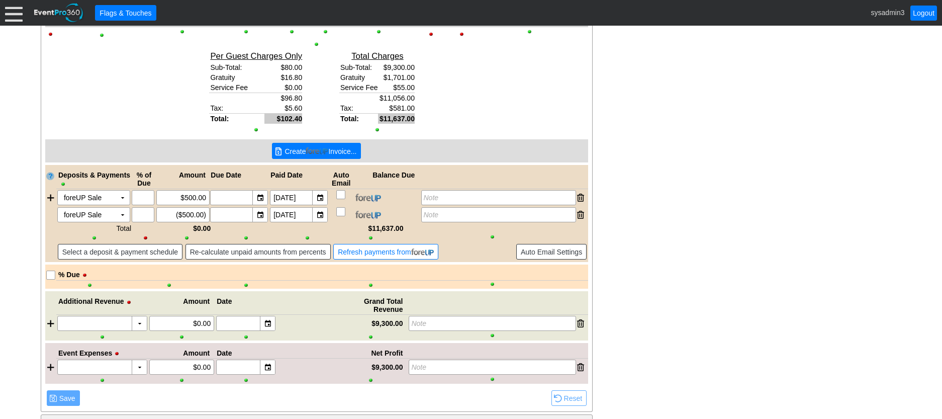
click at [329, 151] on span "Create Invoice..." at bounding box center [321, 151] width 76 height 10
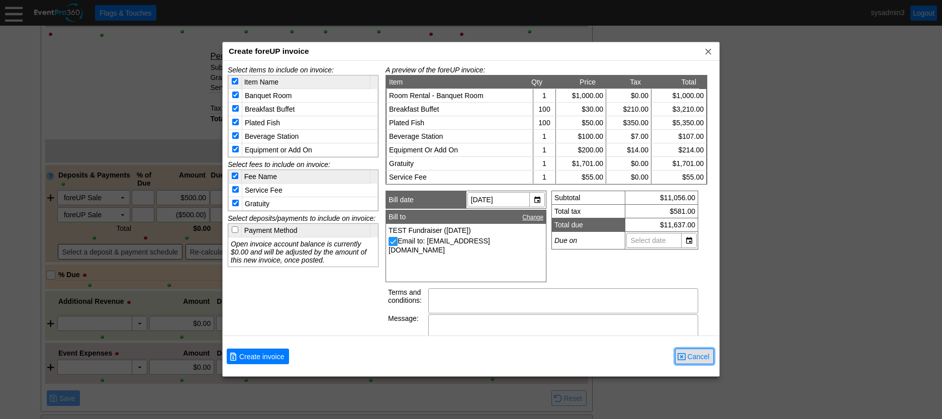
click at [695, 356] on span "Cancel" at bounding box center [699, 357] width 26 height 10
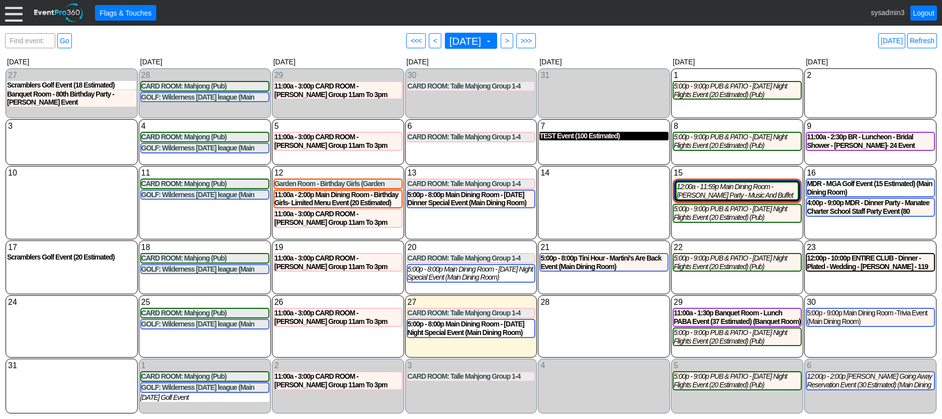
click at [584, 138] on div "TEST Event (100 Estimated)" at bounding box center [604, 136] width 129 height 9
click at [919, 40] on link "Refresh" at bounding box center [923, 40] width 30 height 15
click at [924, 41] on link "Refresh" at bounding box center [923, 40] width 30 height 15
click at [924, 40] on link "Refresh" at bounding box center [923, 40] width 30 height 15
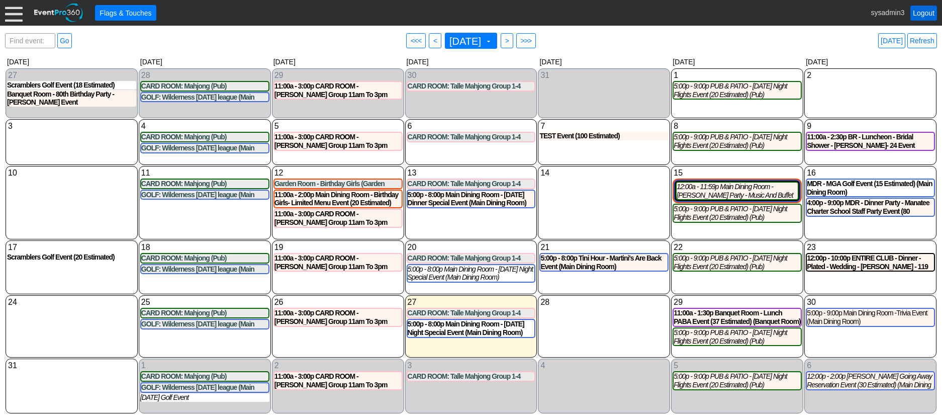
click at [923, 13] on link "Logout" at bounding box center [924, 13] width 27 height 15
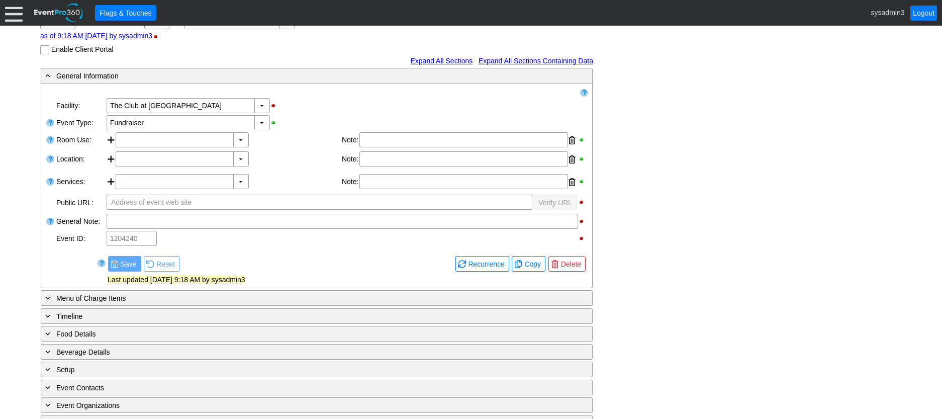
scroll to position [219, 0]
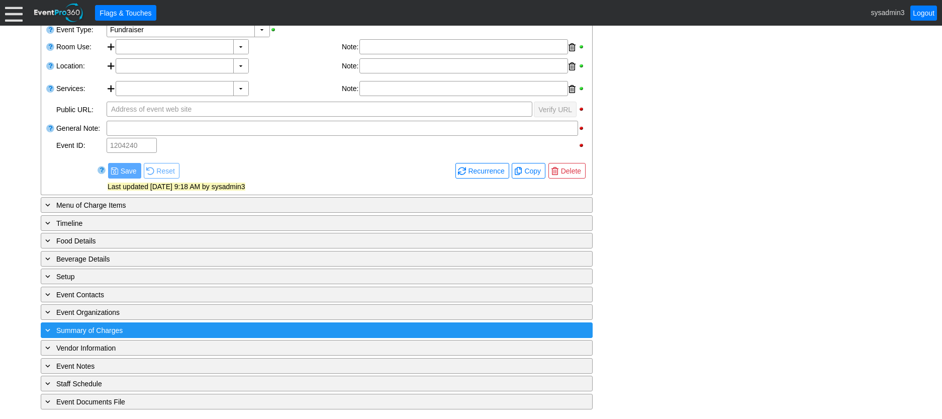
click at [200, 328] on div "+ Summary of Charges" at bounding box center [296, 330] width 506 height 12
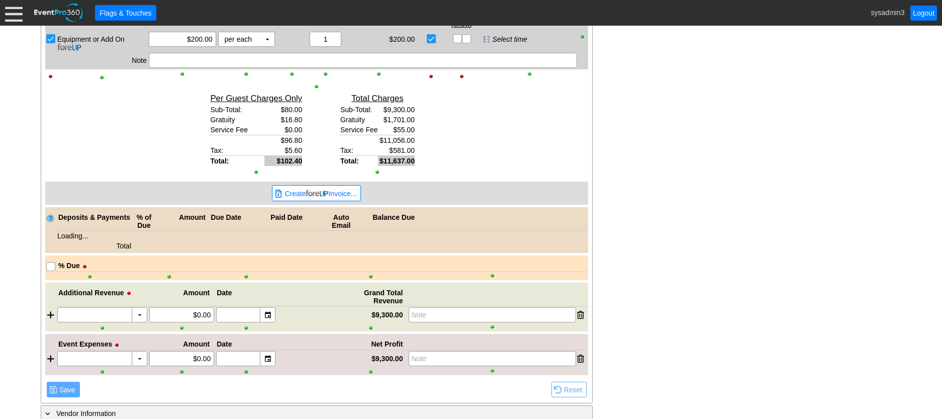
scroll to position [864, 0]
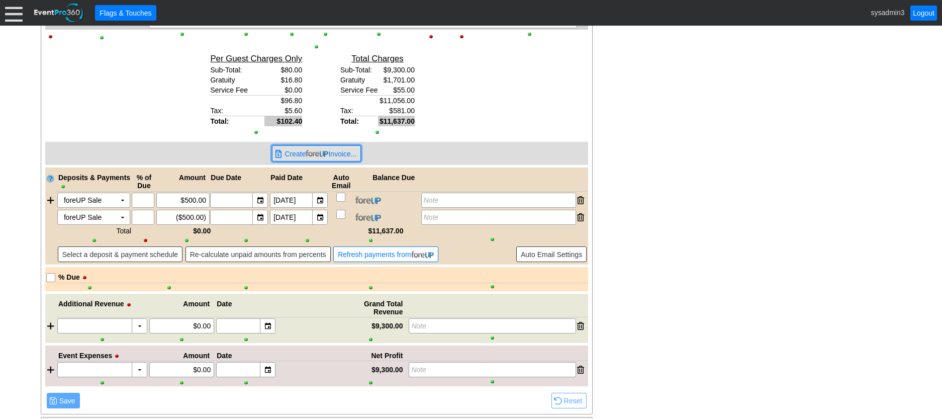
click at [324, 148] on span "● Create Invoice..." at bounding box center [317, 153] width 84 height 11
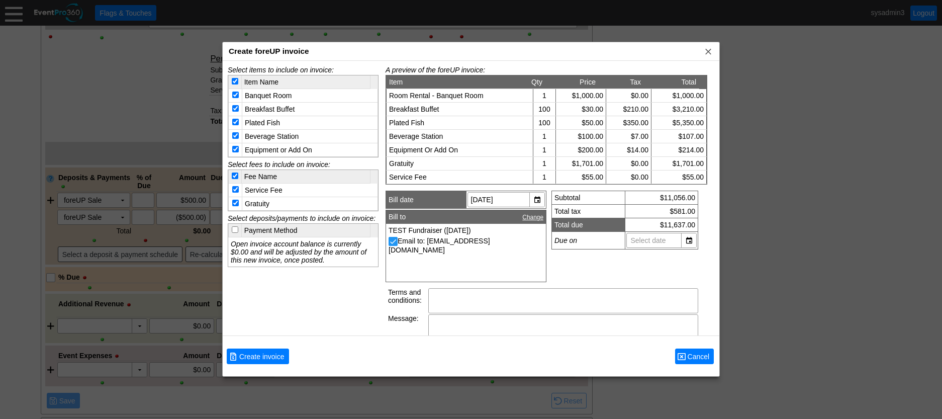
click at [699, 354] on span "Cancel" at bounding box center [699, 357] width 26 height 10
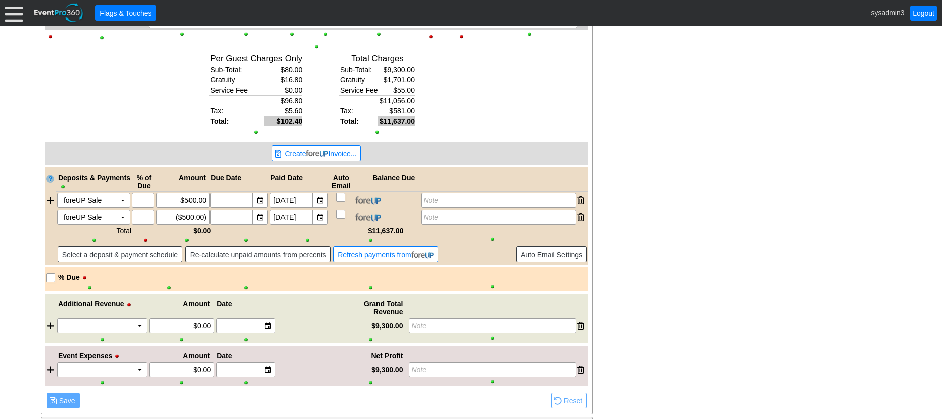
click at [12, 16] on div at bounding box center [14, 13] width 18 height 18
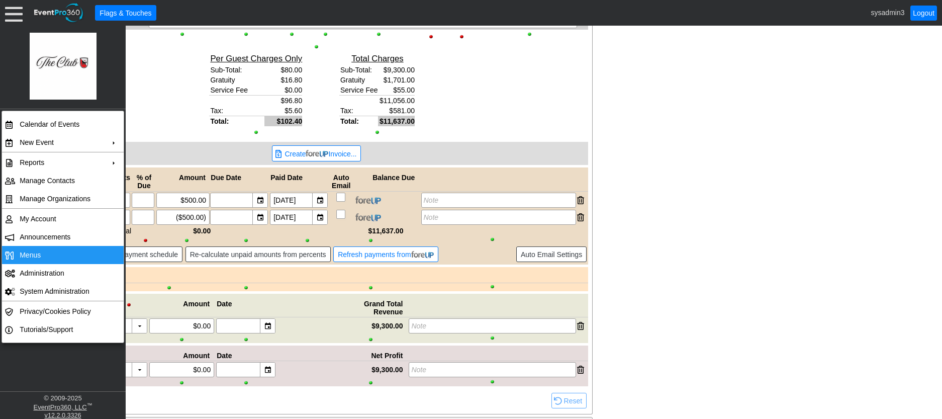
click at [29, 250] on td "Menus" at bounding box center [61, 255] width 90 height 18
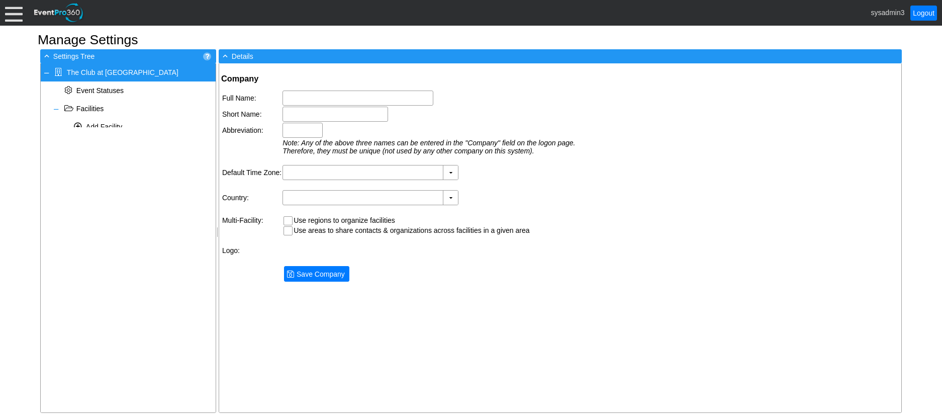
type input "The Club at [GEOGRAPHIC_DATA]"
type input "TCRW"
type input "(GMT-05:00) Eastern Time ([GEOGRAPHIC_DATA] & [GEOGRAPHIC_DATA])"
type input "[GEOGRAPHIC_DATA] (English)"
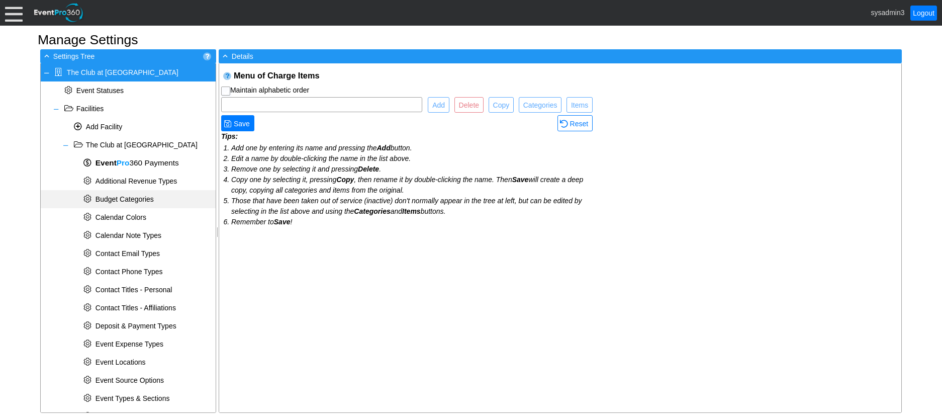
checkbox input "true"
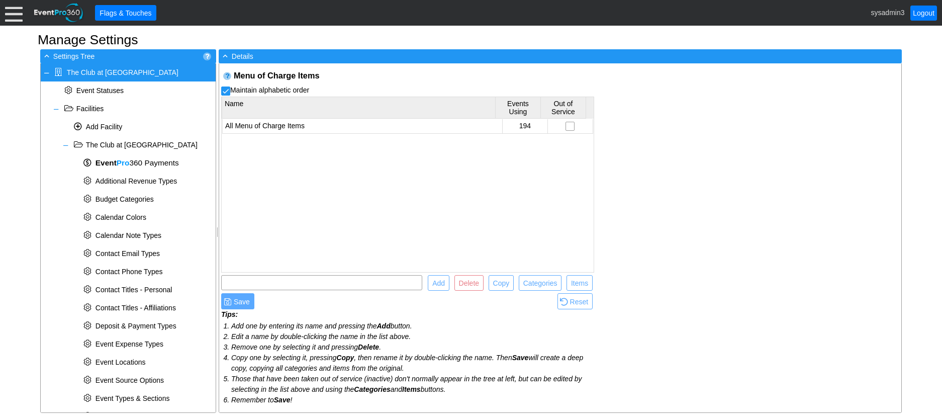
scroll to position [352, 0]
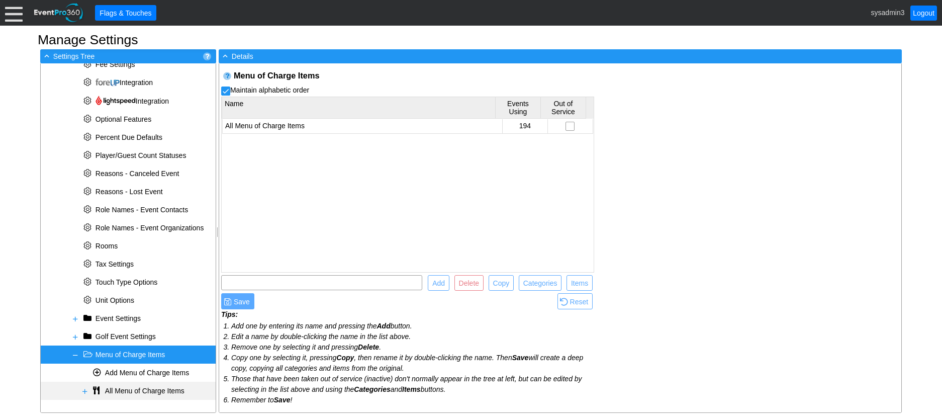
click at [84, 391] on span at bounding box center [85, 391] width 8 height 8
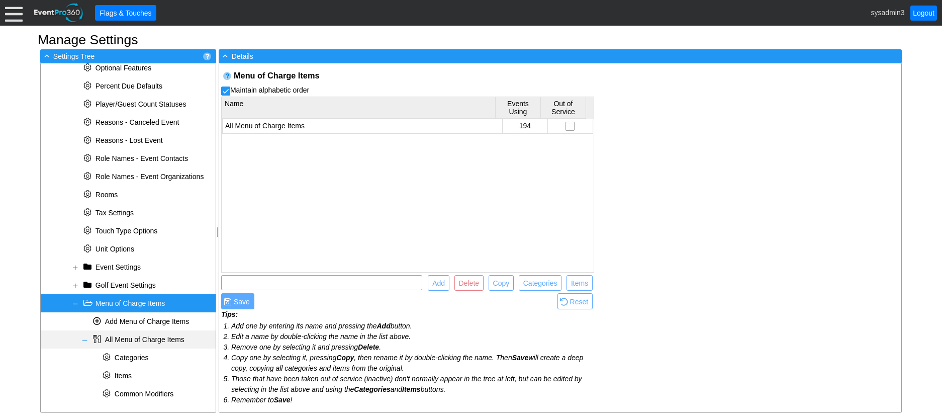
scroll to position [406, 0]
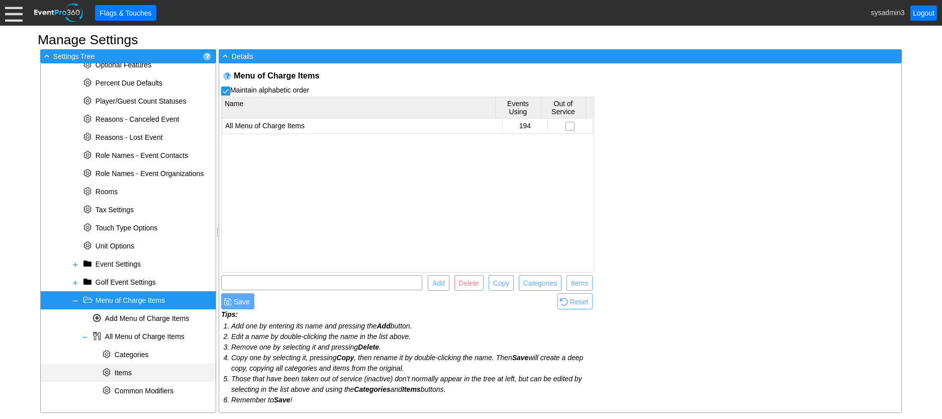
click at [127, 375] on span "Items" at bounding box center [123, 373] width 17 height 8
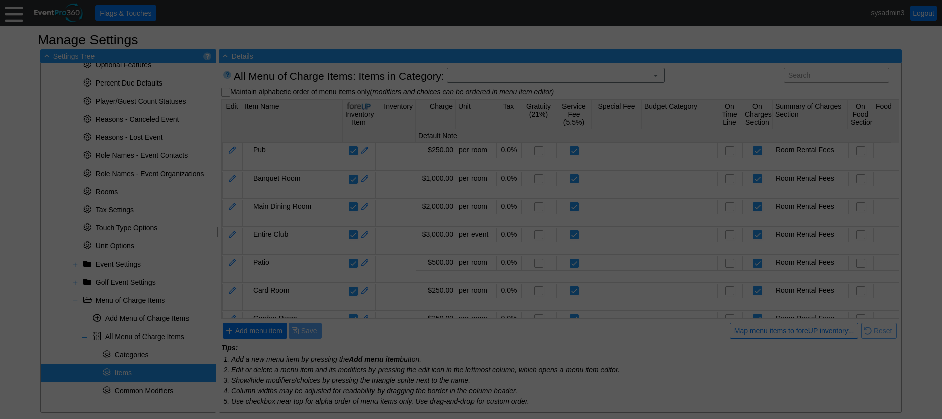
scroll to position [0, 0]
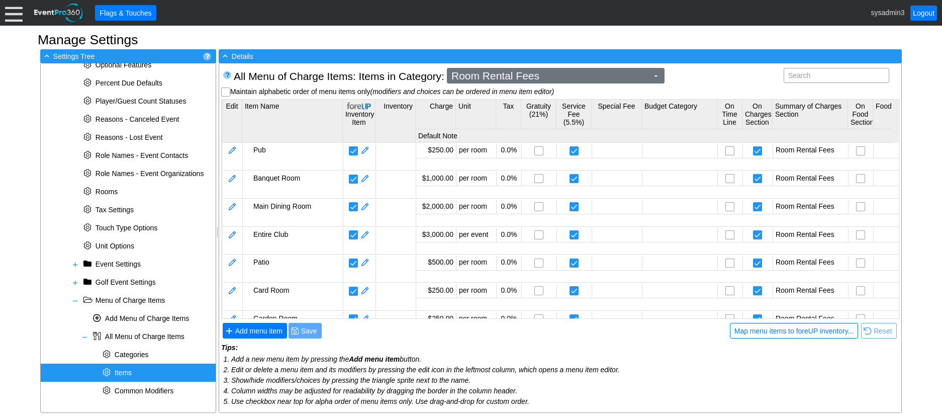
click at [558, 80] on span "Room Rental Fees" at bounding box center [550, 76] width 201 height 10
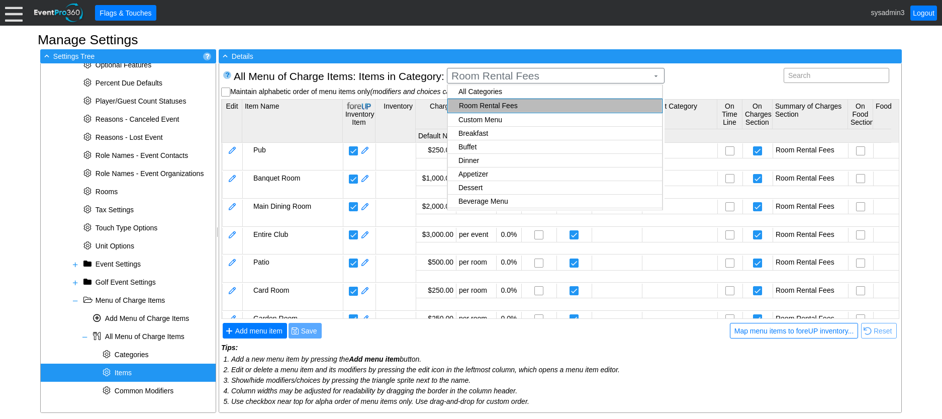
click at [490, 174] on body "Calendar of Events + New Event + Reports + Manage Contacts + Manage Organizatio…" at bounding box center [471, 209] width 942 height 419
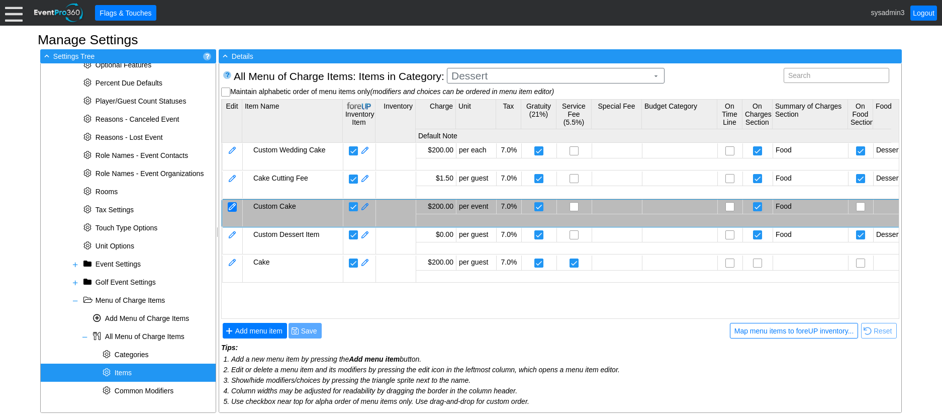
click at [233, 205] on div at bounding box center [232, 207] width 9 height 10
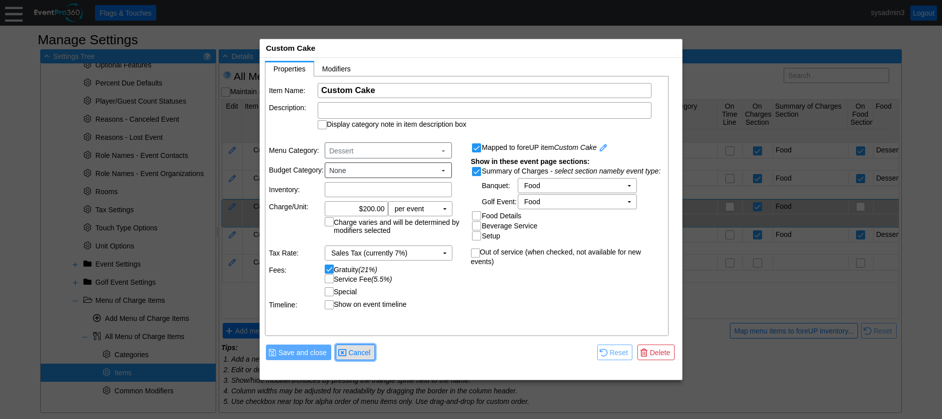
click at [365, 351] on span "Cancel" at bounding box center [360, 353] width 26 height 10
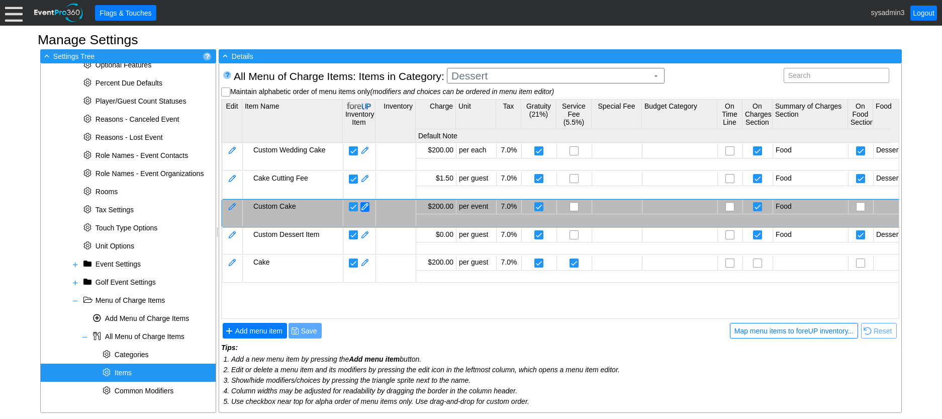
click at [368, 206] on span at bounding box center [365, 207] width 9 height 10
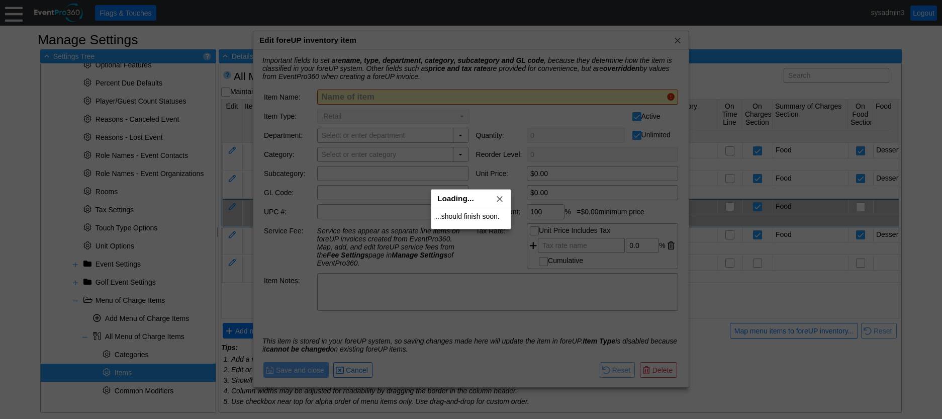
type input "Custom Cake"
checkbox input "false"
type input "F&B"
type input "Dessert"
type input "$200.00"
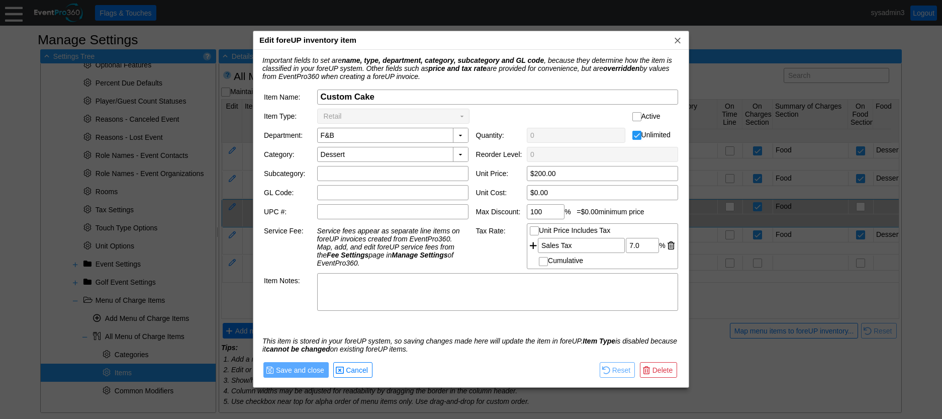
click at [423, 116] on td "Retail Χ" at bounding box center [386, 116] width 137 height 14
click at [352, 117] on td "Retail Χ" at bounding box center [386, 116] width 137 height 14
click at [364, 118] on td "Retail Χ" at bounding box center [386, 116] width 137 height 14
click at [353, 366] on span "Cancel" at bounding box center [357, 370] width 26 height 10
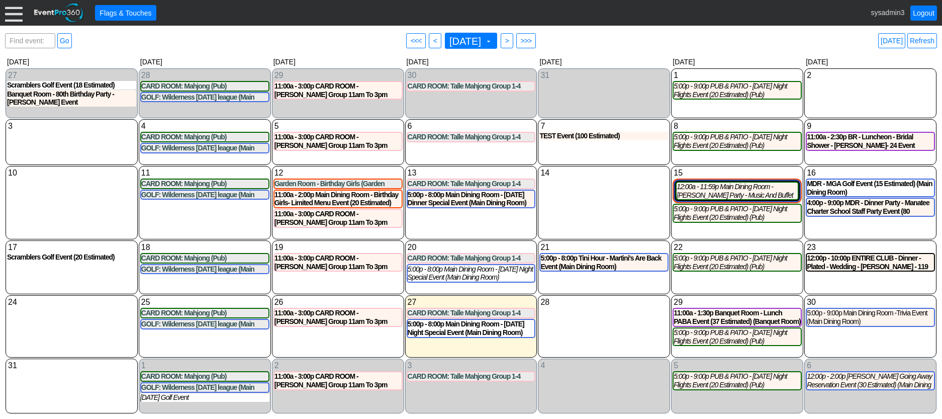
click at [16, 14] on div at bounding box center [14, 13] width 18 height 18
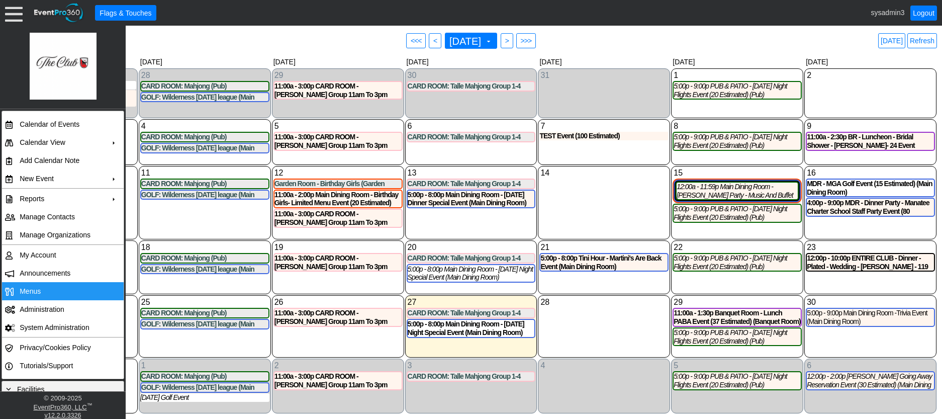
click at [39, 292] on span "Menus" at bounding box center [30, 291] width 21 height 8
click at [587, 136] on div "TEST Event (100 Estimated)" at bounding box center [604, 136] width 129 height 9
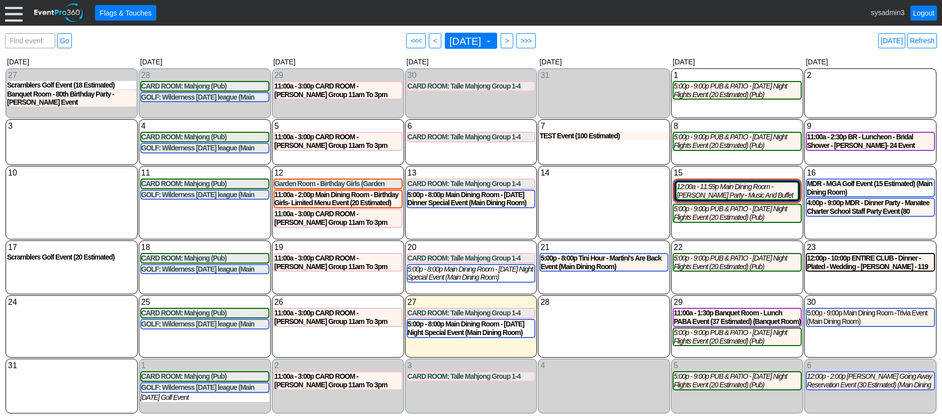
click at [12, 10] on div at bounding box center [14, 13] width 18 height 18
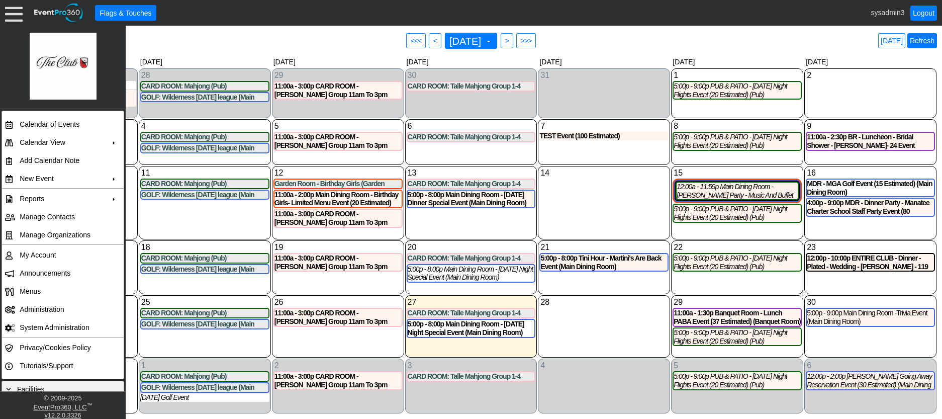
click at [924, 36] on link "Refresh" at bounding box center [923, 40] width 30 height 15
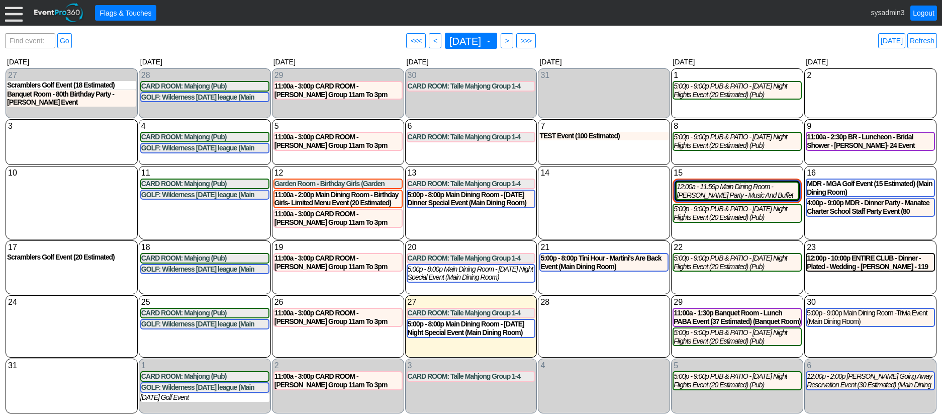
click at [10, 13] on div at bounding box center [14, 13] width 18 height 18
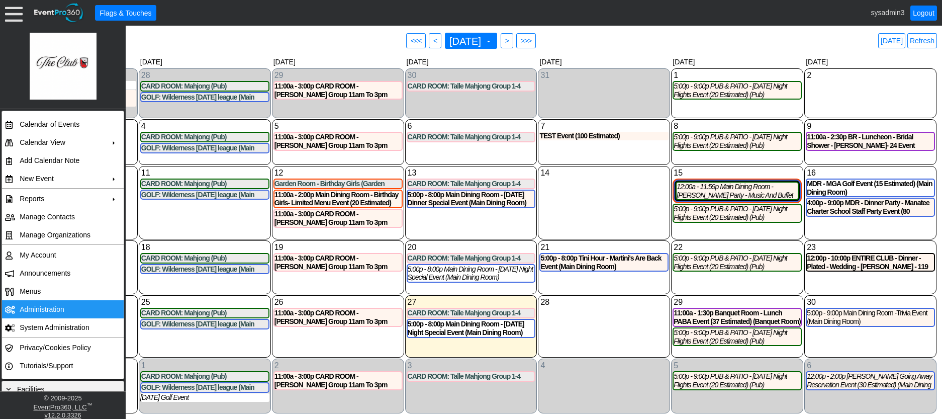
click at [38, 304] on td "Administration" at bounding box center [61, 309] width 90 height 18
click at [928, 41] on link "Refresh" at bounding box center [923, 40] width 30 height 15
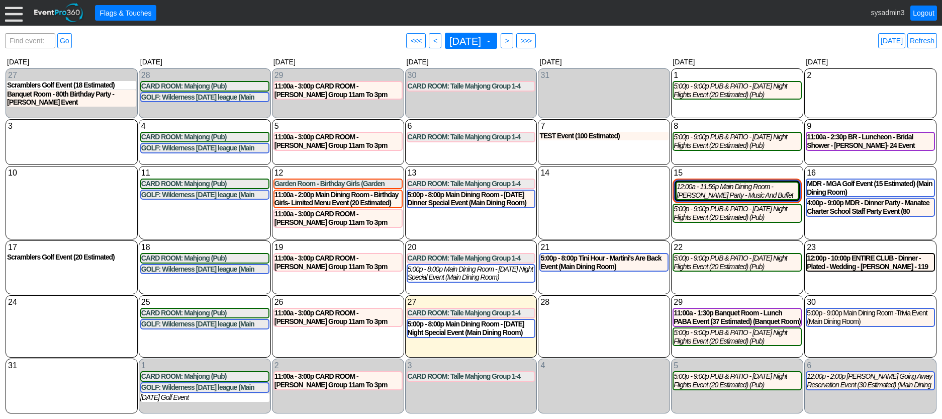
click at [11, 14] on div at bounding box center [14, 13] width 18 height 18
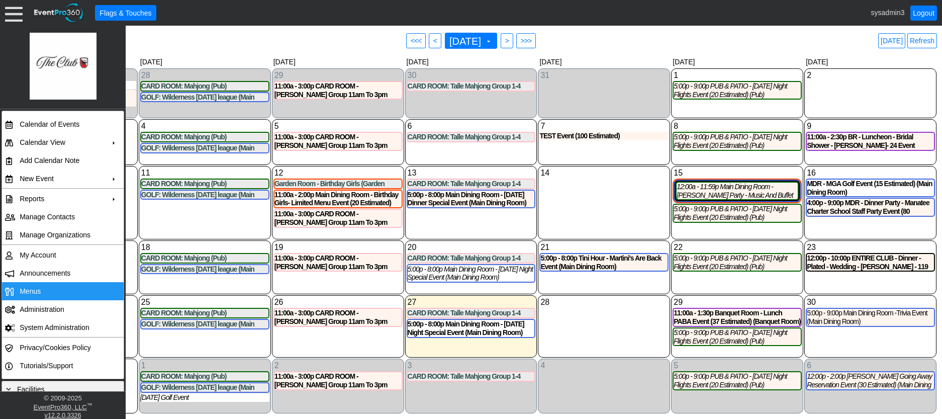
click at [35, 290] on span "Menus" at bounding box center [30, 291] width 21 height 8
click at [927, 42] on link "Refresh" at bounding box center [923, 40] width 30 height 15
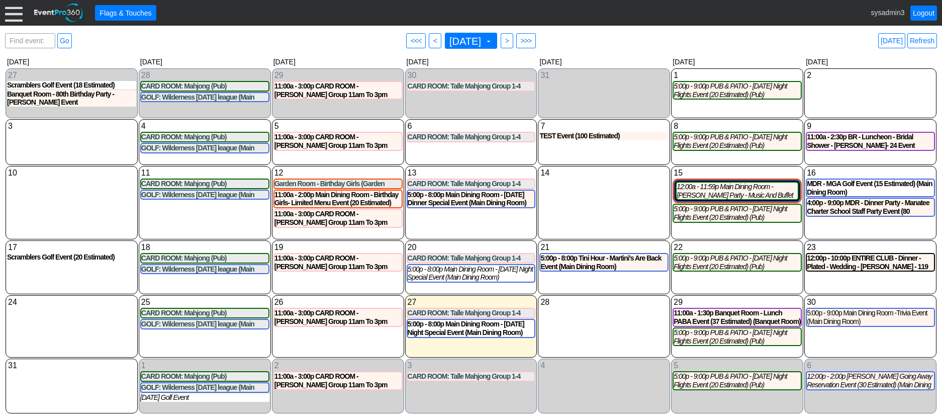
click at [20, 16] on div at bounding box center [14, 13] width 18 height 18
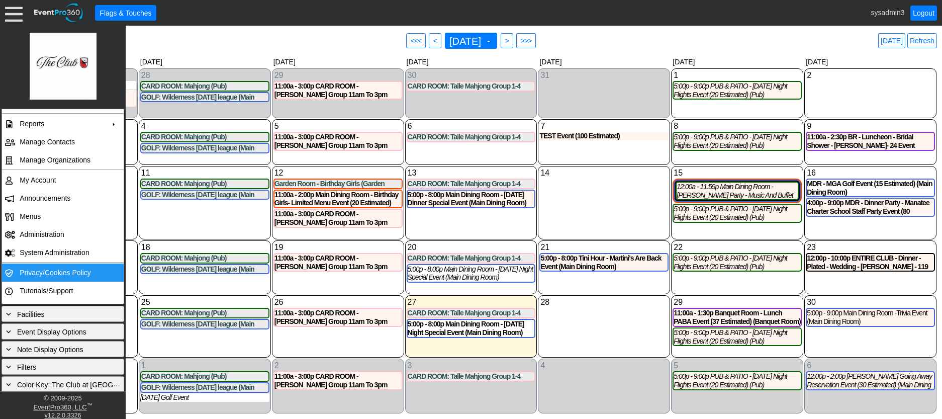
scroll to position [95, 0]
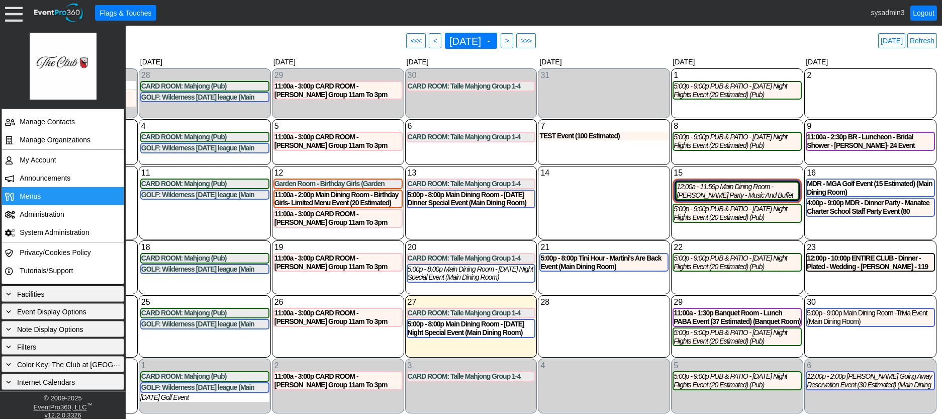
click at [35, 195] on span "Menus" at bounding box center [30, 196] width 21 height 8
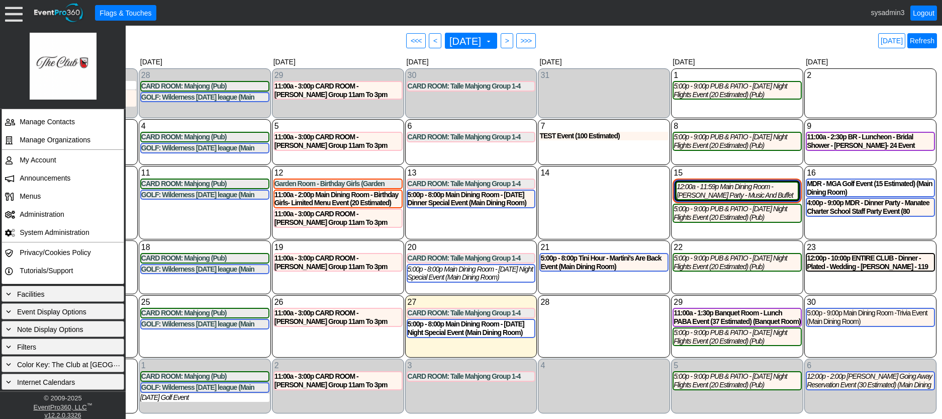
click at [920, 43] on link "Refresh" at bounding box center [923, 40] width 30 height 15
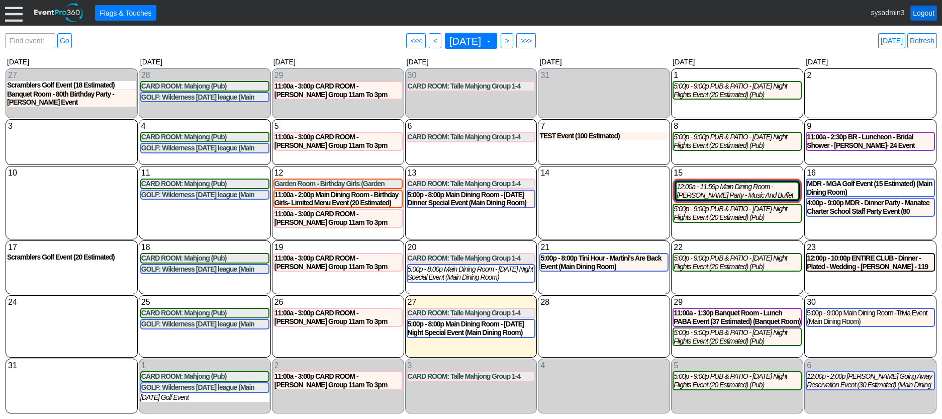
click at [932, 11] on link "Logout" at bounding box center [924, 13] width 27 height 15
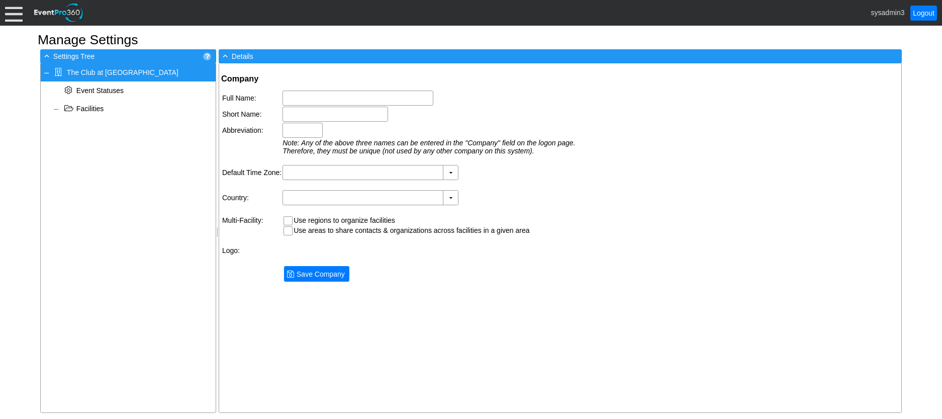
type input "The Club at [GEOGRAPHIC_DATA]"
type input "TCRW"
type input "(GMT-05:00) Eastern Time ([GEOGRAPHIC_DATA] & [GEOGRAPHIC_DATA])"
type input "[GEOGRAPHIC_DATA] (English)"
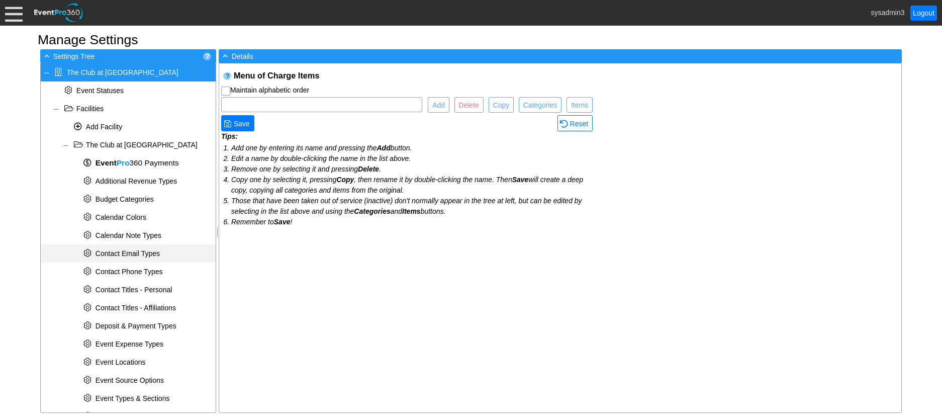
checkbox input "true"
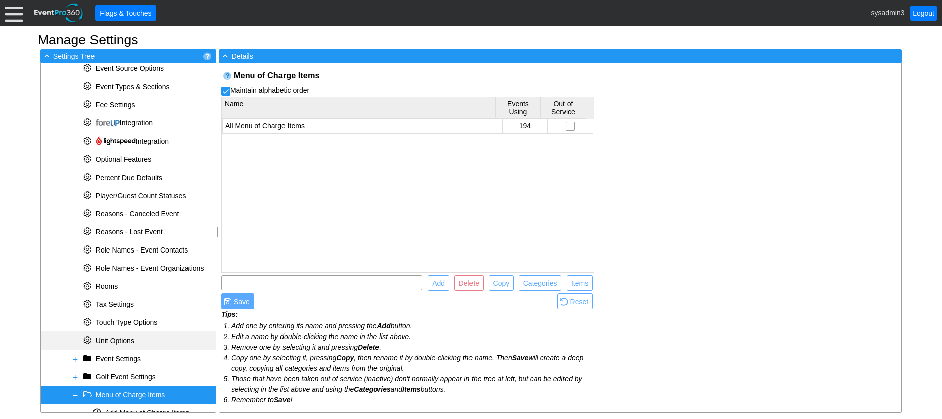
scroll to position [352, 0]
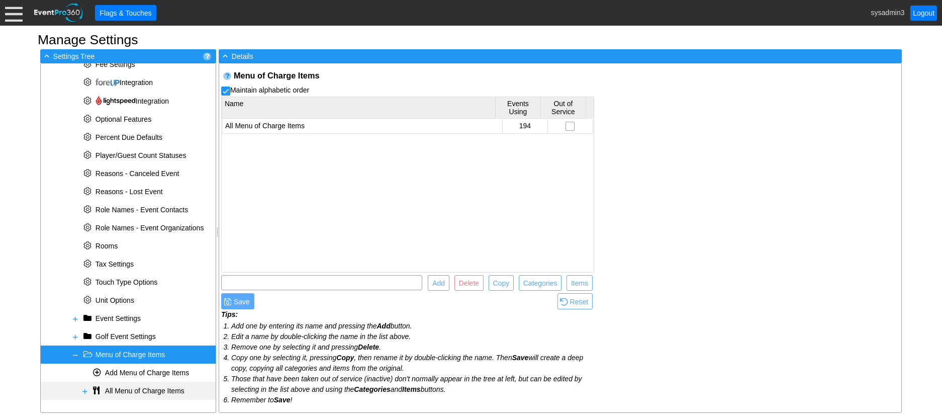
click at [84, 390] on span at bounding box center [85, 391] width 8 height 8
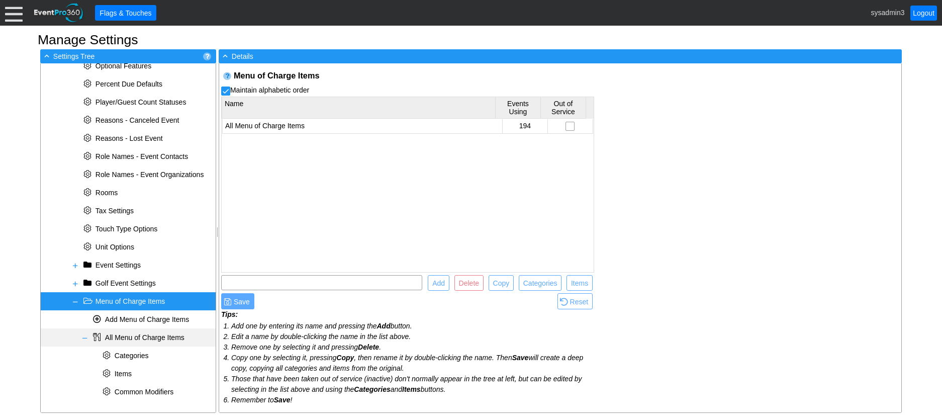
scroll to position [406, 0]
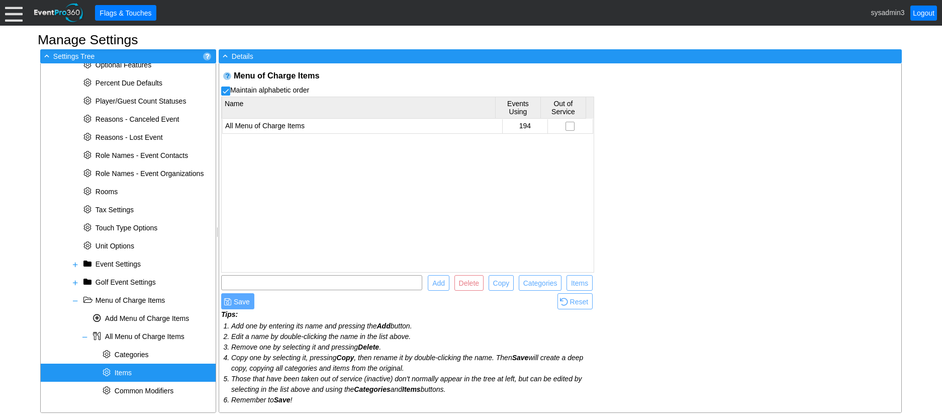
click at [125, 371] on span "Items" at bounding box center [123, 373] width 17 height 8
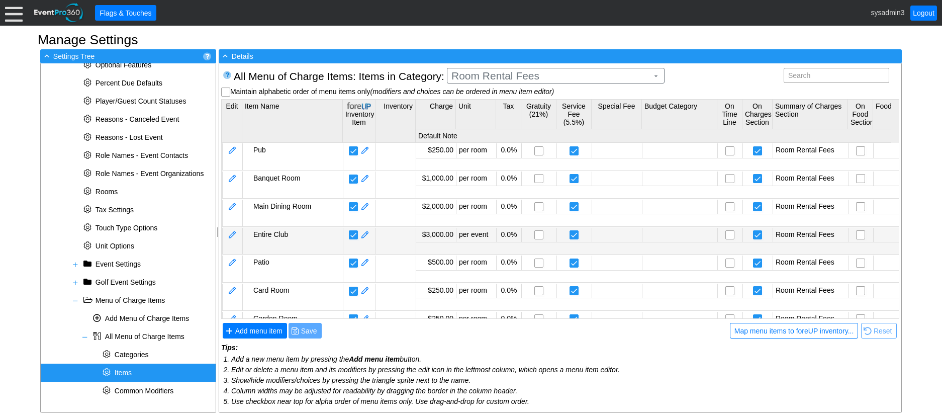
scroll to position [29, 0]
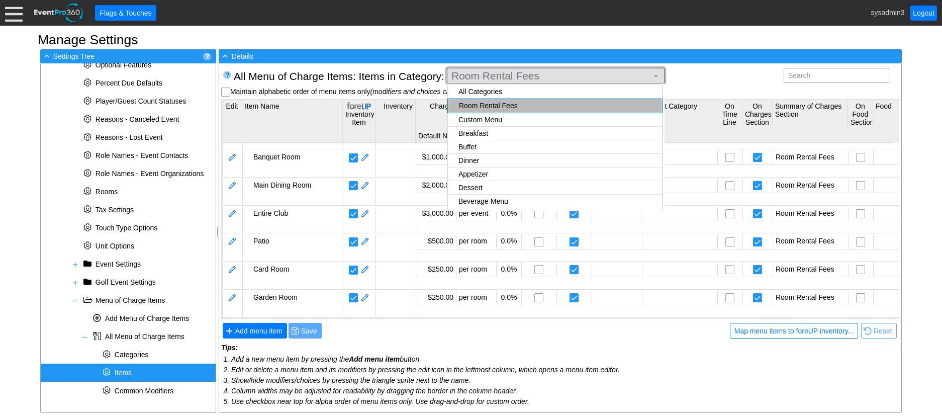
click at [536, 77] on span "Room Rental Fees" at bounding box center [550, 76] width 201 height 10
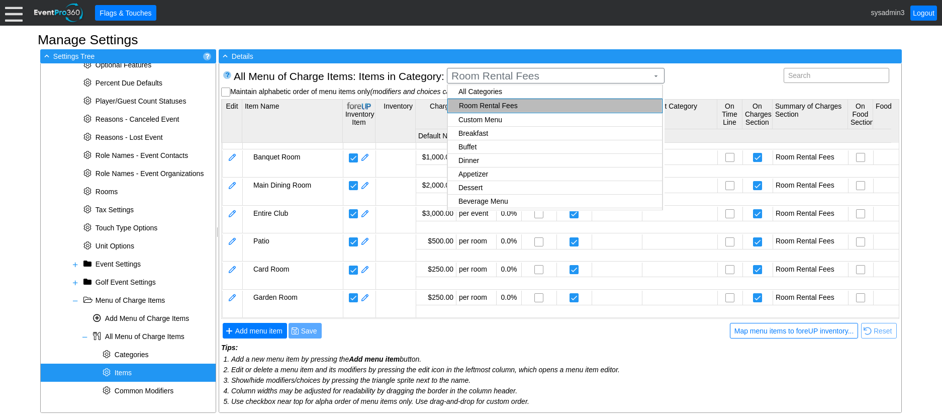
click at [468, 174] on body "Calendar of Events + New Event + Reports + Manage Contacts + Manage Organizatio…" at bounding box center [471, 209] width 942 height 419
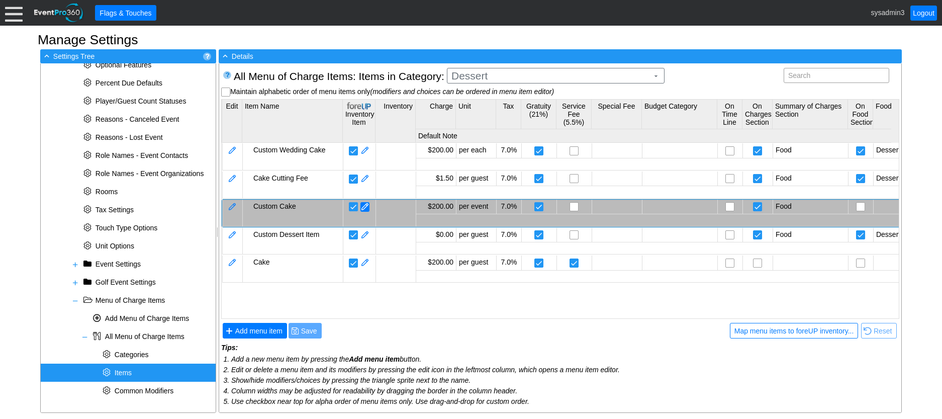
click at [366, 206] on span at bounding box center [365, 207] width 9 height 10
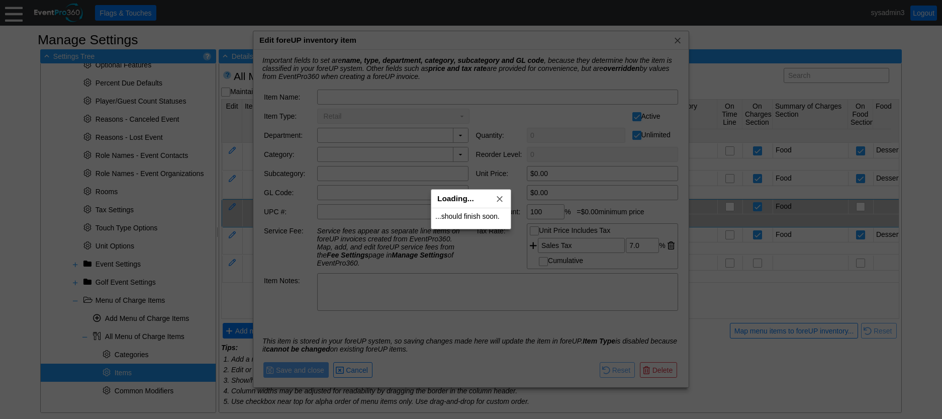
type input "Custom Cake"
type input "F&B"
type input "Dessert"
type input "$200.00"
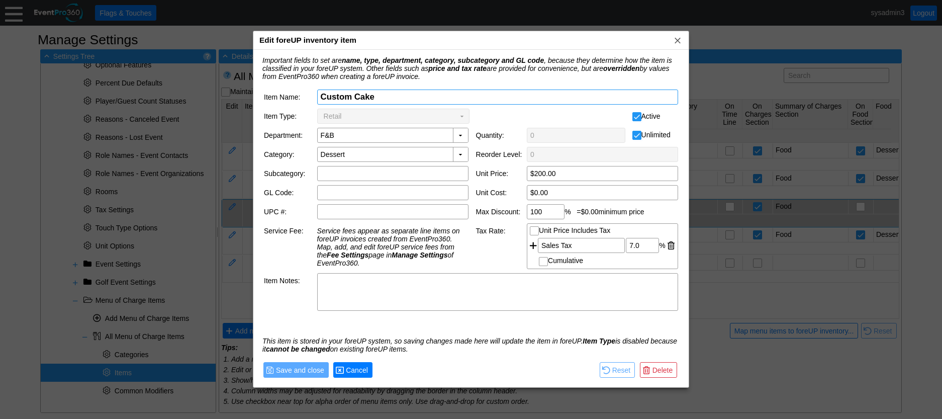
click at [350, 368] on span "Cancel" at bounding box center [357, 370] width 26 height 10
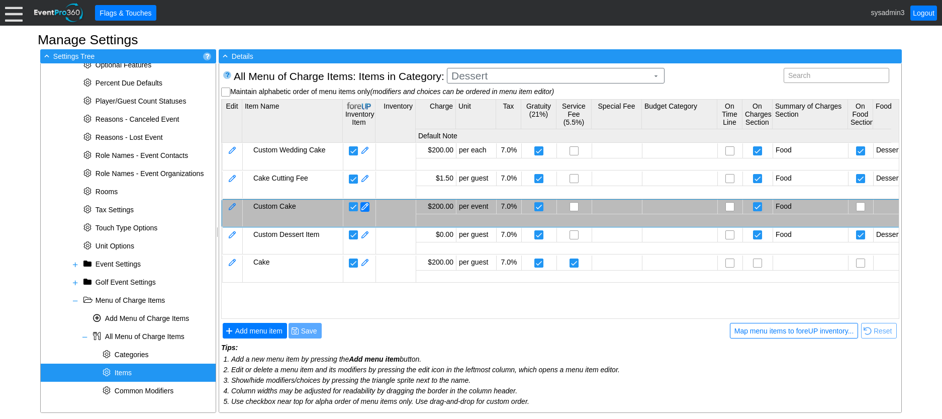
click at [363, 206] on span at bounding box center [365, 207] width 9 height 10
type input "$0.00"
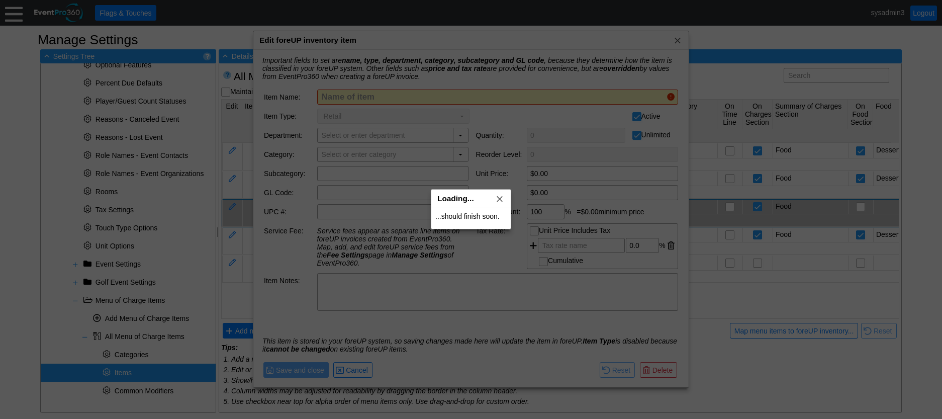
type input "Custom Cake"
type input "F&B"
type input "Dessert"
type input "$200.00"
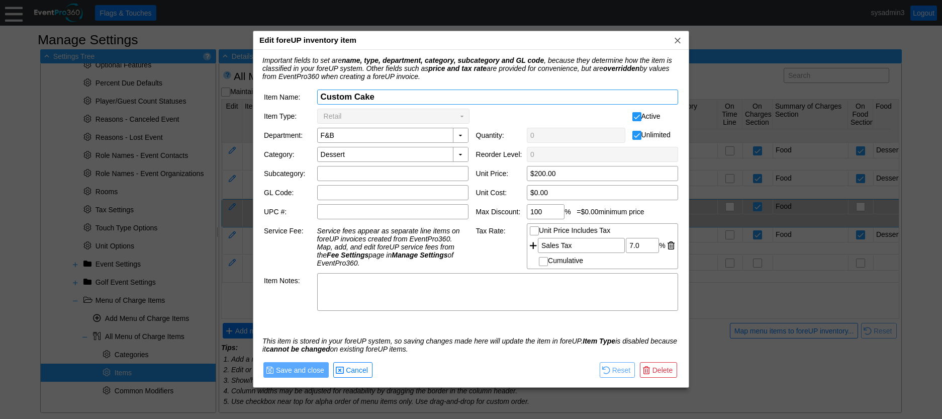
click at [465, 116] on td "▼" at bounding box center [462, 116] width 14 height 14
click at [361, 370] on span "Cancel" at bounding box center [357, 370] width 26 height 10
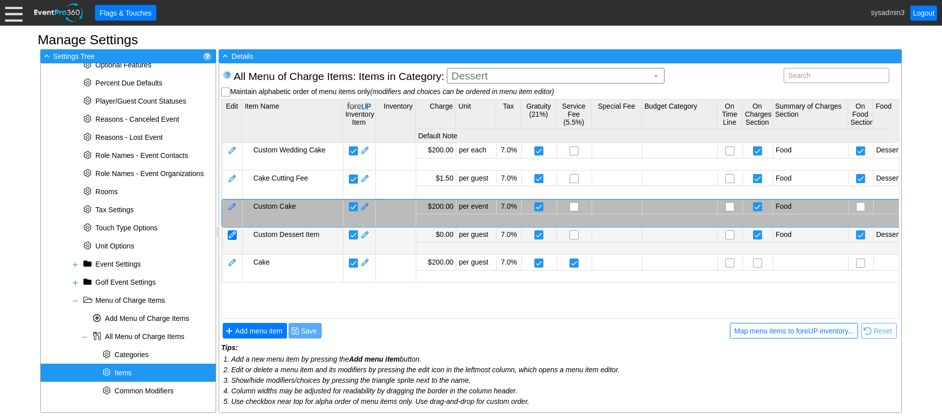
click at [235, 233] on div at bounding box center [232, 235] width 9 height 10
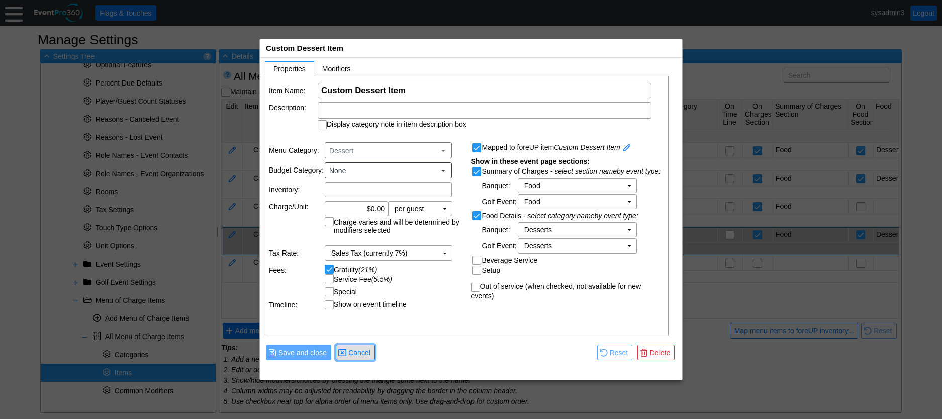
click at [354, 347] on span "● Cancel" at bounding box center [355, 352] width 34 height 11
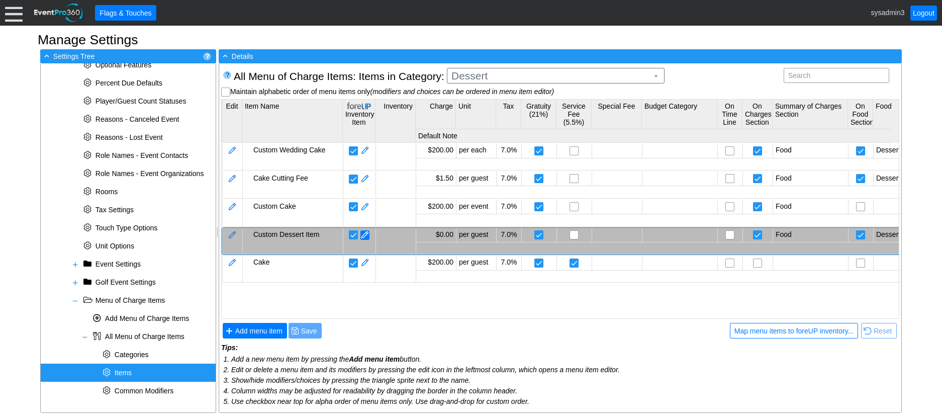
click at [364, 234] on span at bounding box center [365, 235] width 9 height 10
type input "$0.00"
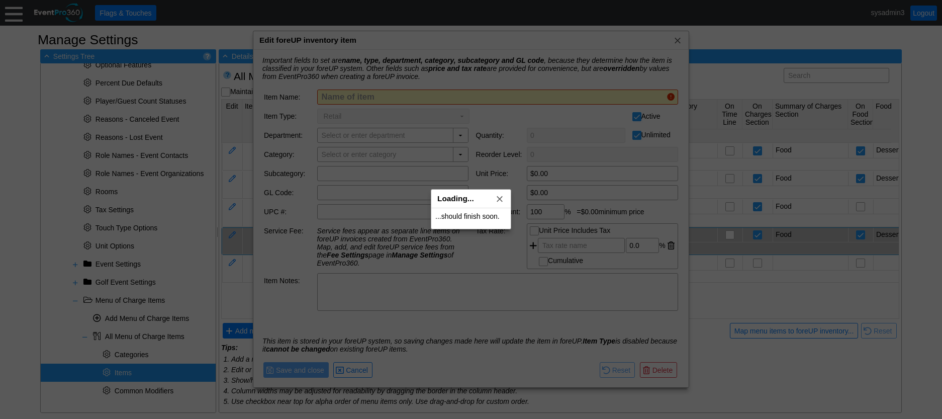
type input "Custom Dessert Item"
type input "Food & Beverage"
type input "Dessert"
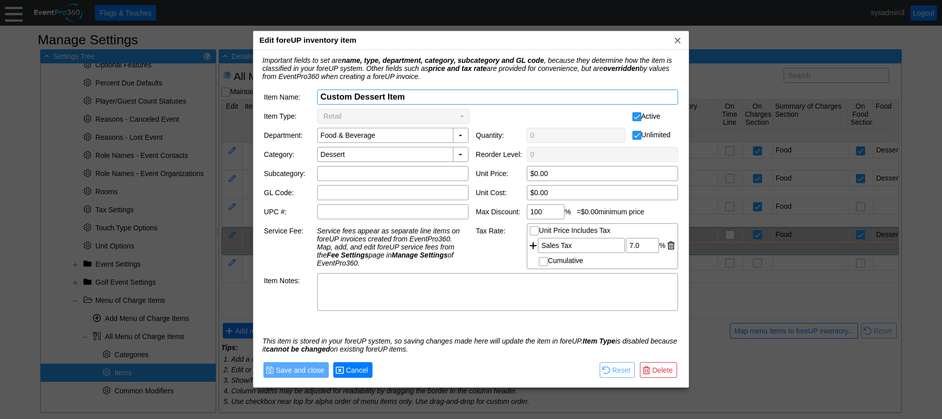
click at [352, 371] on span "Cancel" at bounding box center [357, 370] width 26 height 10
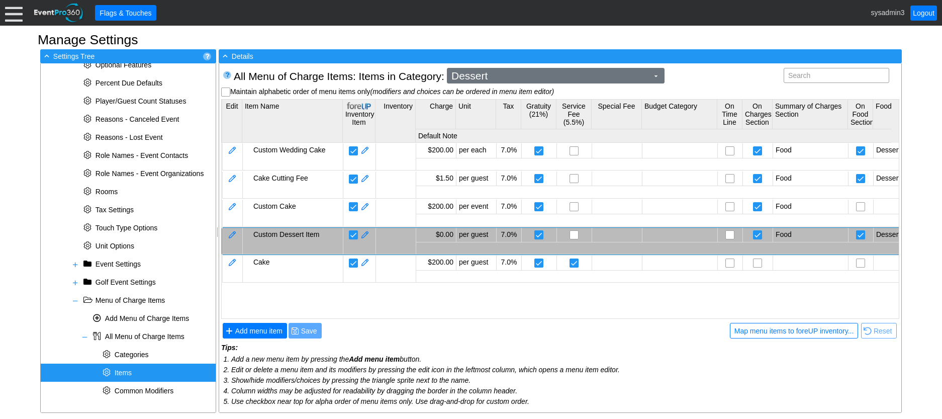
click at [526, 80] on span "Dessert" at bounding box center [550, 76] width 201 height 10
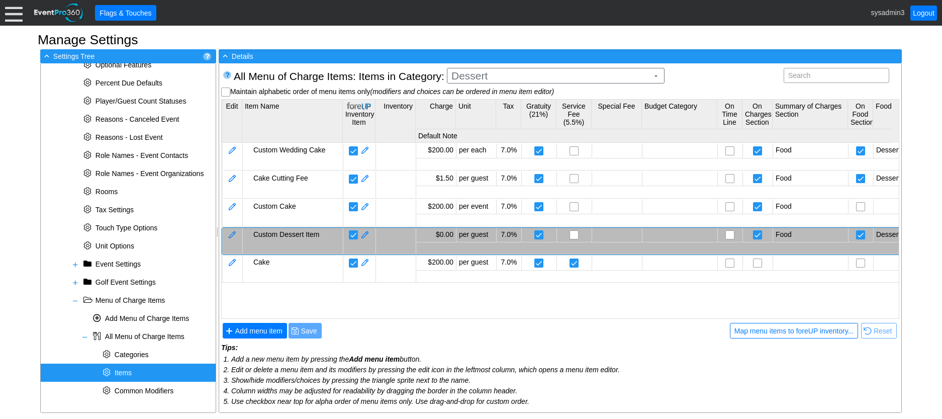
click at [428, 293] on div "Custom Wedding Cake $200.00 per each 7.0% Food Desserts Cake Cutting Fee $1.50 …" at bounding box center [701, 230] width 959 height 174
click at [368, 231] on span at bounding box center [365, 235] width 9 height 10
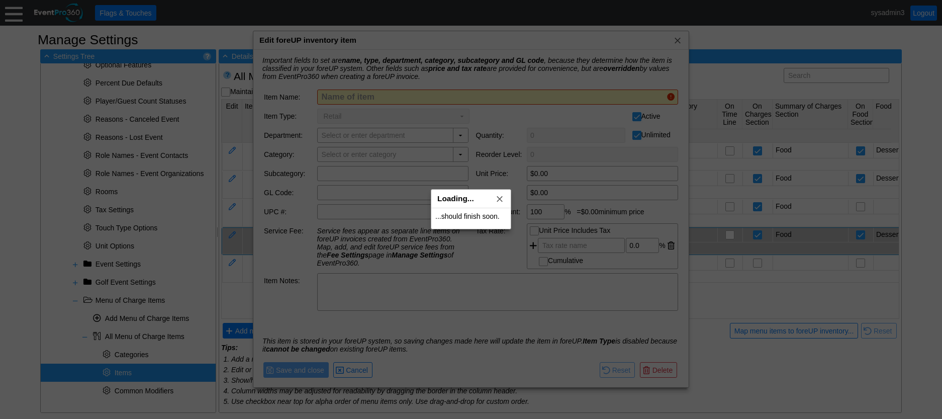
type input "Custom Dessert Item"
type input "Food & Beverage"
type input "Dessert"
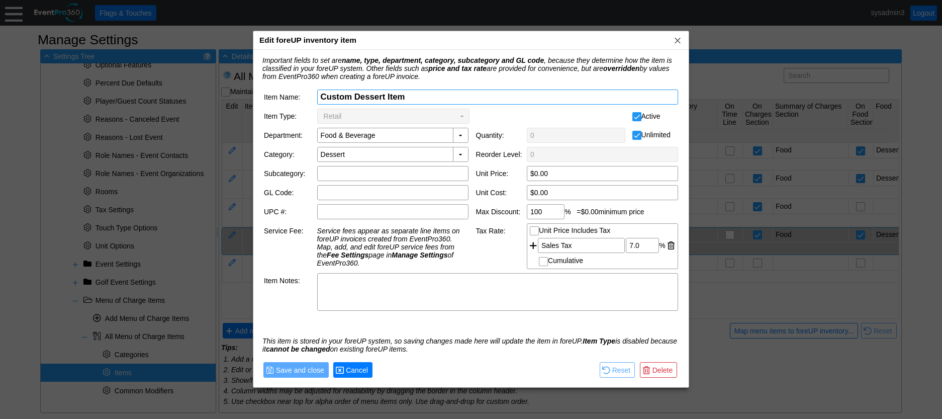
click at [361, 369] on span "Cancel" at bounding box center [357, 370] width 26 height 10
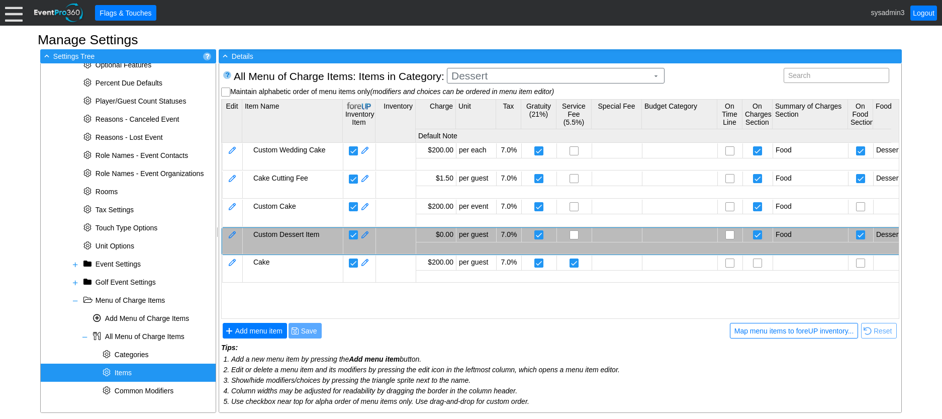
click at [590, 342] on div "● Add menu item ● Save ● Map menu items to foreUP inventory... ● Map menu items…" at bounding box center [560, 363] width 678 height 85
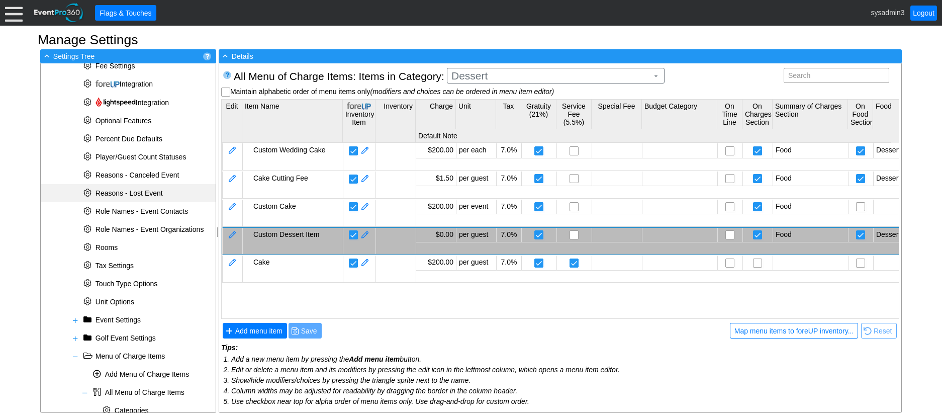
scroll to position [205, 0]
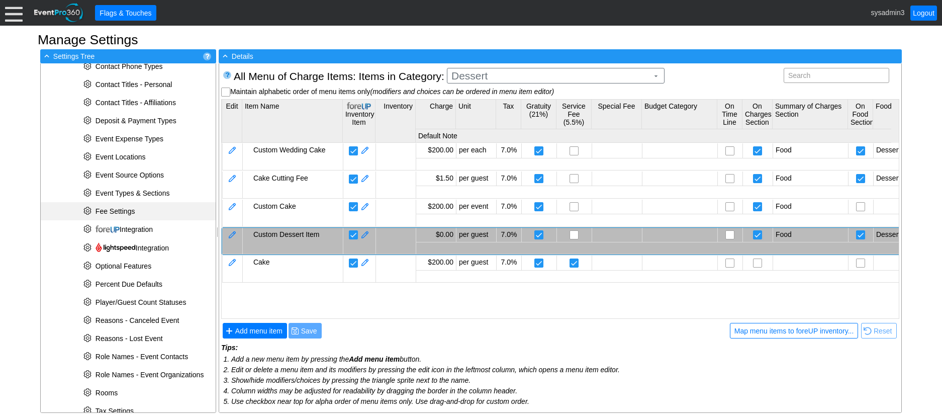
click at [116, 208] on span "Fee Settings" at bounding box center [116, 211] width 40 height 8
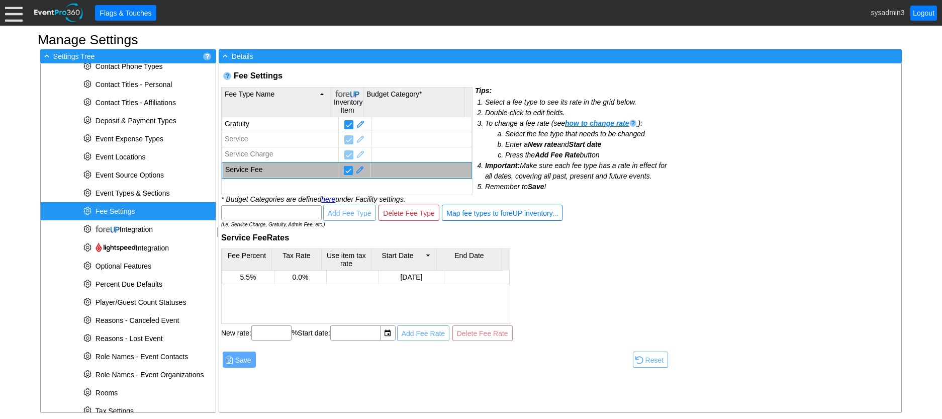
click at [275, 169] on td "Service Fee" at bounding box center [280, 170] width 116 height 15
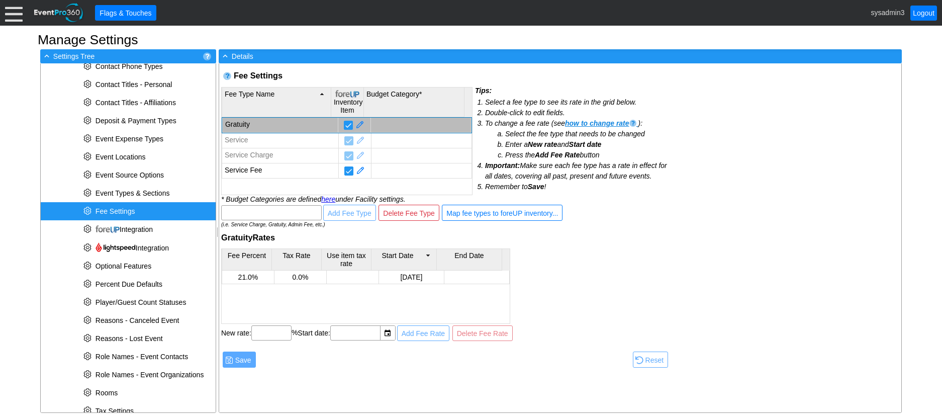
click at [276, 123] on td "Gratuity" at bounding box center [280, 125] width 116 height 15
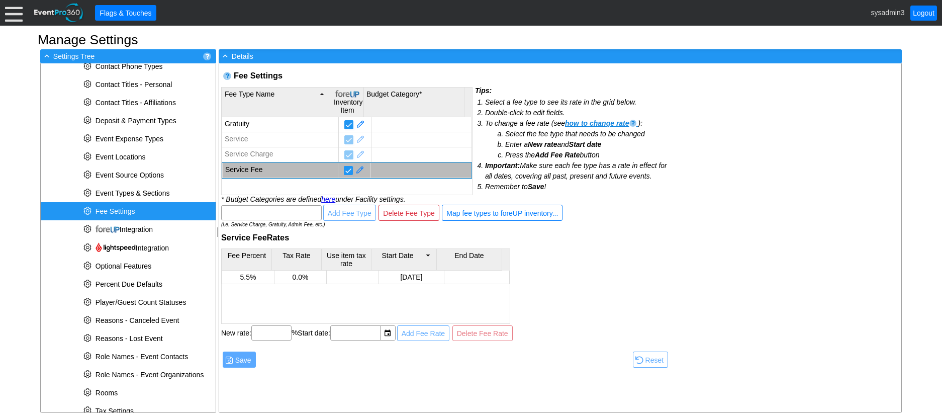
click at [244, 171] on td "Service Fee" at bounding box center [280, 170] width 116 height 15
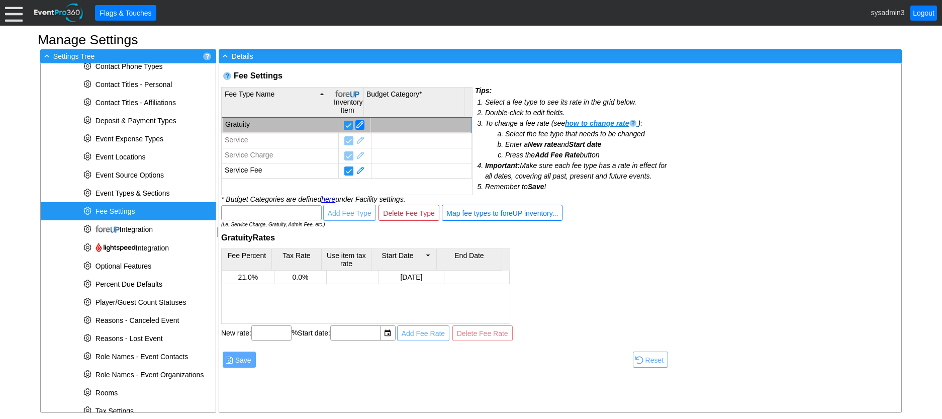
click at [356, 123] on span at bounding box center [360, 125] width 9 height 10
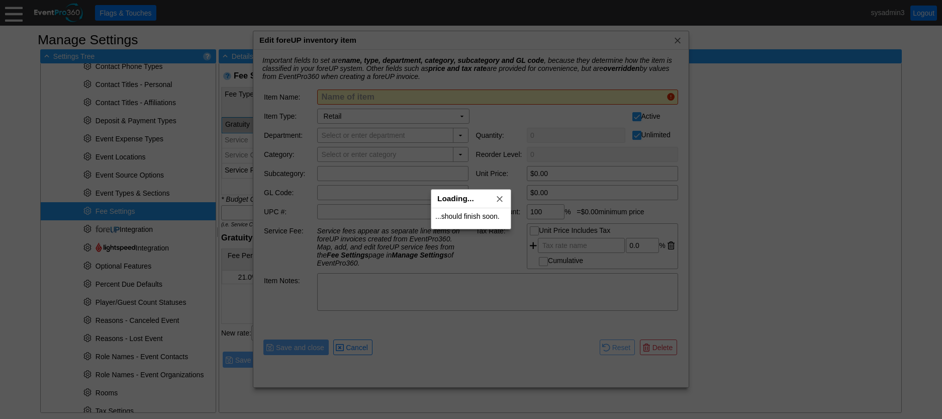
type input "Gratuity"
type input "Fees"
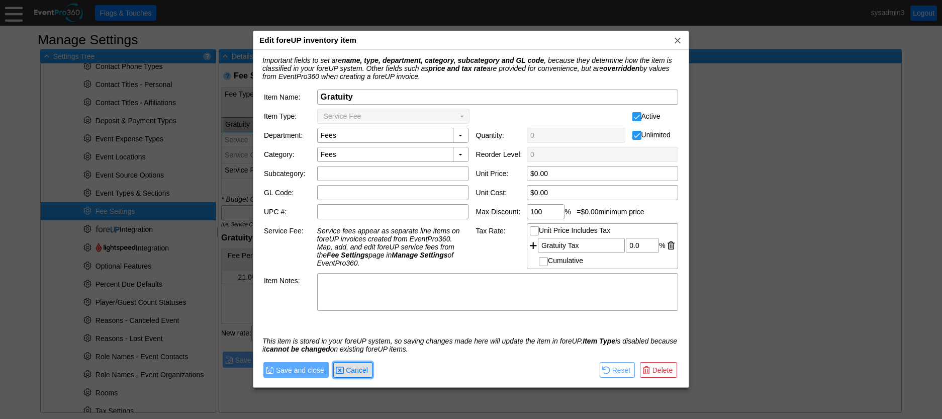
click at [364, 375] on span "Cancel" at bounding box center [357, 370] width 26 height 10
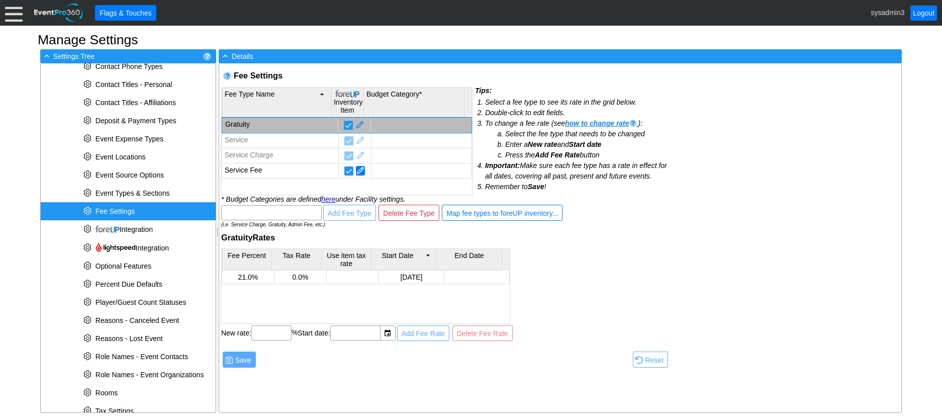
click at [356, 171] on span at bounding box center [360, 171] width 9 height 10
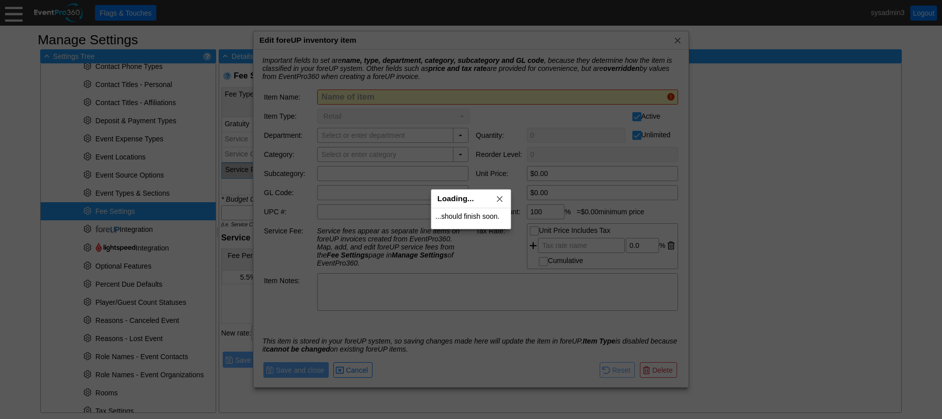
type input "Service Fee"
type input "Service Fees"
type input "Event Fees"
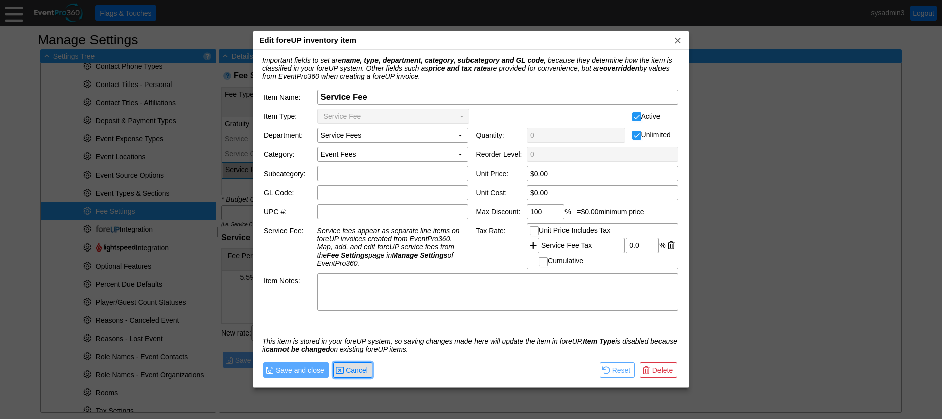
click at [350, 373] on span "Cancel" at bounding box center [357, 370] width 26 height 10
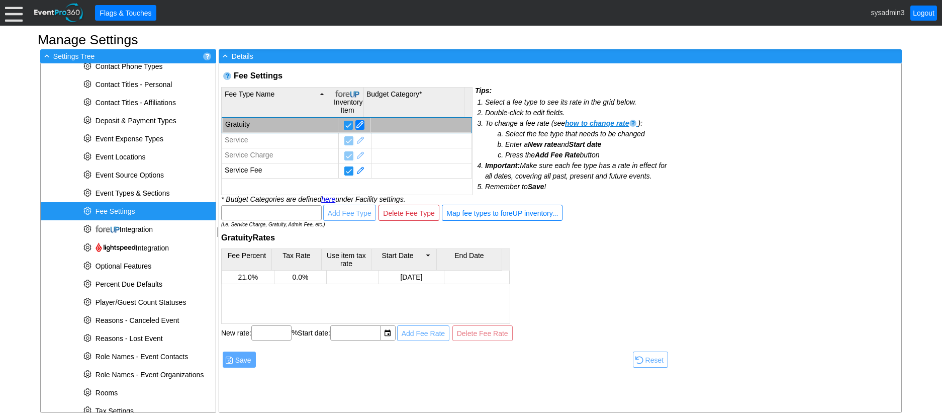
click at [356, 122] on span at bounding box center [360, 125] width 9 height 10
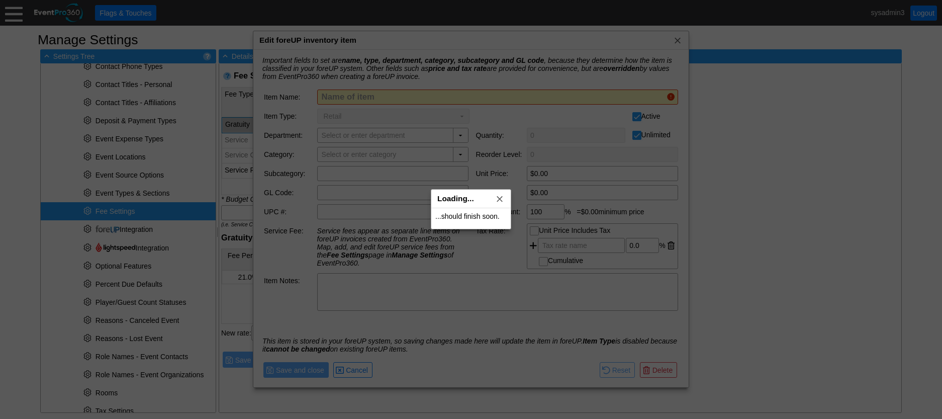
type input "Gratuity"
type input "Fees"
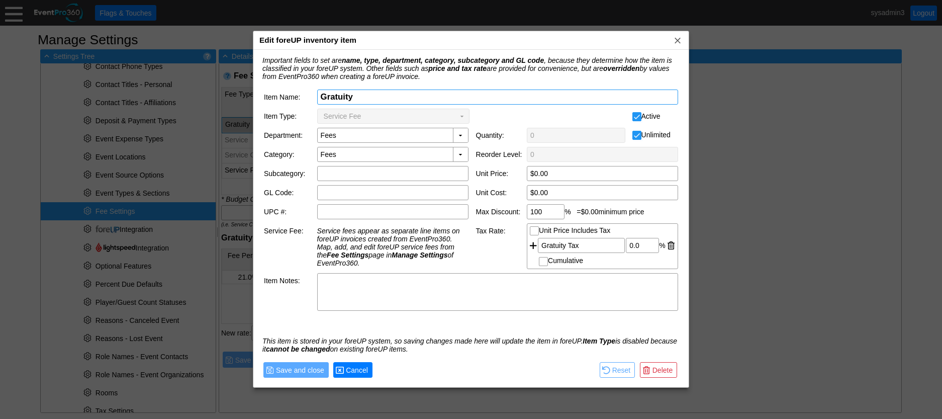
click at [361, 368] on span "Cancel" at bounding box center [357, 370] width 26 height 10
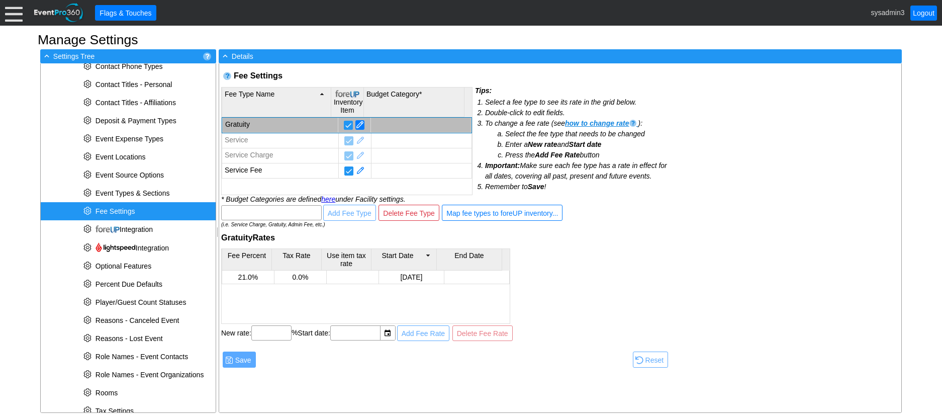
click at [356, 123] on span at bounding box center [360, 125] width 9 height 10
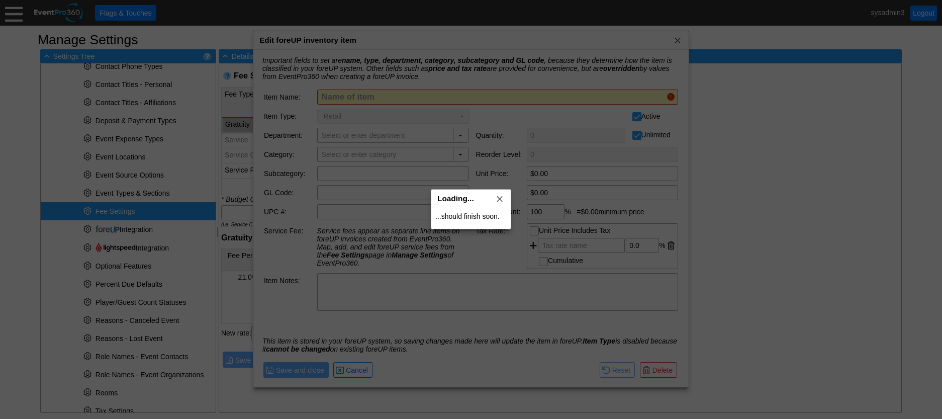
type input "Gratuity"
type input "Fees"
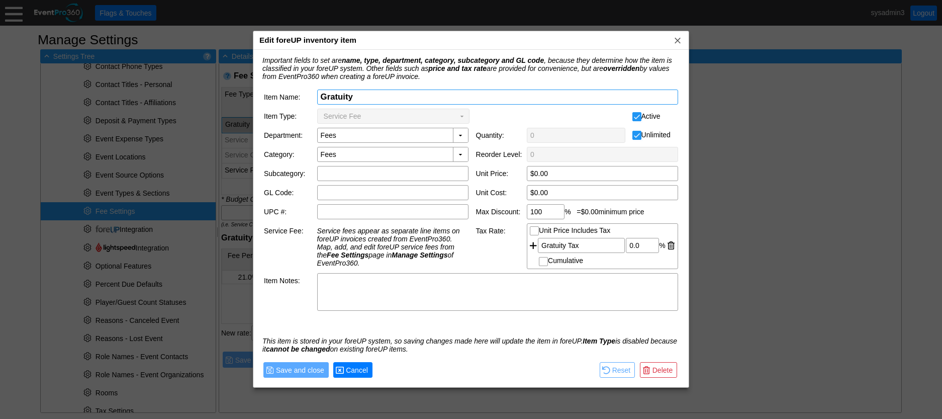
click at [367, 369] on span "Cancel" at bounding box center [357, 370] width 26 height 10
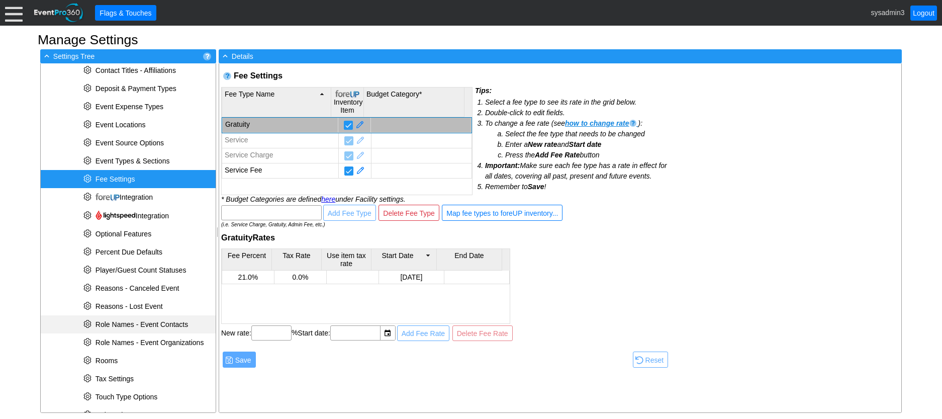
scroll to position [255, 0]
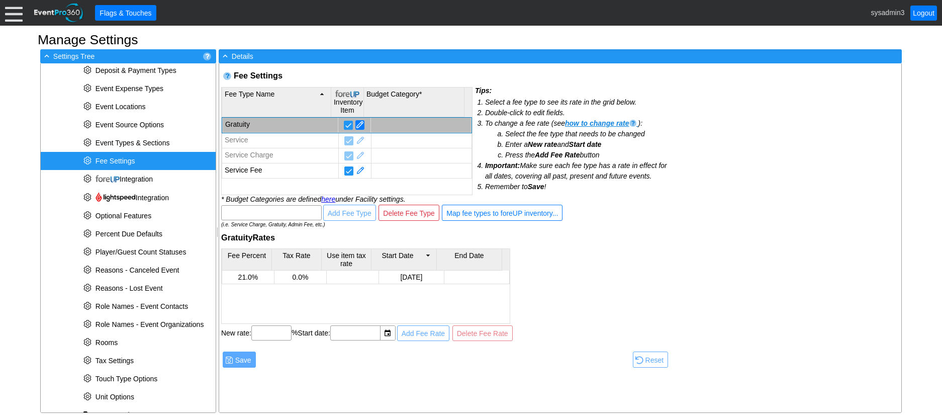
click at [356, 120] on span at bounding box center [360, 125] width 9 height 10
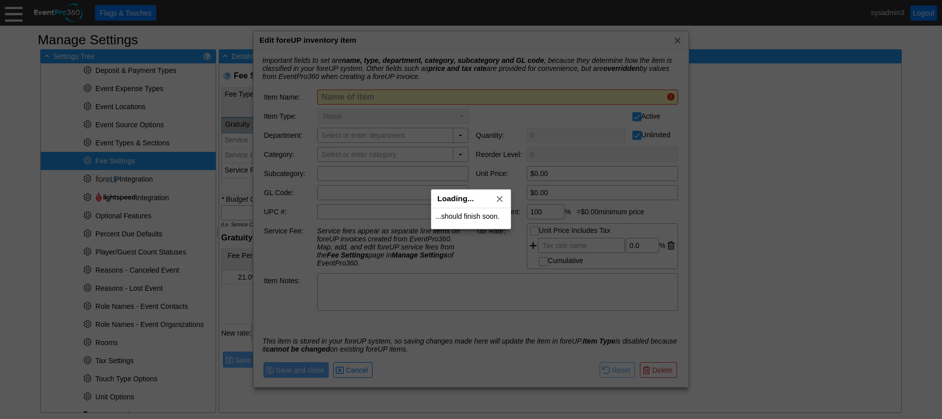
type input "Gratuity"
type input "Fees"
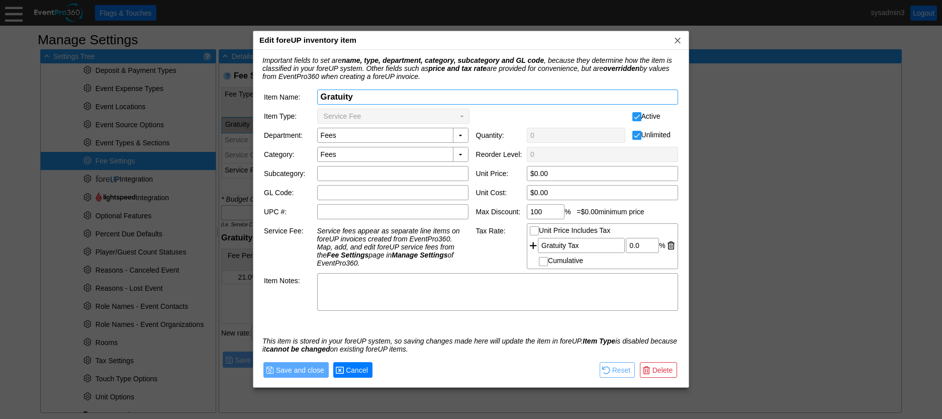
click at [360, 369] on span "Cancel" at bounding box center [357, 370] width 26 height 10
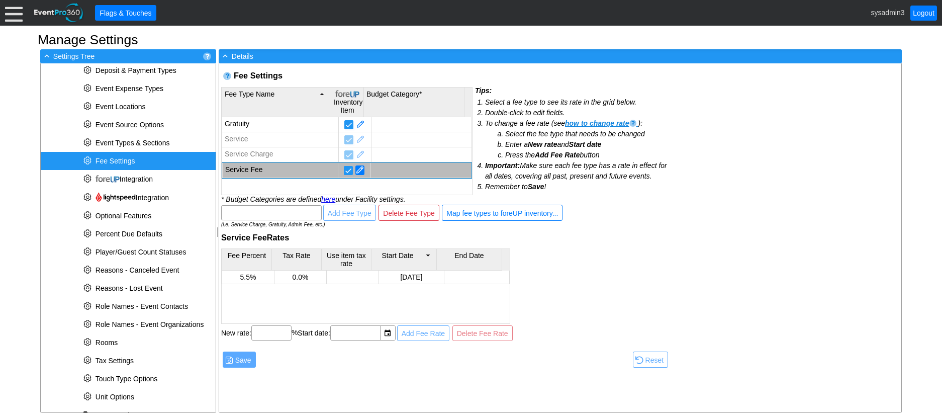
click at [356, 173] on span at bounding box center [360, 170] width 9 height 10
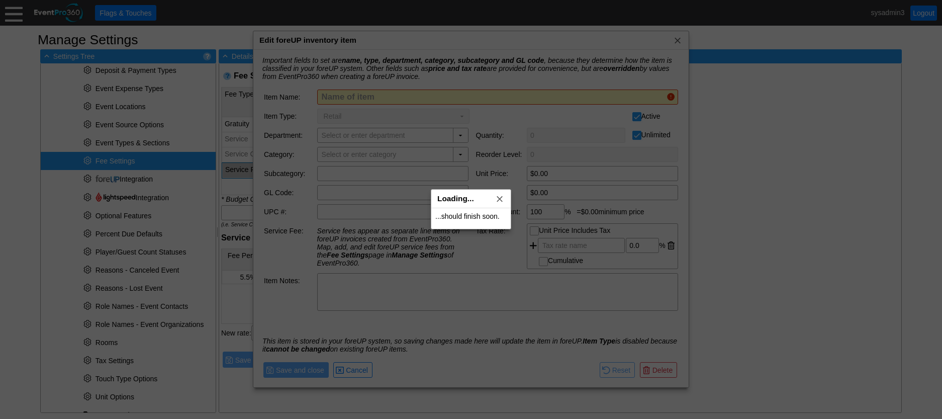
type input "Service Fee"
type input "Service Fees"
type input "Event Fees"
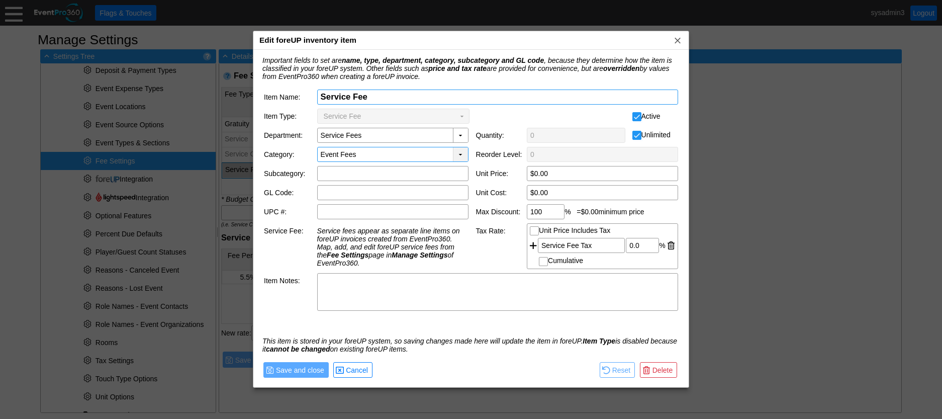
click at [460, 157] on div "▼" at bounding box center [460, 154] width 15 height 14
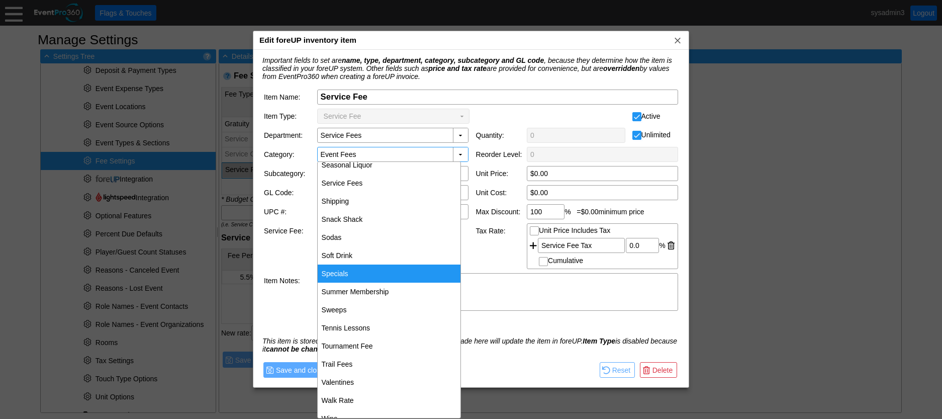
scroll to position [1408, 0]
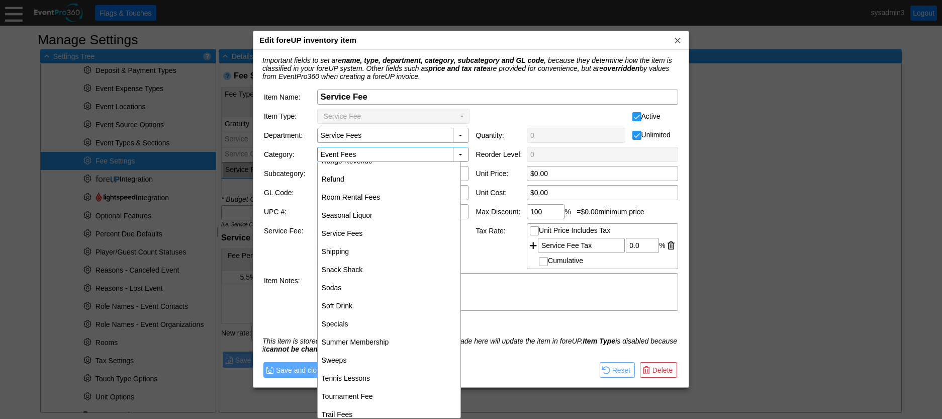
click at [526, 365] on td at bounding box center [486, 370] width 222 height 19
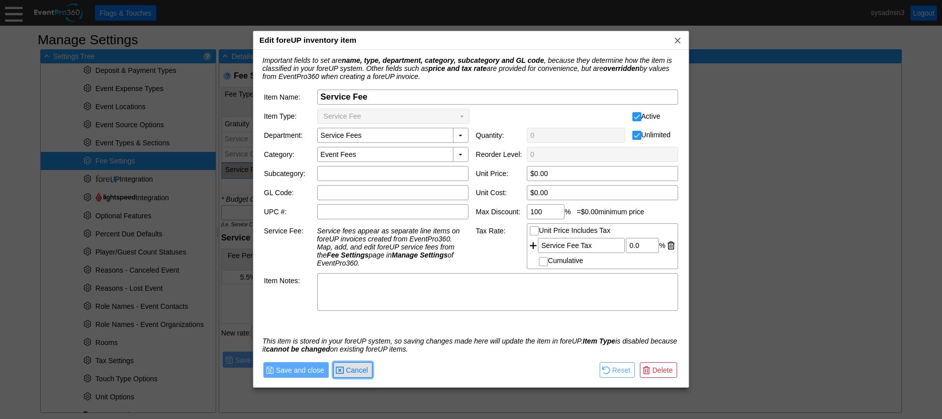
click at [357, 368] on span "Cancel" at bounding box center [357, 370] width 26 height 10
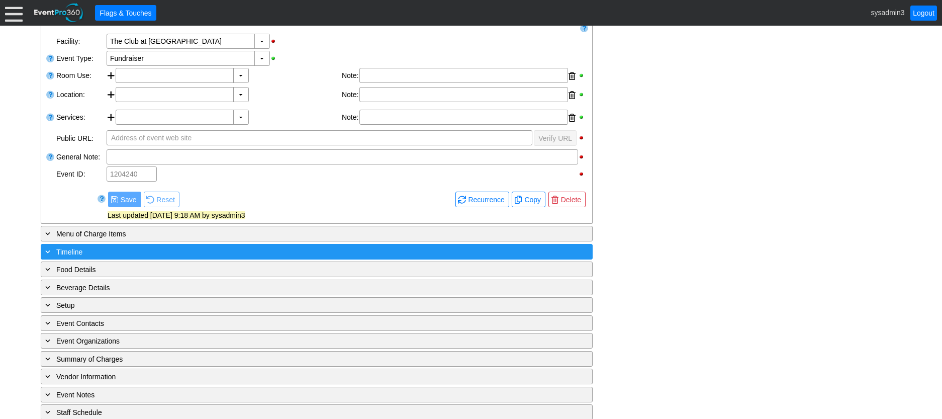
scroll to position [219, 0]
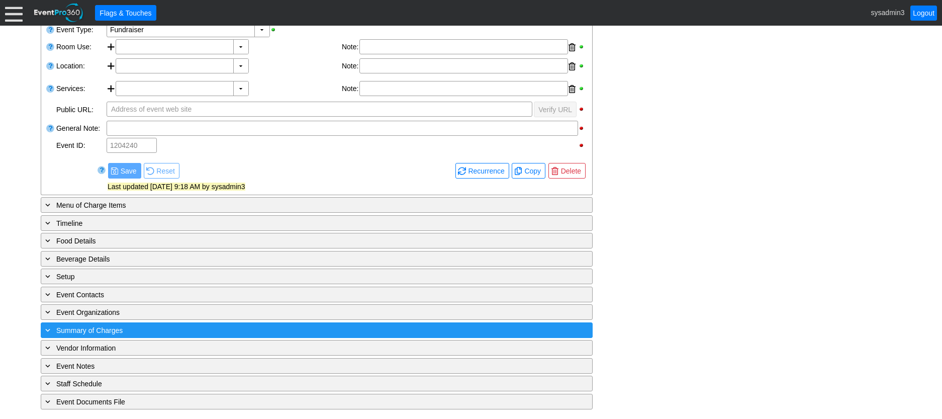
click at [182, 330] on div "+ Summary of Charges" at bounding box center [296, 330] width 506 height 12
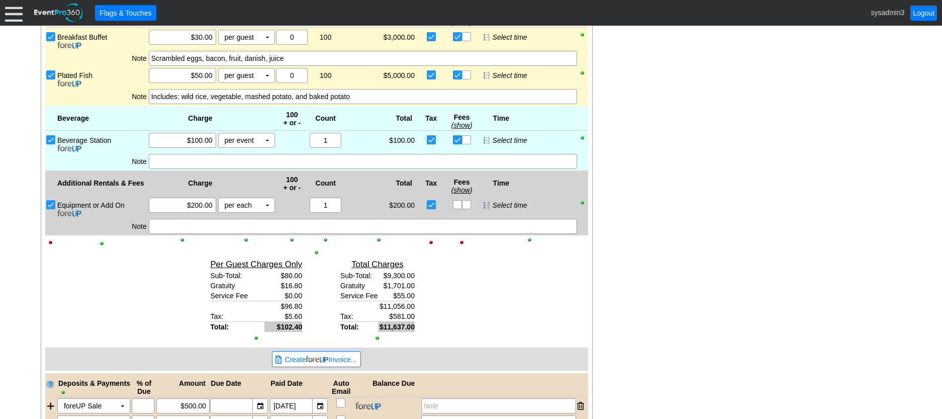
scroll to position [662, 0]
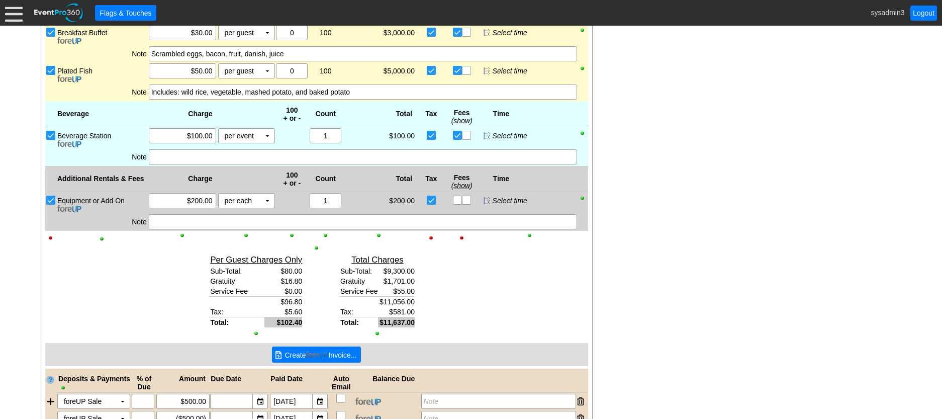
click at [321, 354] on img at bounding box center [317, 355] width 23 height 8
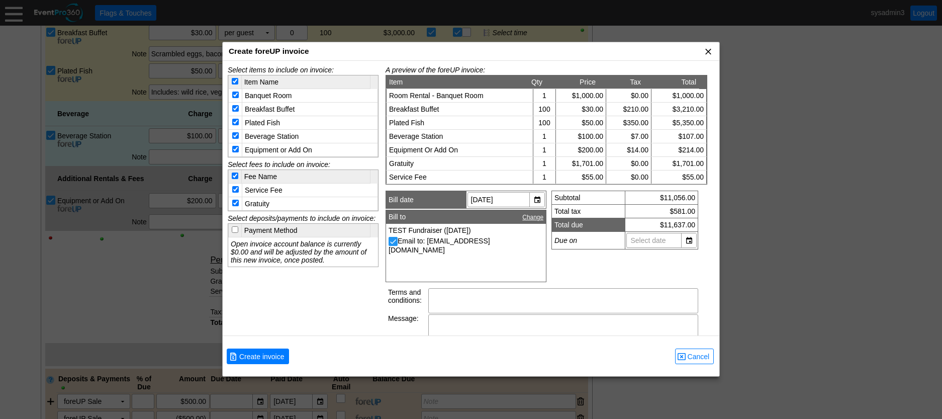
click at [707, 49] on span "x" at bounding box center [709, 51] width 10 height 10
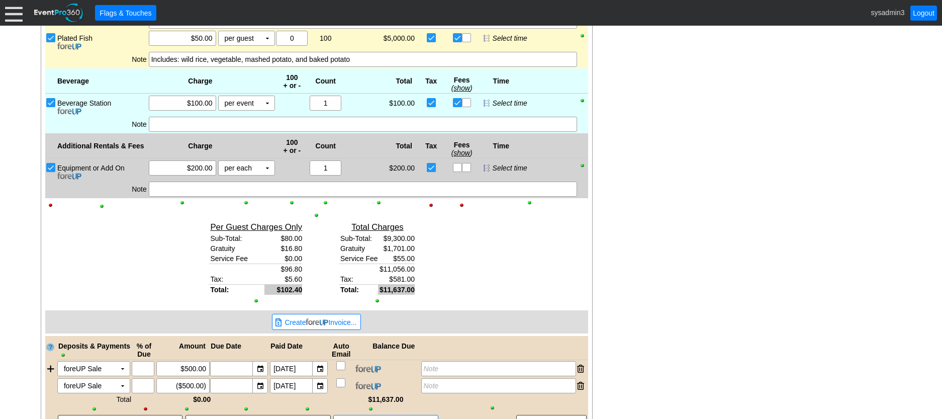
scroll to position [713, 0]
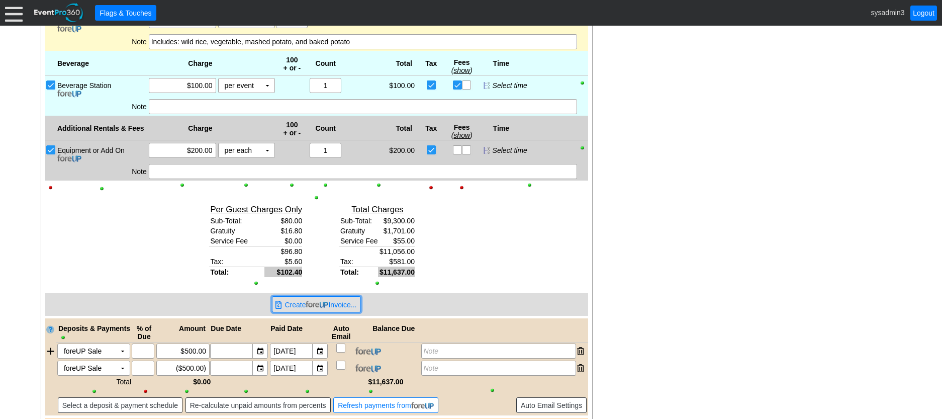
click at [342, 309] on span "Create Invoice..." at bounding box center [321, 305] width 76 height 10
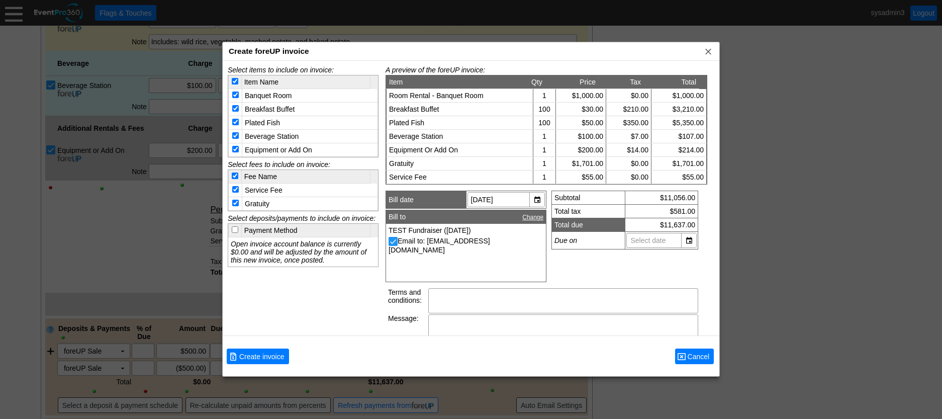
click at [697, 357] on span "Cancel" at bounding box center [699, 357] width 26 height 10
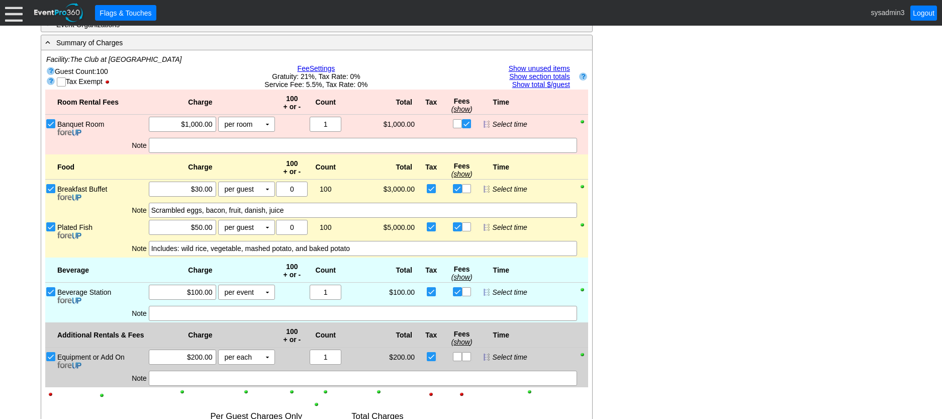
scroll to position [607, 0]
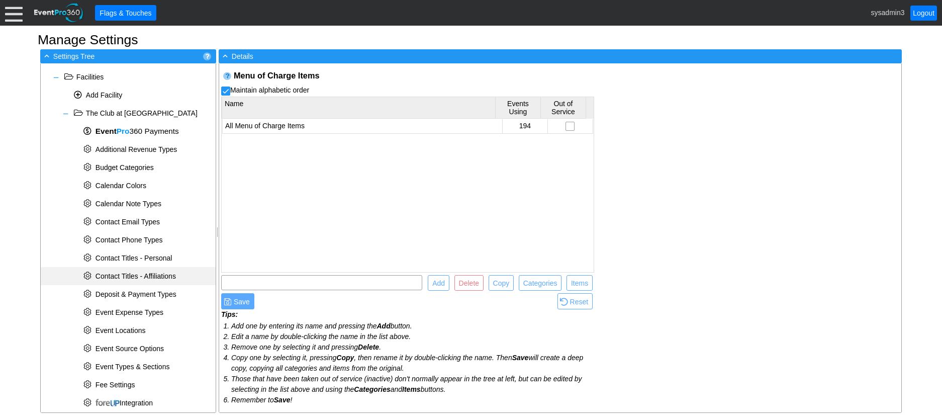
scroll to position [352, 0]
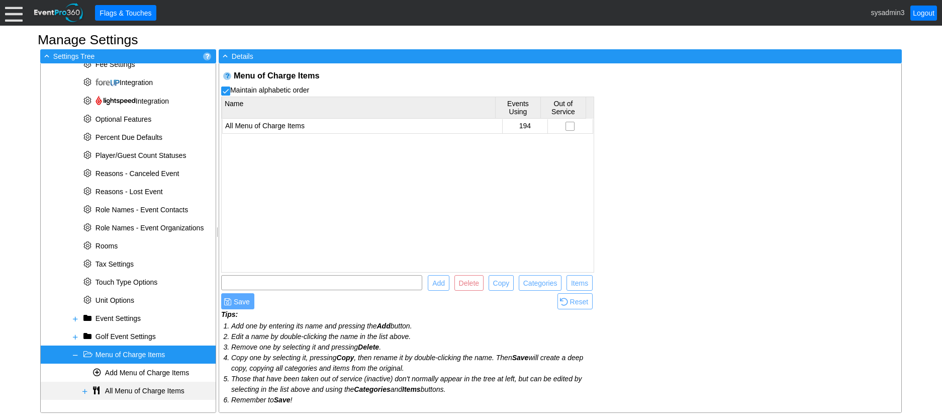
click at [84, 387] on span at bounding box center [85, 391] width 8 height 8
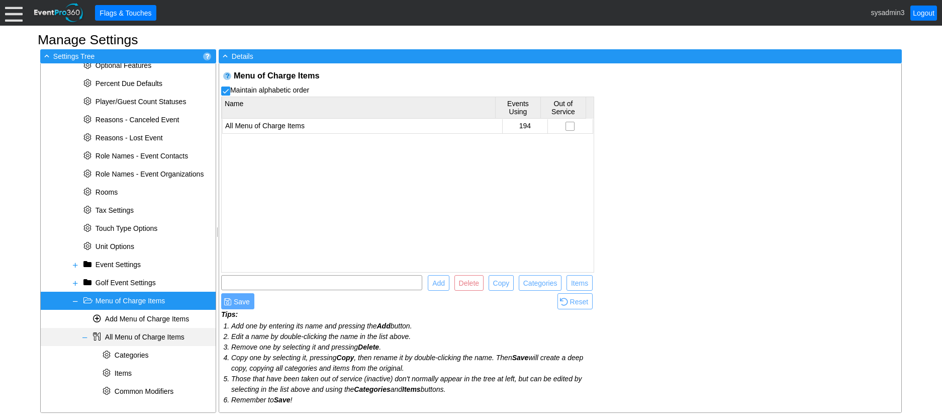
scroll to position [406, 0]
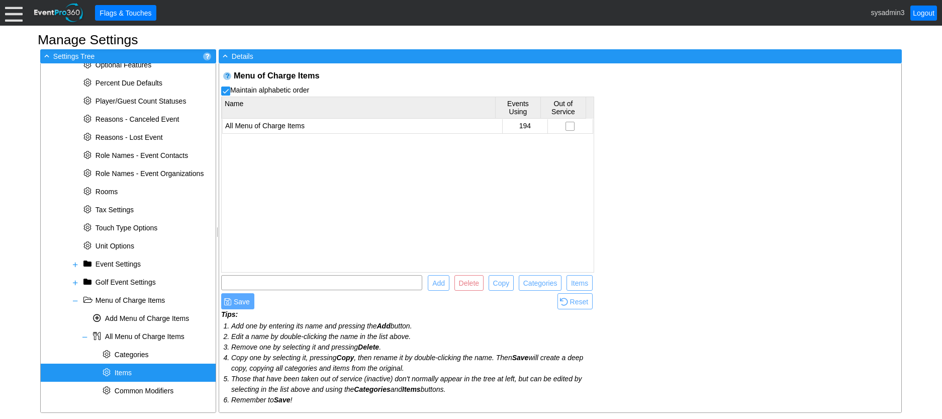
click at [126, 370] on span "Items" at bounding box center [123, 373] width 17 height 8
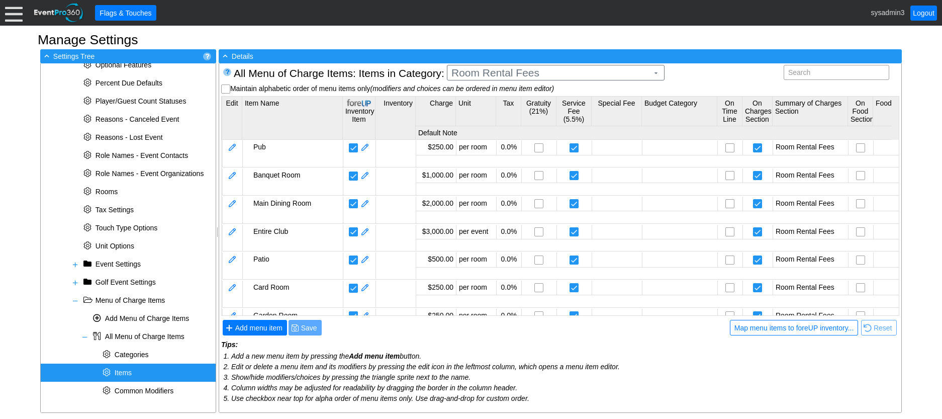
scroll to position [4, 0]
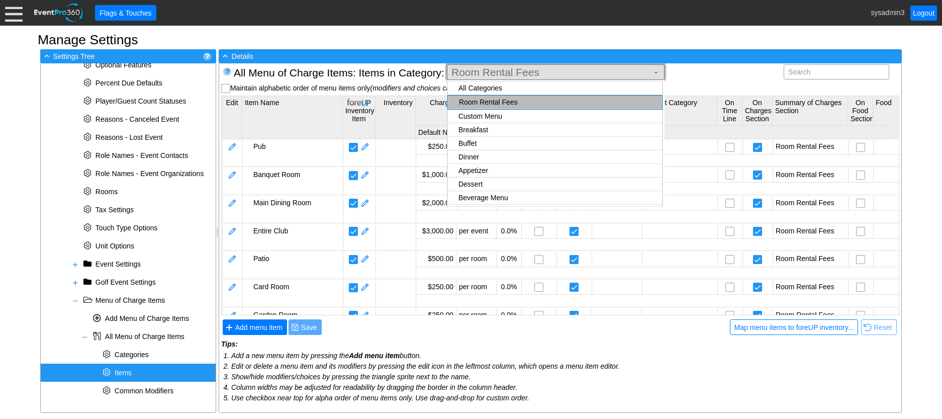
click at [607, 73] on span "Room Rental Fees" at bounding box center [550, 72] width 201 height 10
checkbox input "true"
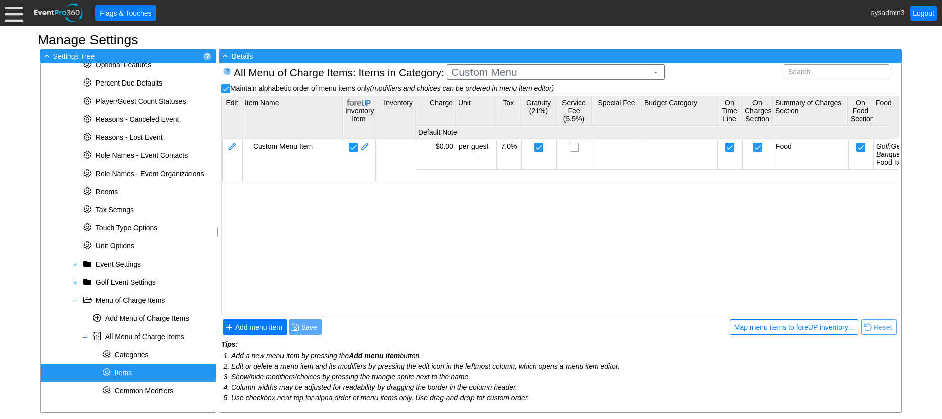
scroll to position [0, 0]
click at [507, 104] on body "Calendar of Events + New Event + Reports + Manage Contacts + Manage Organizatio…" at bounding box center [471, 209] width 942 height 419
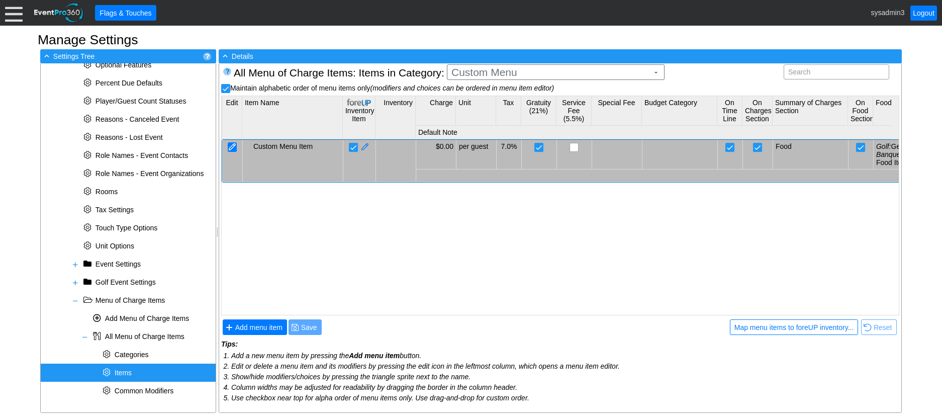
click at [231, 143] on div at bounding box center [232, 147] width 9 height 10
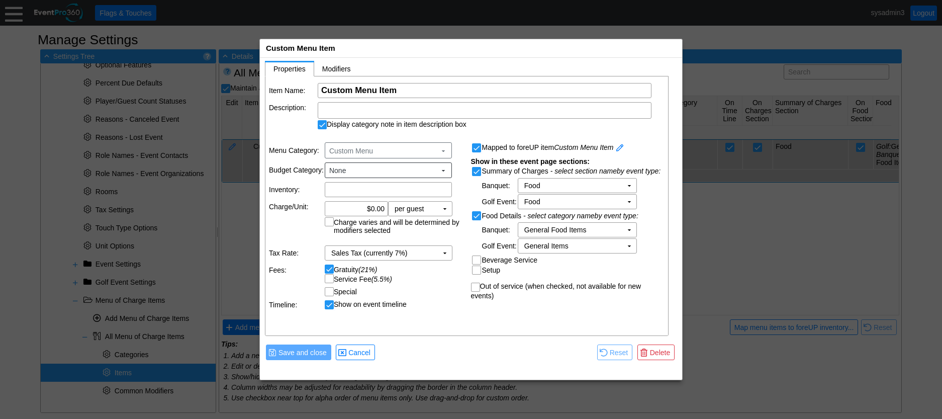
click at [331, 278] on input "Service Fee (5.5%)" at bounding box center [330, 280] width 10 height 10
checkbox input "true"
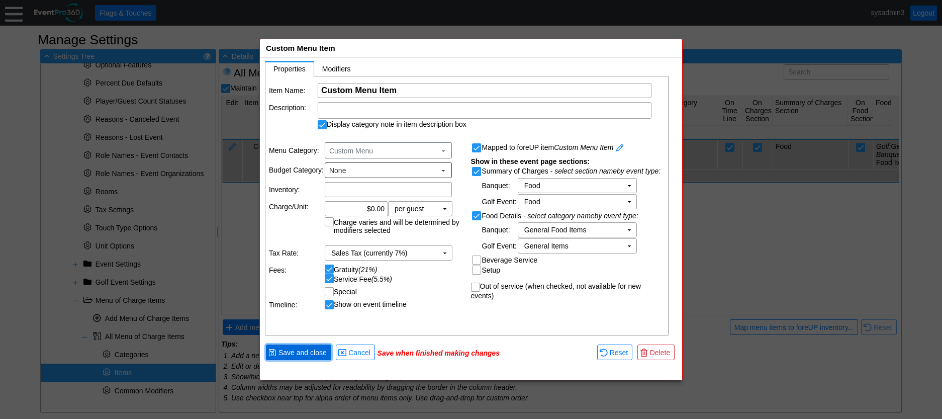
click at [303, 355] on span "Save and close" at bounding box center [303, 353] width 52 height 10
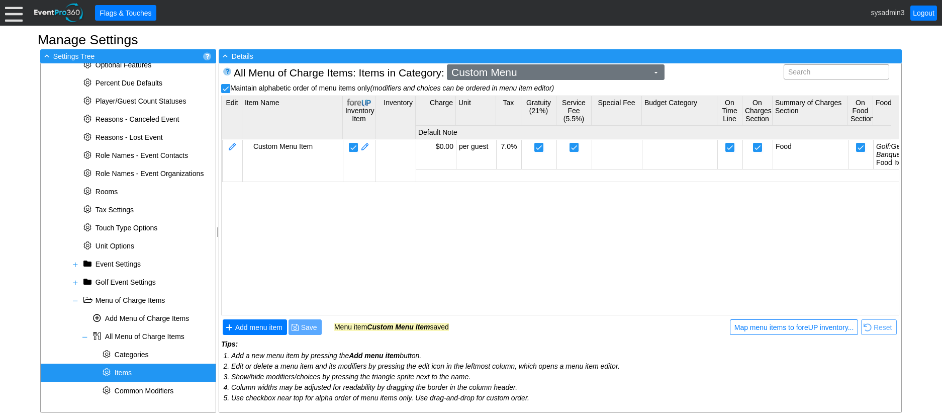
click at [556, 74] on span "Custom Menu" at bounding box center [550, 72] width 201 height 10
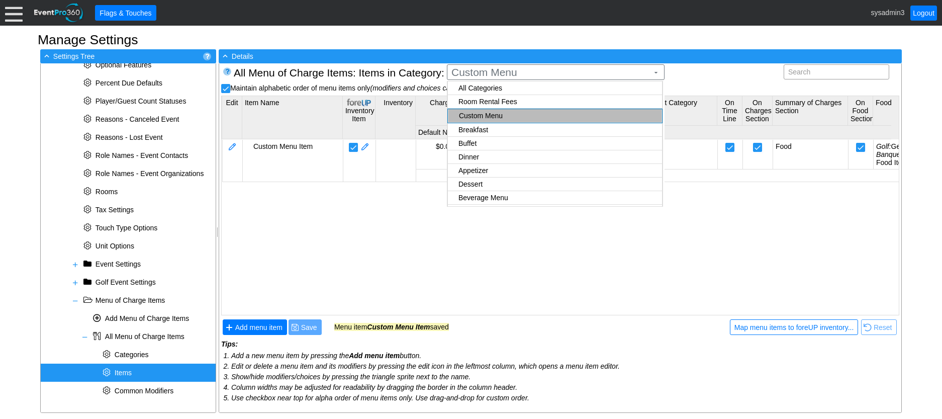
checkbox input "true"
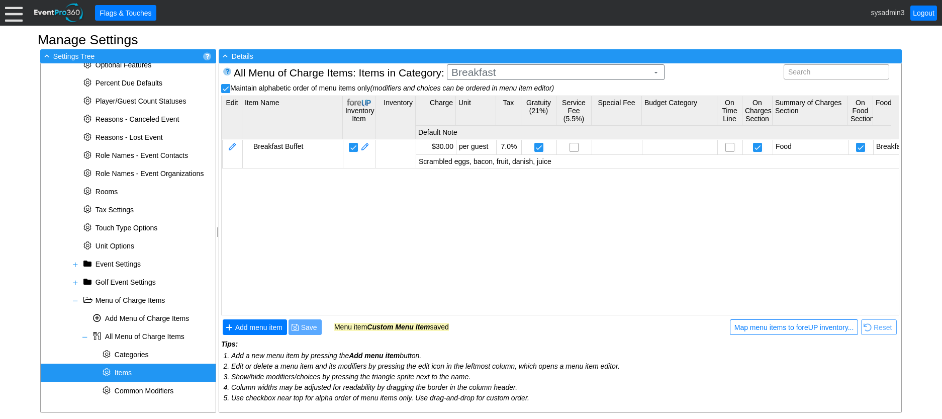
click at [485, 104] on body "Calendar of Events + New Event + Reports + Manage Contacts + Manage Organizatio…" at bounding box center [471, 209] width 942 height 419
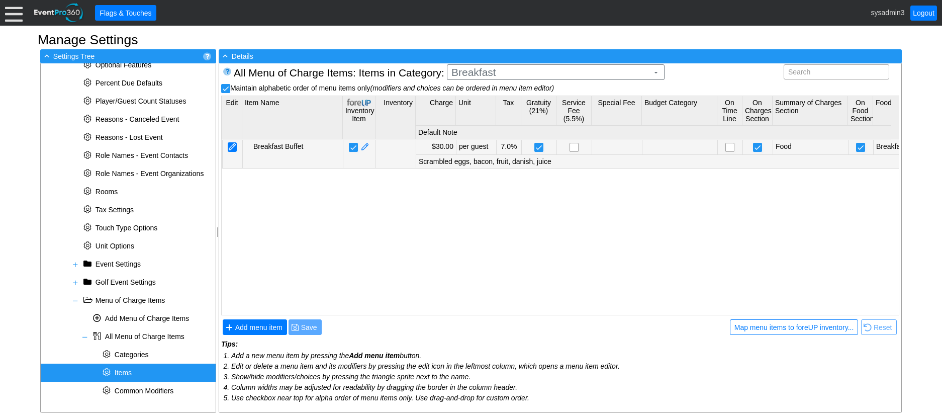
click at [229, 148] on div at bounding box center [232, 147] width 9 height 10
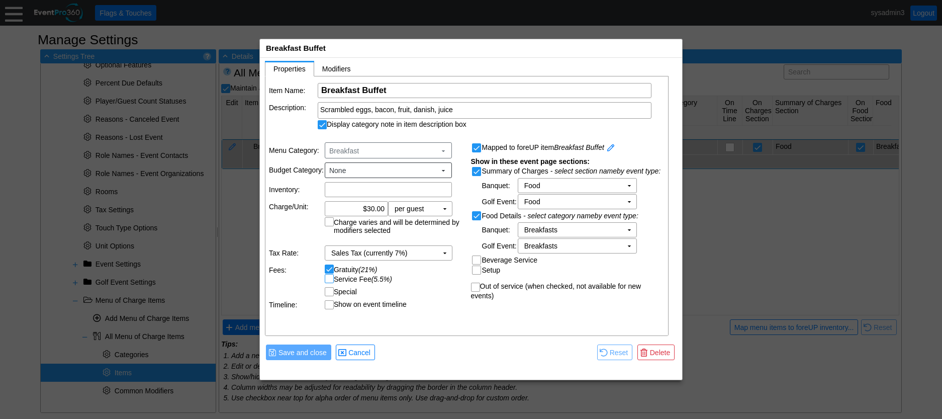
click at [328, 282] on input "Service Fee (5.5%)" at bounding box center [330, 280] width 10 height 10
checkbox input "true"
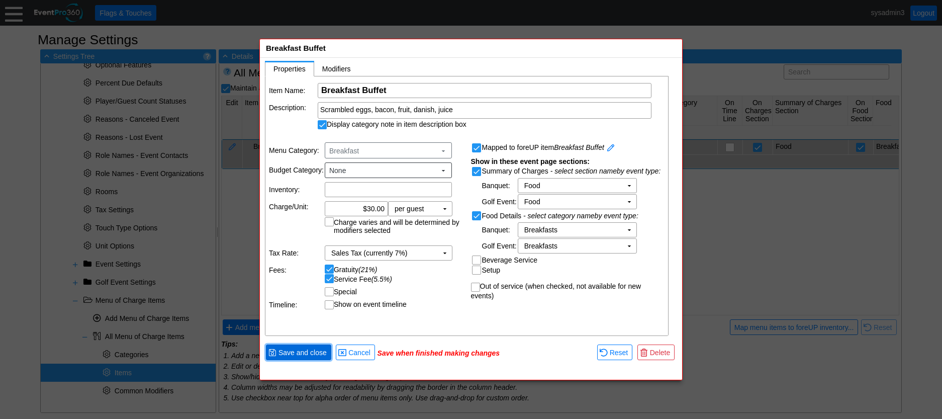
click at [306, 354] on span "Save and close" at bounding box center [303, 353] width 52 height 10
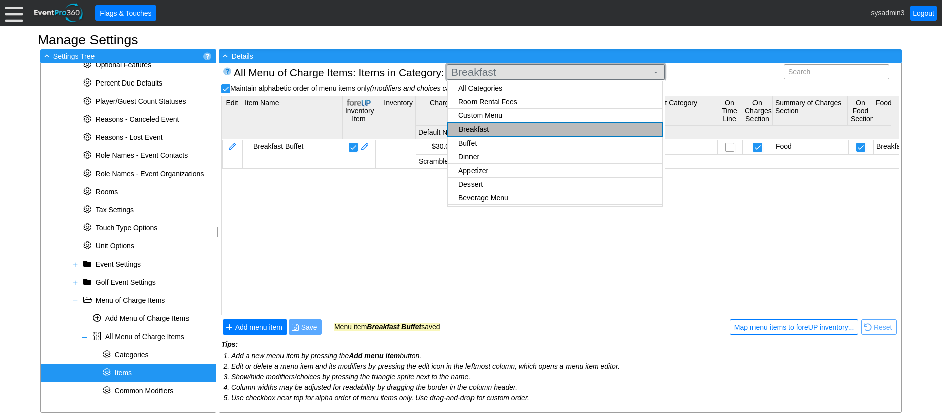
click at [567, 74] on span "Breakfast" at bounding box center [550, 72] width 201 height 10
click at [487, 108] on body "Calendar of Events + New Event + Reports + Manage Contacts + Manage Organizatio…" at bounding box center [471, 209] width 942 height 419
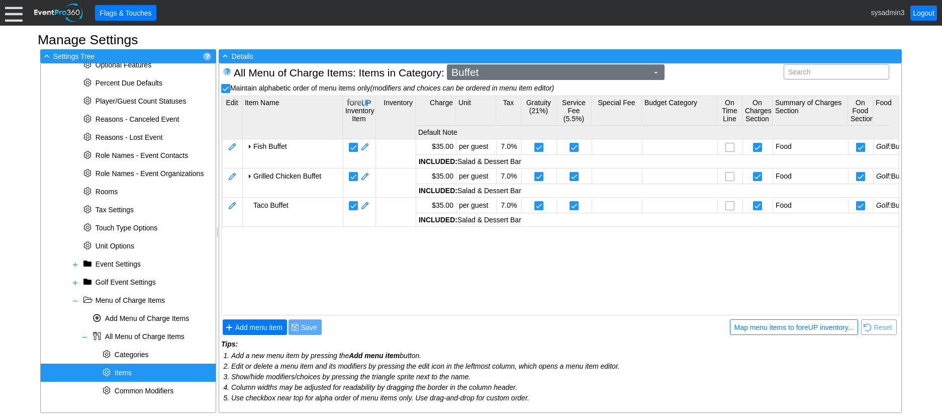
click at [530, 69] on span "Buffet" at bounding box center [550, 72] width 201 height 10
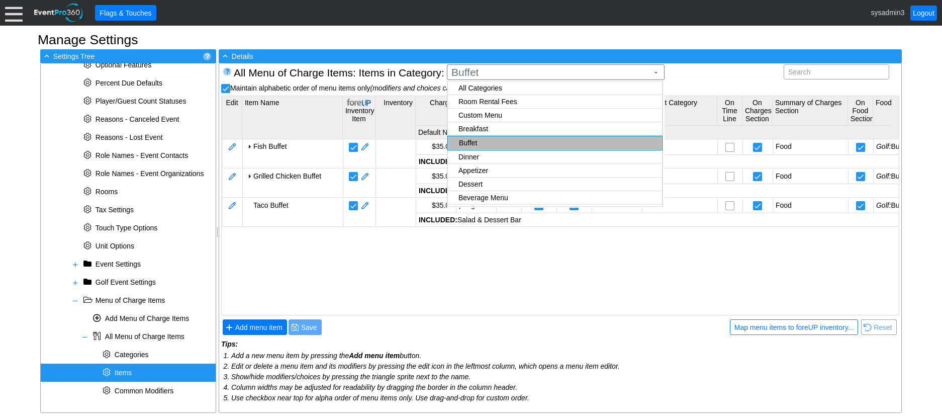
checkbox input "false"
click at [480, 104] on body "Calendar of Events + New Event + Reports + Manage Contacts + Manage Organizatio…" at bounding box center [471, 209] width 942 height 419
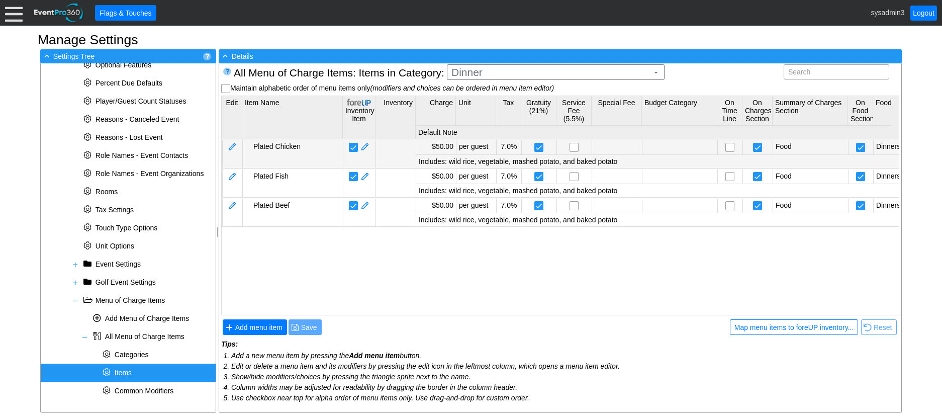
click at [230, 141] on td at bounding box center [232, 154] width 20 height 28
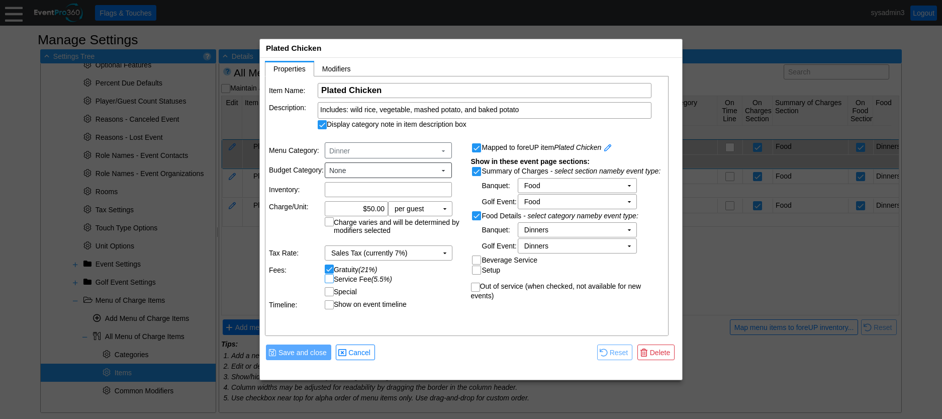
click at [327, 277] on input "Service Fee (5.5%)" at bounding box center [330, 280] width 10 height 10
checkbox input "true"
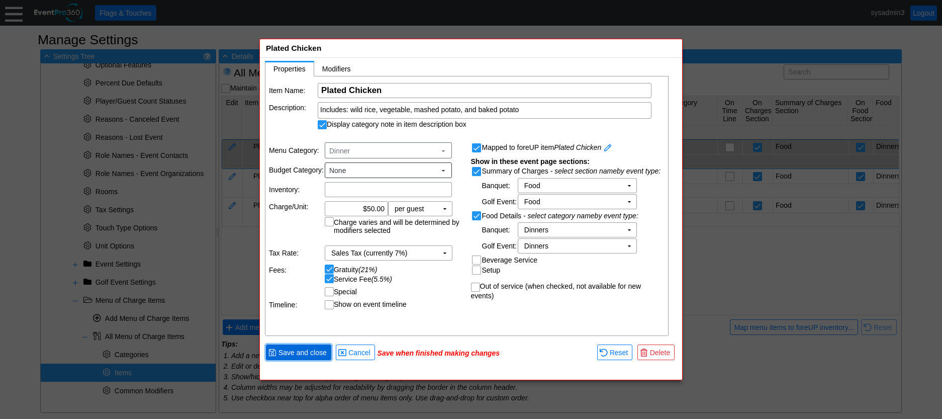
click at [308, 348] on span "Save and close" at bounding box center [303, 353] width 52 height 10
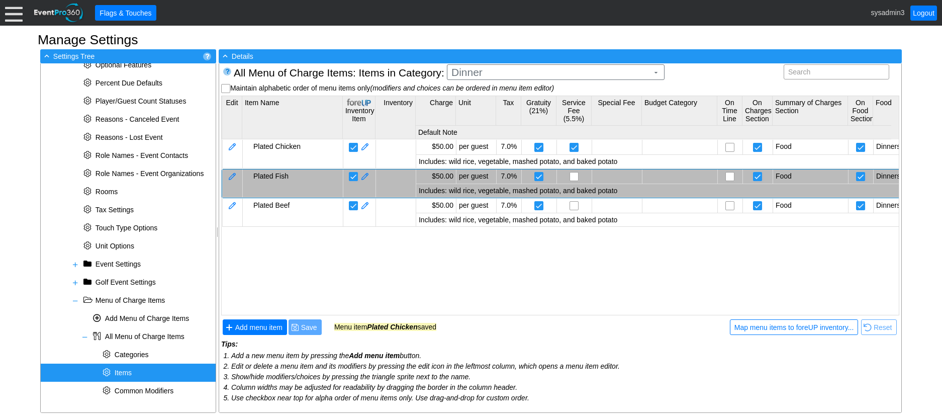
click at [227, 173] on td at bounding box center [232, 183] width 20 height 28
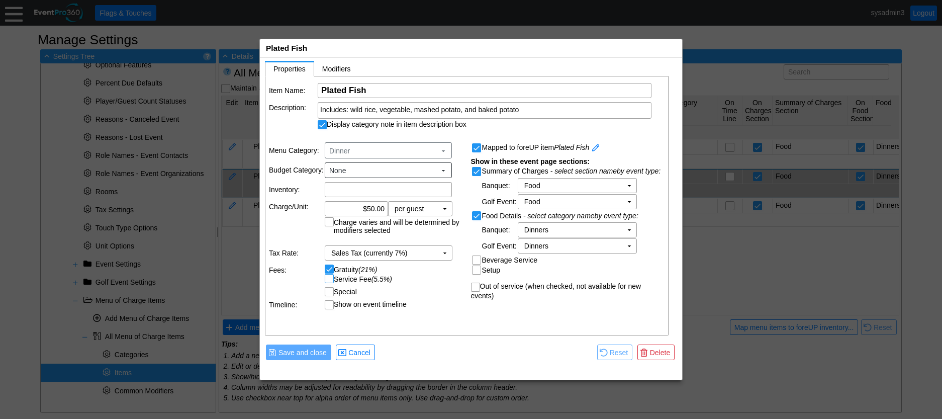
click at [329, 279] on input "Service Fee (5.5%)" at bounding box center [330, 280] width 10 height 10
checkbox input "true"
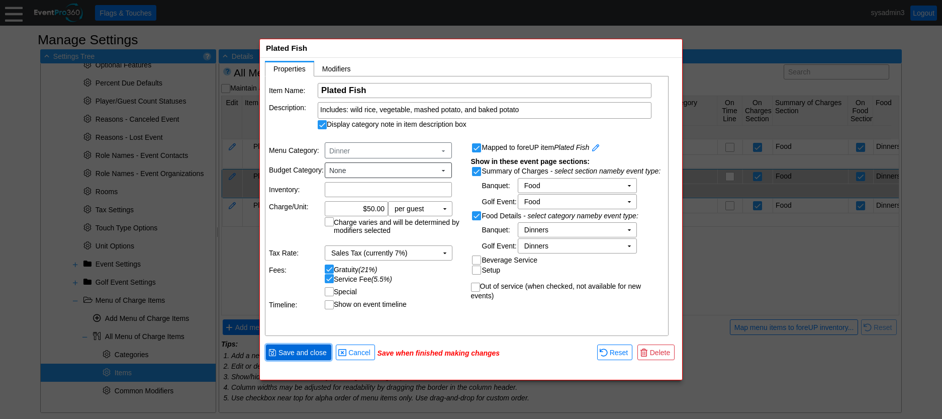
click at [308, 351] on span "Save and close" at bounding box center [303, 353] width 52 height 10
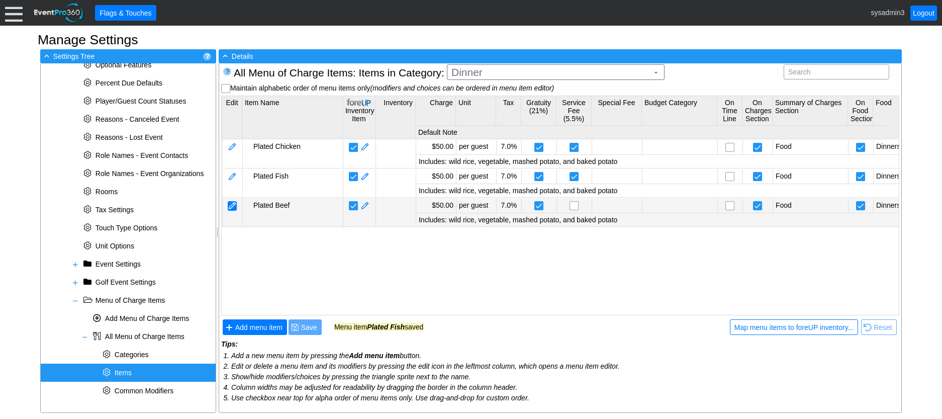
click at [231, 210] on div at bounding box center [232, 206] width 9 height 10
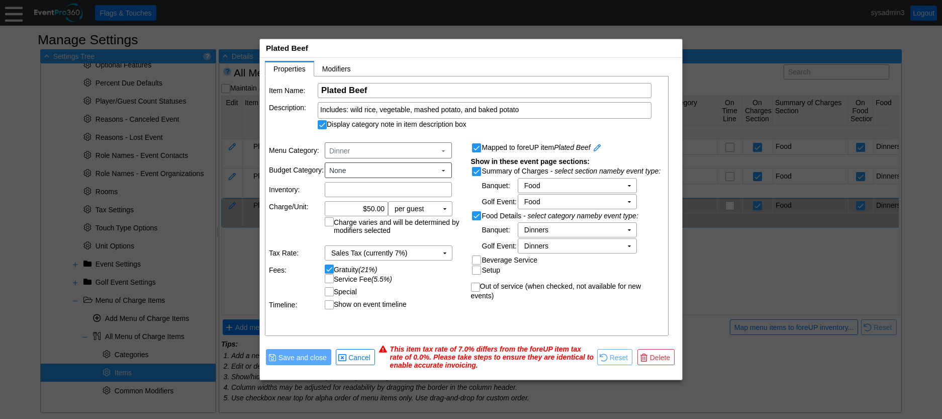
click at [328, 281] on input "Service Fee (5.5%)" at bounding box center [330, 280] width 10 height 10
checkbox input "true"
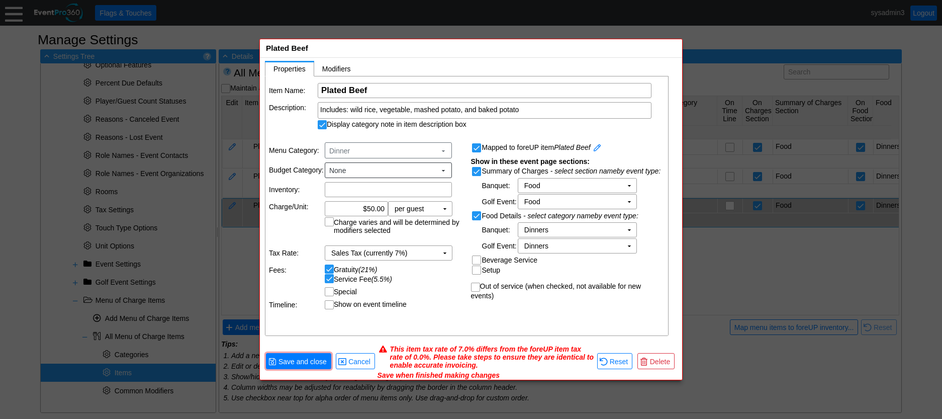
scroll to position [1, 0]
click at [315, 359] on span "Save and close" at bounding box center [303, 361] width 52 height 10
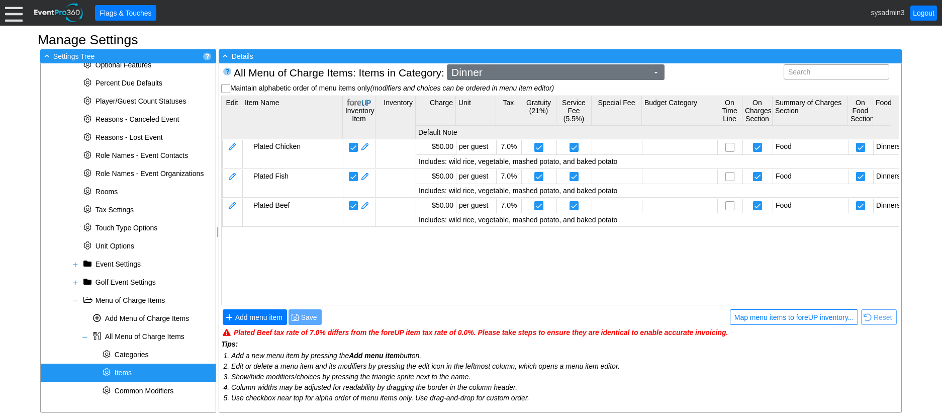
click at [563, 71] on span "Dinner" at bounding box center [550, 72] width 201 height 10
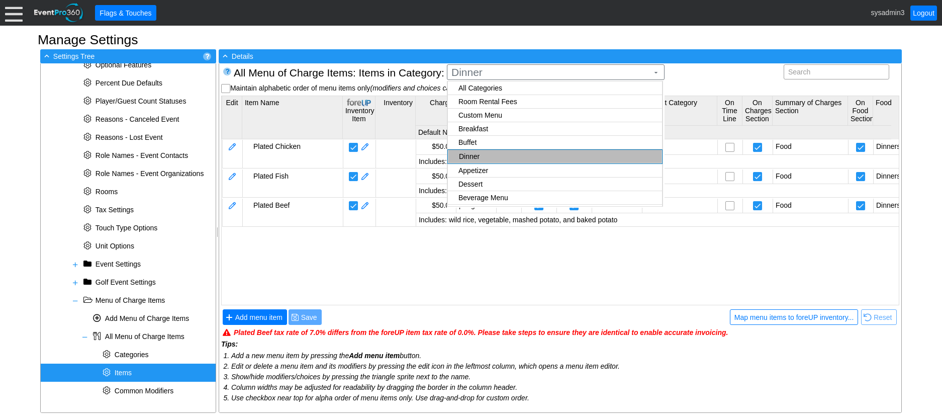
click at [492, 119] on body "Calendar of Events + New Event + Reports + Manage Contacts + Manage Organizatio…" at bounding box center [471, 209] width 942 height 419
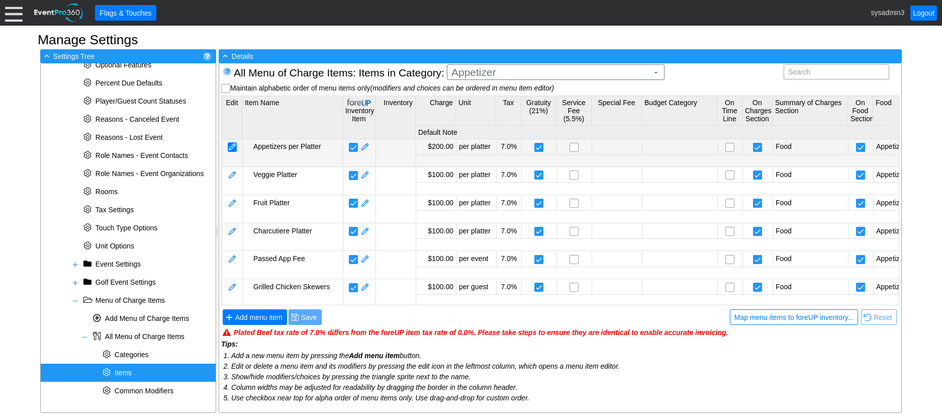
click at [236, 151] on div at bounding box center [232, 147] width 9 height 10
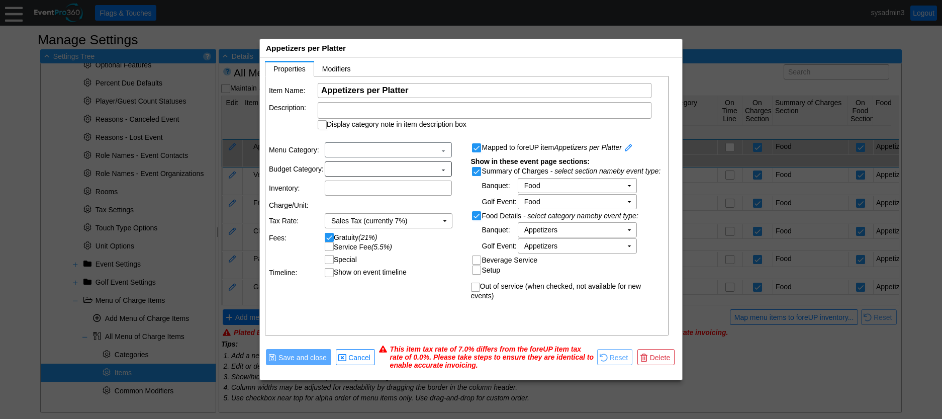
scroll to position [0, 0]
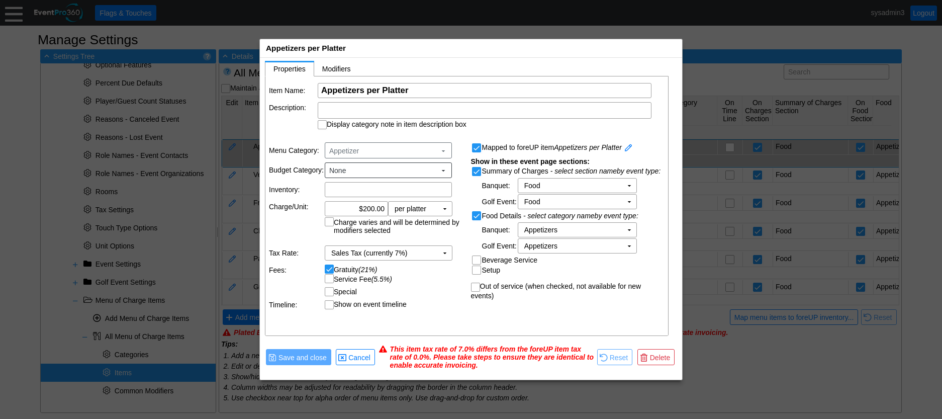
click at [329, 279] on input "Service Fee (5.5%)" at bounding box center [330, 280] width 10 height 10
checkbox input "true"
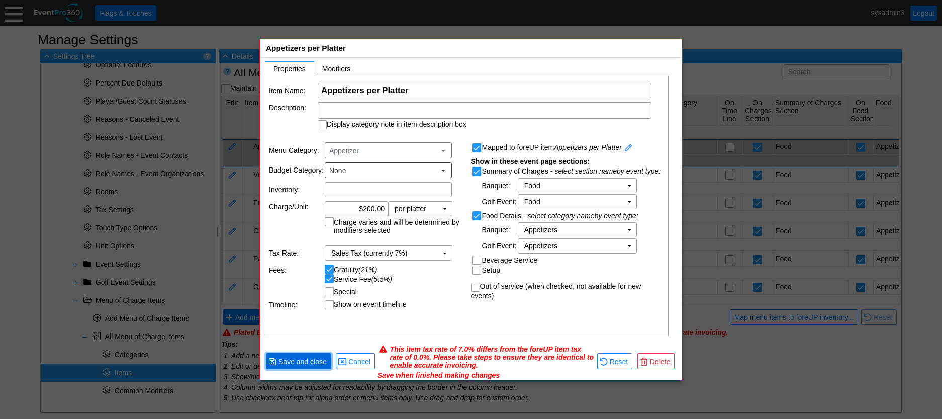
click at [301, 358] on span "Save and close" at bounding box center [303, 362] width 52 height 10
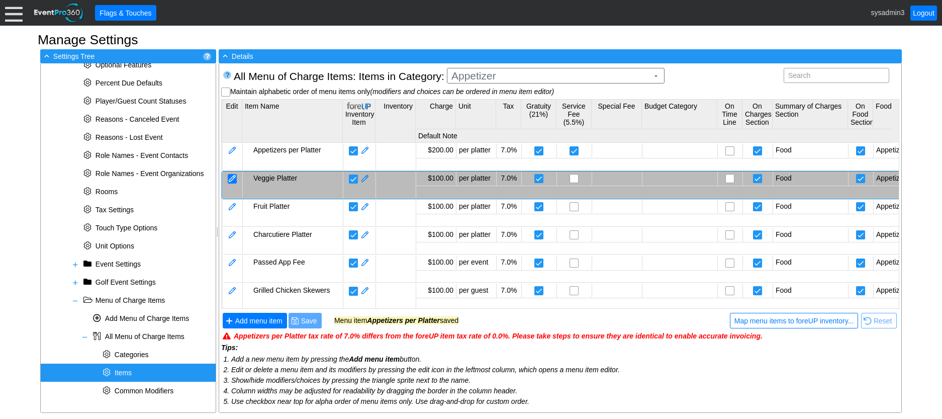
click at [233, 180] on div at bounding box center [232, 179] width 9 height 10
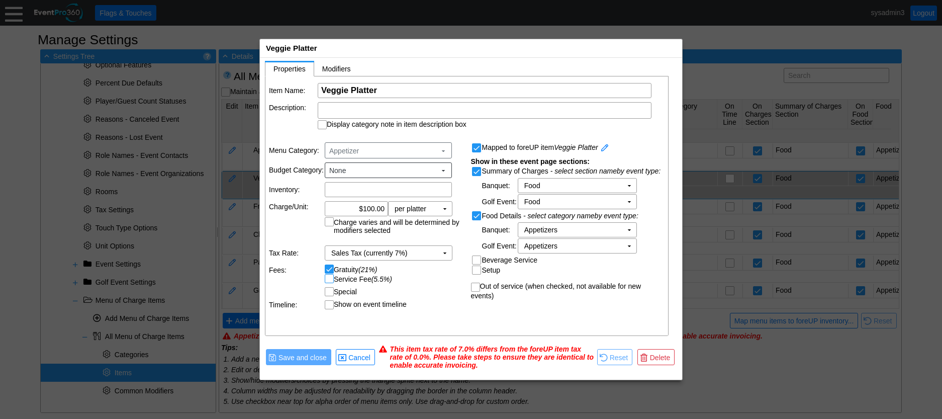
click at [327, 278] on input "Service Fee (5.5%)" at bounding box center [330, 280] width 10 height 10
checkbox input "true"
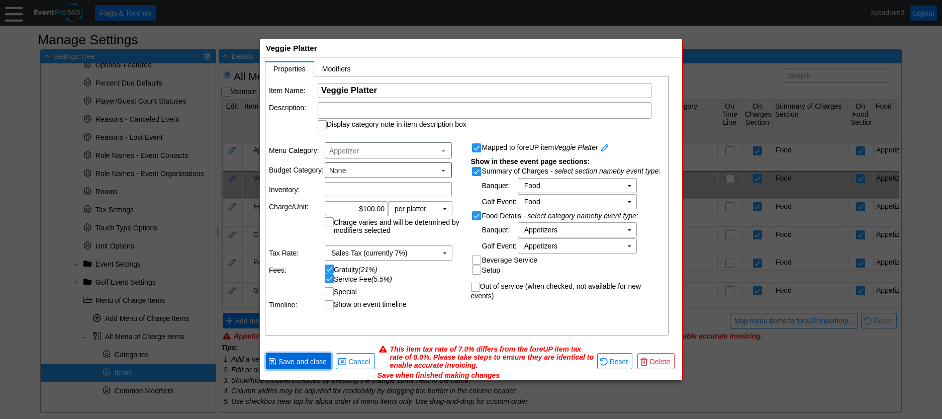
click at [299, 357] on span "Save and close" at bounding box center [303, 362] width 52 height 10
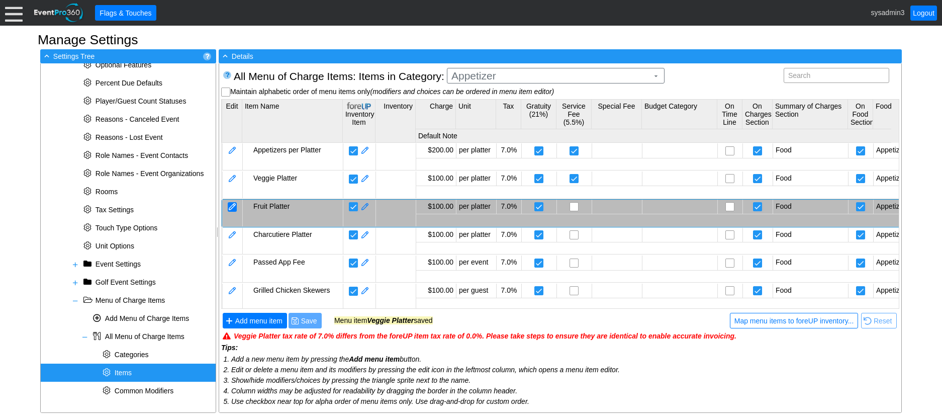
click at [232, 203] on div at bounding box center [232, 207] width 9 height 10
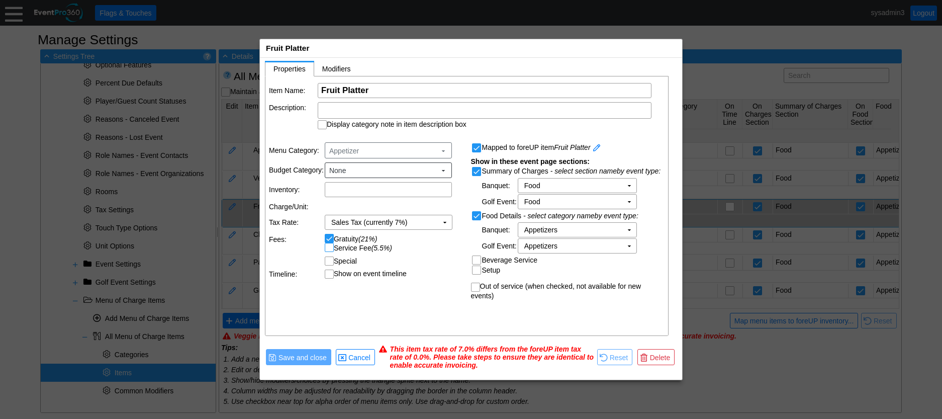
click at [327, 250] on input "Service Fee (5.5%)" at bounding box center [330, 248] width 10 height 10
checkbox input "true"
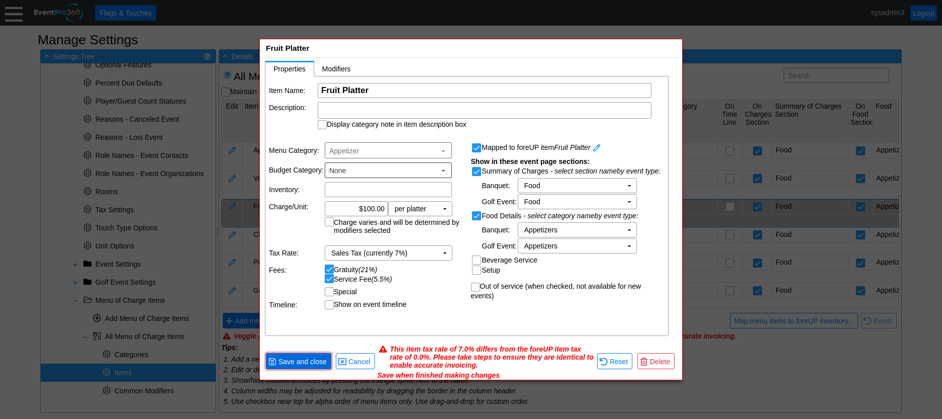
click at [298, 362] on span "Save and close" at bounding box center [303, 362] width 52 height 10
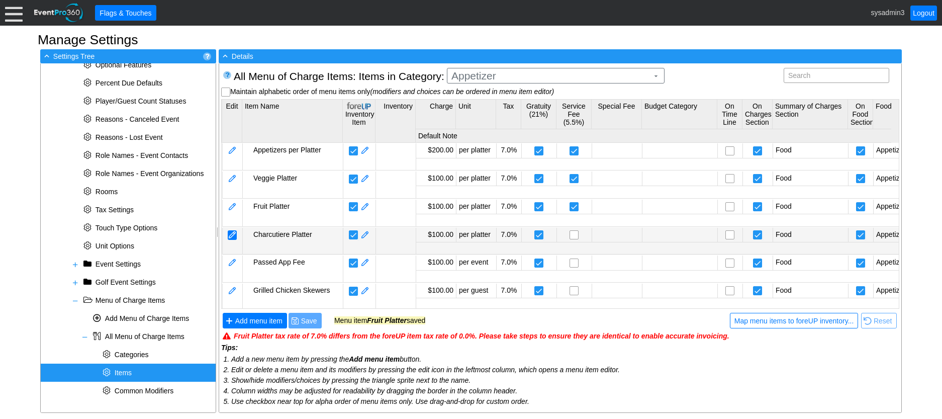
click at [234, 237] on div at bounding box center [232, 235] width 9 height 10
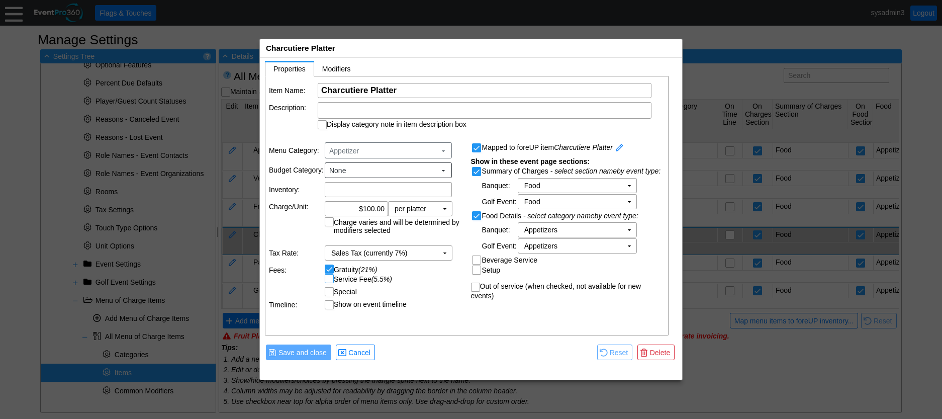
click at [326, 279] on input "Service Fee (5.5%)" at bounding box center [330, 280] width 10 height 10
checkbox input "true"
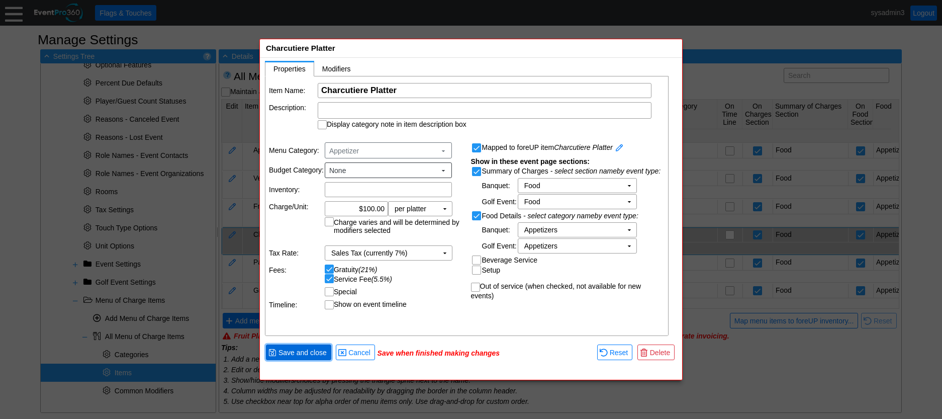
click at [302, 355] on span "Save and close" at bounding box center [303, 353] width 52 height 10
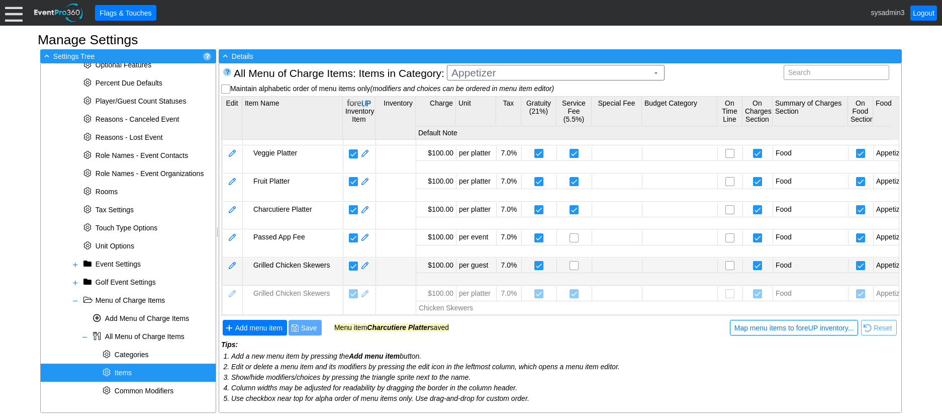
scroll to position [4, 0]
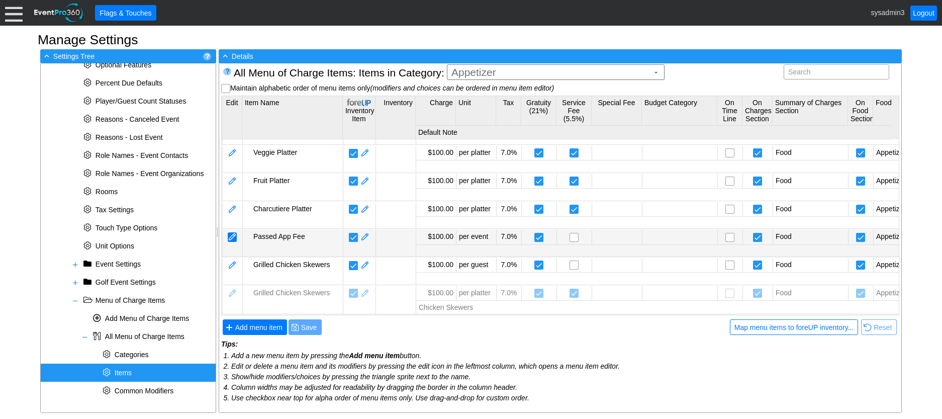
click at [230, 232] on div at bounding box center [232, 237] width 9 height 10
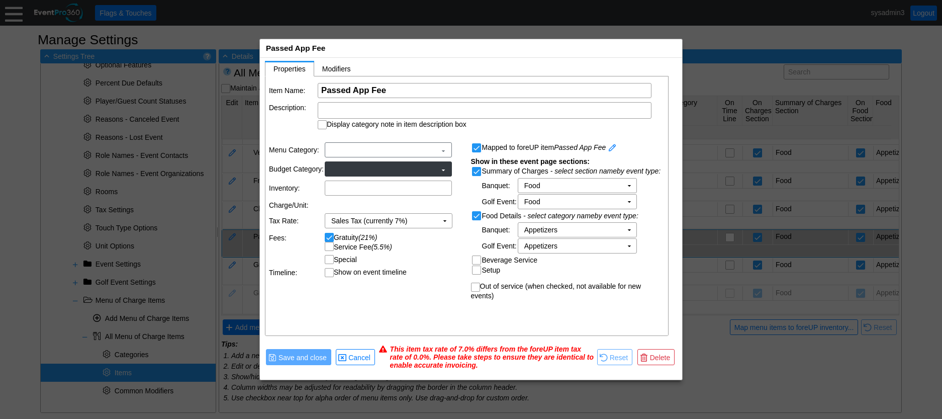
scroll to position [0, 0]
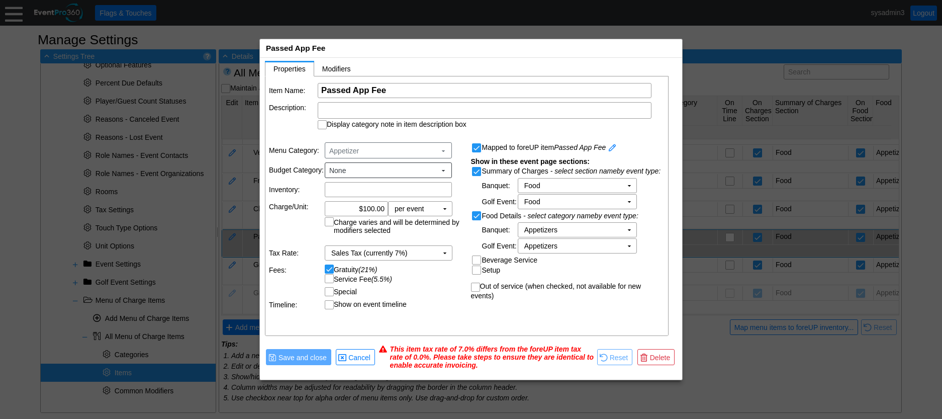
click at [332, 280] on input "Service Fee (5.5%)" at bounding box center [330, 280] width 10 height 10
checkbox input "true"
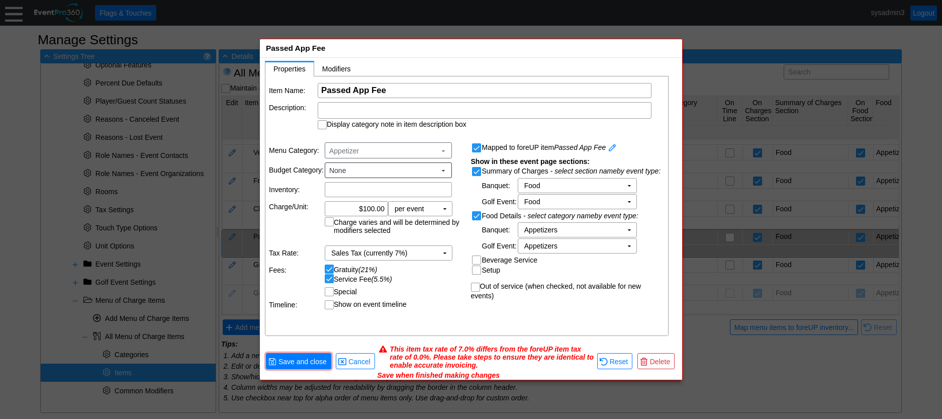
scroll to position [1, 0]
click at [296, 359] on span "Save and close" at bounding box center [303, 361] width 52 height 10
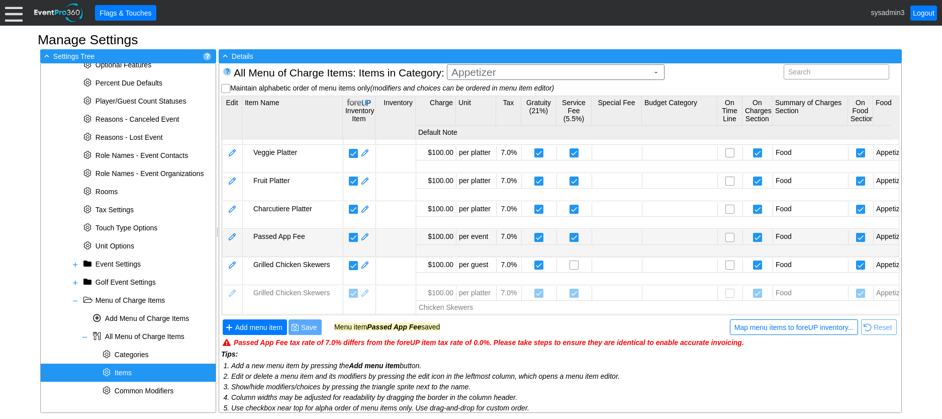
scroll to position [14, 0]
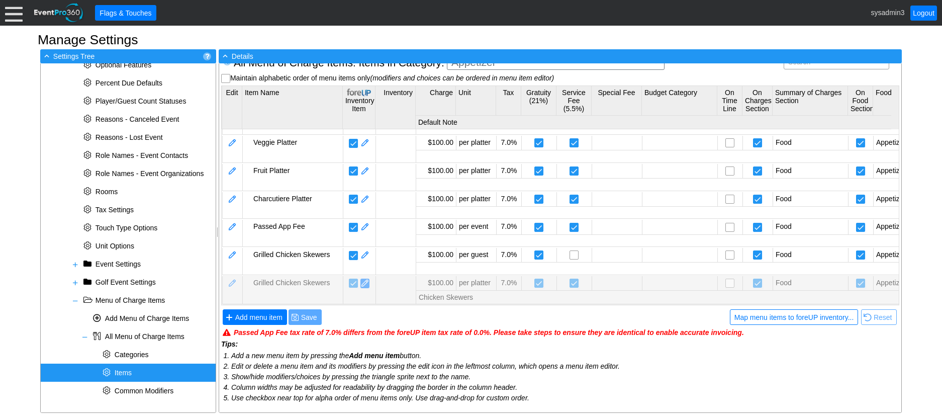
click at [364, 279] on span at bounding box center [365, 284] width 9 height 10
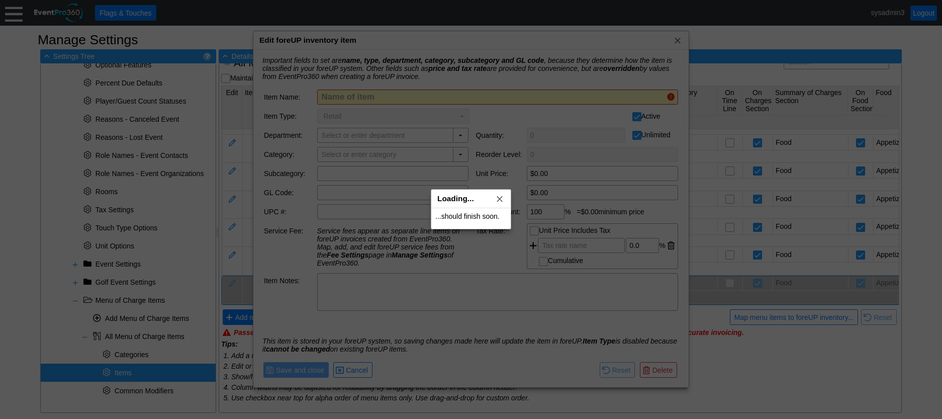
type input "Grilled Chicken Skewers"
type input "F&B"
type input "ENG Food"
type input "Appetizers"
type input "$100.00"
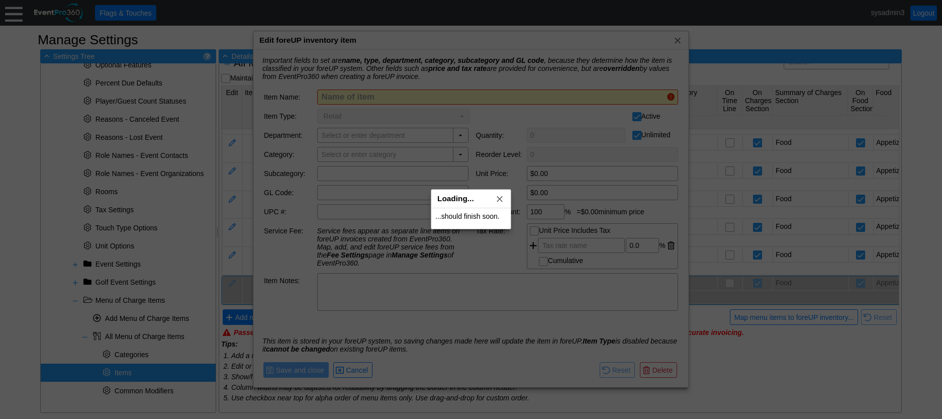
type textarea "served with Thai Peanut Sauce"
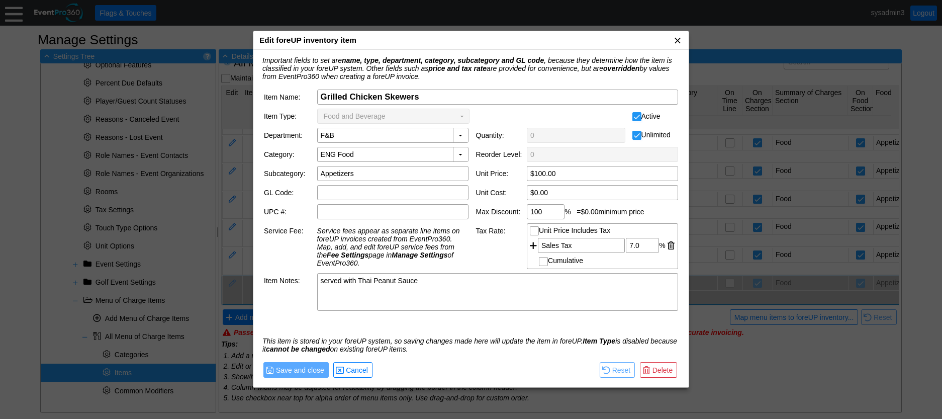
click at [678, 38] on span "x" at bounding box center [678, 40] width 10 height 10
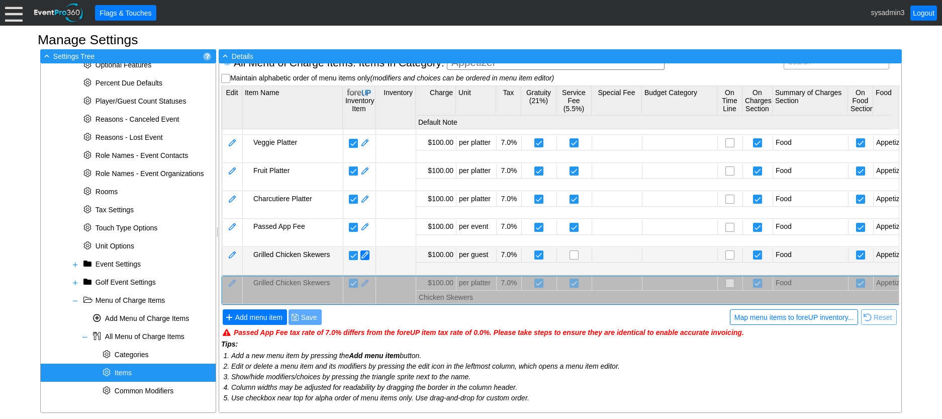
click at [367, 250] on span at bounding box center [365, 255] width 9 height 10
type input "$0.00"
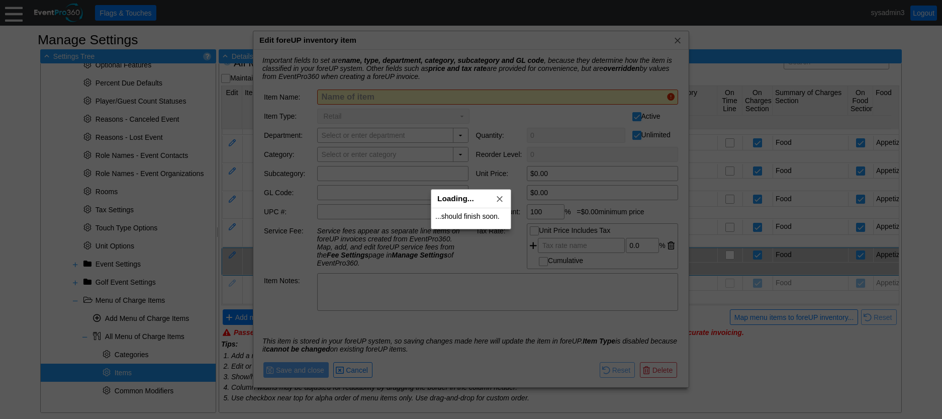
type input "Grilled Chicken Skewers"
type input "F&B"
type input "ENG Food"
type input "Appetizers"
type input "$100.00"
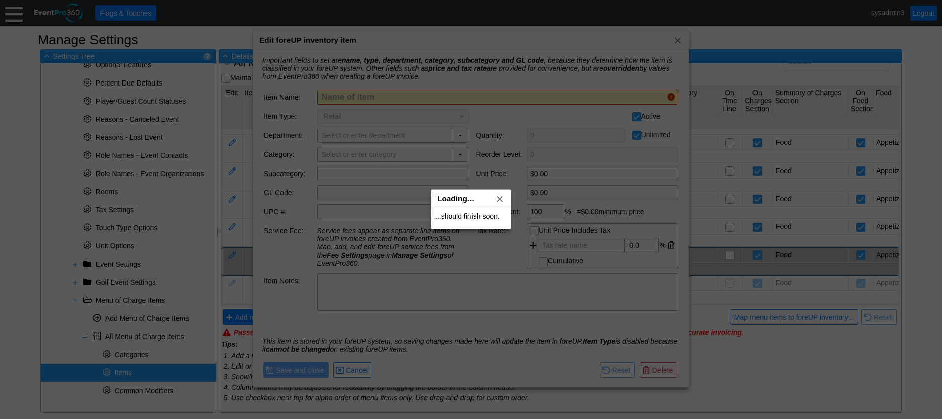
type textarea "served with Thai Peanut Sauce"
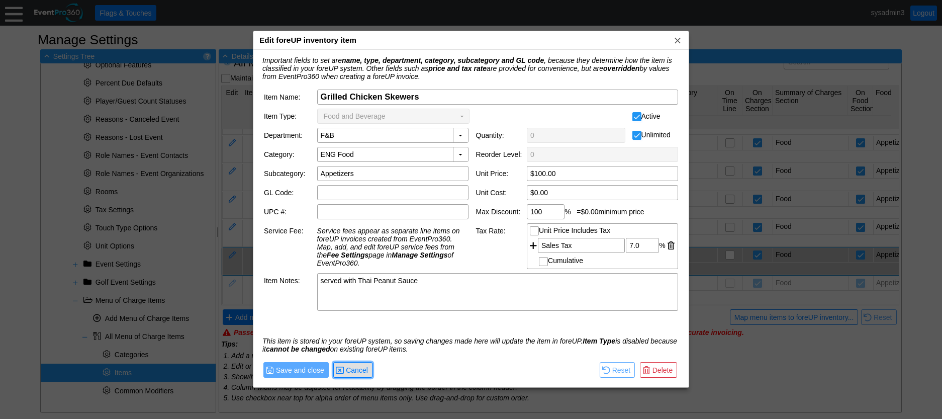
click at [359, 369] on span "Cancel" at bounding box center [357, 370] width 26 height 10
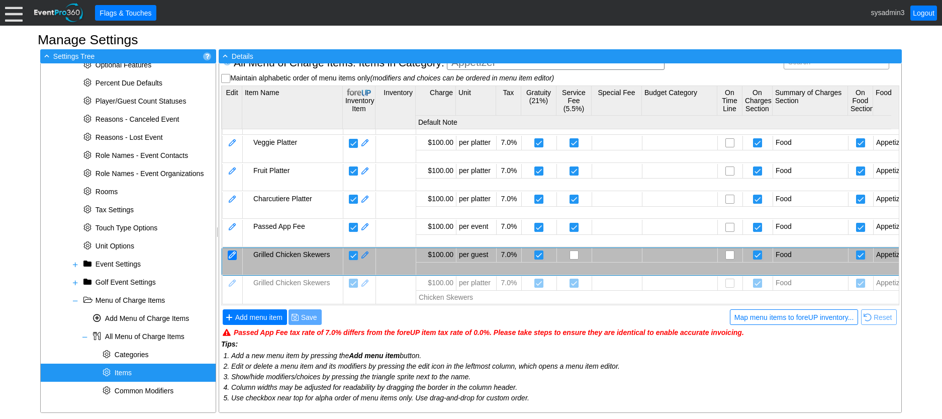
click at [233, 250] on div at bounding box center [232, 255] width 9 height 10
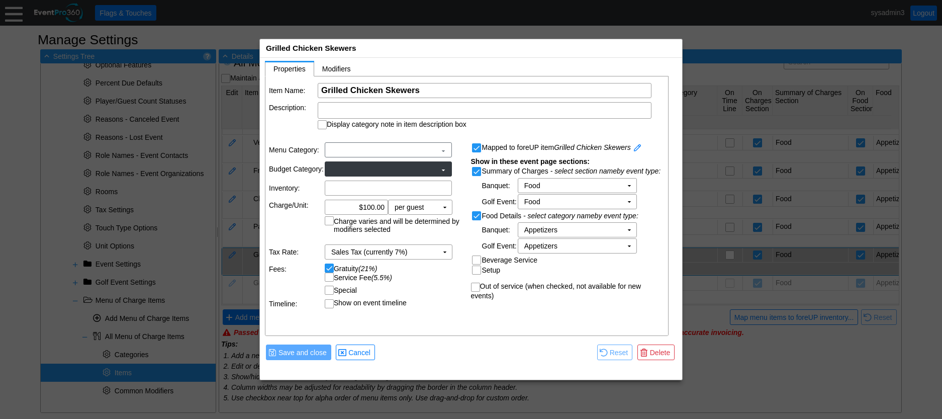
scroll to position [0, 0]
click at [332, 280] on input "Service Fee (5.5%)" at bounding box center [330, 280] width 10 height 10
checkbox input "true"
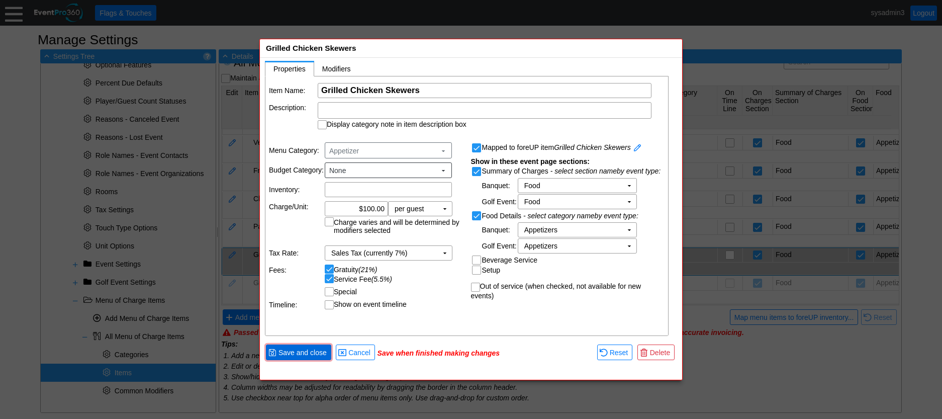
click at [300, 354] on span "Save and close" at bounding box center [303, 353] width 52 height 10
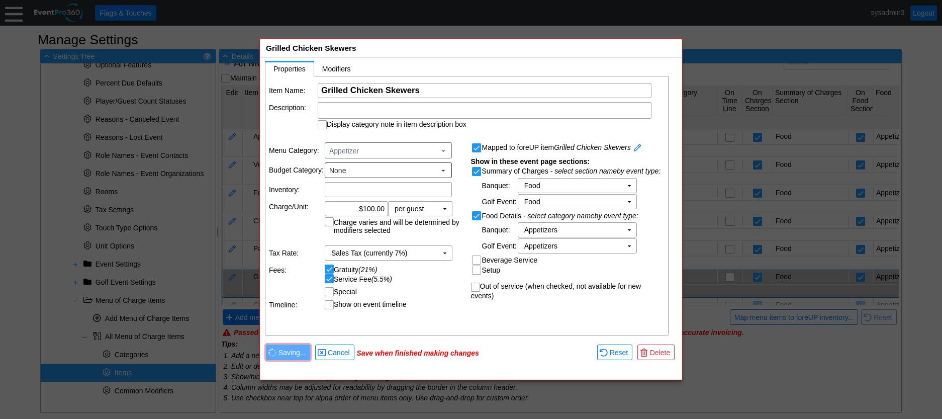
scroll to position [4, 0]
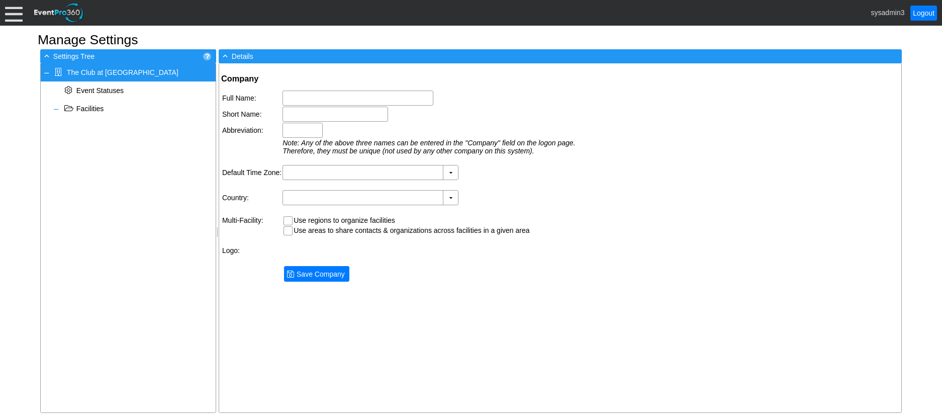
type input "The Club at [GEOGRAPHIC_DATA]"
type input "TCRW"
type input "(GMT-05:00) Eastern Time ([GEOGRAPHIC_DATA] & [GEOGRAPHIC_DATA])"
type input "[GEOGRAPHIC_DATA] (English)"
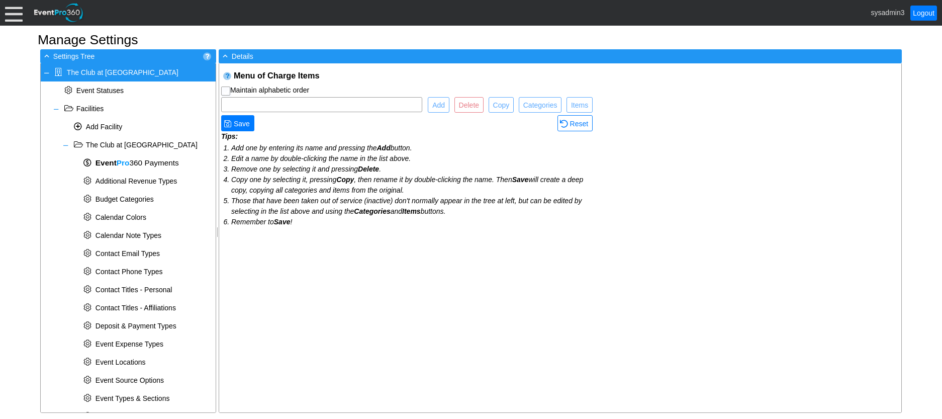
checkbox input "true"
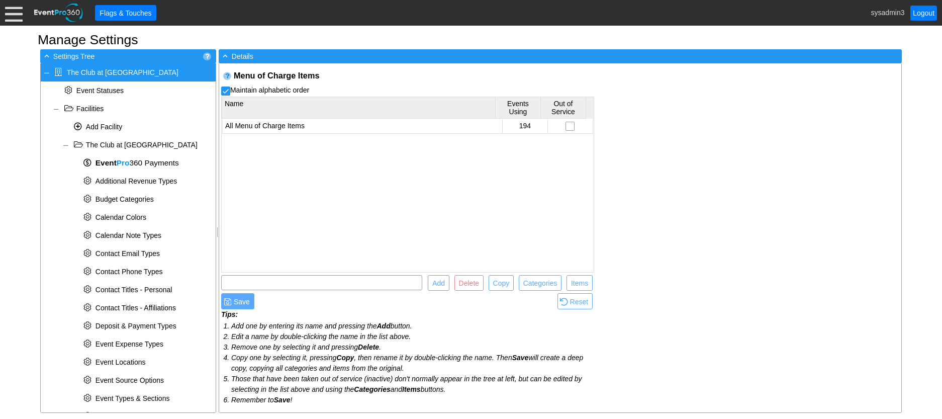
scroll to position [352, 0]
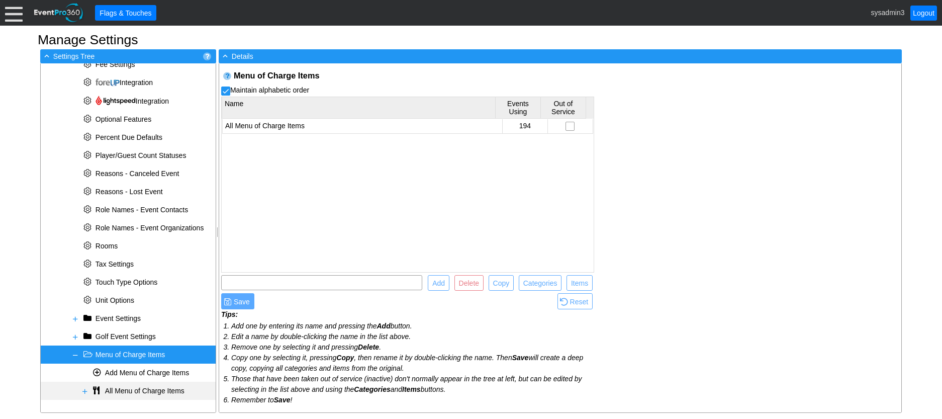
click at [84, 392] on span at bounding box center [85, 391] width 8 height 8
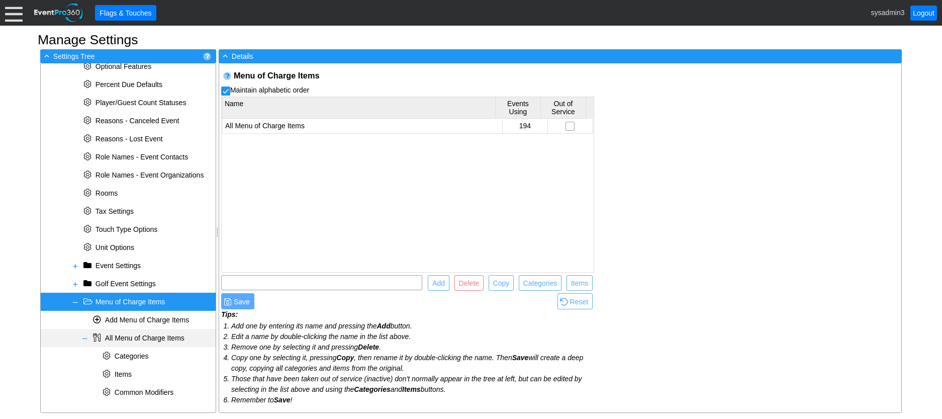
scroll to position [406, 0]
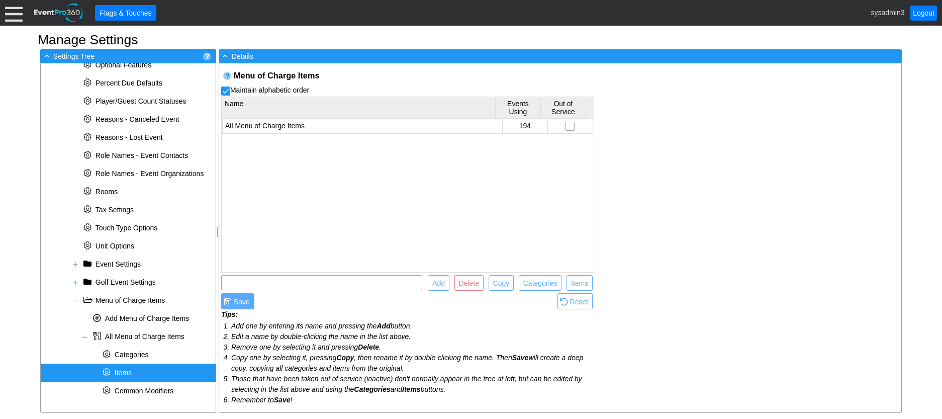
click at [114, 368] on div "* Items" at bounding box center [128, 373] width 175 height 18
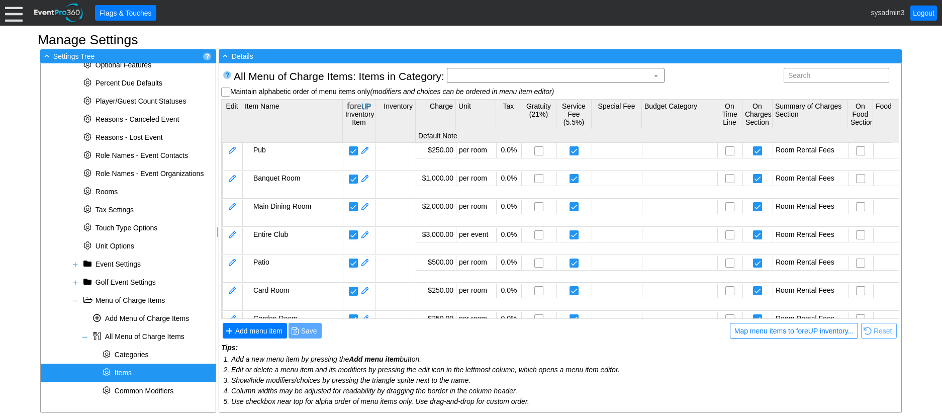
scroll to position [0, 0]
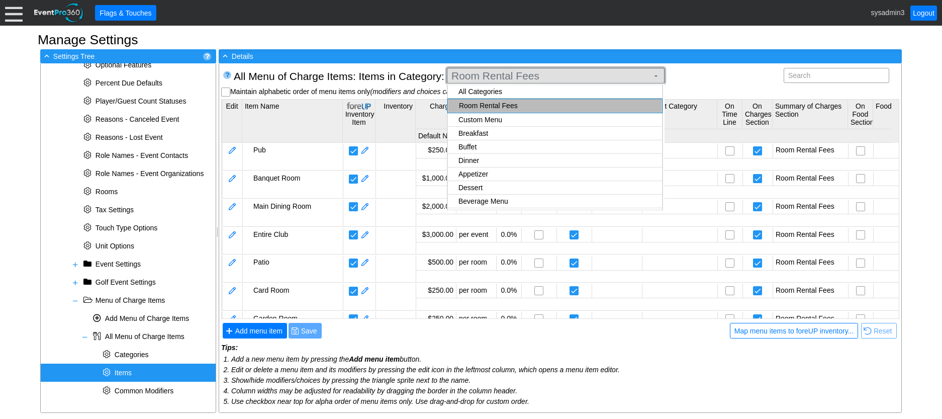
click at [592, 78] on span "Room Rental Fees" at bounding box center [550, 76] width 201 height 10
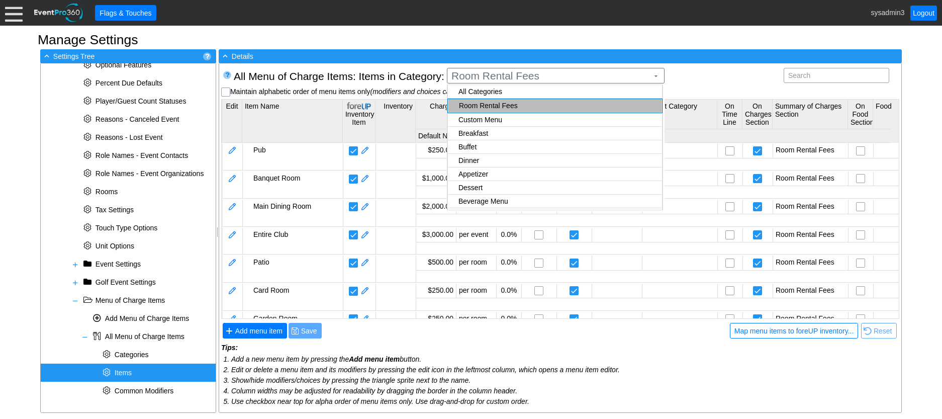
click at [504, 107] on body "Calendar of Events + New Event + Reports + Manage Contacts + Manage Organizatio…" at bounding box center [471, 209] width 942 height 419
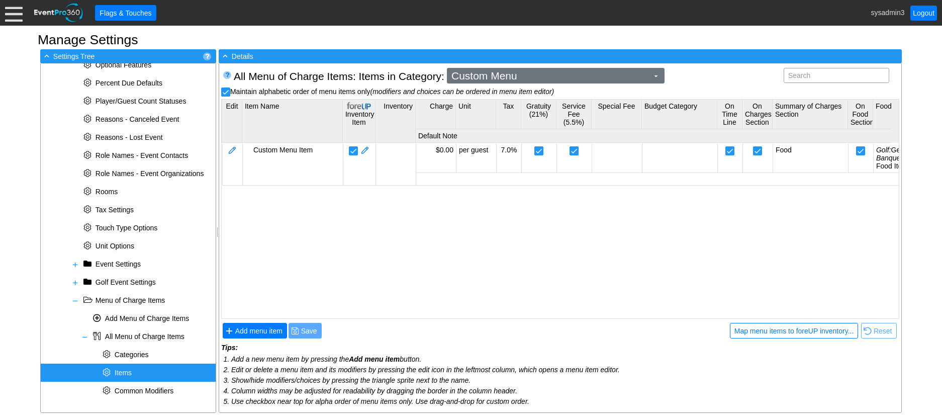
click at [570, 77] on span "Custom Menu" at bounding box center [550, 76] width 201 height 10
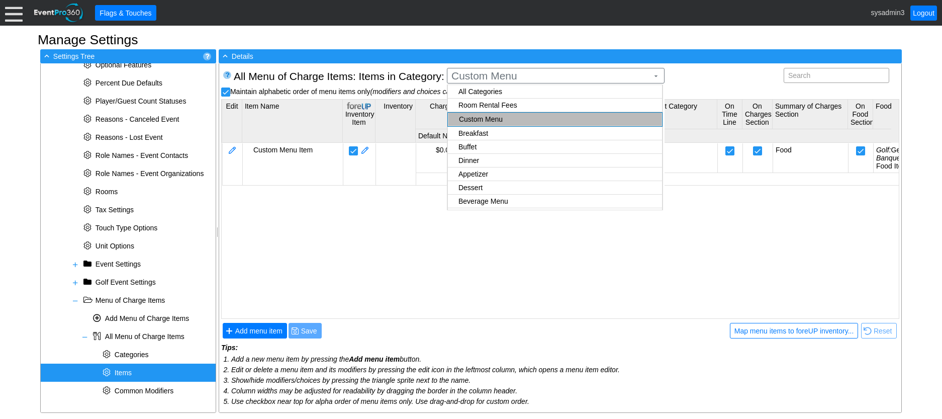
checkbox input "false"
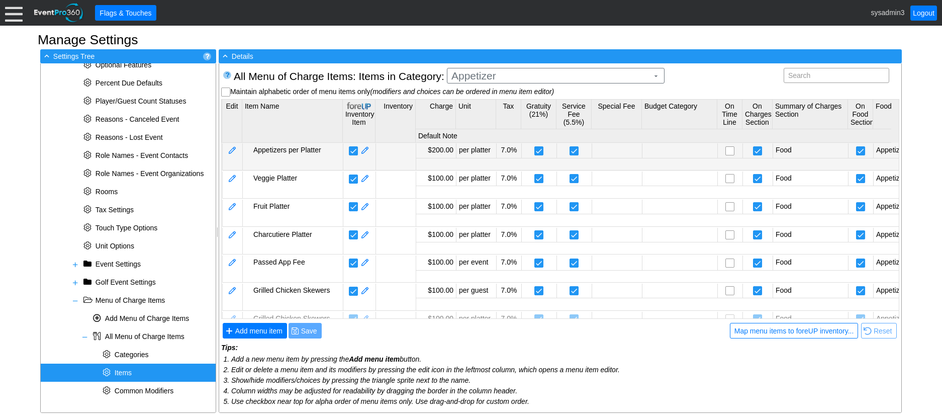
click at [482, 149] on body "Calendar of Events + New Event + Reports + Manage Contacts + Manage Organizatio…" at bounding box center [471, 209] width 942 height 419
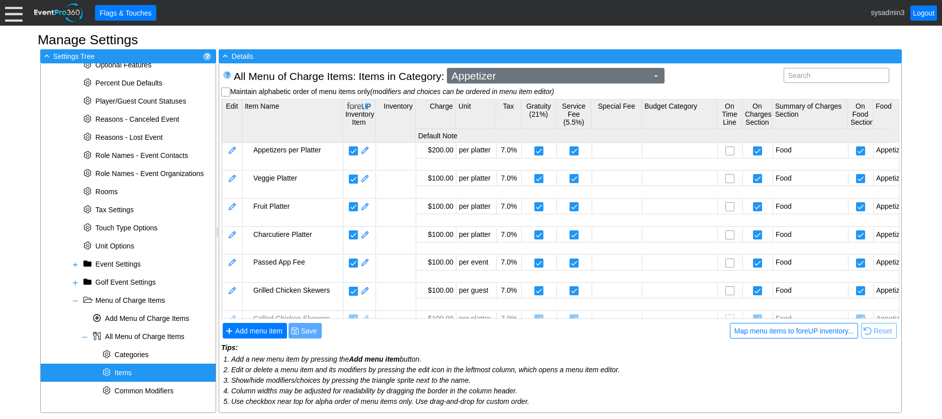
click at [593, 79] on span "Appetizer" at bounding box center [550, 76] width 201 height 10
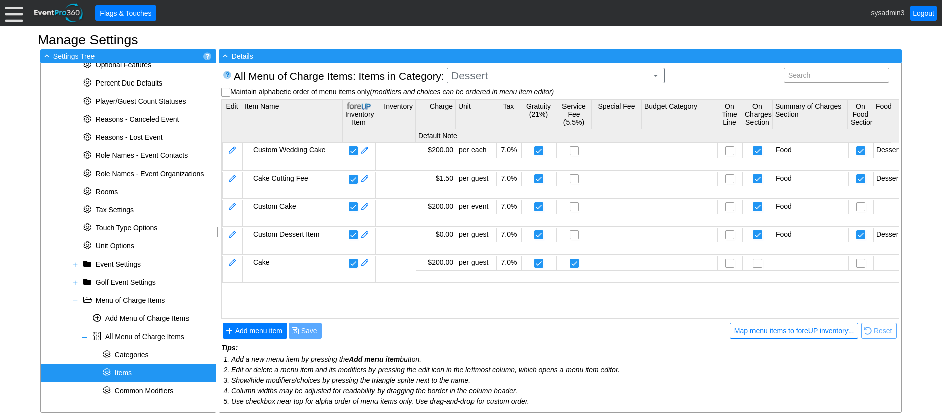
click at [493, 140] on body "Calendar of Events + New Event + Reports + Manage Contacts + Manage Organizatio…" at bounding box center [471, 209] width 942 height 419
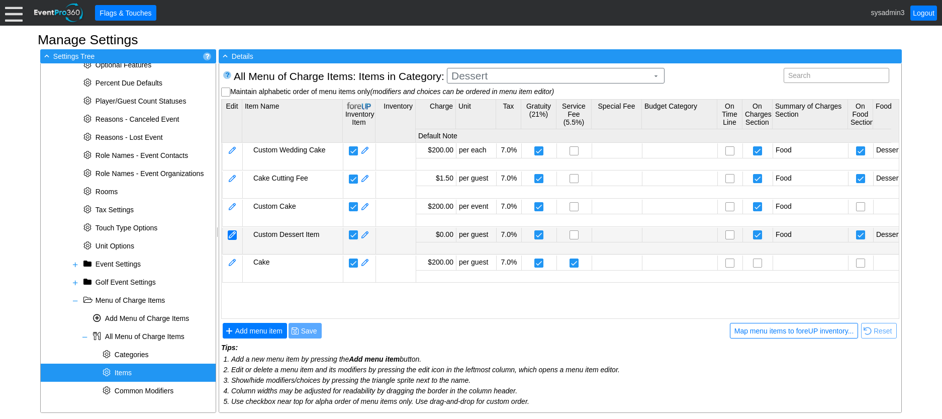
click at [231, 235] on div at bounding box center [232, 235] width 9 height 10
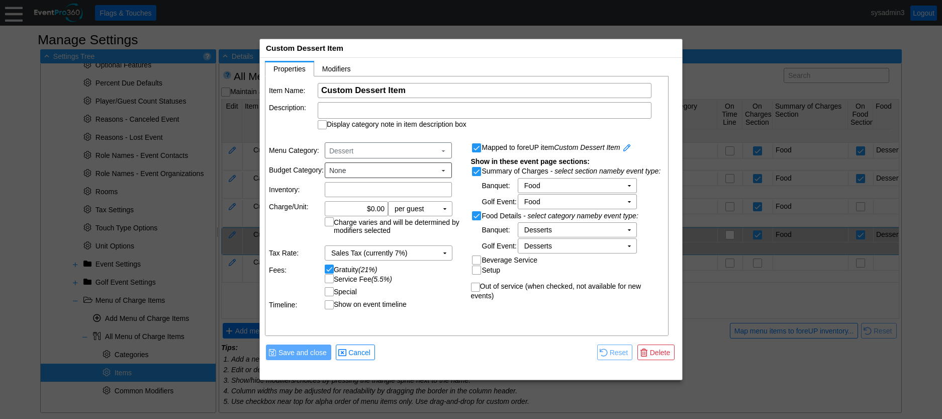
click at [329, 279] on input "Service Fee (5.5%)" at bounding box center [330, 280] width 10 height 10
checkbox input "true"
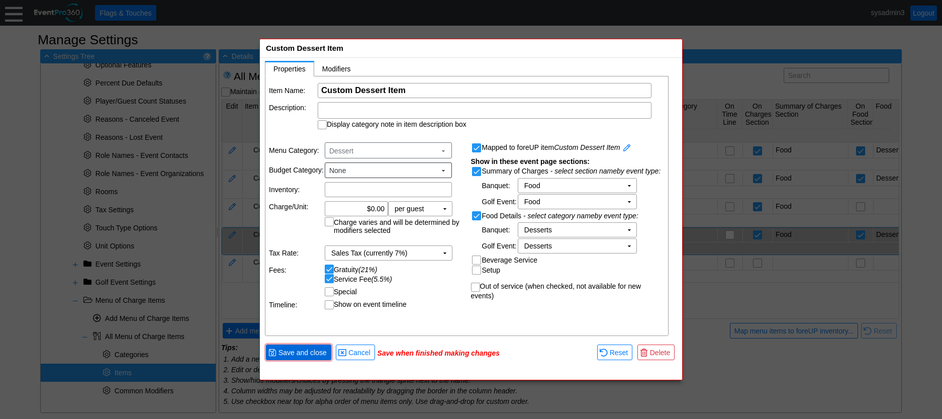
click at [307, 352] on span "Save and close" at bounding box center [303, 353] width 52 height 10
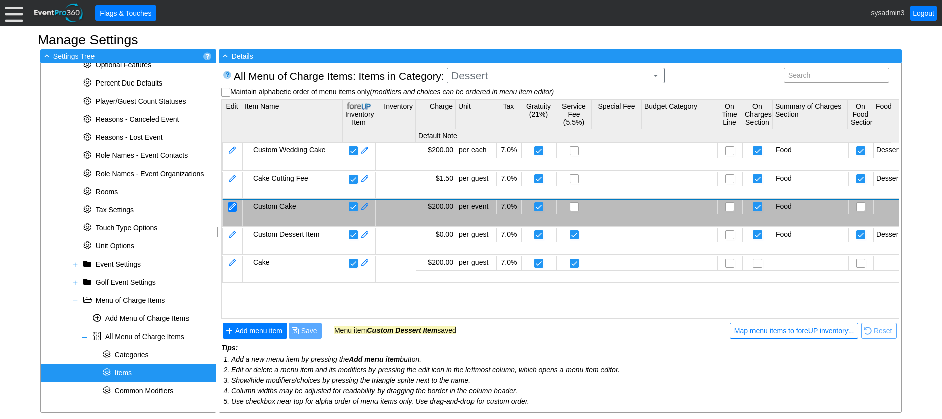
click at [235, 206] on div at bounding box center [232, 207] width 9 height 10
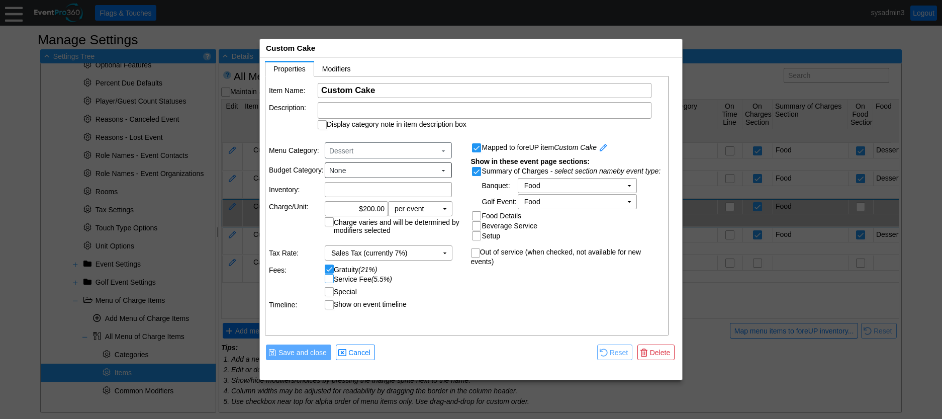
click at [330, 281] on input "Service Fee (5.5%)" at bounding box center [330, 280] width 10 height 10
checkbox input "true"
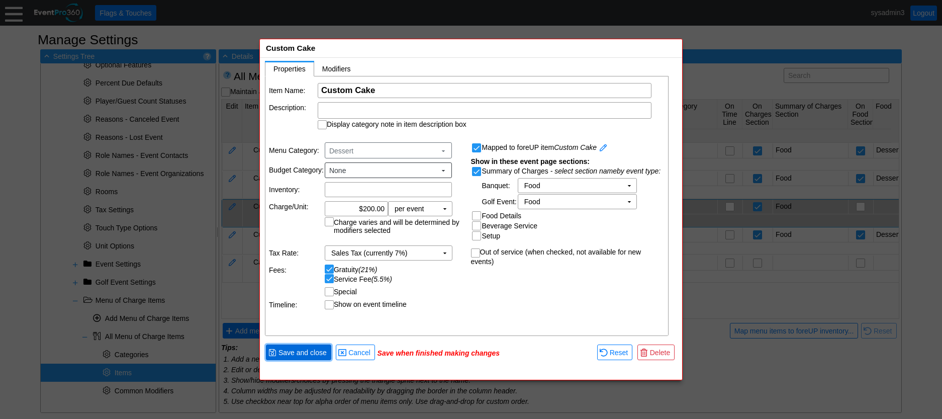
click at [311, 355] on span "Save and close" at bounding box center [303, 353] width 52 height 10
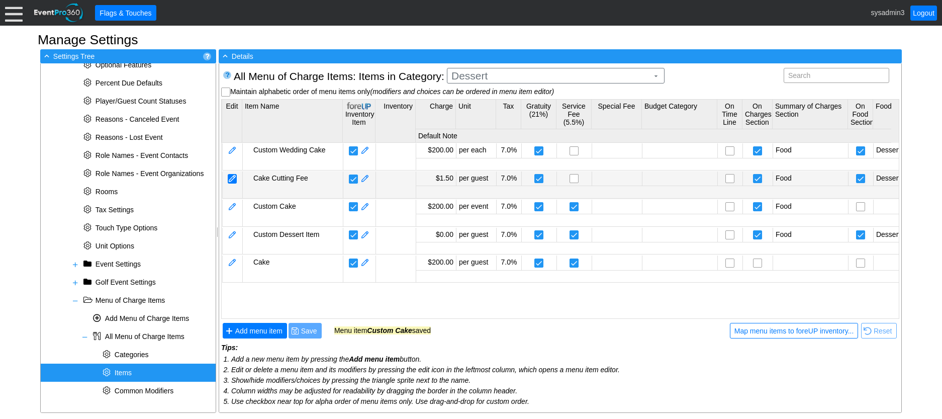
click at [234, 177] on div at bounding box center [232, 179] width 9 height 10
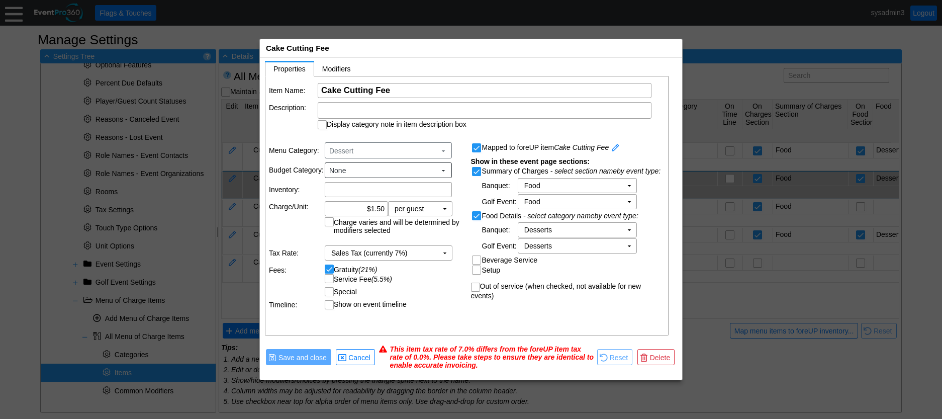
click at [331, 277] on input "Service Fee (5.5%)" at bounding box center [330, 280] width 10 height 10
checkbox input "true"
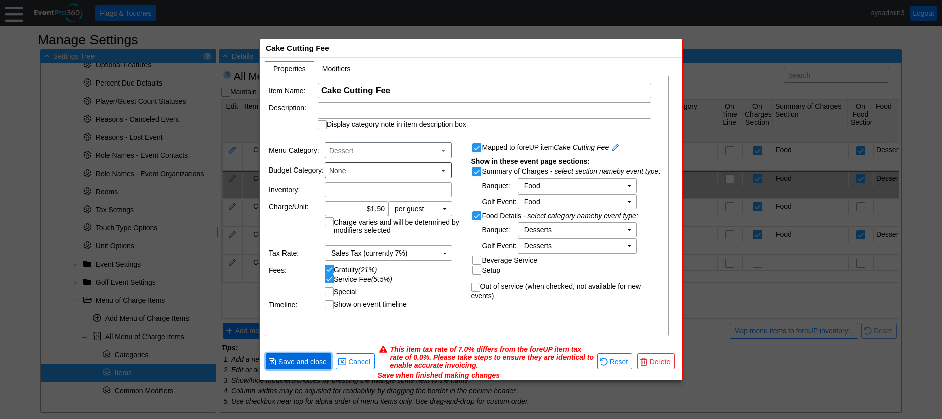
click at [306, 362] on span "Save and close" at bounding box center [303, 362] width 52 height 10
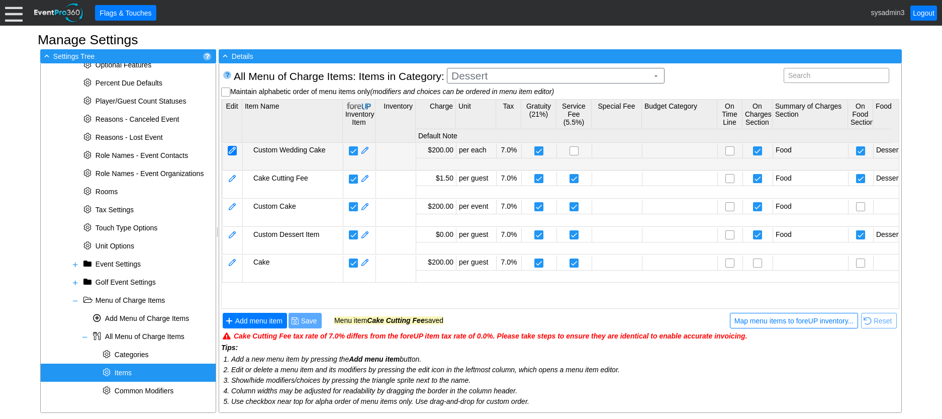
click at [233, 150] on div at bounding box center [232, 151] width 9 height 10
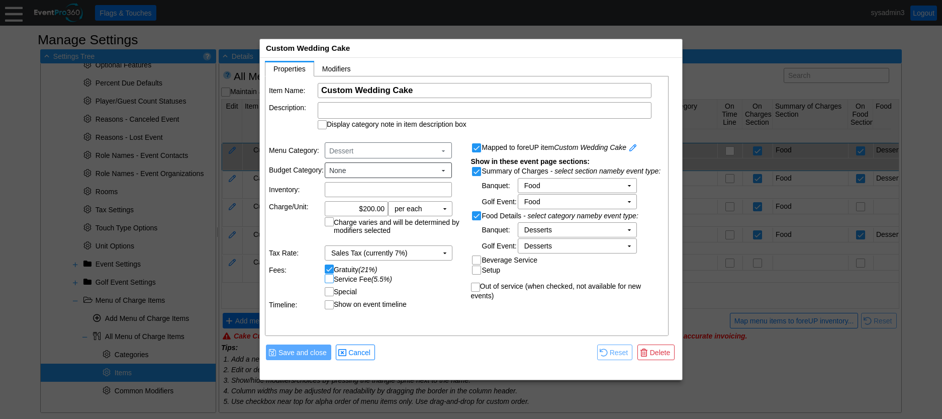
click at [330, 280] on input "Service Fee (5.5%)" at bounding box center [330, 280] width 10 height 10
checkbox input "true"
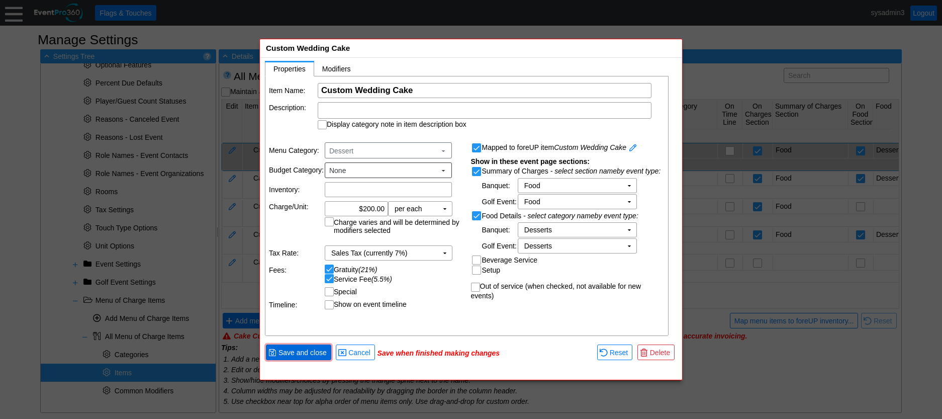
click at [304, 356] on span "Save and close" at bounding box center [303, 353] width 52 height 10
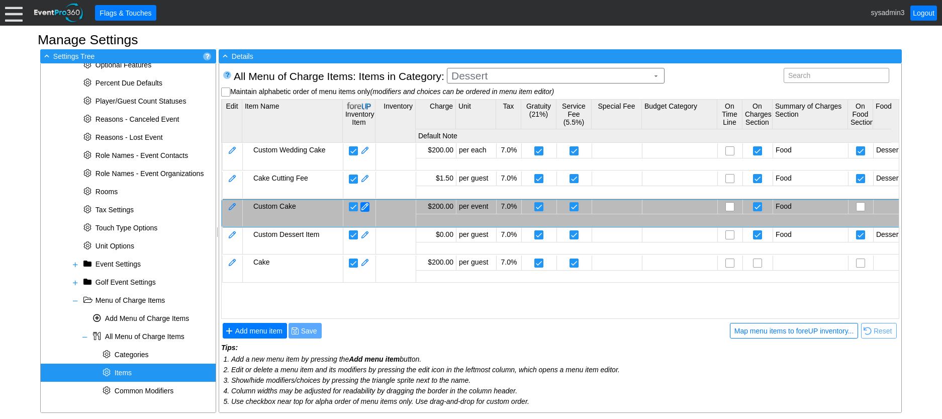
click at [368, 207] on span at bounding box center [365, 207] width 9 height 10
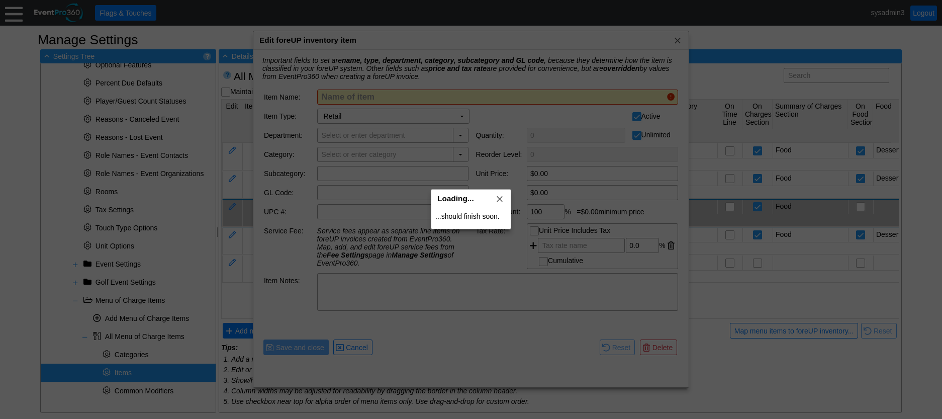
type input "Custom Cake"
checkbox input "false"
type input "F&B"
type input "Dessert"
type input "$200.00"
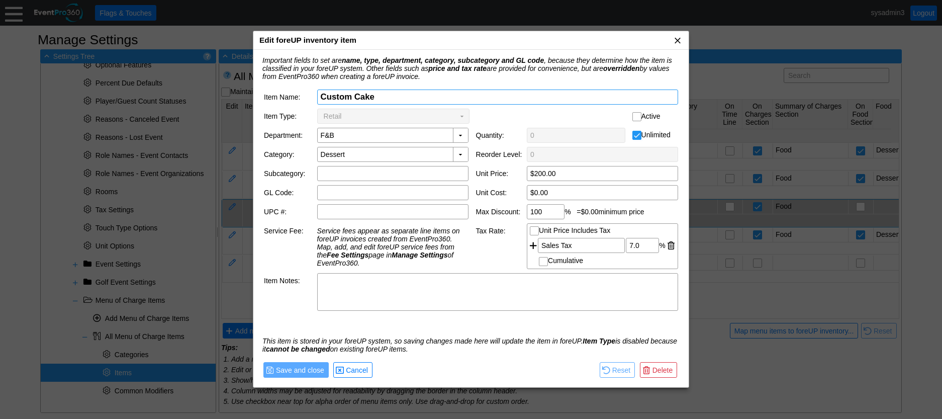
click at [679, 40] on span "x" at bounding box center [678, 40] width 10 height 10
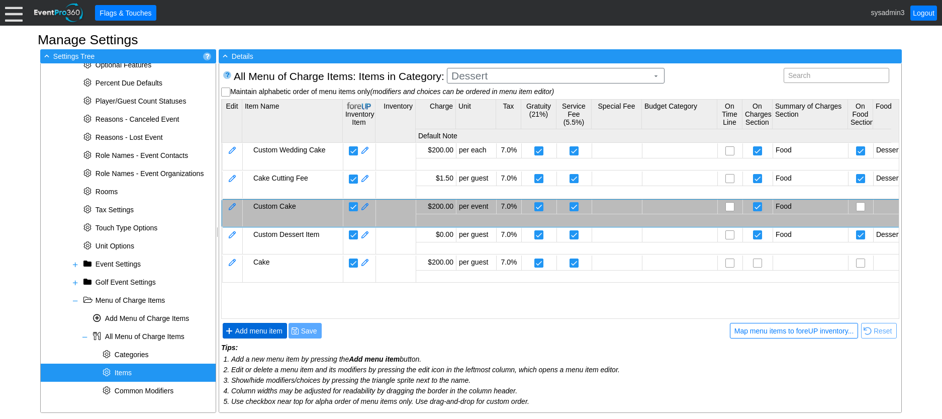
click at [265, 331] on span "Add menu item" at bounding box center [258, 331] width 51 height 10
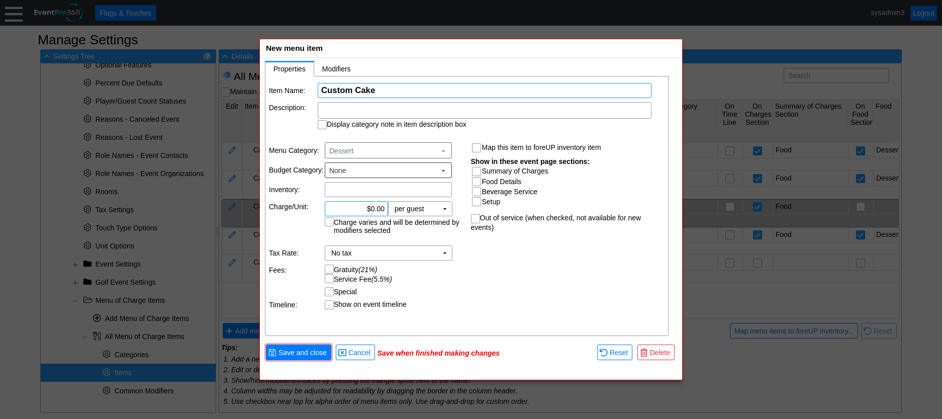
type input "Custom Cake"
click at [374, 209] on input "0.00" at bounding box center [356, 209] width 56 height 14
click at [443, 208] on td "▼" at bounding box center [445, 209] width 14 height 14
type input "$200.00"
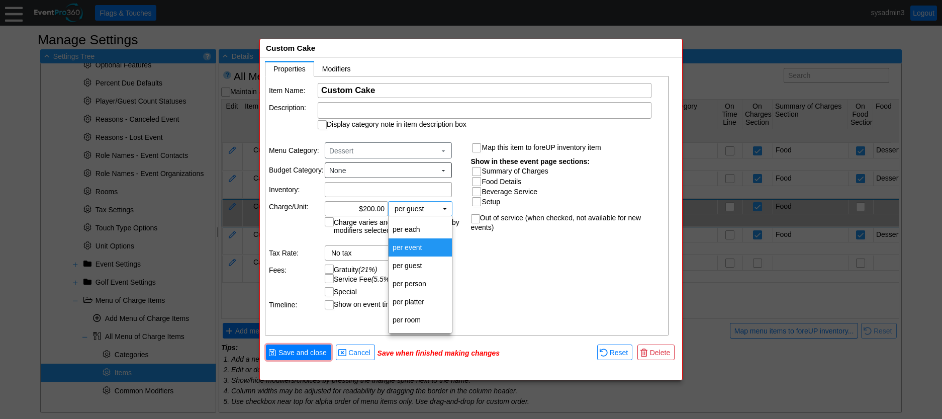
click at [420, 242] on td "per event" at bounding box center [420, 247] width 63 height 18
click at [449, 213] on td "▼" at bounding box center [445, 209] width 14 height 14
click at [422, 229] on td "per each" at bounding box center [420, 229] width 63 height 18
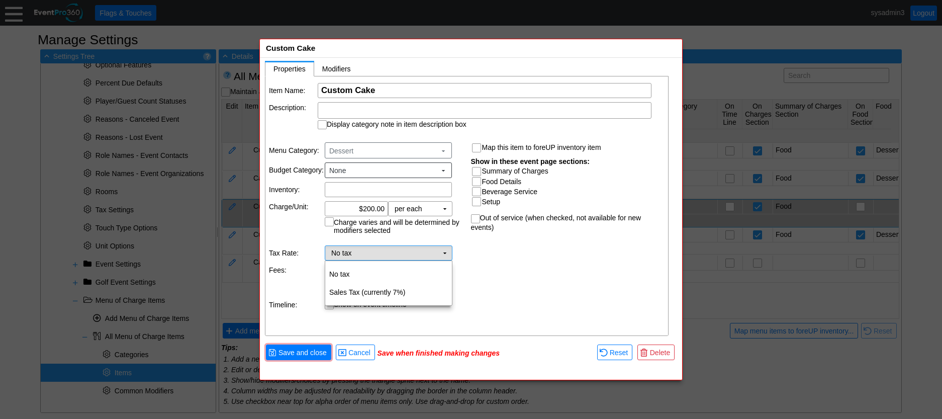
click at [404, 251] on td "No tax Χ" at bounding box center [381, 253] width 113 height 14
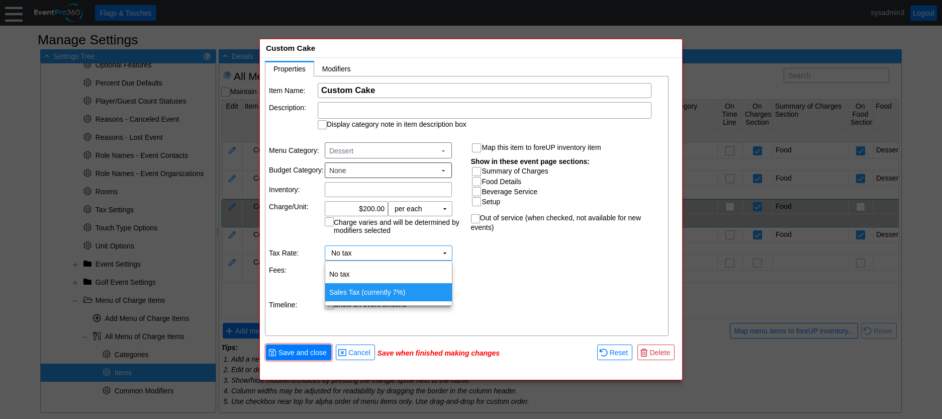
click at [378, 290] on td "Sales Tax (currently 7%)" at bounding box center [388, 292] width 127 height 18
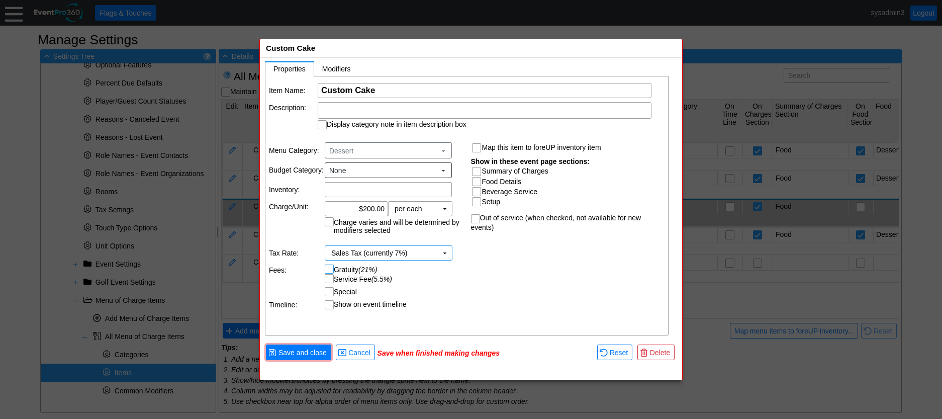
click at [328, 267] on input "Gratuity (21%)" at bounding box center [330, 270] width 10 height 10
checkbox input "true"
drag, startPoint x: 328, startPoint y: 279, endPoint x: 342, endPoint y: 271, distance: 16.4
click at [329, 279] on input "Service Fee (5.5%)" at bounding box center [330, 280] width 10 height 10
checkbox input "true"
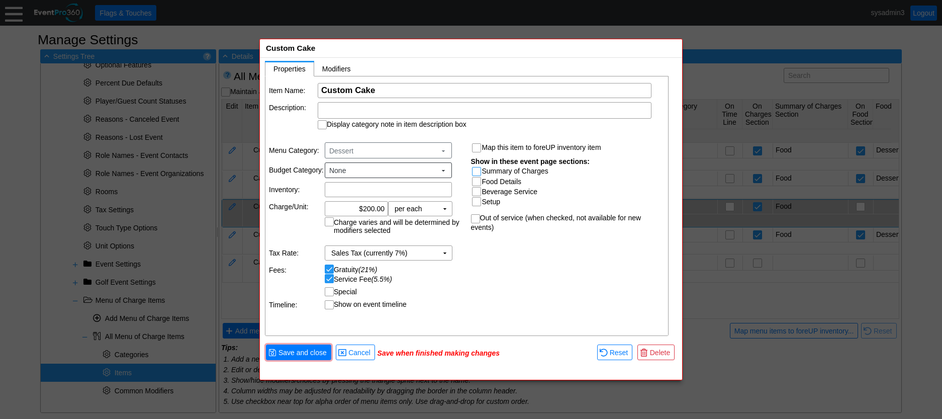
click at [477, 170] on input "Summary of Charges" at bounding box center [478, 172] width 10 height 10
checkbox input "true"
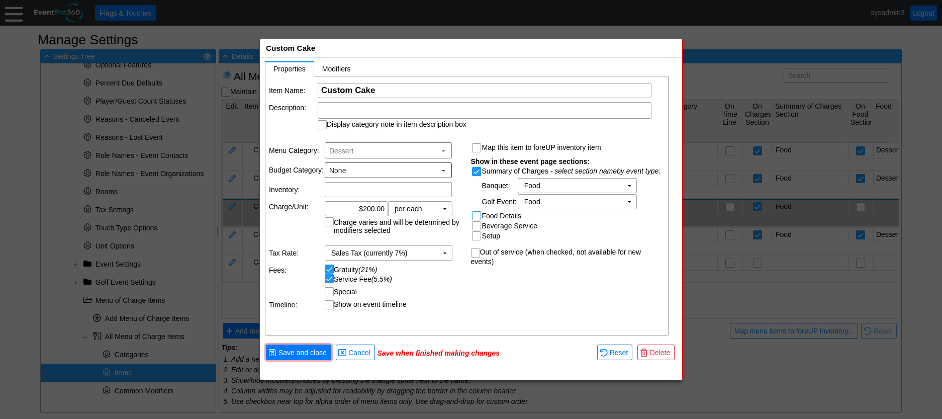
click at [477, 213] on input "Food Details" at bounding box center [478, 217] width 10 height 10
checkbox input "true"
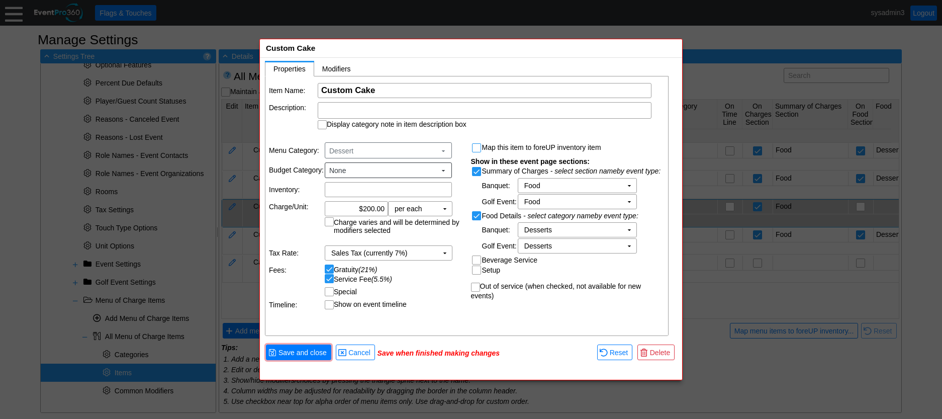
click at [476, 145] on input "Map this item to foreUP inventory item" at bounding box center [478, 149] width 10 height 10
checkbox input "true"
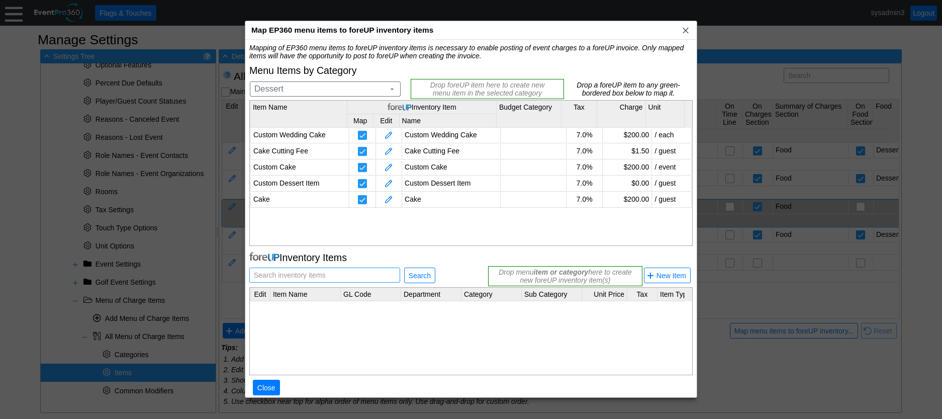
click at [331, 273] on input "text" at bounding box center [325, 275] width 144 height 14
type input "Custom Cake"
click at [424, 279] on span "Search" at bounding box center [420, 276] width 26 height 10
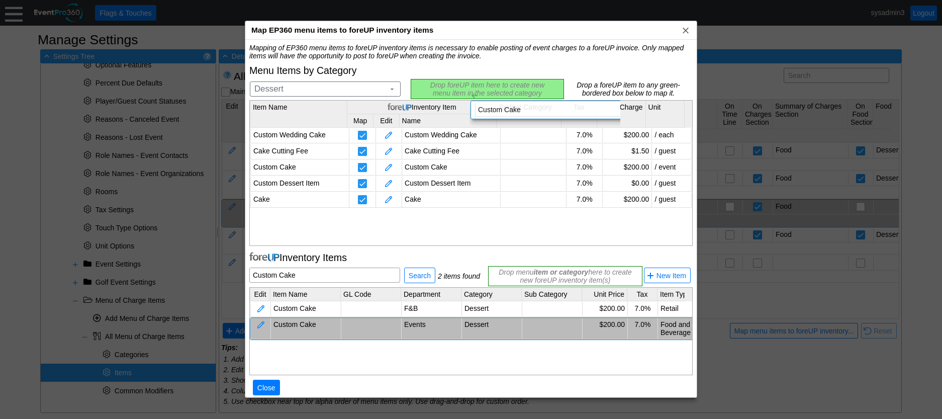
click at [462, 82] on div "Mapping of EP360 menu items to foreUP inventory items is necessary to enable po…" at bounding box center [471, 225] width 444 height 362
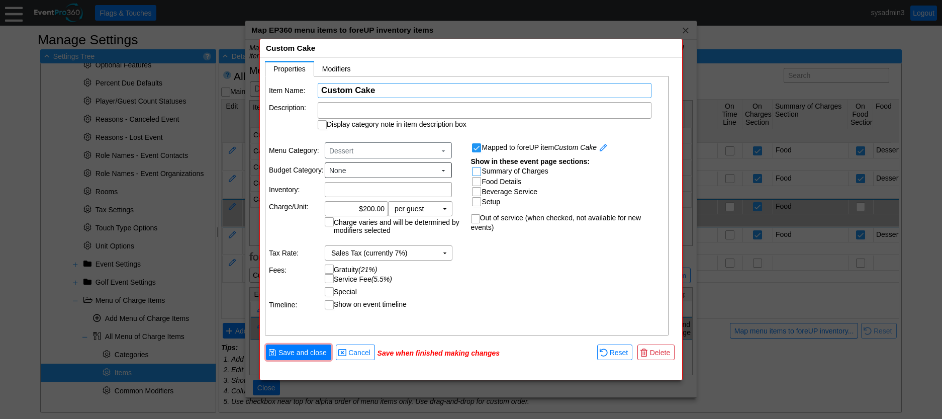
click at [480, 172] on input "Summary of Charges" at bounding box center [478, 172] width 10 height 10
checkbox input "true"
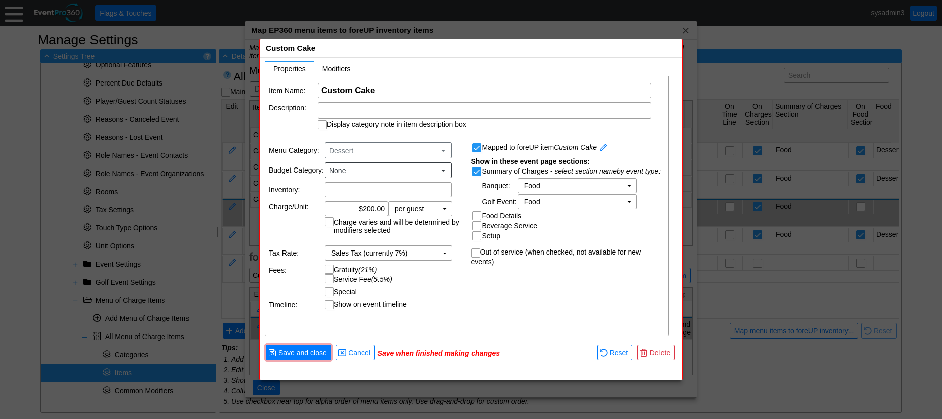
click at [481, 215] on input "Food Details" at bounding box center [478, 217] width 10 height 10
checkbox input "true"
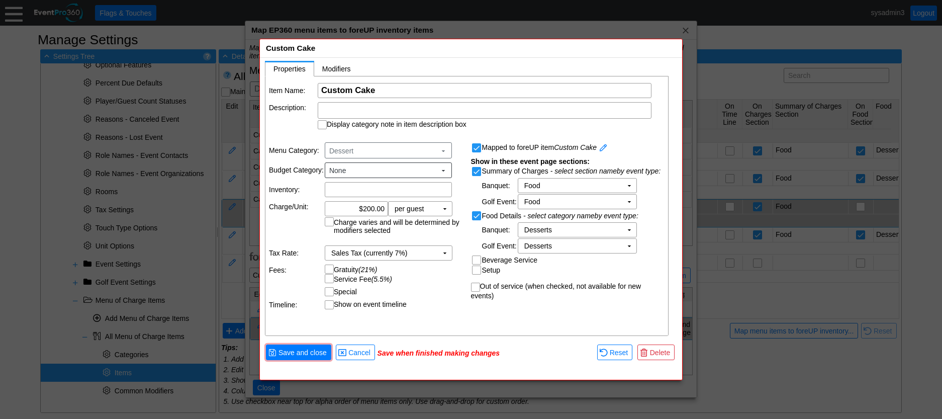
click at [329, 272] on input "Gratuity (21%)" at bounding box center [330, 270] width 10 height 10
checkbox input "true"
click at [330, 283] on input "Service Fee (5.5%)" at bounding box center [330, 280] width 10 height 10
checkbox input "true"
click at [319, 350] on span "Save and close" at bounding box center [303, 353] width 52 height 10
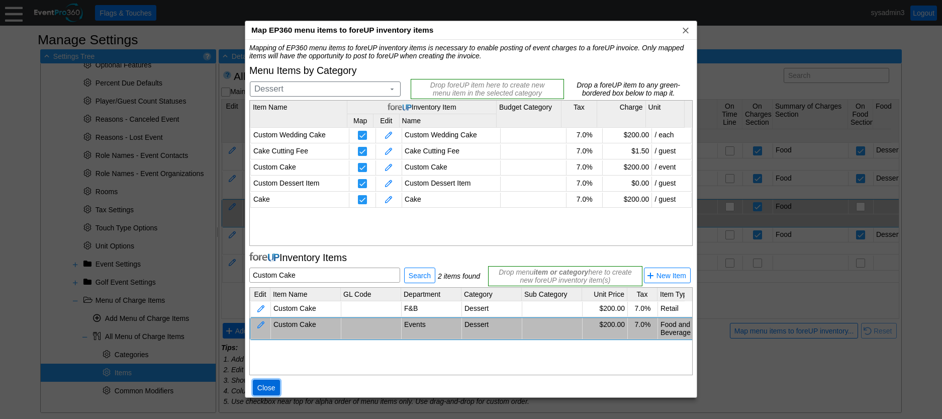
click at [270, 387] on span "Close" at bounding box center [266, 388] width 22 height 10
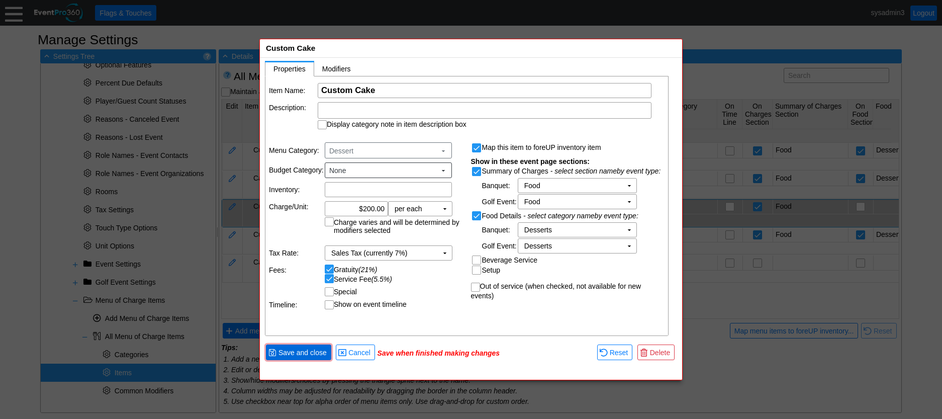
click at [316, 352] on span "Save and close" at bounding box center [303, 353] width 52 height 10
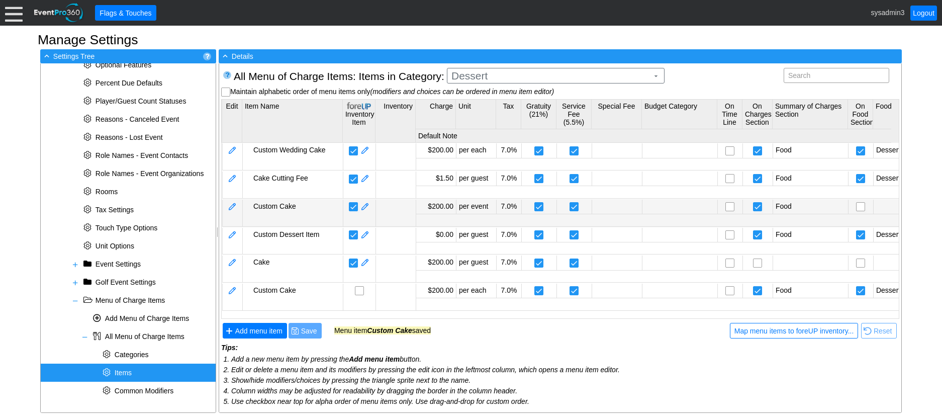
scroll to position [1, 0]
click at [368, 204] on span at bounding box center [365, 207] width 9 height 10
checkbox input "true"
type input "$0.00"
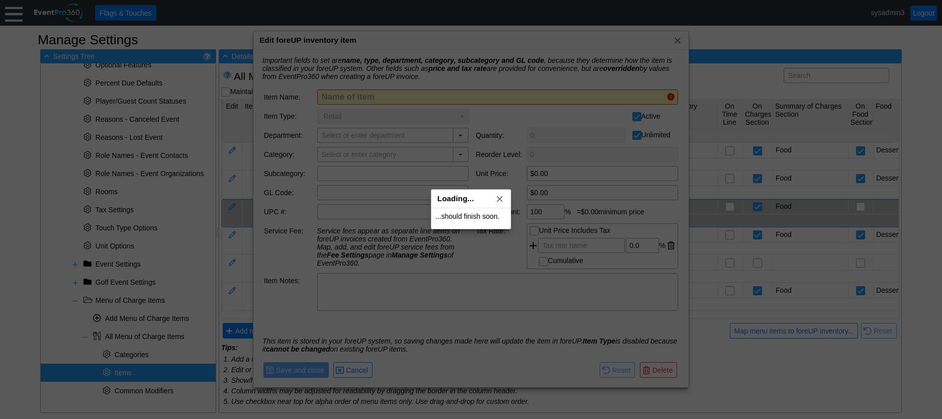
type input "Custom Cake"
checkbox input "false"
type input "F&B"
type input "Dessert"
type input "$200.00"
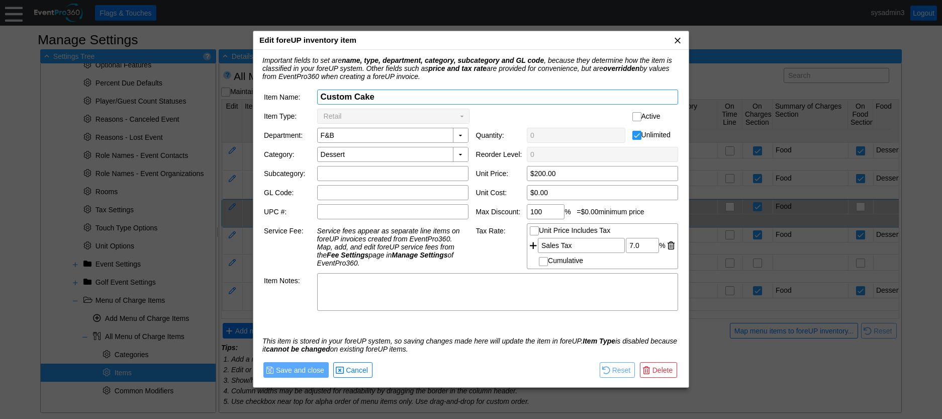
click at [677, 38] on span "x" at bounding box center [678, 40] width 10 height 10
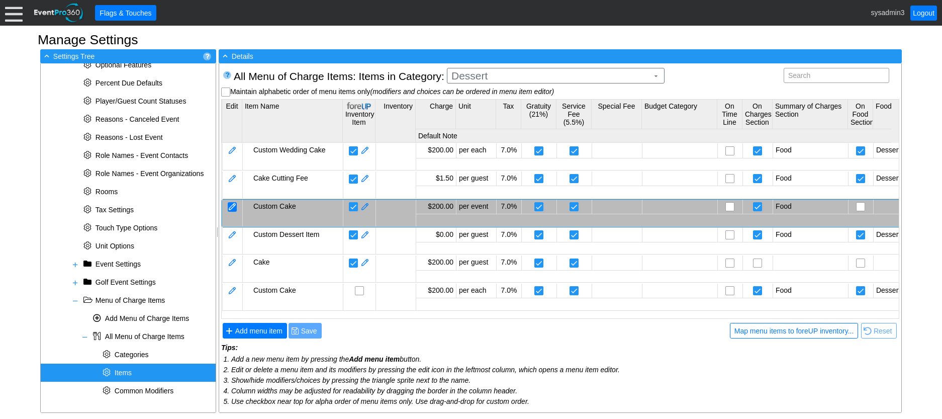
click at [230, 205] on div at bounding box center [232, 207] width 9 height 10
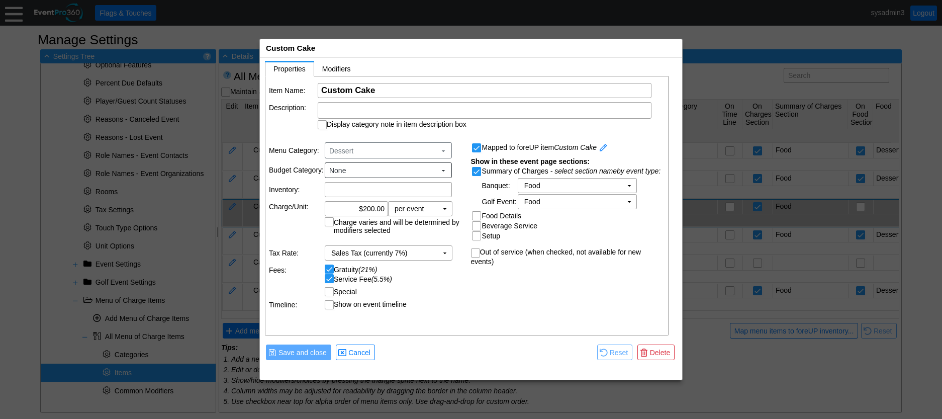
scroll to position [0, 0]
click at [660, 353] on span "Delete" at bounding box center [660, 353] width 24 height 10
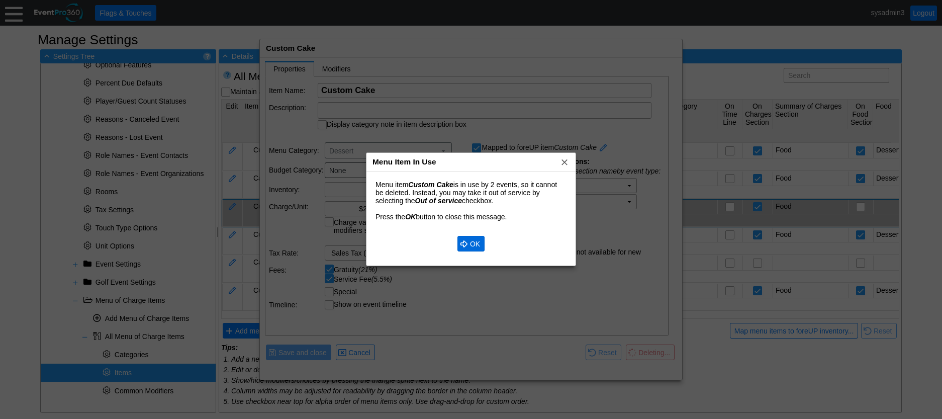
click at [481, 248] on span "OK" at bounding box center [475, 244] width 14 height 10
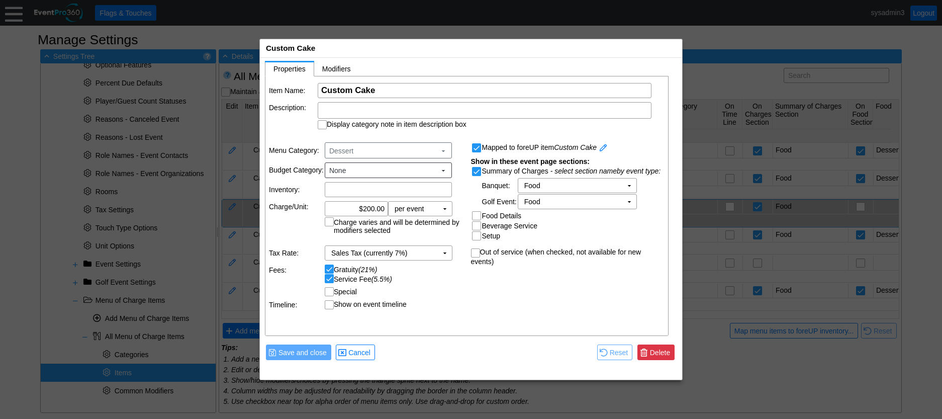
click at [653, 353] on span "Delete" at bounding box center [660, 353] width 24 height 10
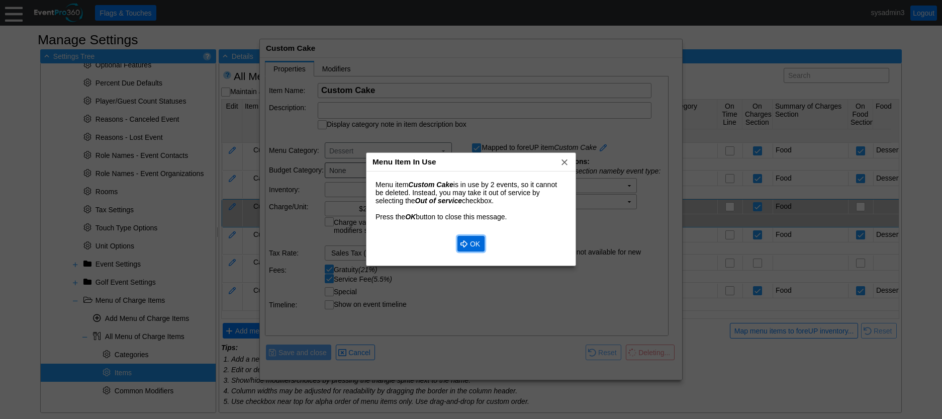
click at [476, 240] on span "OK" at bounding box center [475, 244] width 14 height 10
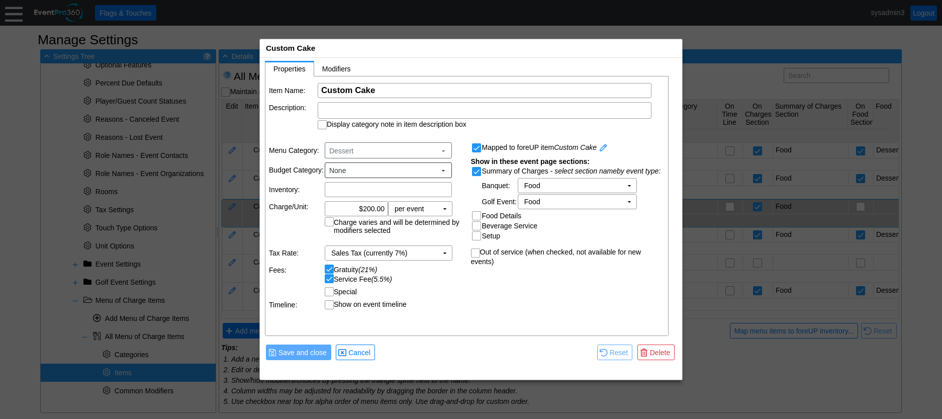
click at [479, 252] on input "Out of service (when checked, not available for new events)" at bounding box center [477, 254] width 10 height 10
checkbox input "true"
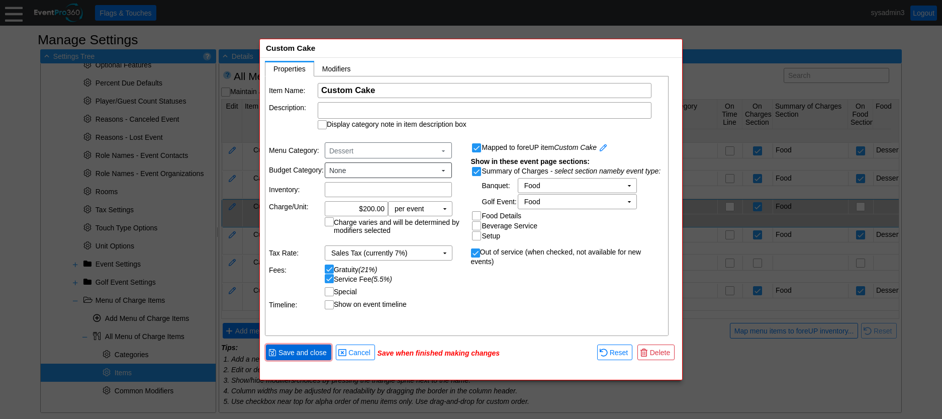
click at [299, 348] on span "Save and close" at bounding box center [303, 353] width 52 height 10
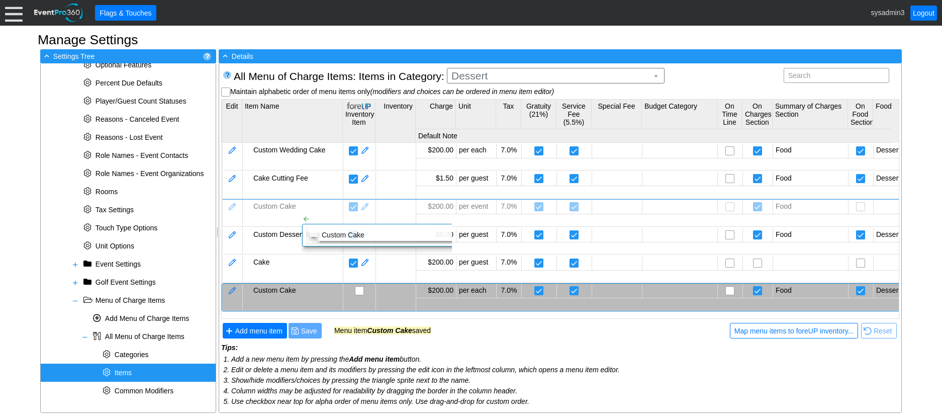
click at [293, 206] on div "Custom Wedding Cake $200.00 per each 7.0% Food Desserts Cake Cutting Fee $1.50 …" at bounding box center [701, 230] width 959 height 174
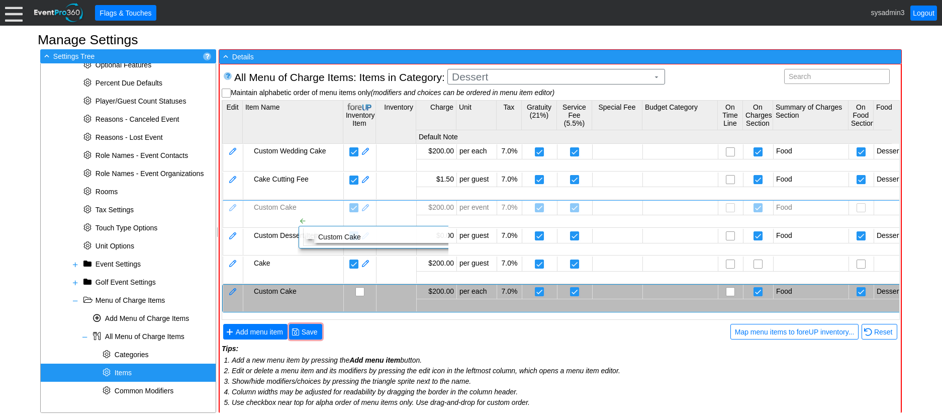
click at [290, 208] on div "Custom Wedding Cake $200.00 per each 7.0% Food Desserts Cake Cutting Fee $1.50 …" at bounding box center [701, 231] width 959 height 174
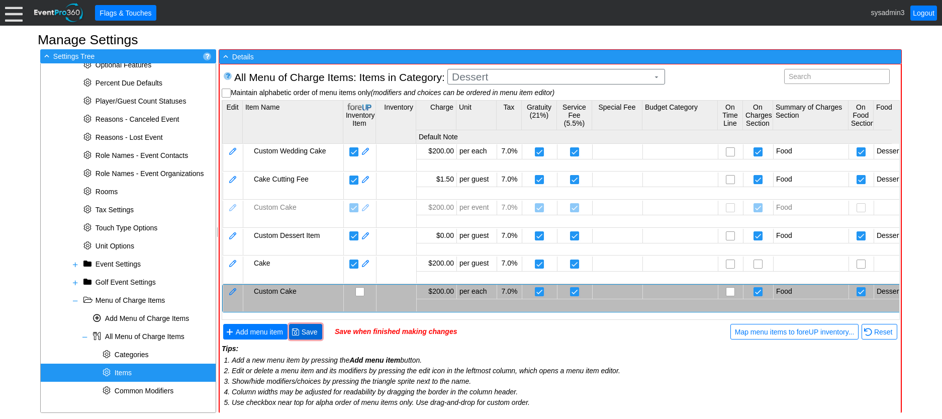
click at [307, 327] on span "Save" at bounding box center [310, 332] width 20 height 10
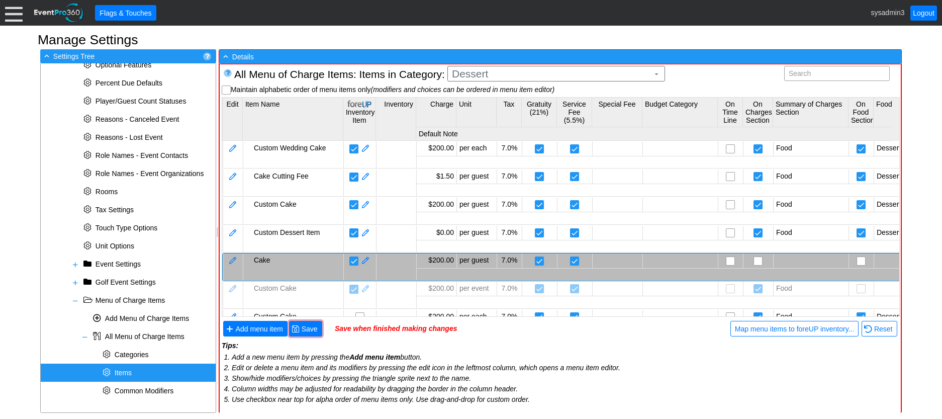
scroll to position [4, 0]
click at [308, 324] on span "Save" at bounding box center [310, 328] width 20 height 10
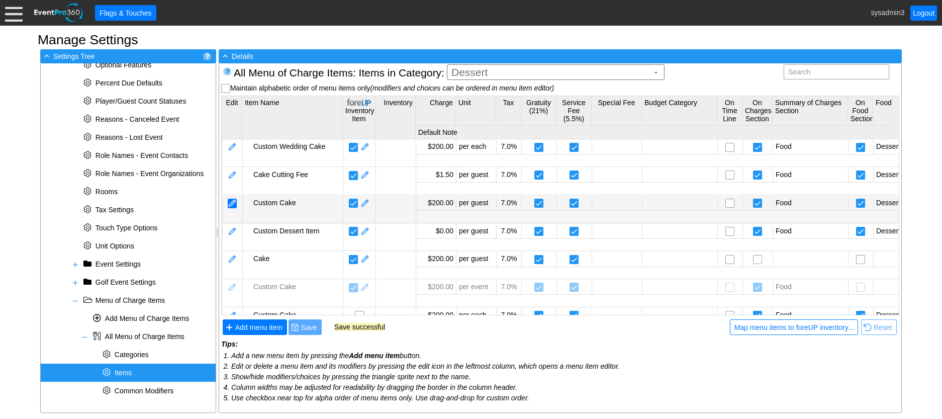
click at [236, 200] on div at bounding box center [232, 204] width 9 height 10
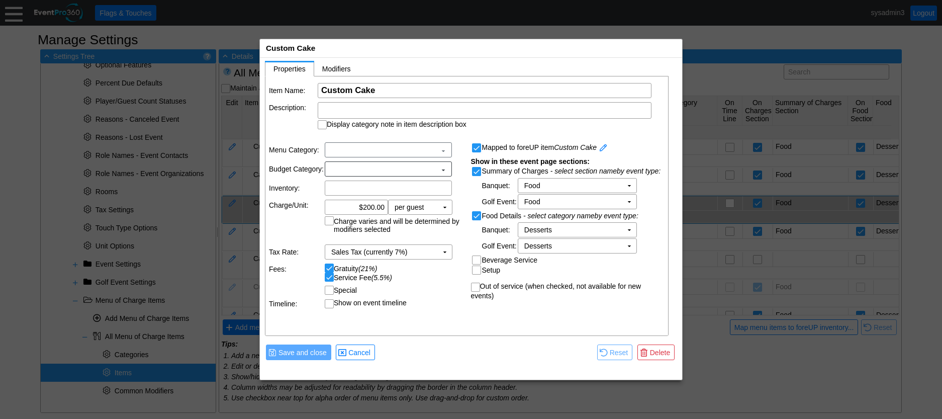
scroll to position [0, 0]
click at [607, 145] on span at bounding box center [603, 148] width 9 height 10
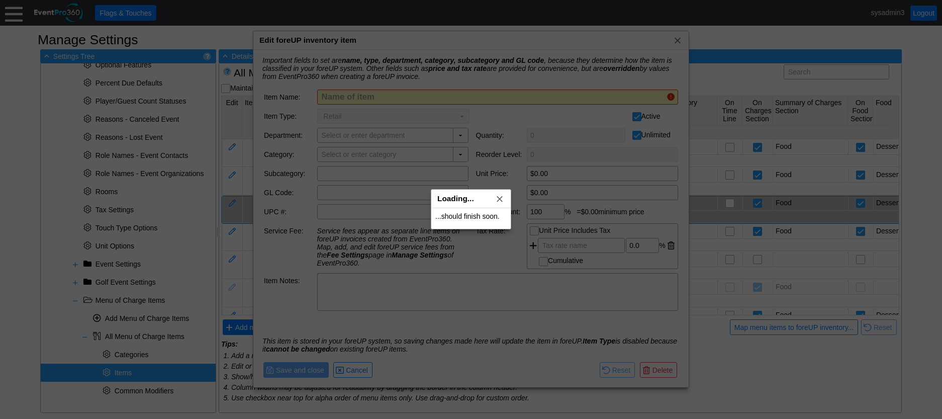
type input "Custom Cake"
type input "Events"
type input "Dessert"
type input "$200.00"
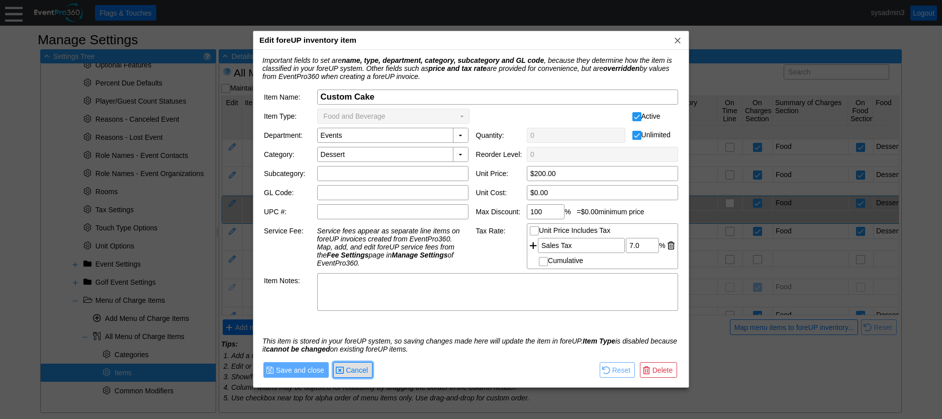
click at [350, 365] on span "● Cancel" at bounding box center [353, 370] width 34 height 11
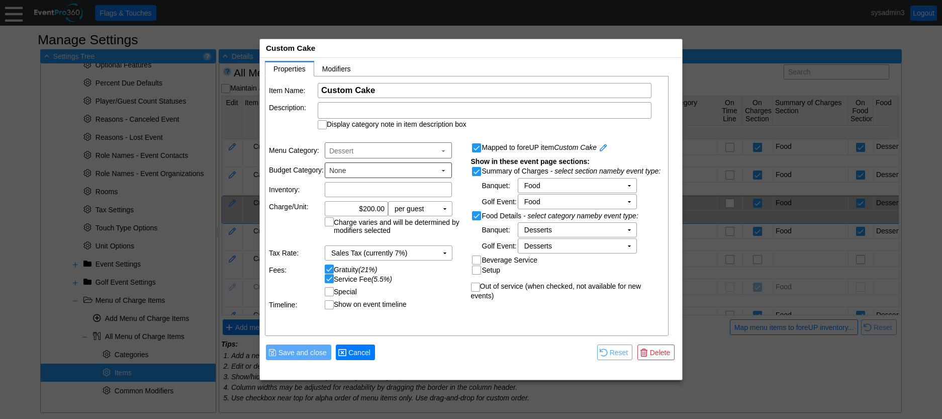
click at [359, 350] on span "Cancel" at bounding box center [360, 353] width 26 height 10
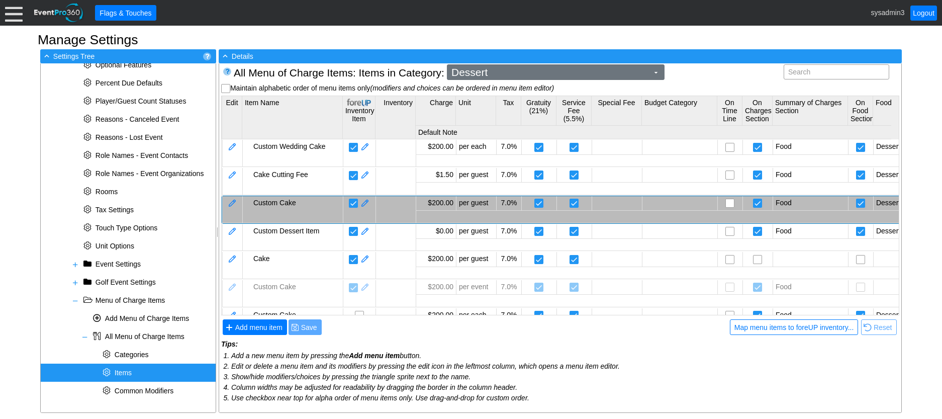
click at [525, 74] on span "Dessert" at bounding box center [550, 72] width 201 height 10
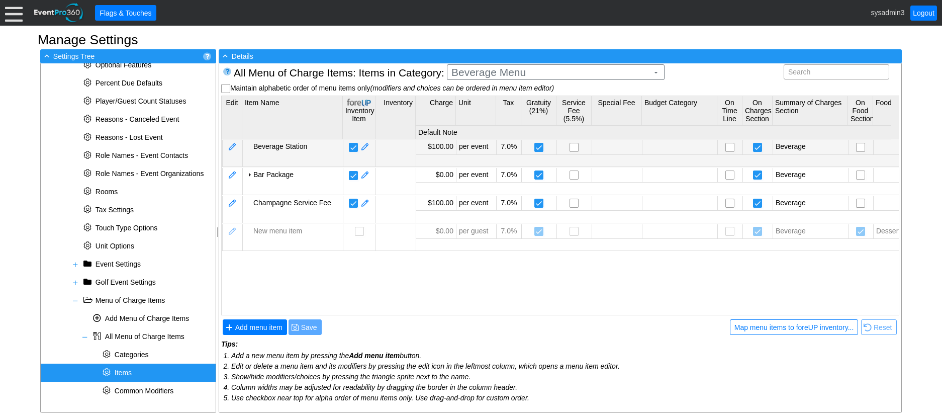
click at [488, 144] on body "Calendar of Events + New Event + Reports + Manage Contacts + Manage Organizatio…" at bounding box center [471, 209] width 942 height 419
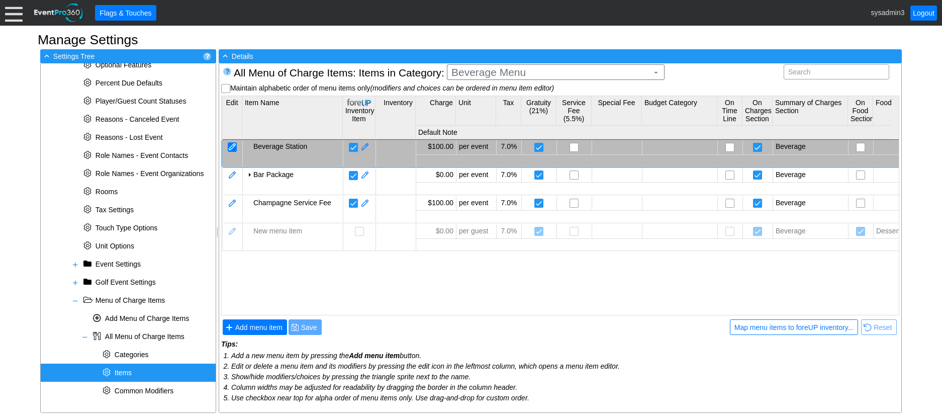
click at [232, 144] on div at bounding box center [232, 147] width 9 height 10
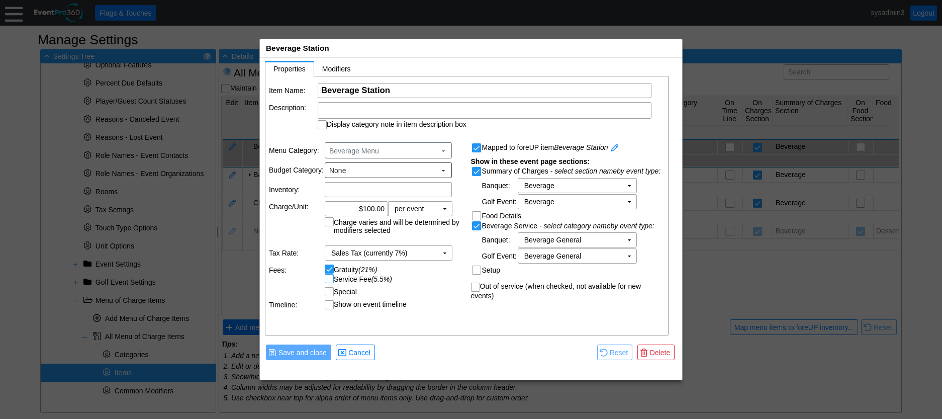
click at [330, 279] on input "Service Fee (5.5%)" at bounding box center [330, 280] width 10 height 10
checkbox input "true"
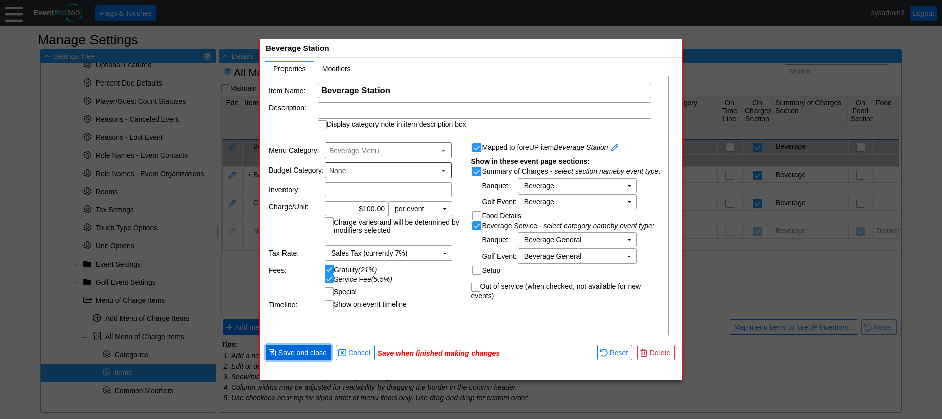
click at [305, 352] on span "Save and close" at bounding box center [303, 353] width 52 height 10
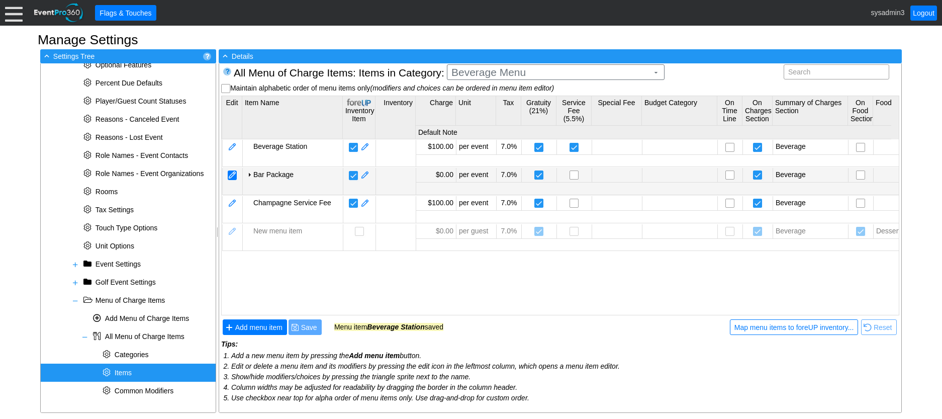
click at [230, 171] on div at bounding box center [232, 175] width 9 height 10
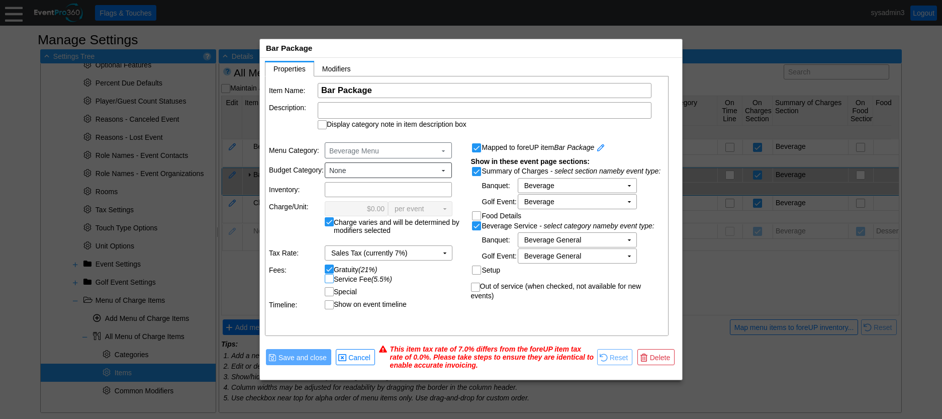
click at [328, 281] on input "Service Fee (5.5%)" at bounding box center [330, 280] width 10 height 10
checkbox input "true"
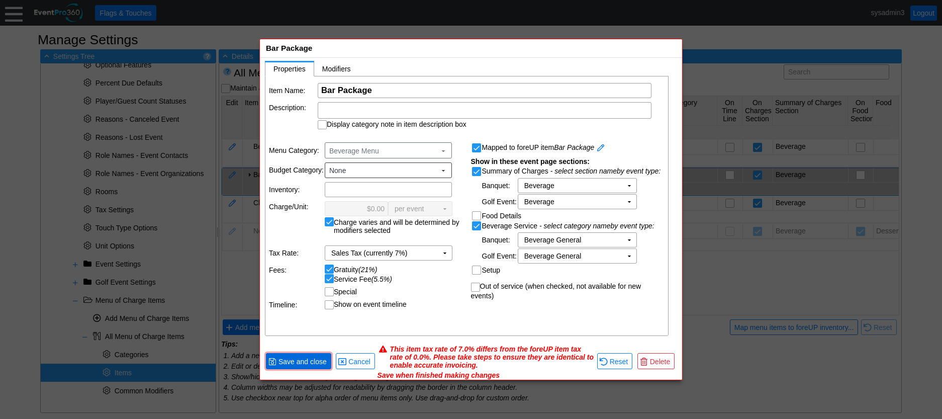
click at [302, 357] on span "Save and close" at bounding box center [303, 362] width 52 height 10
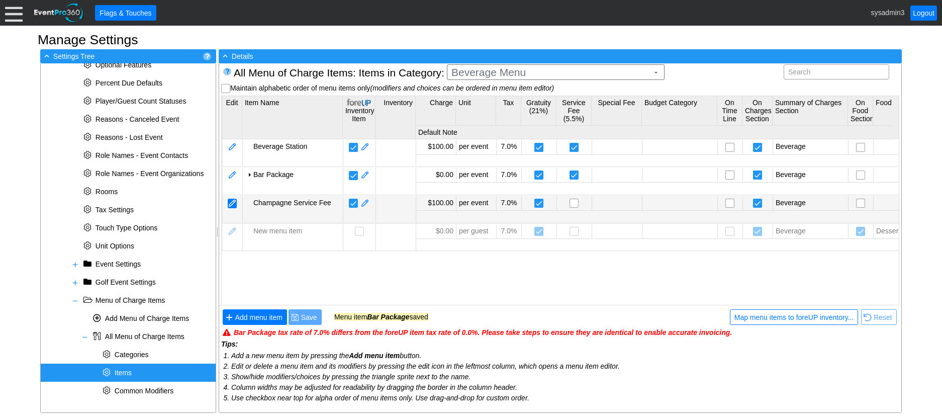
click at [228, 206] on div at bounding box center [232, 204] width 9 height 10
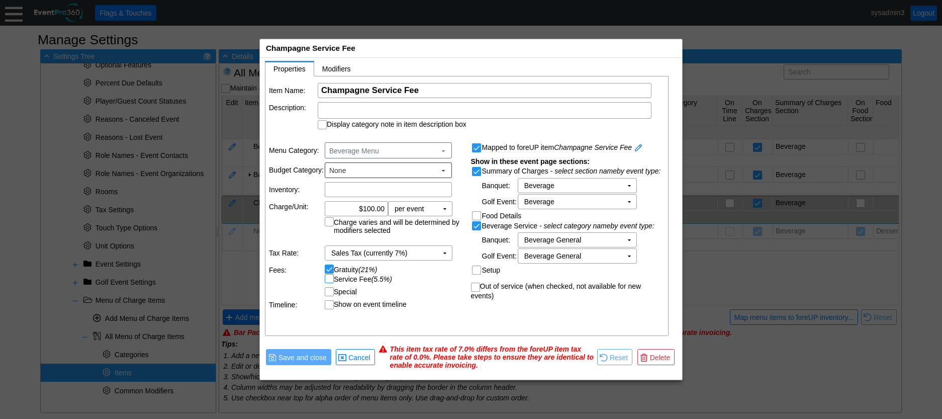
click at [325, 280] on input "Service Fee (5.5%)" at bounding box center [330, 280] width 10 height 10
checkbox input "true"
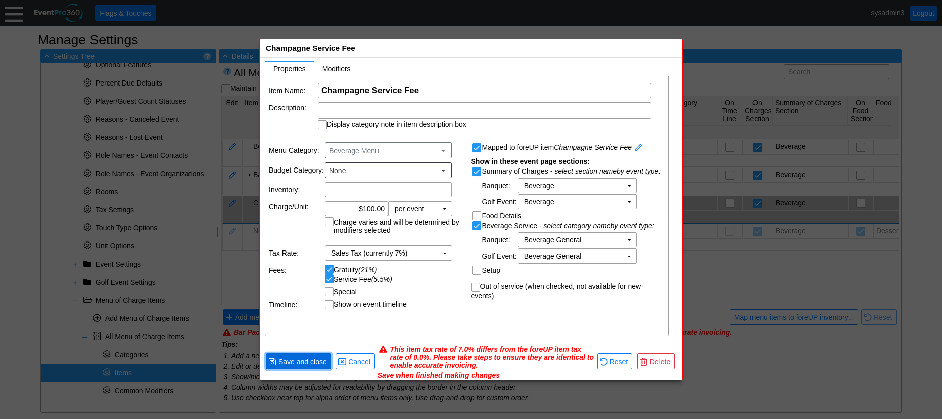
click at [297, 363] on span "Save and close" at bounding box center [303, 362] width 52 height 10
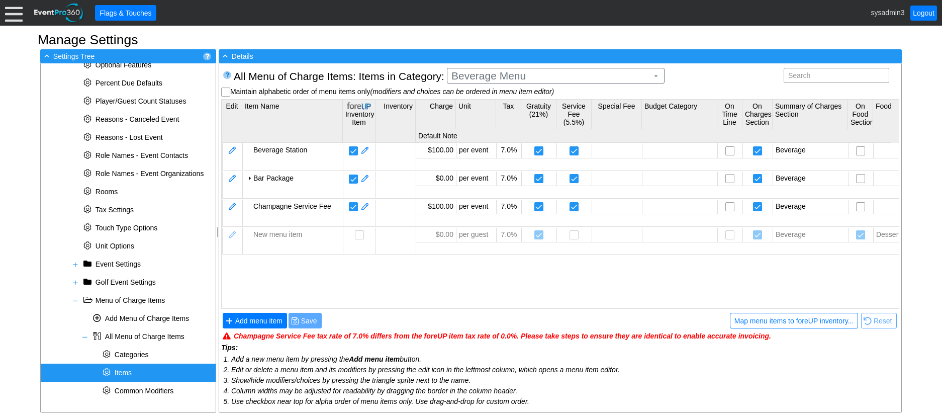
click at [278, 276] on div "Beverage Station $100.00 per event 7.0% Beverage Beverage General Bar Package $…" at bounding box center [701, 224] width 959 height 163
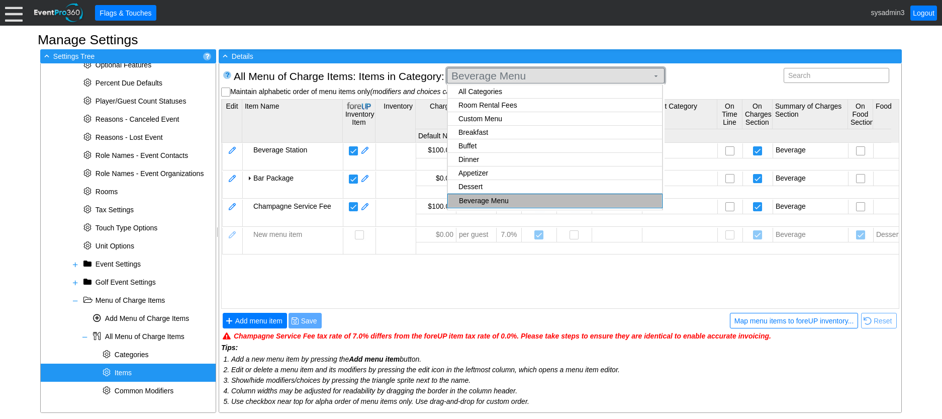
click at [519, 77] on span "Beverage Menu" at bounding box center [550, 76] width 201 height 10
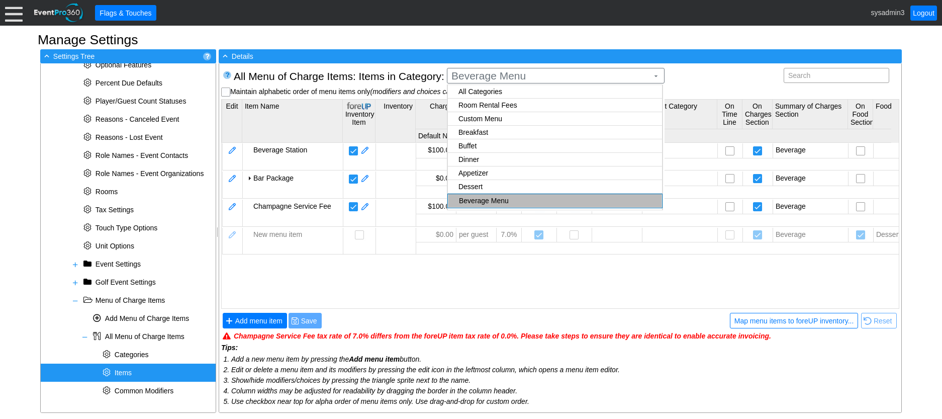
click at [494, 162] on body "Calendar of Events + New Event + Reports + Manage Contacts + Manage Organizatio…" at bounding box center [471, 209] width 942 height 419
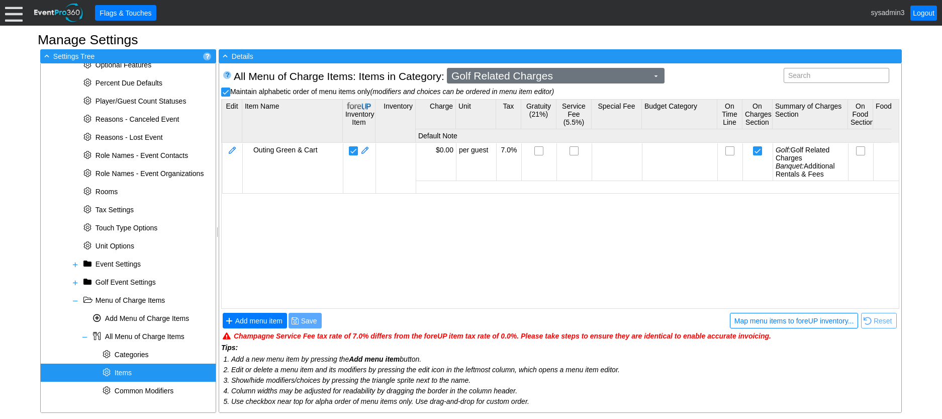
click at [551, 75] on span "Golf Related Charges" at bounding box center [550, 76] width 201 height 10
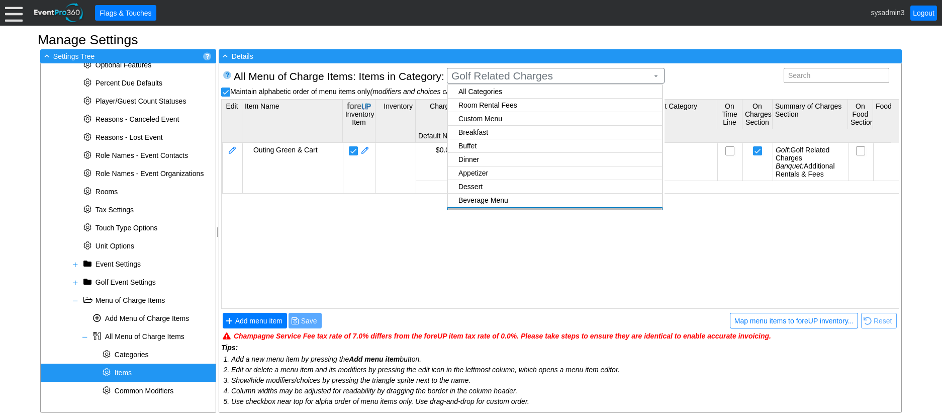
click at [493, 177] on body "Calendar of Events + New Event + Reports + Manage Contacts + Manage Organizatio…" at bounding box center [471, 209] width 942 height 419
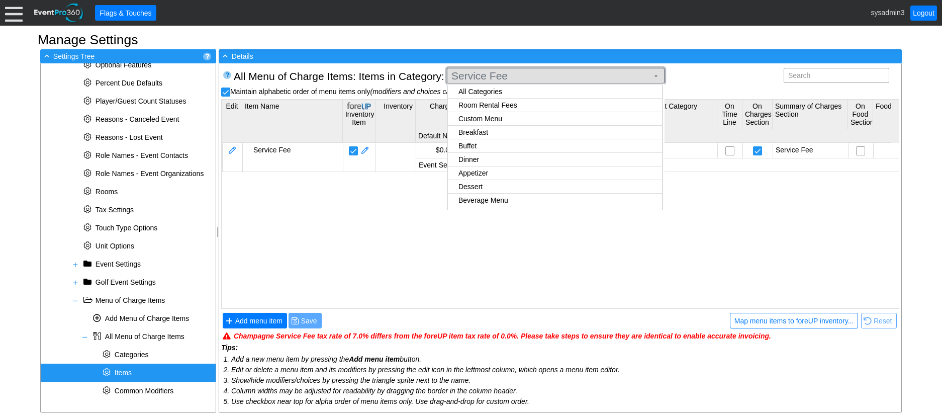
click at [527, 77] on span "Service Fee" at bounding box center [550, 76] width 201 height 10
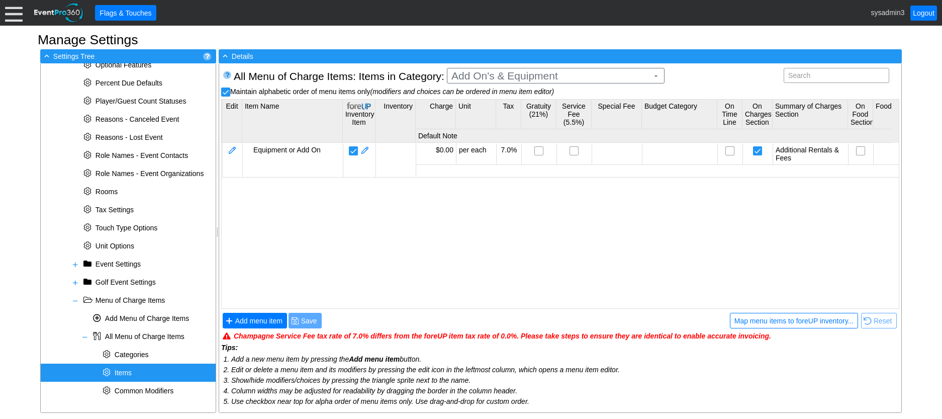
checkbox input "true"
click at [508, 189] on body "Calendar of Events + New Event + Reports + Manage Contacts + Manage Organizatio…" at bounding box center [471, 209] width 942 height 419
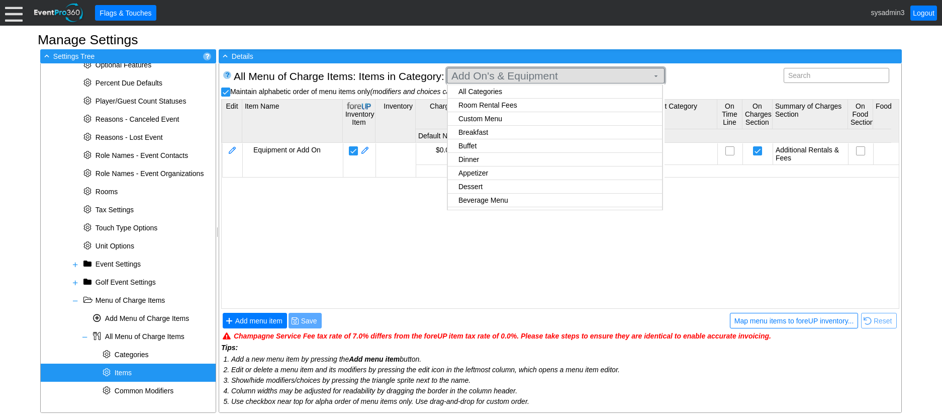
click at [496, 73] on span "Add On's & Equipment" at bounding box center [550, 76] width 201 height 10
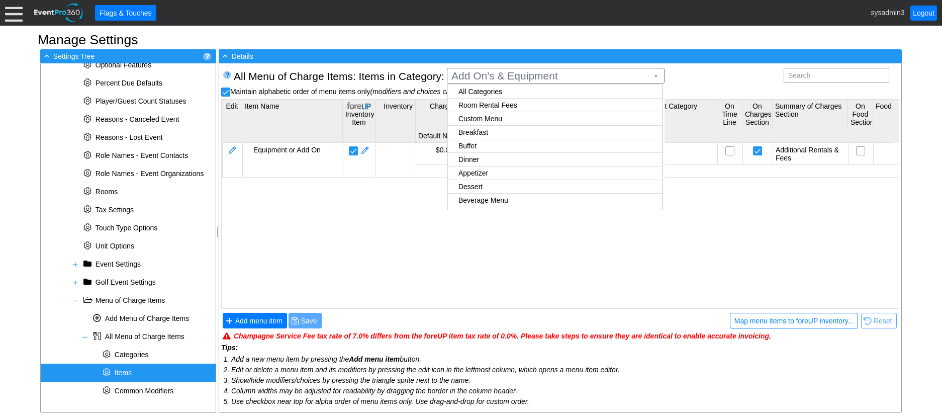
click at [344, 220] on div "Equipment or Add On $0.00 per each 7.0% Additional Rentals & Fees" at bounding box center [701, 224] width 959 height 163
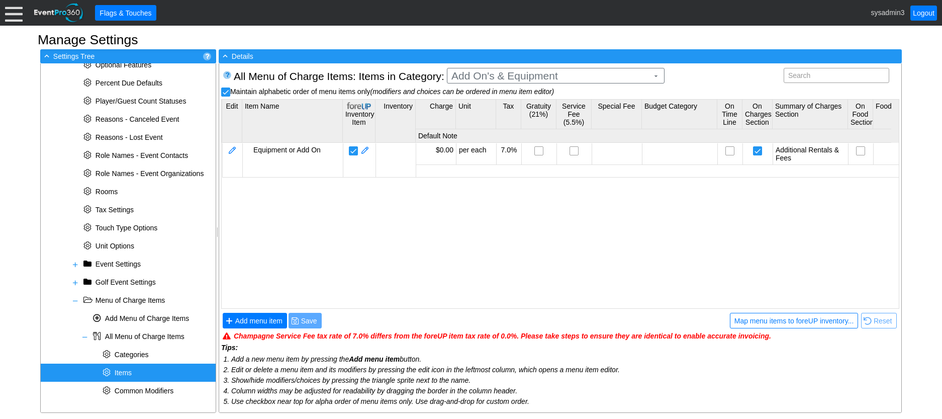
click at [125, 371] on span "Items" at bounding box center [123, 373] width 17 height 8
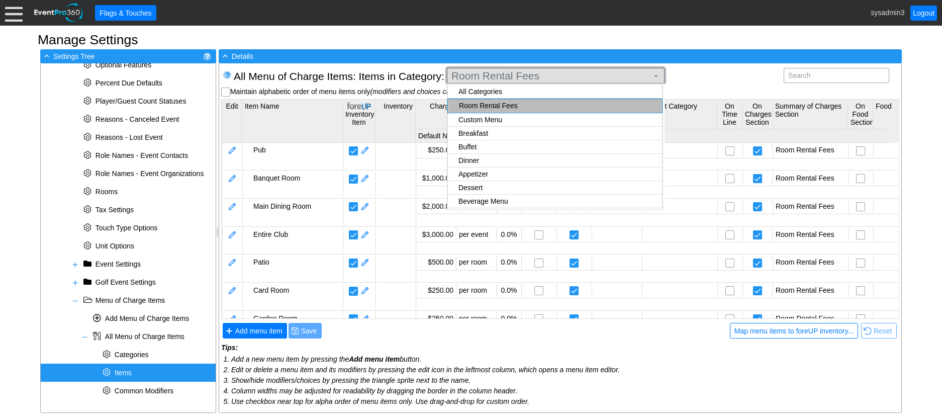
click at [545, 72] on span "Room Rental Fees" at bounding box center [550, 76] width 201 height 10
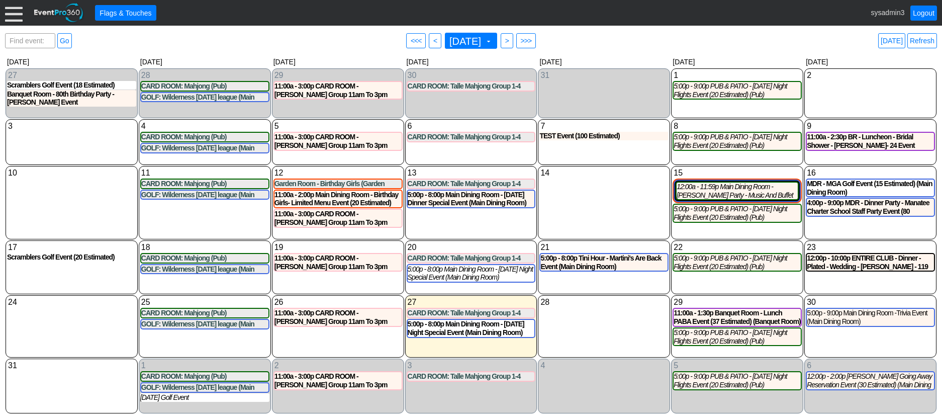
click at [17, 15] on div at bounding box center [14, 13] width 18 height 18
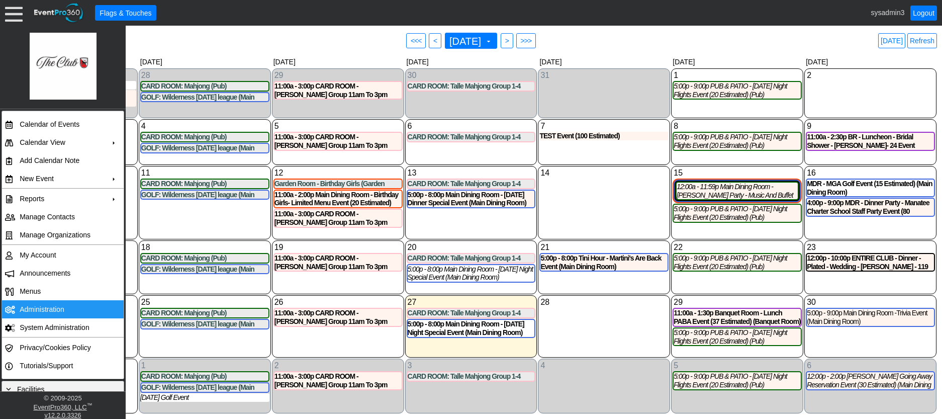
click at [49, 309] on td "Administration" at bounding box center [61, 309] width 90 height 18
click at [932, 39] on link "Refresh" at bounding box center [923, 40] width 30 height 15
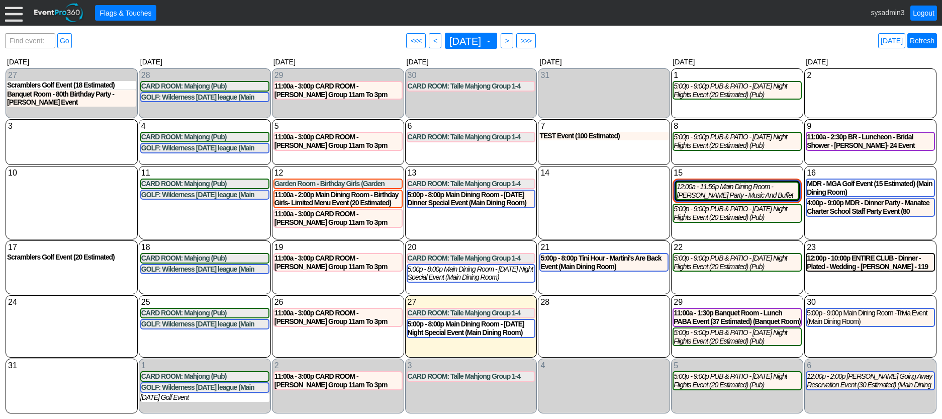
click at [929, 44] on link "Refresh" at bounding box center [923, 40] width 30 height 15
click at [930, 44] on link "Refresh" at bounding box center [923, 40] width 30 height 15
click at [927, 16] on link "Logout" at bounding box center [924, 13] width 27 height 15
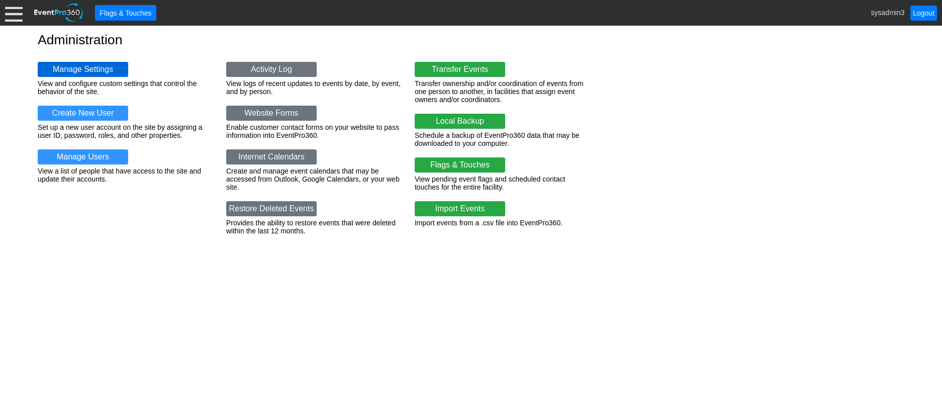
click at [84, 73] on link "Manage Settings" at bounding box center [83, 69] width 91 height 15
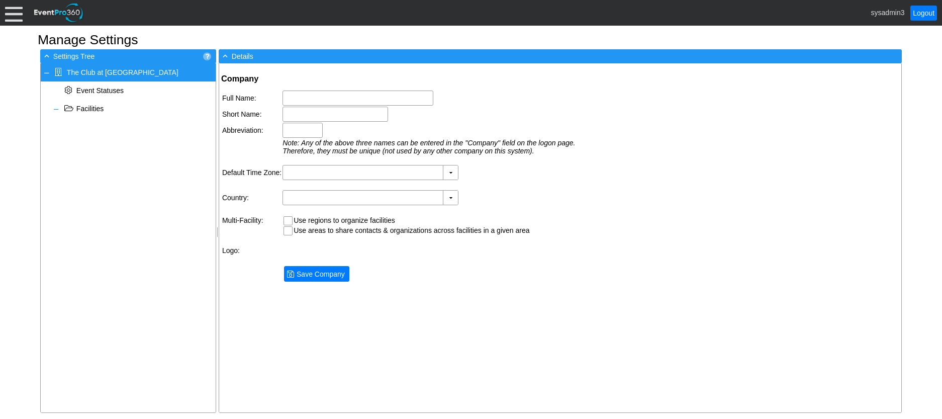
type input "The Club at [GEOGRAPHIC_DATA]"
type input "TCRW"
type input "(GMT-05:00) Eastern Time ([GEOGRAPHIC_DATA] & [GEOGRAPHIC_DATA])"
type input "[GEOGRAPHIC_DATA] (English)"
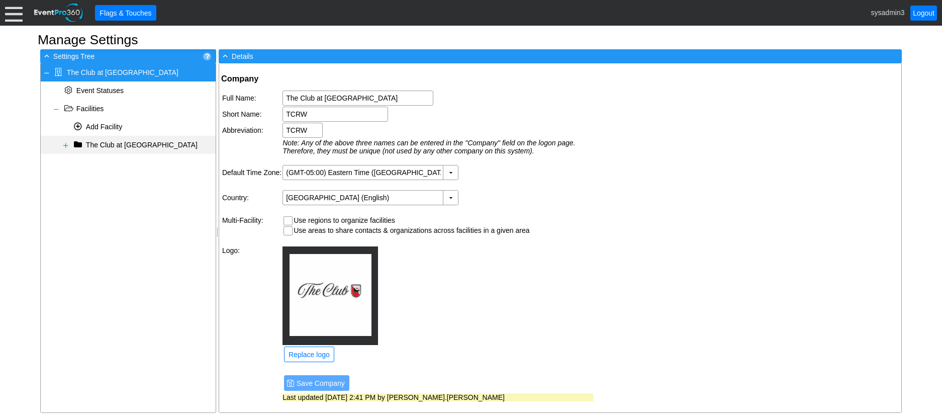
click at [64, 143] on span at bounding box center [66, 145] width 8 height 8
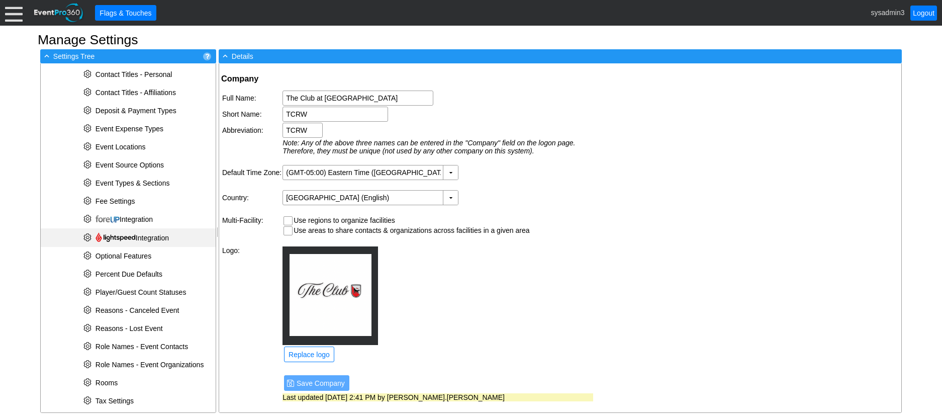
scroll to position [316, 0]
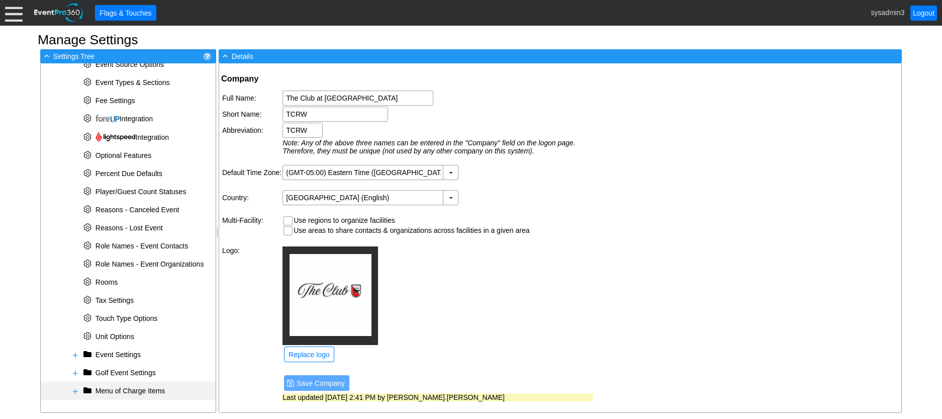
click at [78, 390] on span at bounding box center [75, 391] width 8 height 8
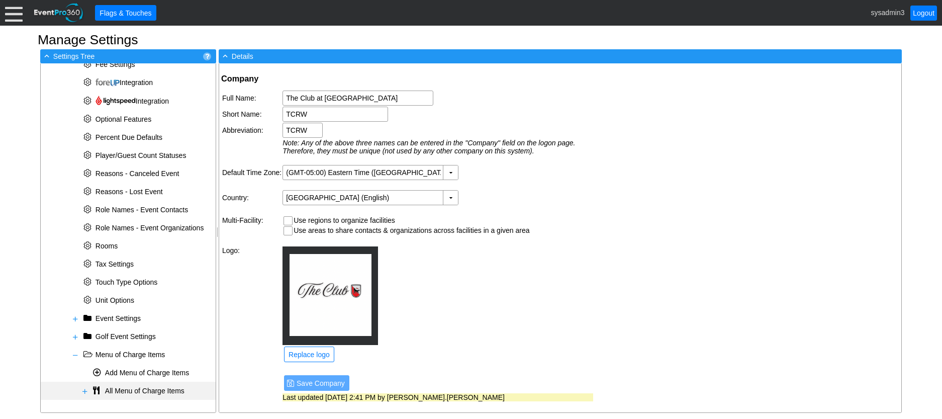
click at [84, 389] on span at bounding box center [85, 391] width 8 height 8
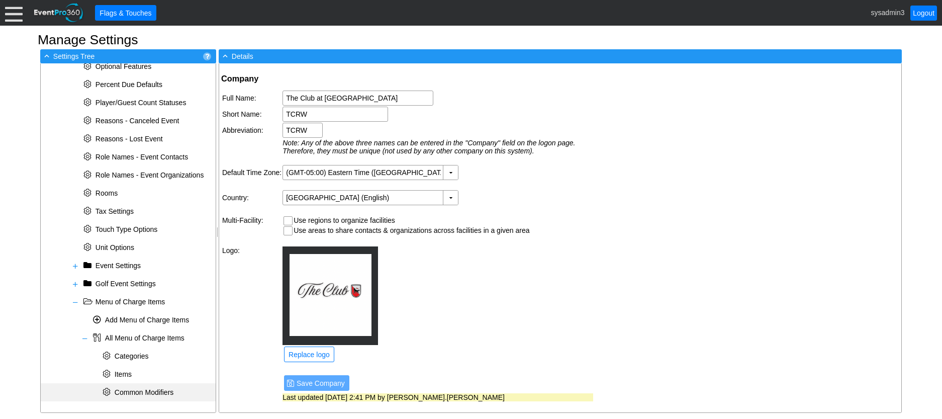
scroll to position [406, 0]
click at [129, 370] on span "Items" at bounding box center [123, 373] width 17 height 8
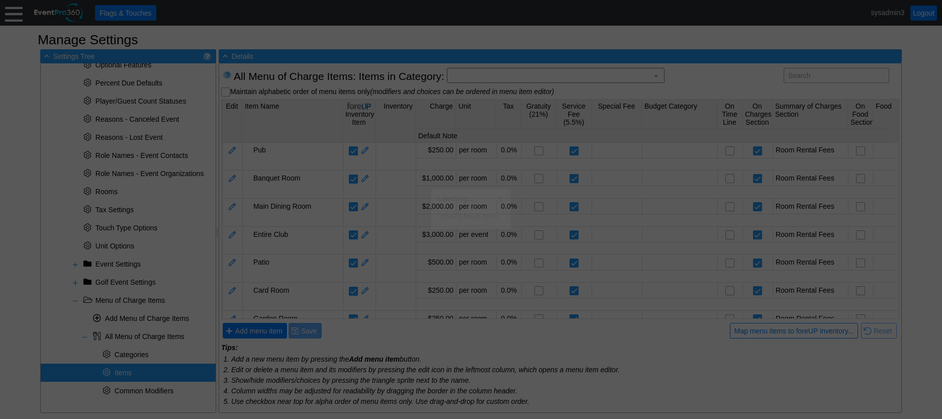
scroll to position [0, 0]
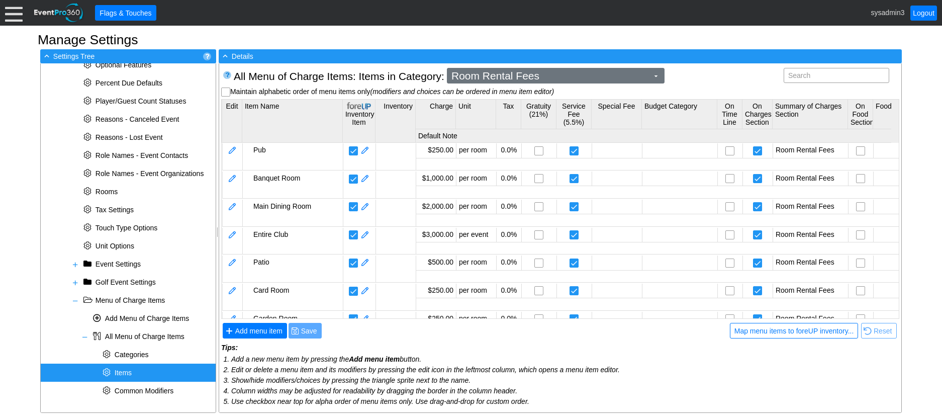
click at [530, 78] on span "Room Rental Fees" at bounding box center [550, 76] width 201 height 10
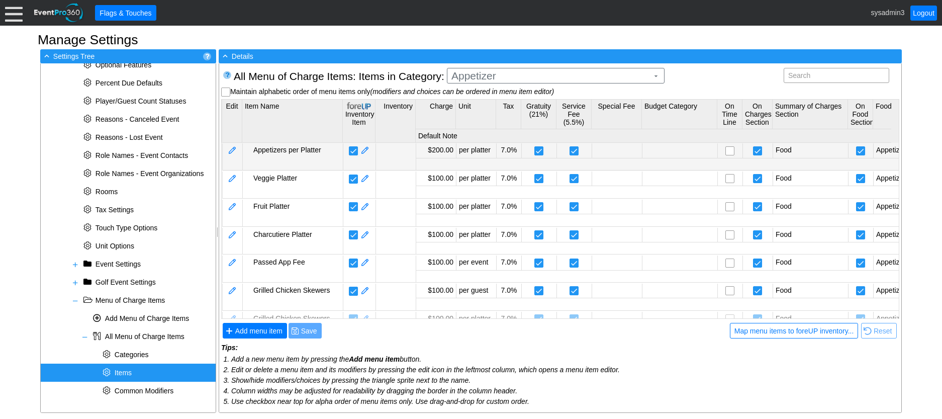
click at [469, 155] on body "Calendar of Events + New Event + Reports + Manage Contacts + Manage Organizatio…" at bounding box center [471, 209] width 942 height 419
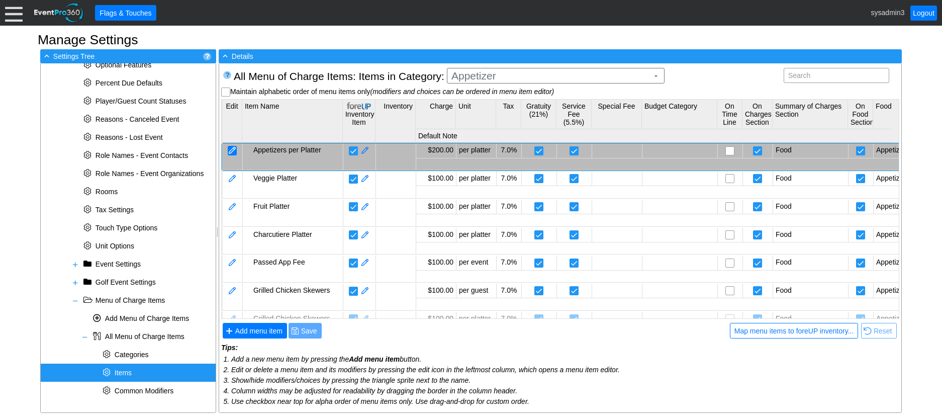
click at [233, 149] on div at bounding box center [232, 151] width 9 height 10
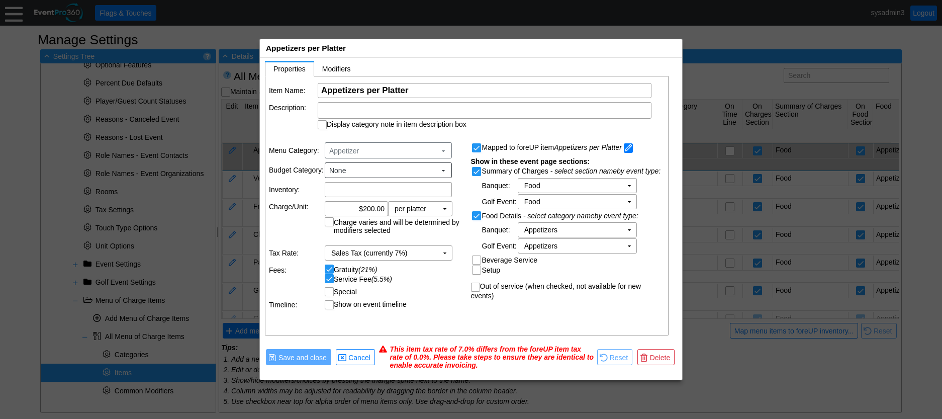
click at [628, 147] on span at bounding box center [628, 148] width 9 height 10
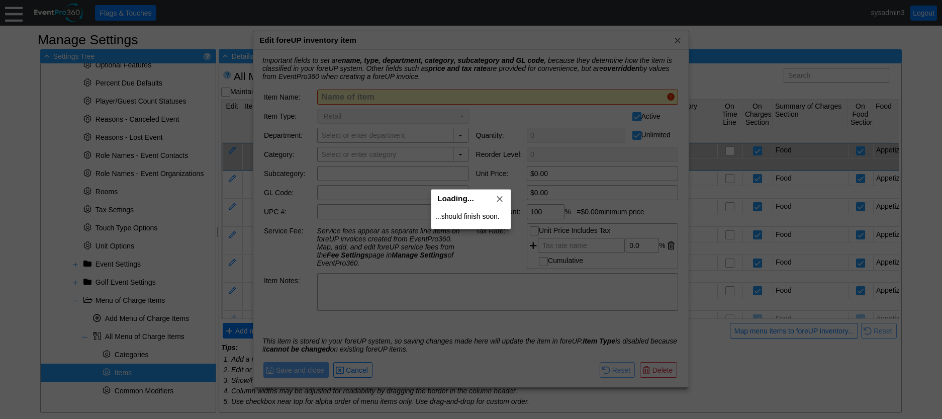
type input "Appetizers Per Platter"
checkbox input "false"
type input "Events"
checkbox input "false"
type input "Event F&B"
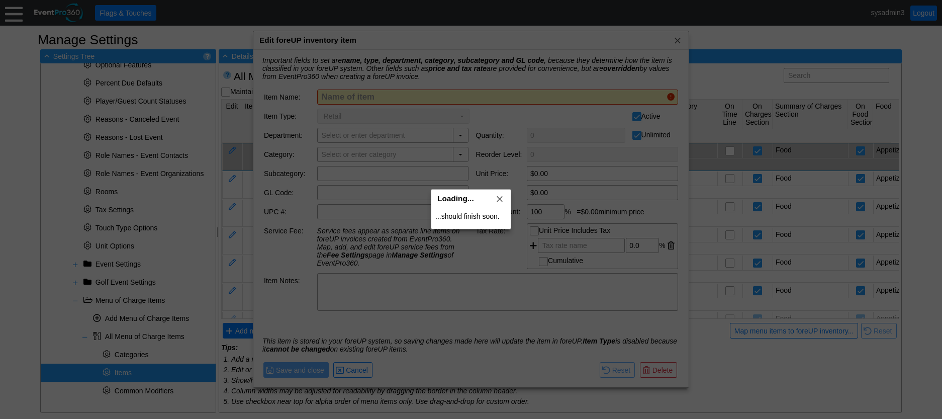
type input "Appetizer"
type input "$200.00"
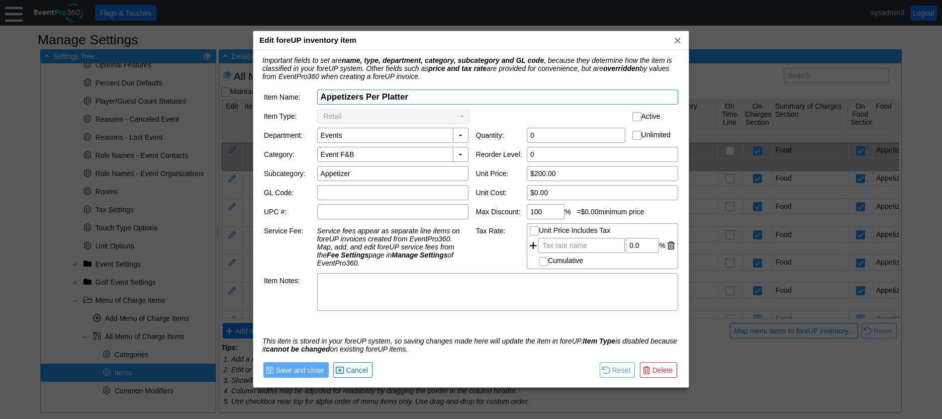
drag, startPoint x: 410, startPoint y: 93, endPoint x: 313, endPoint y: 100, distance: 97.8
click at [313, 100] on tr "Item Name: Χ Appetizers Per Platter Name of item" at bounding box center [471, 97] width 414 height 15
click at [359, 367] on span "Cancel" at bounding box center [357, 370] width 26 height 10
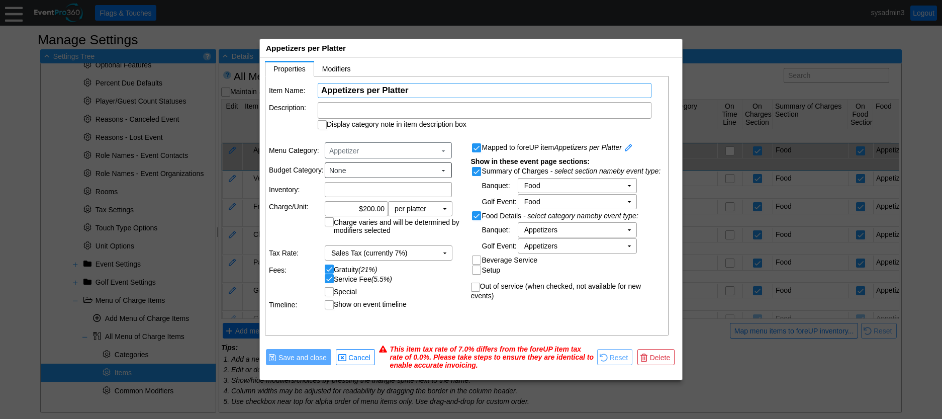
drag, startPoint x: 413, startPoint y: 89, endPoint x: 305, endPoint y: 87, distance: 108.7
click at [305, 87] on tr "Item Name: Χ Appetizers per Platter Name of the menu item" at bounding box center [467, 90] width 397 height 15
click at [360, 359] on span "Cancel" at bounding box center [360, 358] width 26 height 10
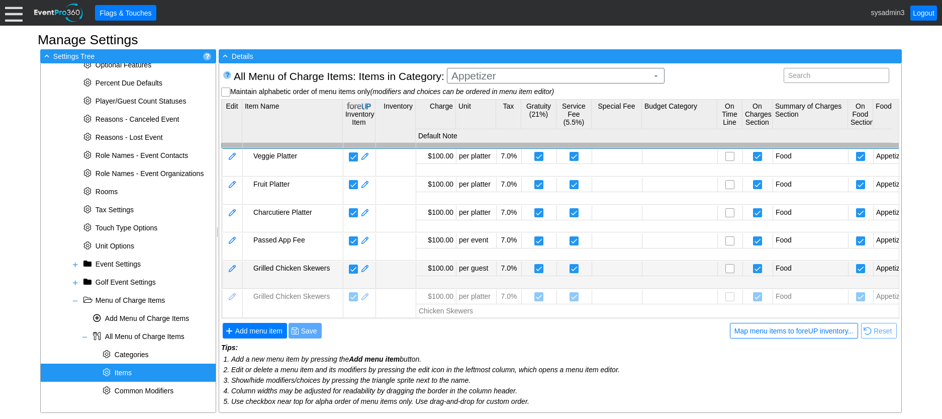
scroll to position [4, 0]
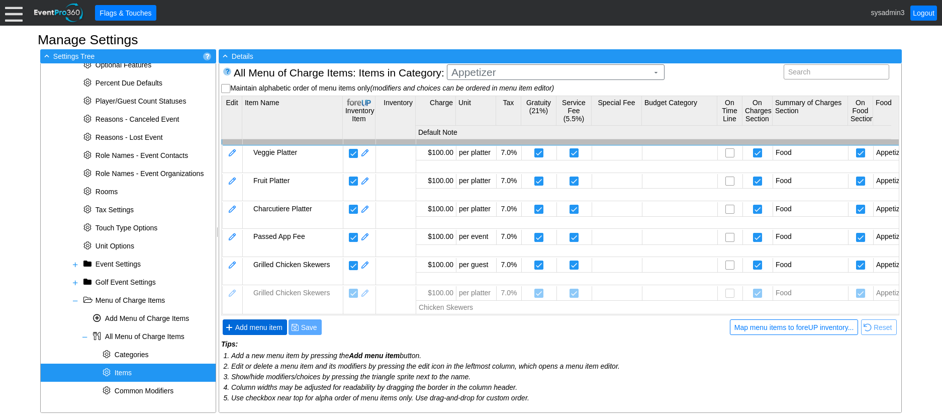
click at [255, 328] on span "Add menu item" at bounding box center [258, 327] width 51 height 10
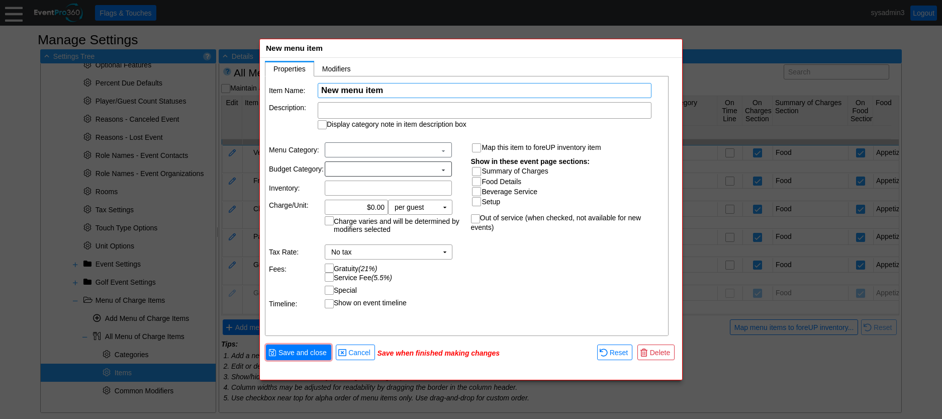
scroll to position [0, 0]
paste input "Appetizers per Platter"
type input "Appetizers per Platter"
click at [476, 168] on input "Summary of Charges" at bounding box center [478, 172] width 10 height 10
checkbox input "true"
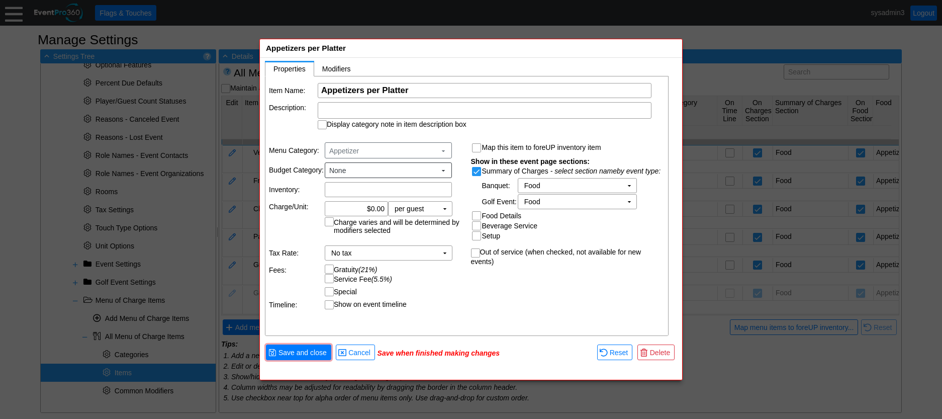
click at [477, 212] on input "Food Details" at bounding box center [478, 217] width 10 height 10
checkbox input "true"
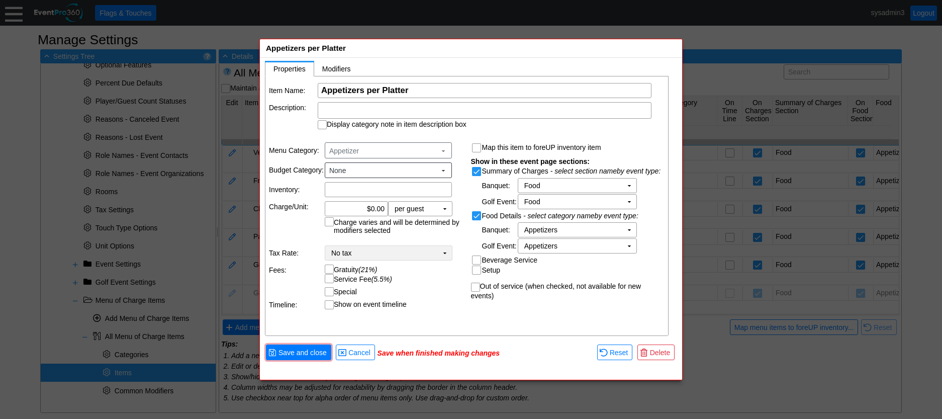
click at [434, 251] on td "No tax Χ" at bounding box center [381, 253] width 113 height 14
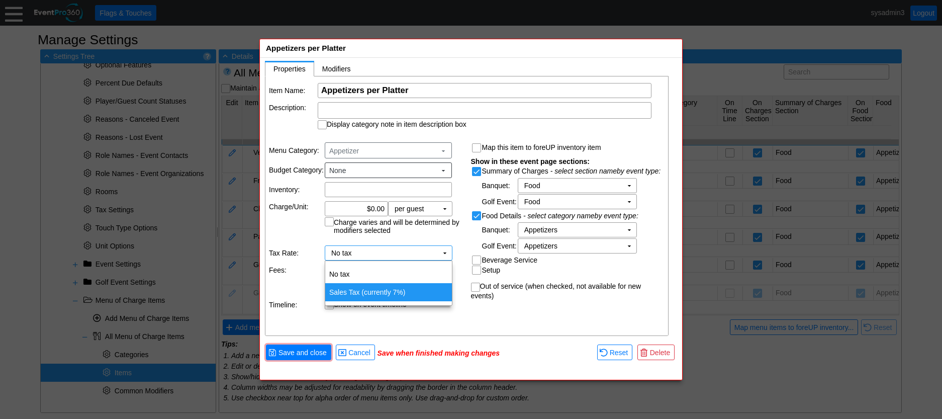
click at [375, 289] on td "Sales Tax (currently 7%)" at bounding box center [388, 292] width 127 height 18
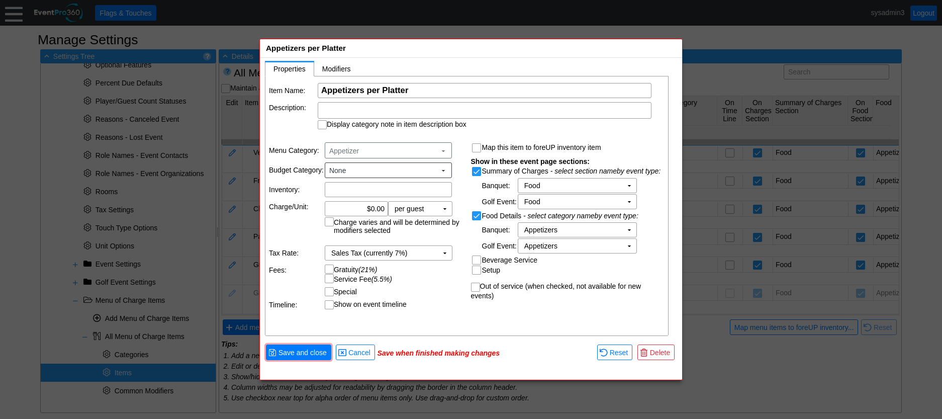
click at [331, 266] on input "Gratuity (21%)" at bounding box center [330, 270] width 10 height 10
checkbox input "true"
click at [327, 278] on input "Service Fee (5.5%)" at bounding box center [330, 280] width 10 height 10
checkbox input "true"
click at [304, 355] on span "Save and close" at bounding box center [303, 353] width 52 height 10
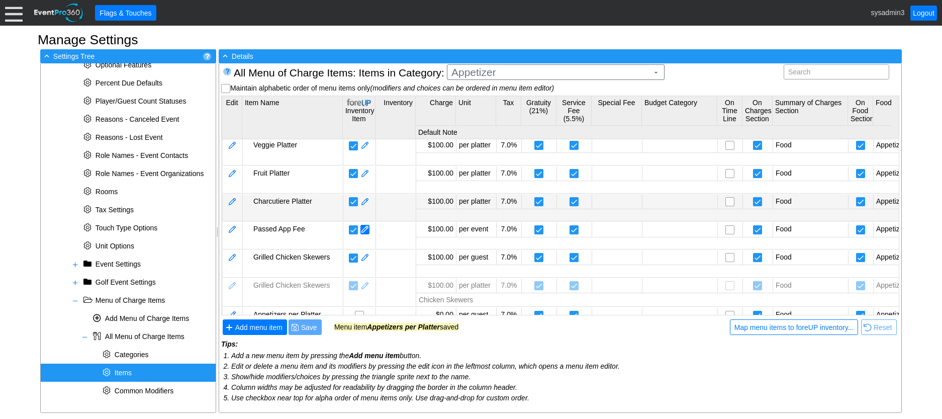
scroll to position [58, 0]
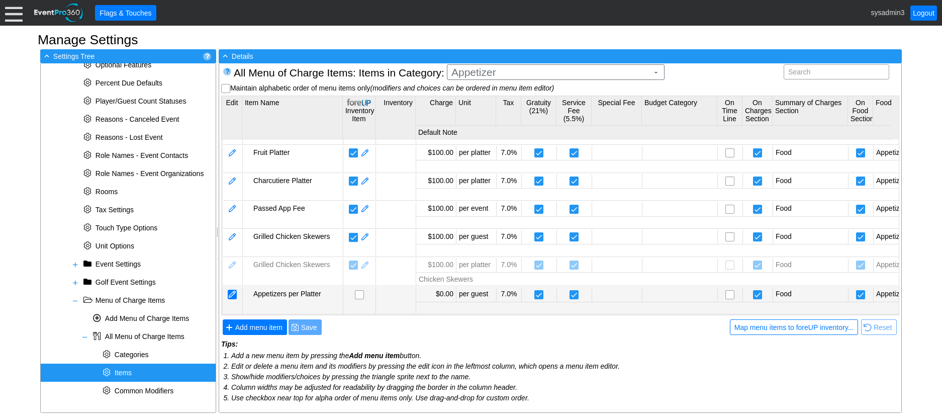
click at [236, 290] on div at bounding box center [232, 295] width 9 height 10
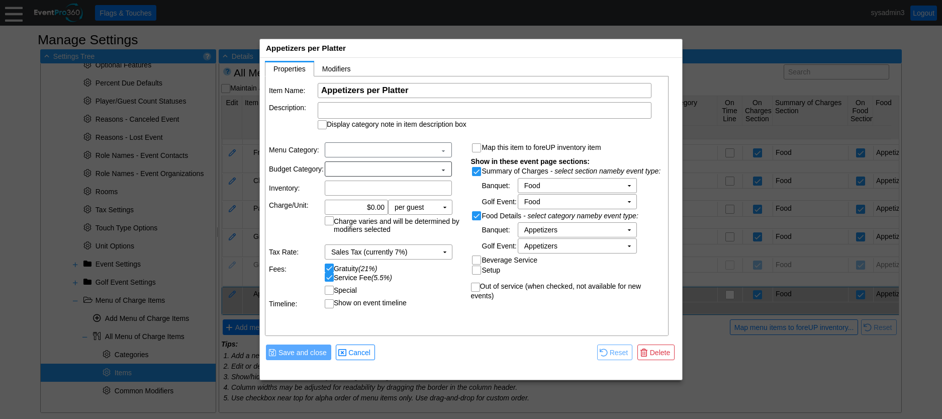
scroll to position [0, 0]
click at [374, 209] on input "0.00" at bounding box center [356, 209] width 56 height 14
click at [443, 207] on td "▼" at bounding box center [445, 209] width 14 height 14
type input "$200.00"
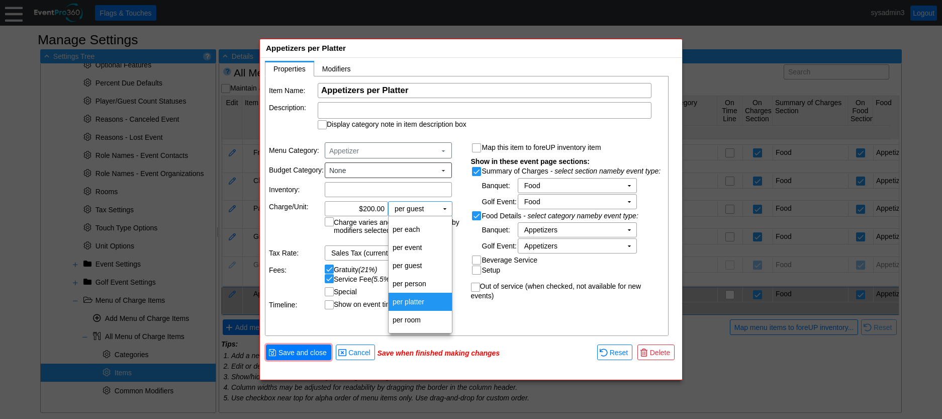
click at [418, 297] on td "per platter" at bounding box center [420, 302] width 63 height 18
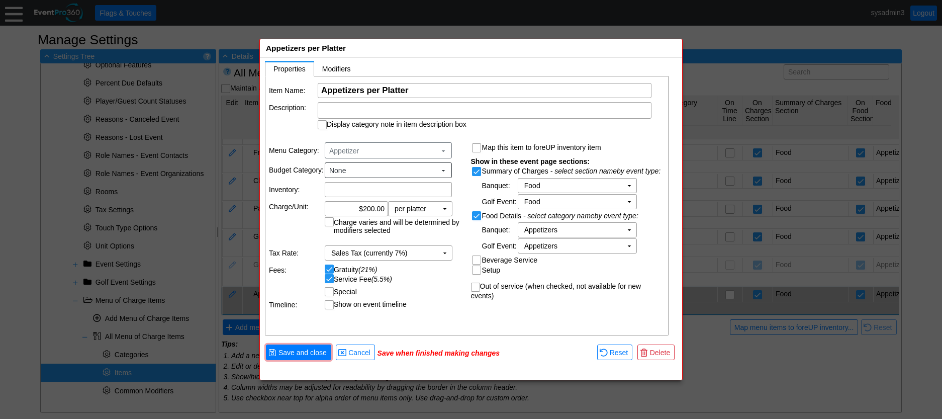
click at [444, 298] on table "Menu Category: Appetizer ▼ Budget Category: None ▼ Inventory: Χ Charge/Unit: Χ …" at bounding box center [367, 226] width 202 height 180
click at [297, 349] on span "Save and close" at bounding box center [303, 353] width 52 height 10
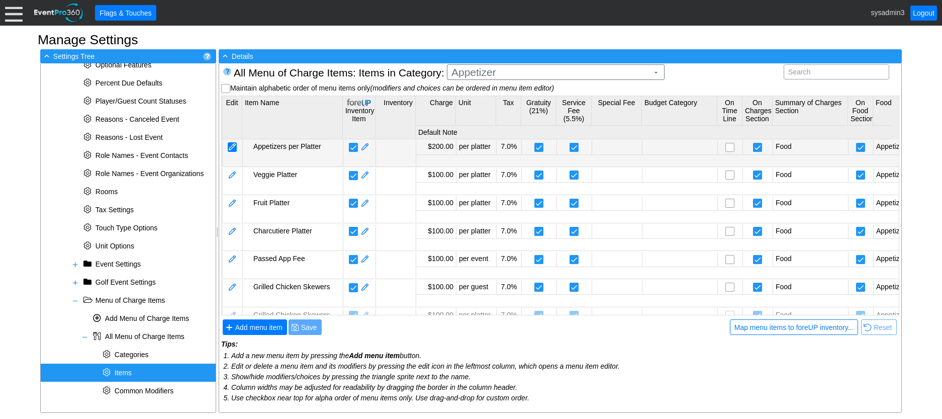
click at [232, 146] on div at bounding box center [232, 147] width 9 height 10
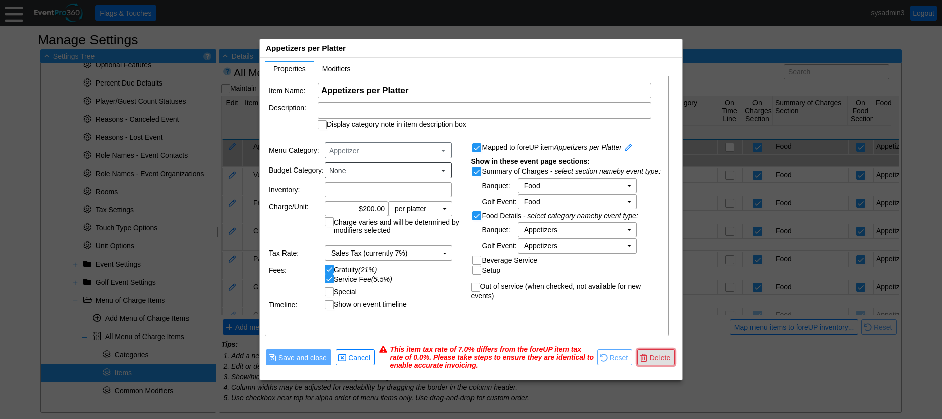
click at [650, 354] on span "Delete" at bounding box center [660, 358] width 24 height 10
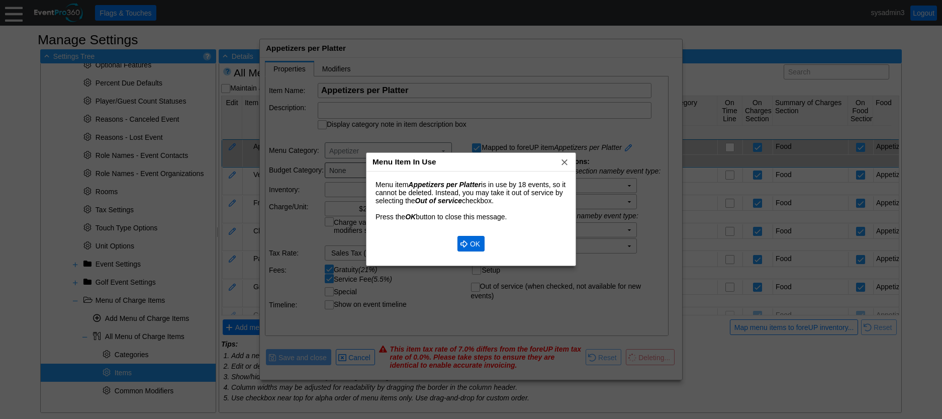
click at [481, 244] on span "OK" at bounding box center [475, 244] width 14 height 10
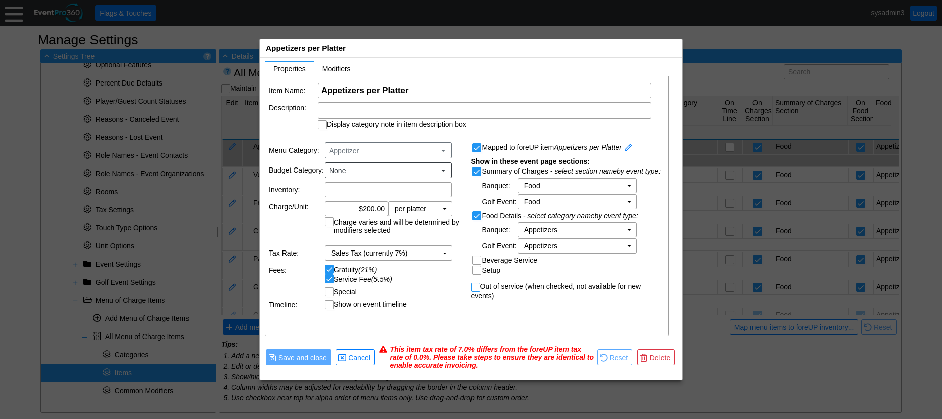
click at [476, 287] on input "Out of service (when checked, not available for new events)" at bounding box center [477, 288] width 10 height 10
checkbox input "true"
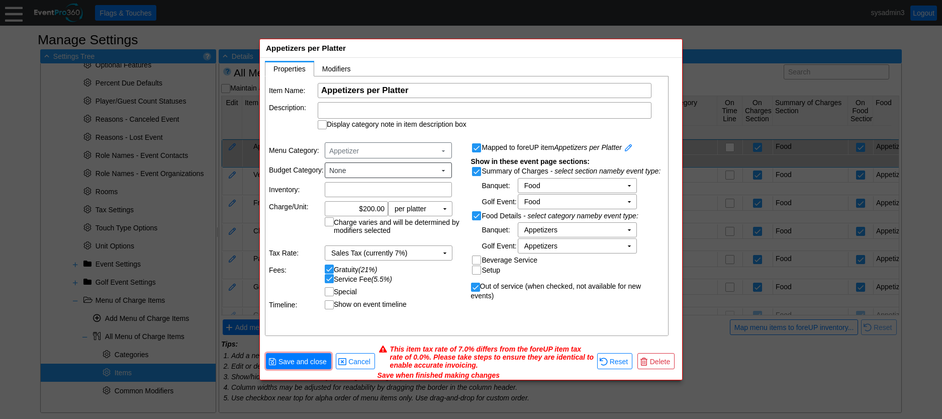
scroll to position [1, 0]
click at [300, 360] on span "Save and close" at bounding box center [303, 361] width 52 height 10
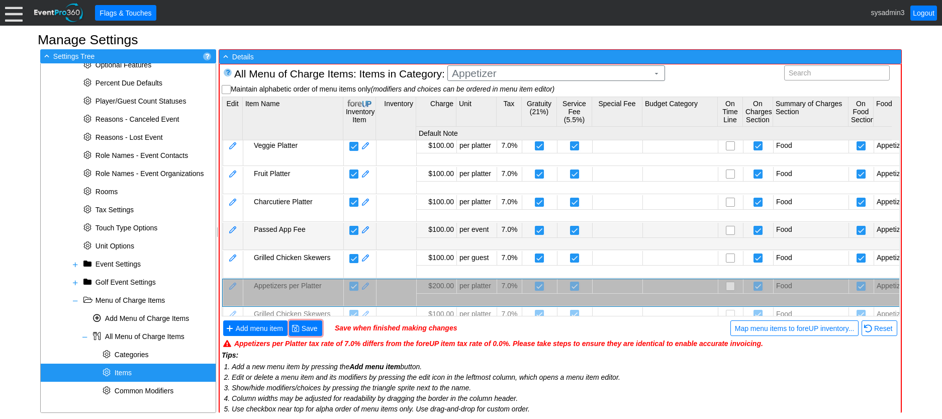
scroll to position [0, 0]
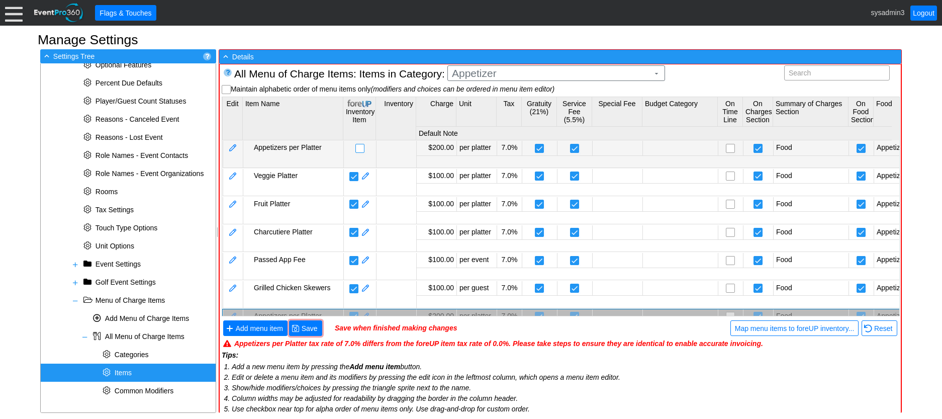
click at [360, 147] on input "checkbox" at bounding box center [361, 149] width 10 height 10
checkbox input "false"
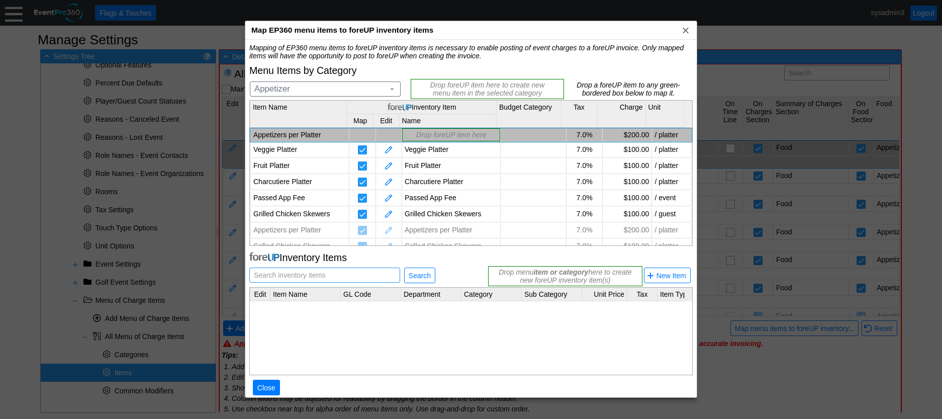
click at [322, 274] on span "Search inventory items" at bounding box center [289, 275] width 75 height 14
type input "Appetizer per Platter"
click at [420, 278] on span "Search" at bounding box center [420, 276] width 26 height 10
click at [326, 276] on input "Appetizer per Platter" at bounding box center [325, 275] width 144 height 14
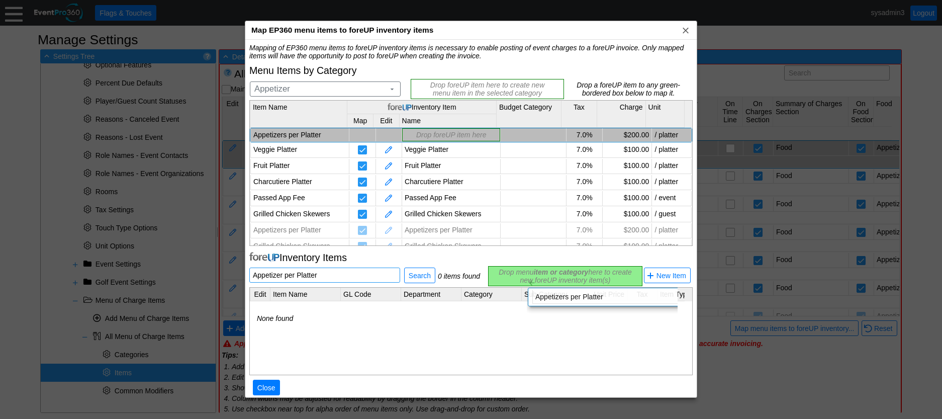
click at [519, 270] on div "Mapping of EP360 menu items to foreUP inventory items is necessary to enable po…" at bounding box center [471, 225] width 444 height 362
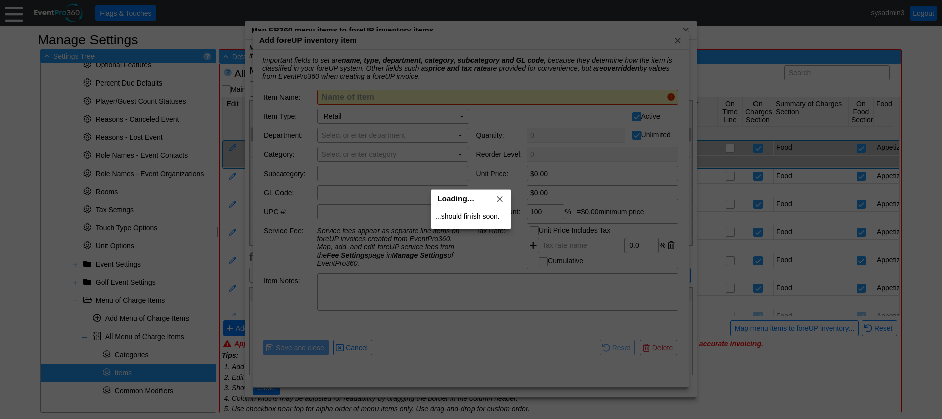
type input "Appetizers per Platter"
type input "Appetizer"
type input "$200.00"
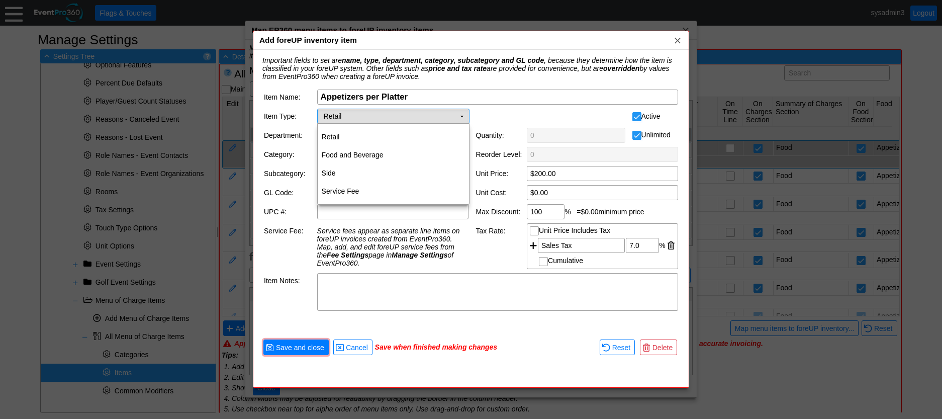
click at [459, 114] on td "▼" at bounding box center [462, 116] width 14 height 14
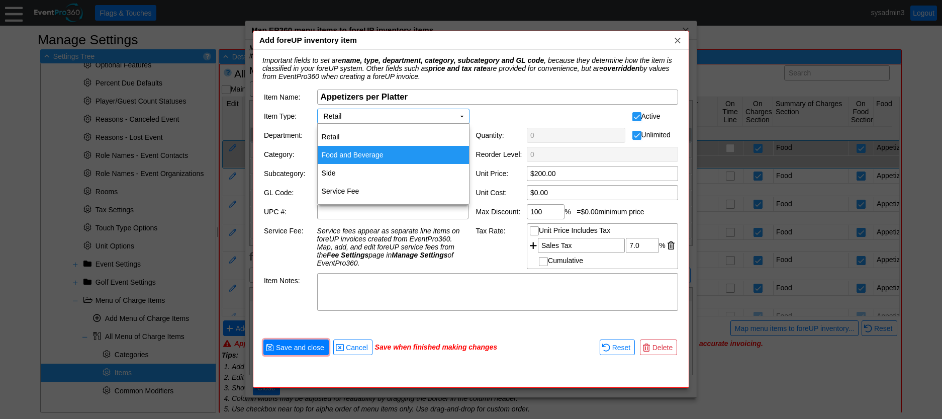
click at [366, 153] on td "Food and Beverage" at bounding box center [393, 155] width 151 height 18
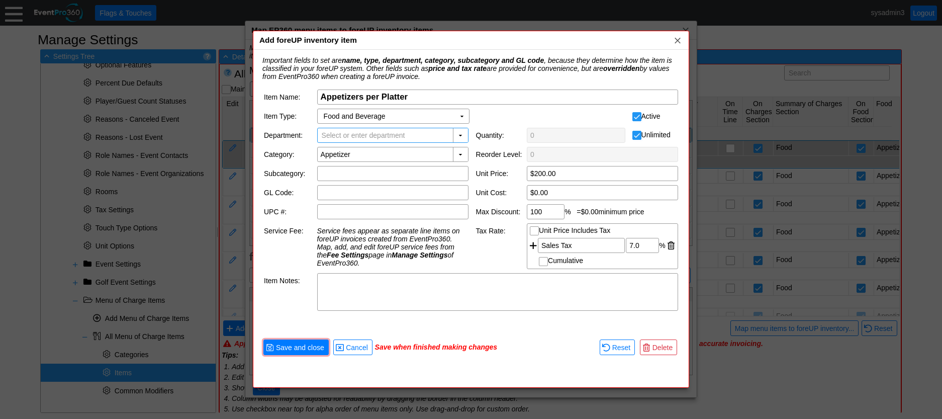
click at [381, 131] on span "Select or enter department" at bounding box center [364, 135] width 88 height 14
click at [460, 135] on div "▼" at bounding box center [460, 135] width 15 height 14
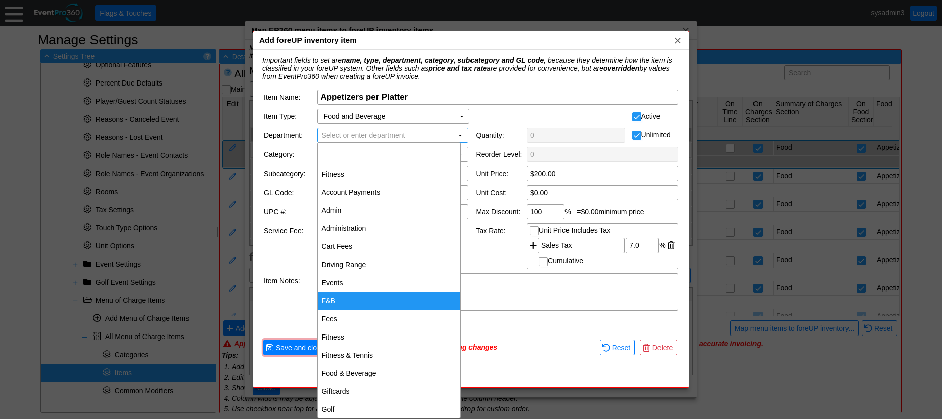
click at [334, 301] on div "F&B" at bounding box center [389, 301] width 143 height 18
type input "F&B"
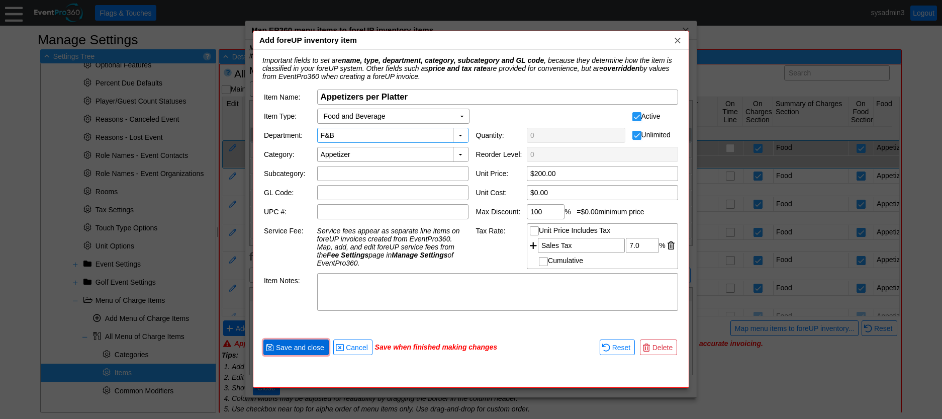
click at [302, 348] on span "Save and close" at bounding box center [300, 347] width 52 height 10
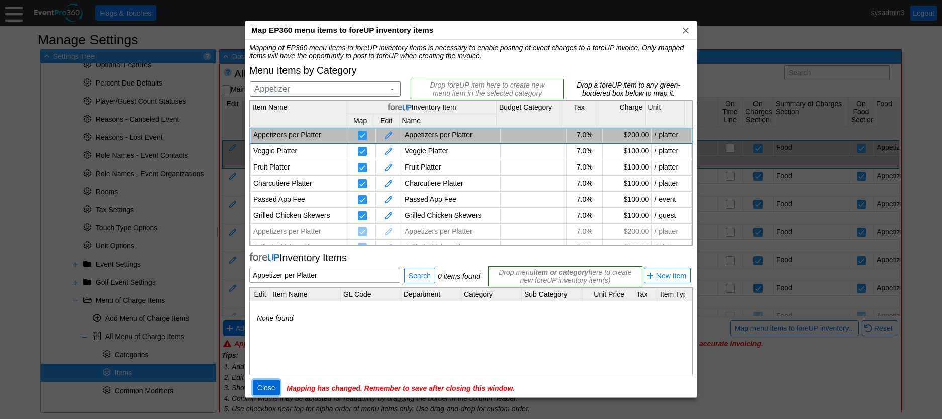
click at [266, 386] on span "Close" at bounding box center [266, 388] width 22 height 10
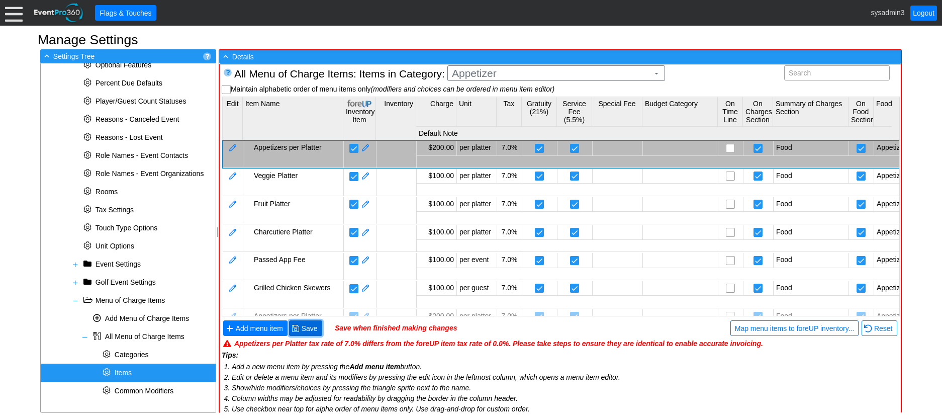
click at [305, 324] on span "Save" at bounding box center [310, 328] width 20 height 10
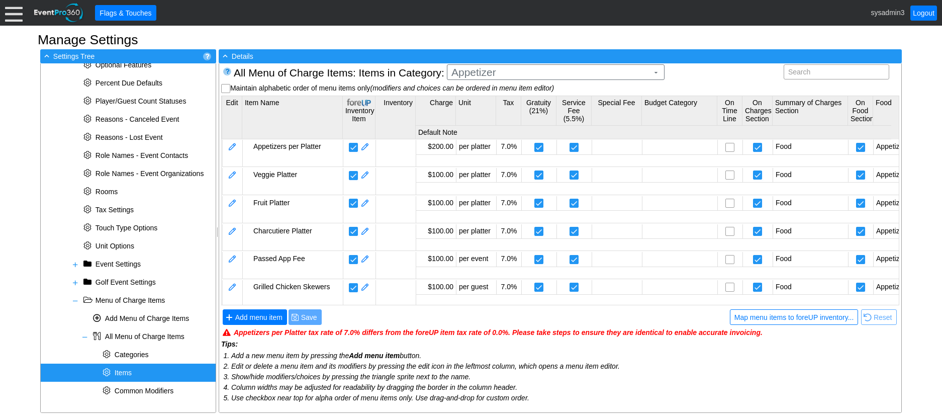
click at [127, 369] on span "Items" at bounding box center [123, 373] width 17 height 8
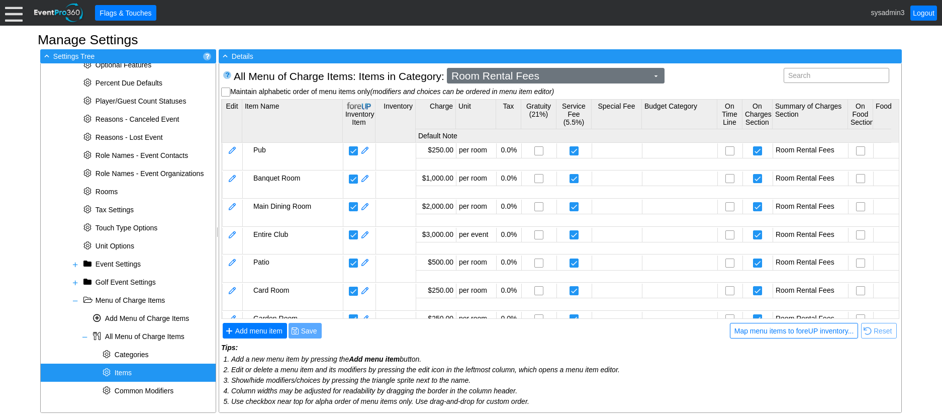
click at [561, 75] on span "Room Rental Fees" at bounding box center [550, 76] width 201 height 10
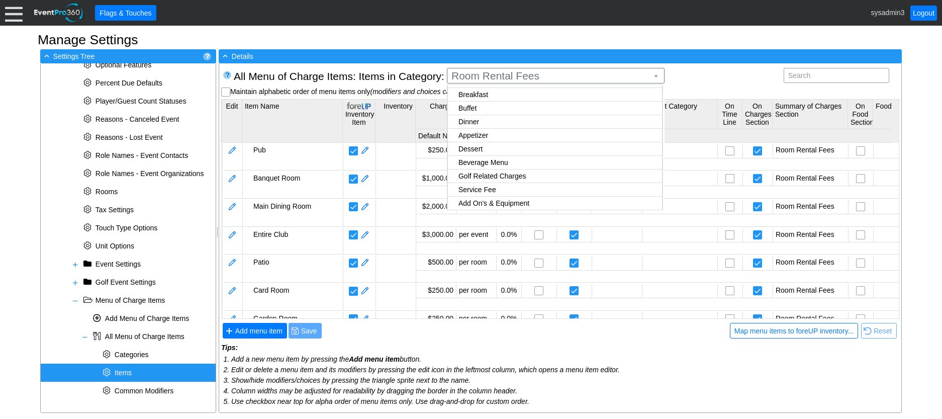
scroll to position [53, 0]
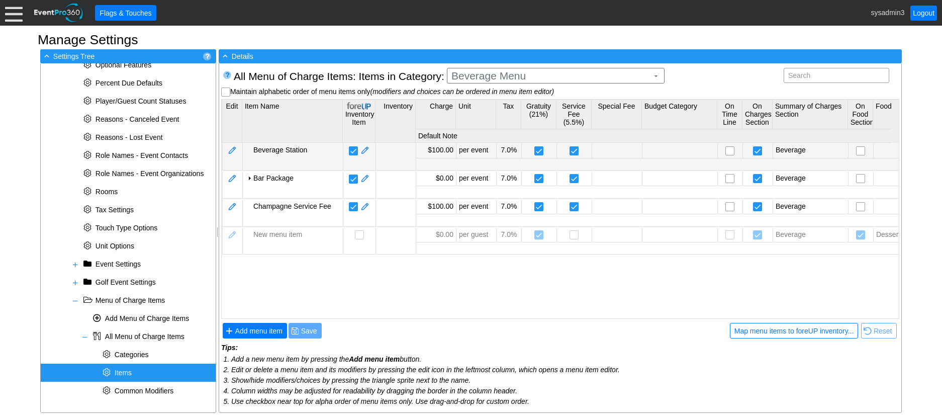
click at [522, 147] on body "Calendar of Events + New Event + Reports + Manage Contacts + Manage Organizatio…" at bounding box center [471, 209] width 942 height 419
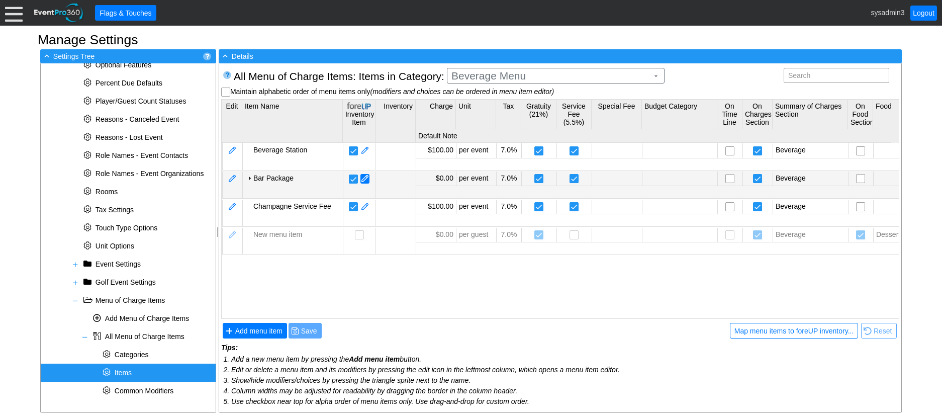
click at [370, 178] on span at bounding box center [365, 179] width 9 height 10
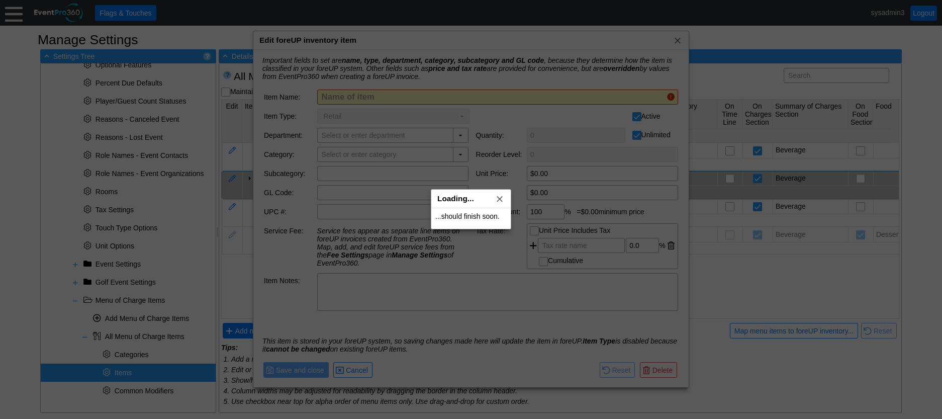
type input "Bar Package"
checkbox input "false"
type input "Events"
checkbox input "false"
type input "Event F&B"
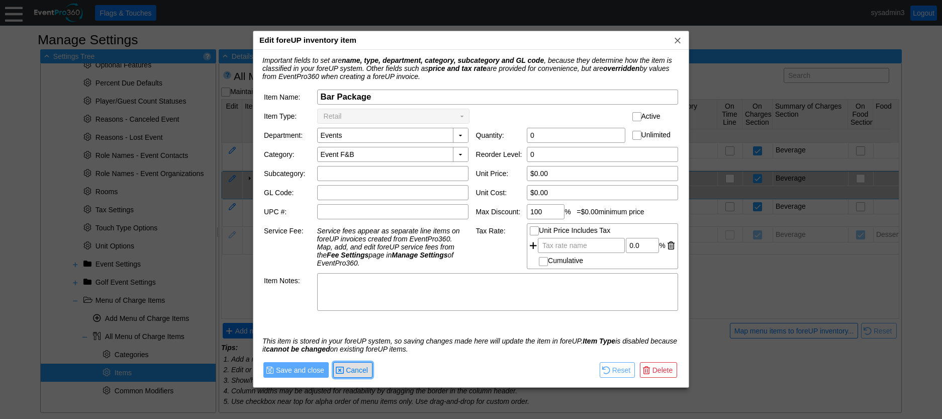
click at [357, 372] on span "Cancel" at bounding box center [357, 370] width 26 height 10
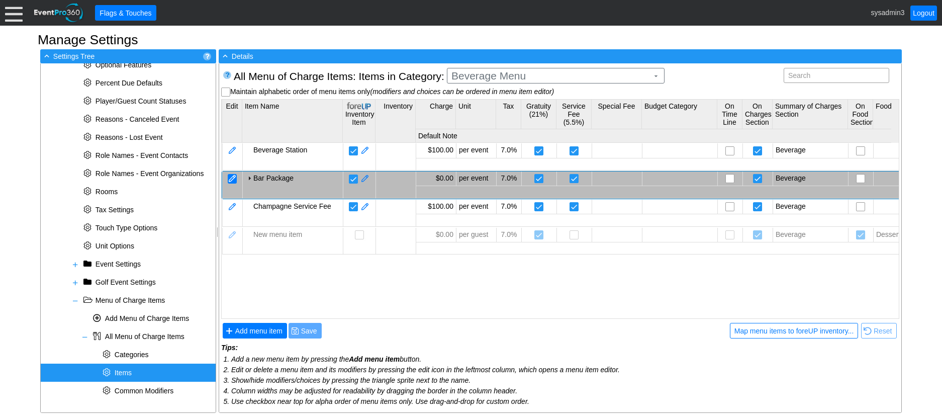
click at [235, 181] on div at bounding box center [232, 179] width 9 height 10
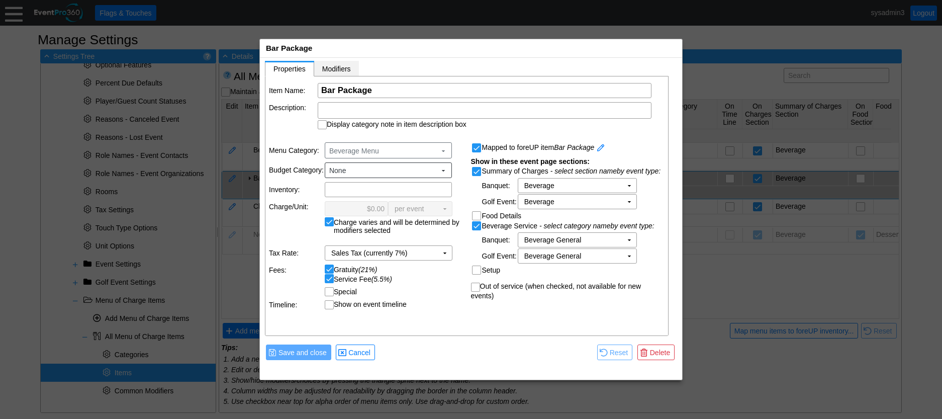
scroll to position [0, 0]
click at [336, 67] on span "Modifiers" at bounding box center [336, 69] width 29 height 8
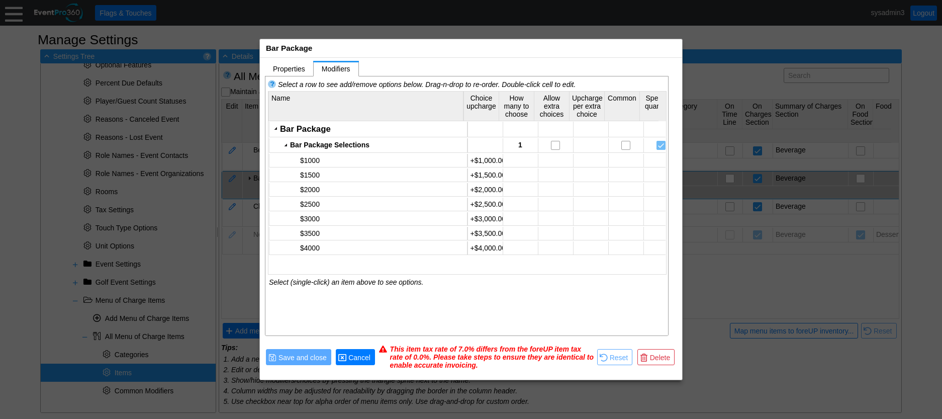
click at [367, 359] on span "Cancel" at bounding box center [360, 358] width 26 height 10
